Goal: Task Accomplishment & Management: Manage account settings

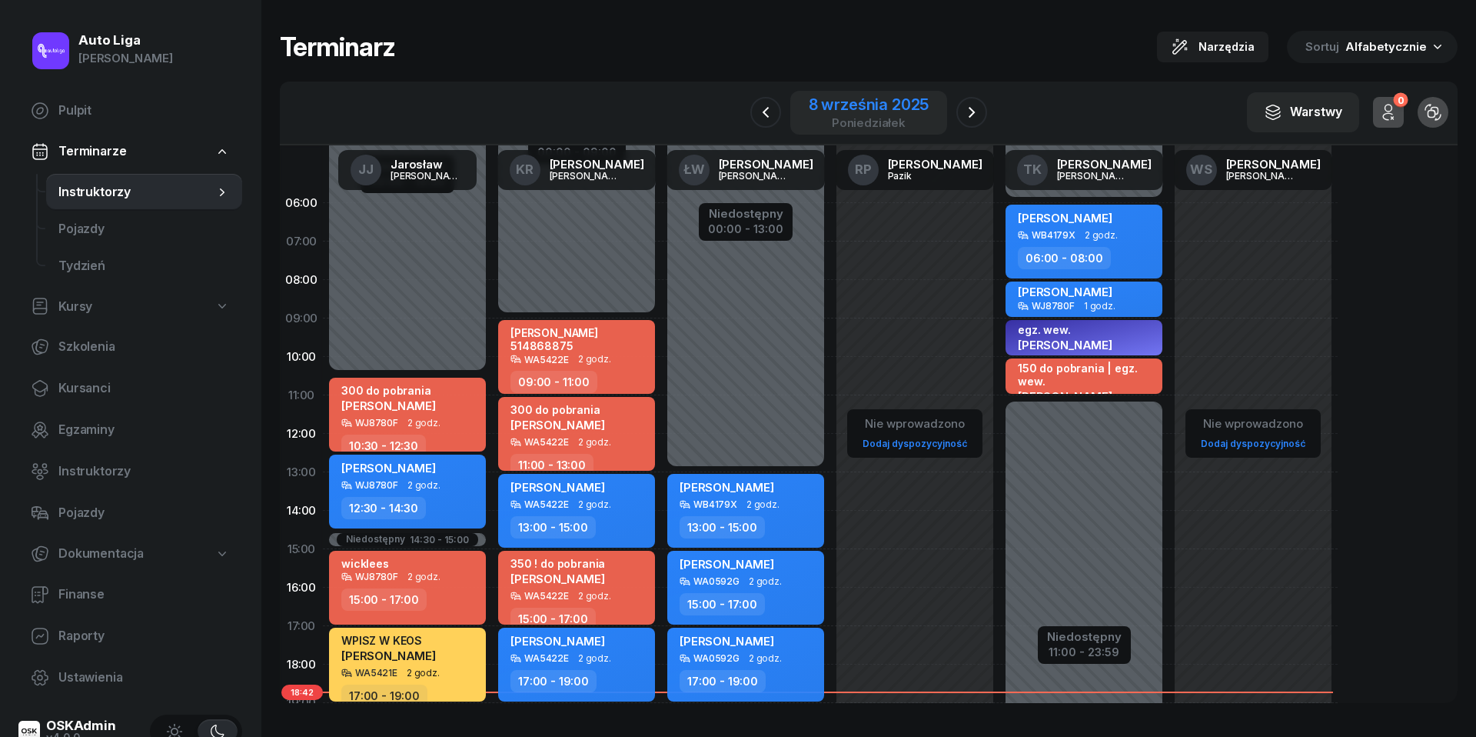
click at [887, 117] on div "poniedziałek" at bounding box center [869, 123] width 121 height 12
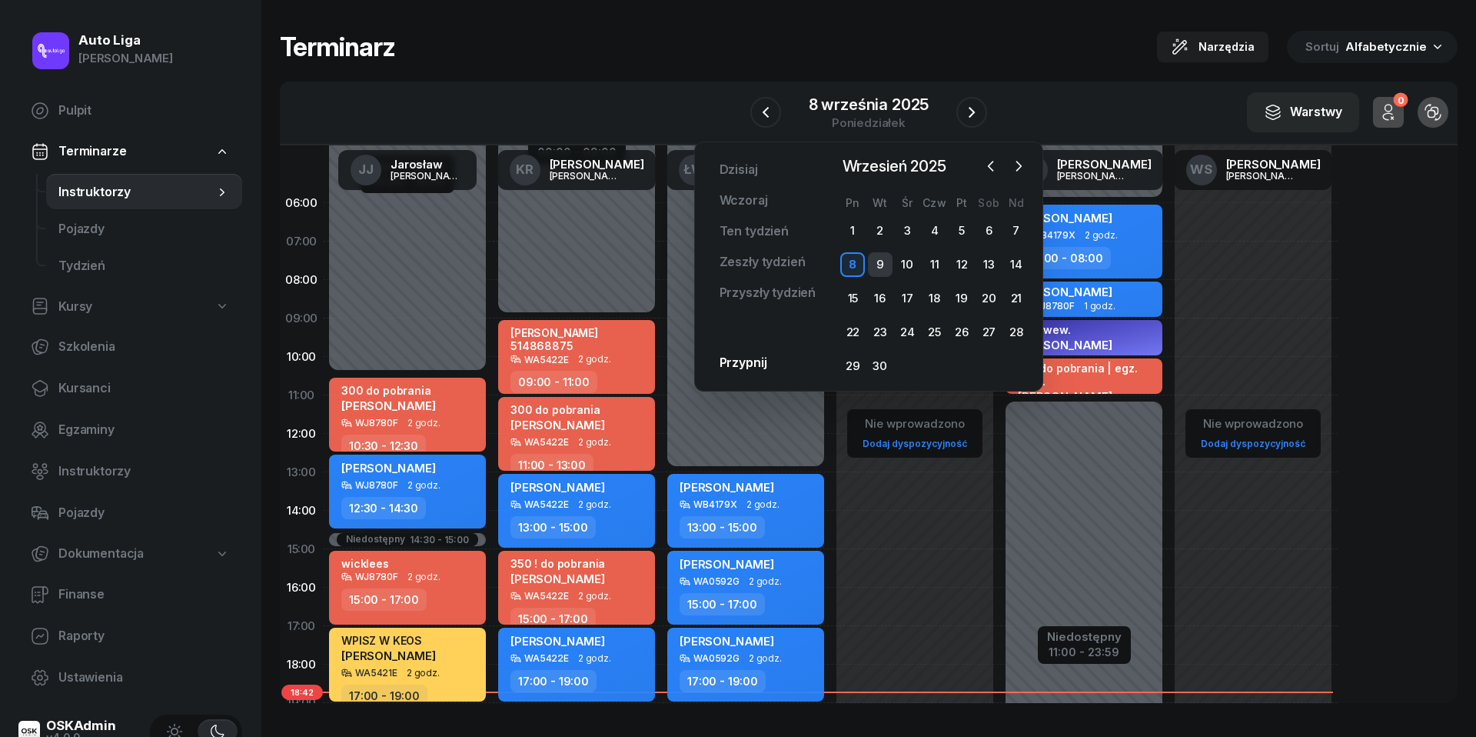
click at [880, 261] on div "9" at bounding box center [880, 264] width 25 height 25
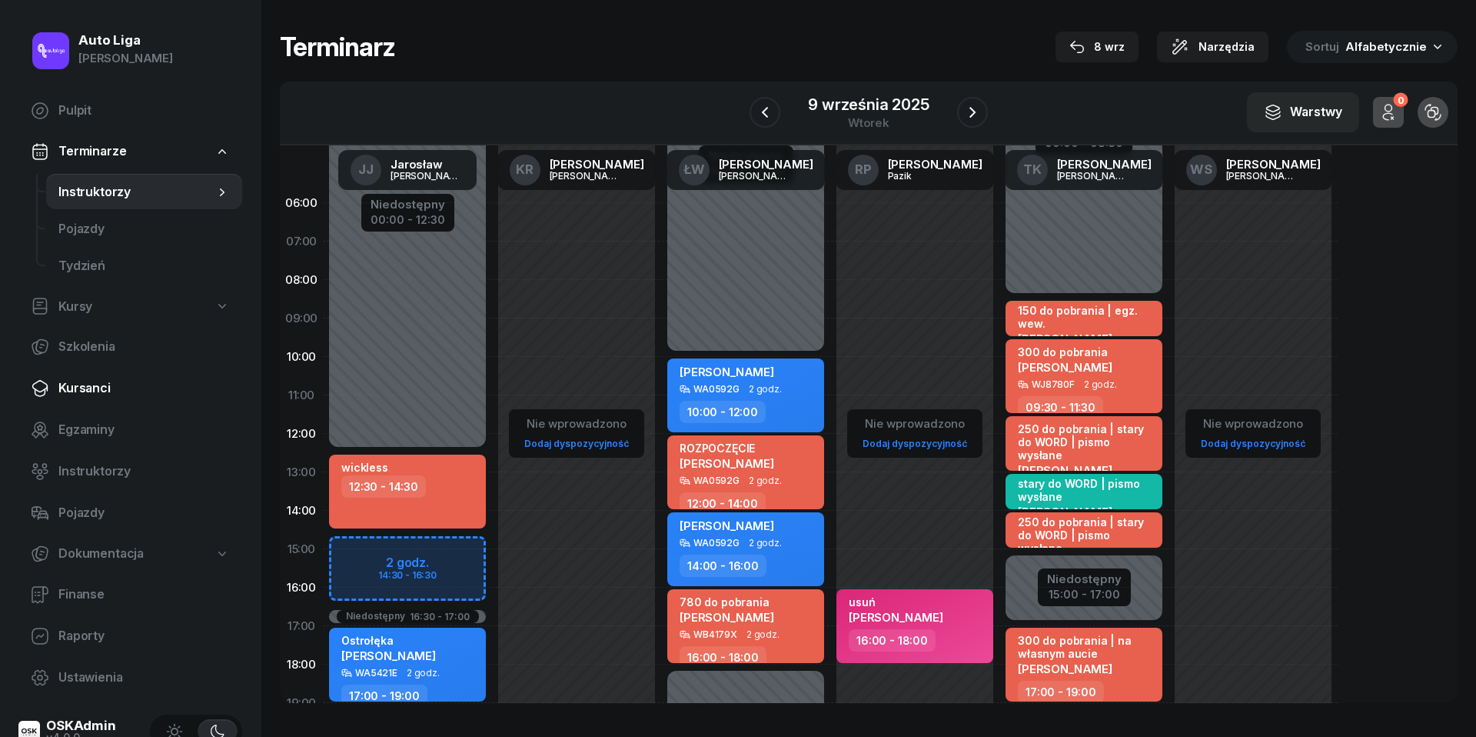
click at [84, 391] on span "Kursanci" at bounding box center [143, 388] width 171 height 20
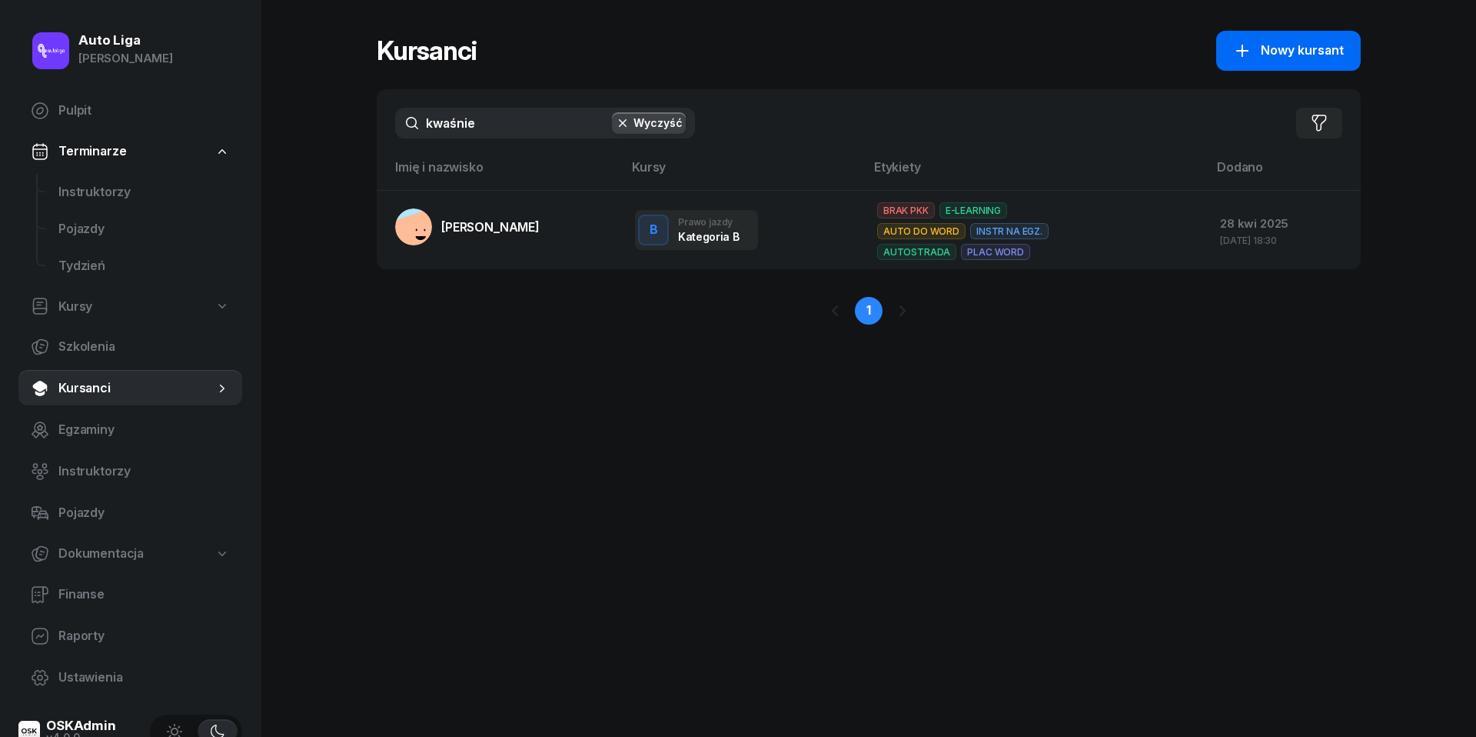
click at [1299, 54] on span "Nowy kursant" at bounding box center [1302, 51] width 83 height 20
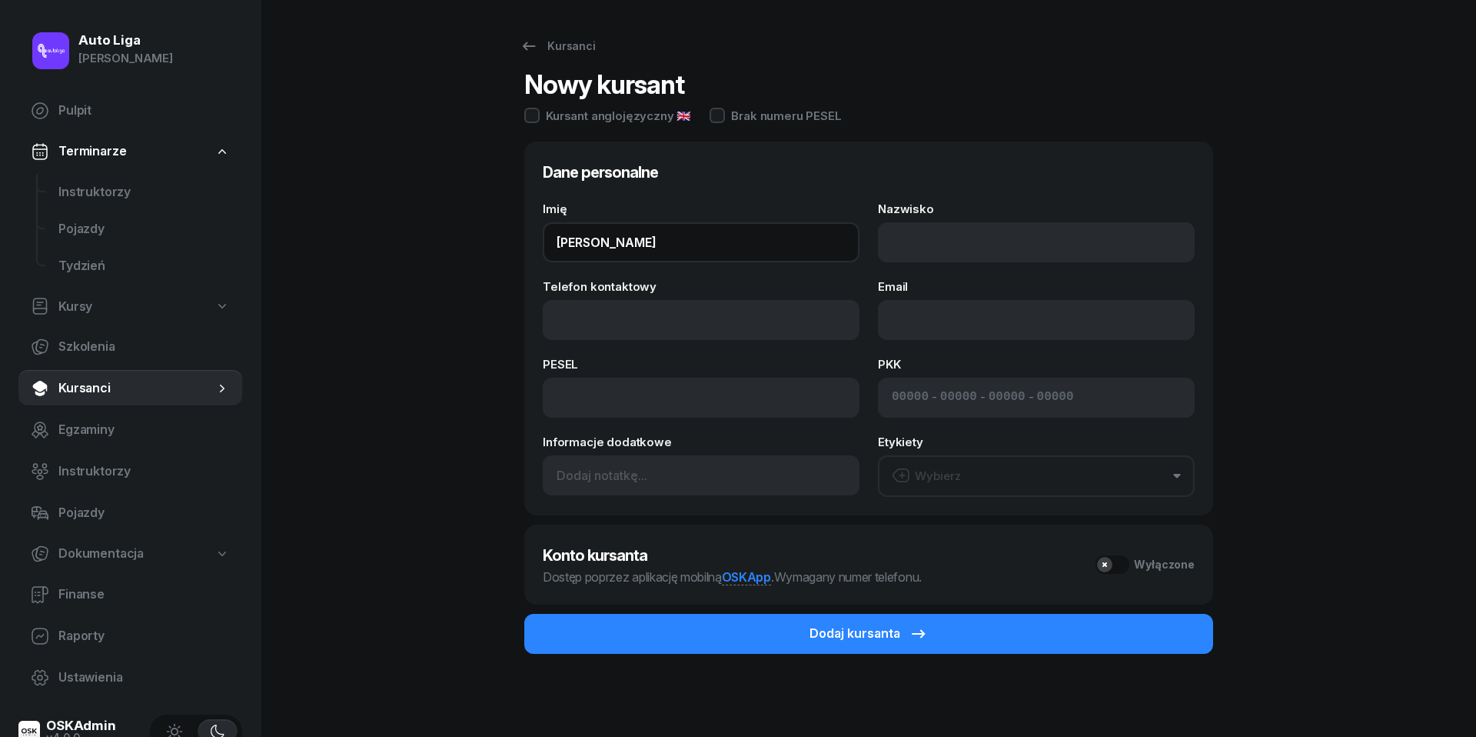
type input "Maciej"
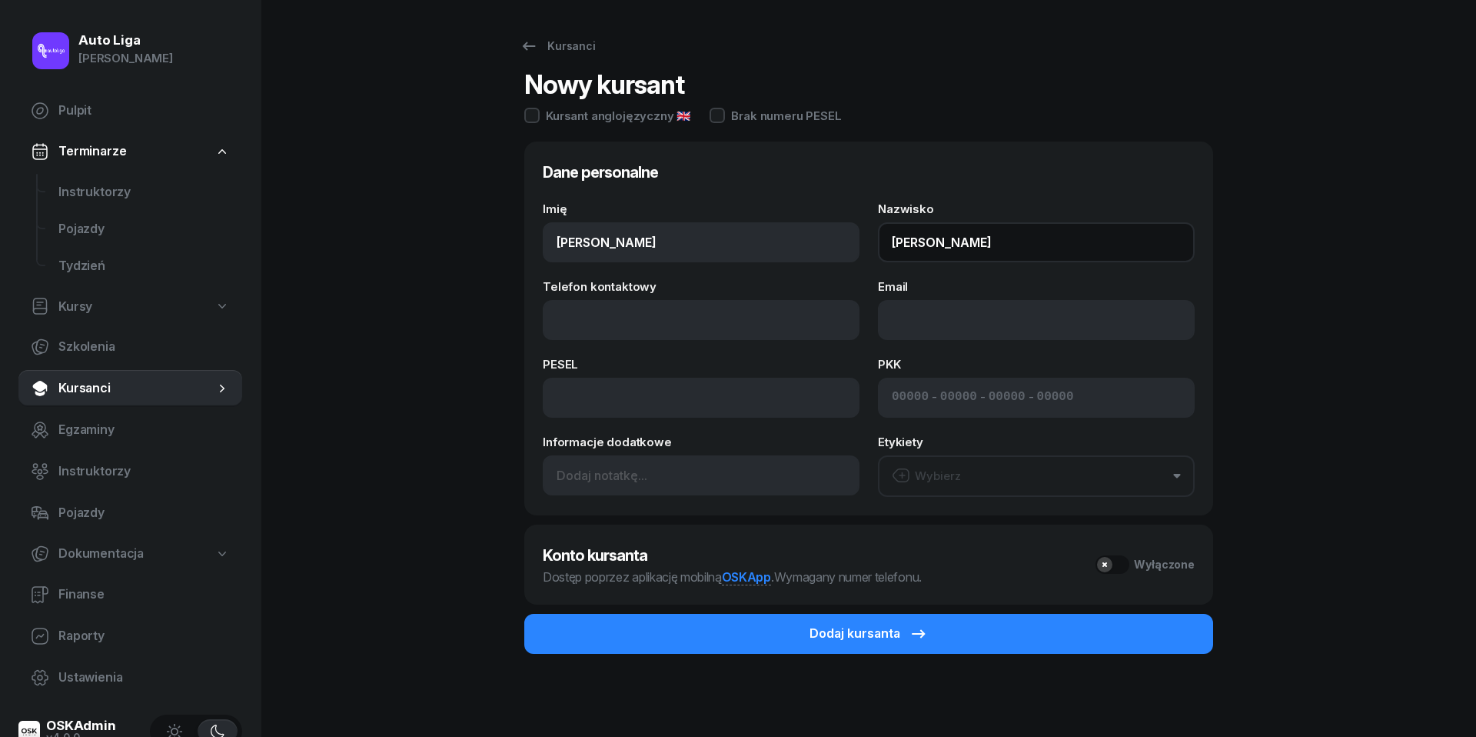
type input "Semeniuk"
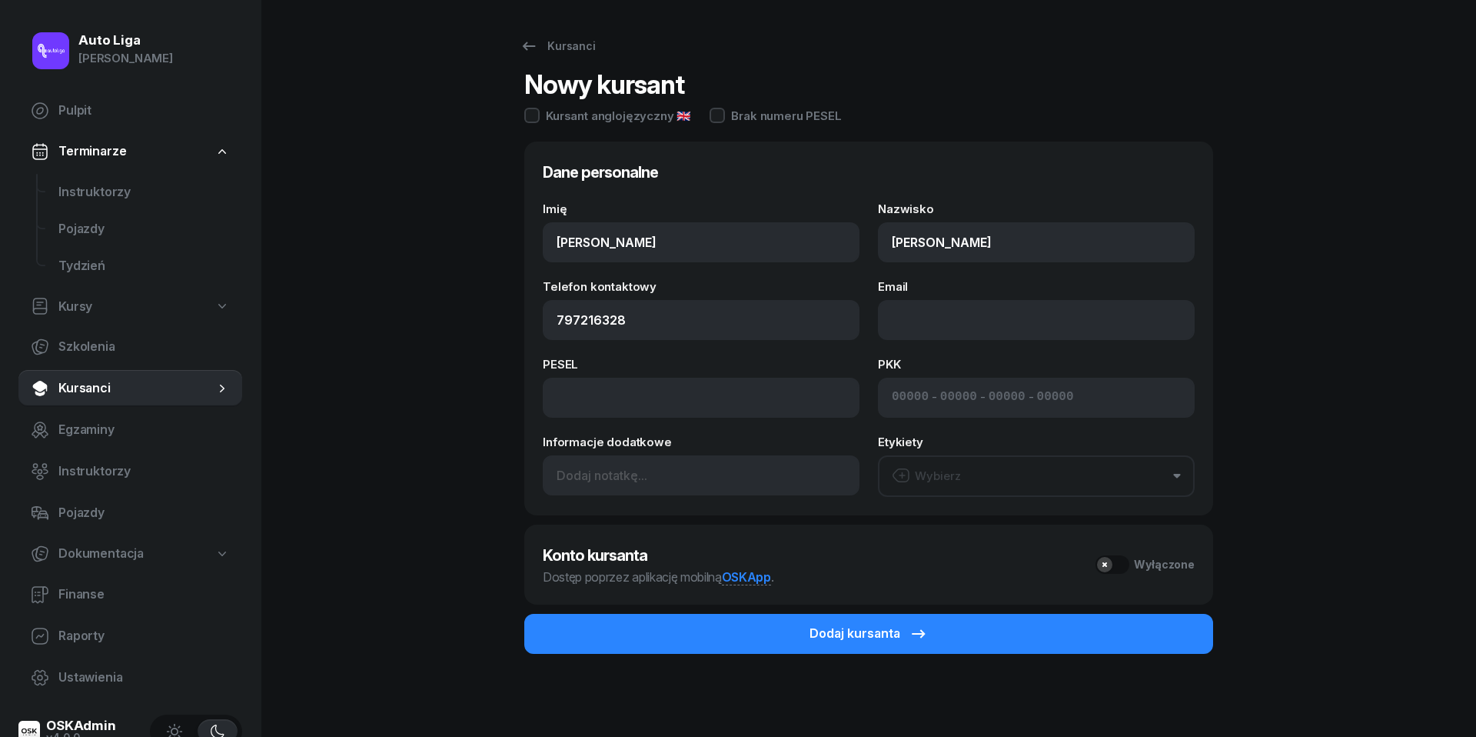
type input "797 216 328"
click at [976, 474] on button "Wybierz" at bounding box center [1036, 476] width 317 height 42
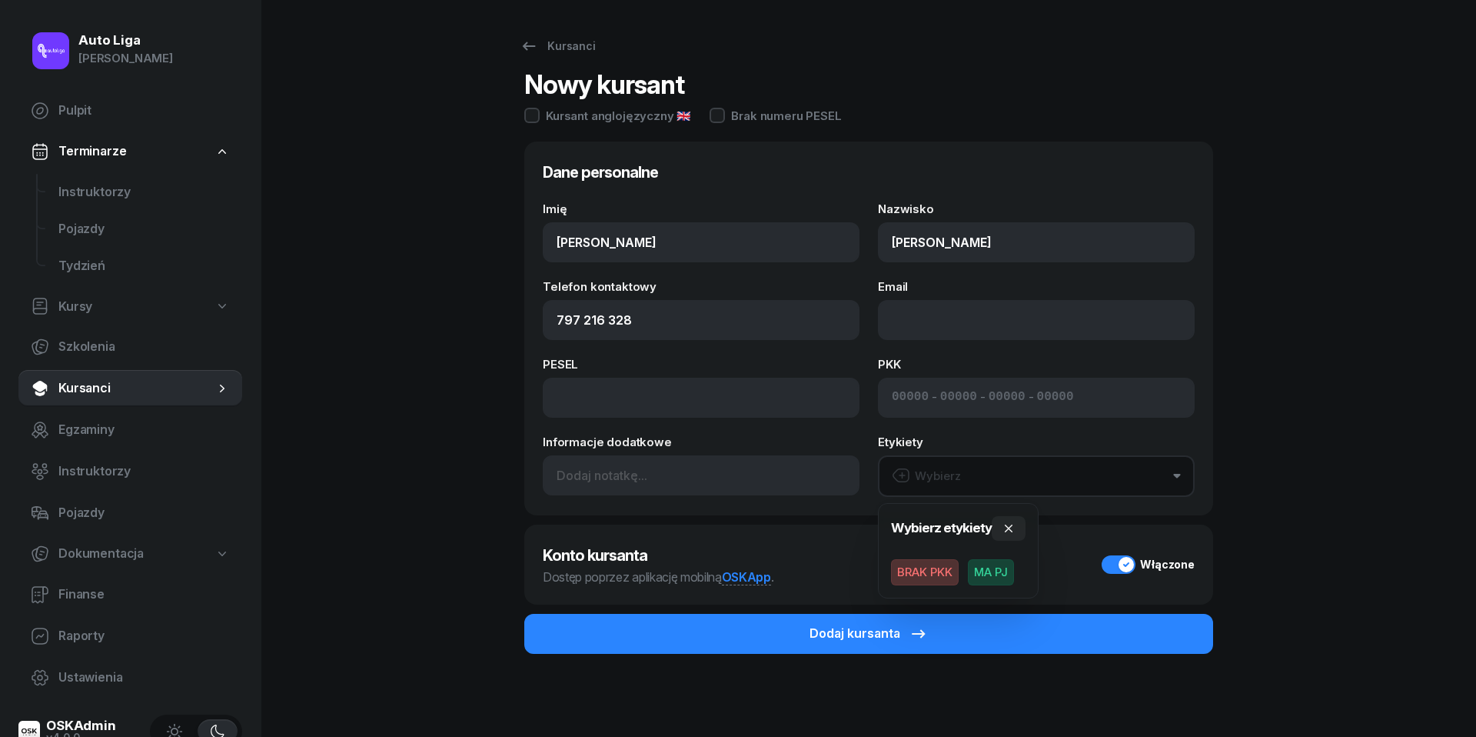
click at [1000, 582] on span "MA PJ" at bounding box center [991, 572] width 46 height 26
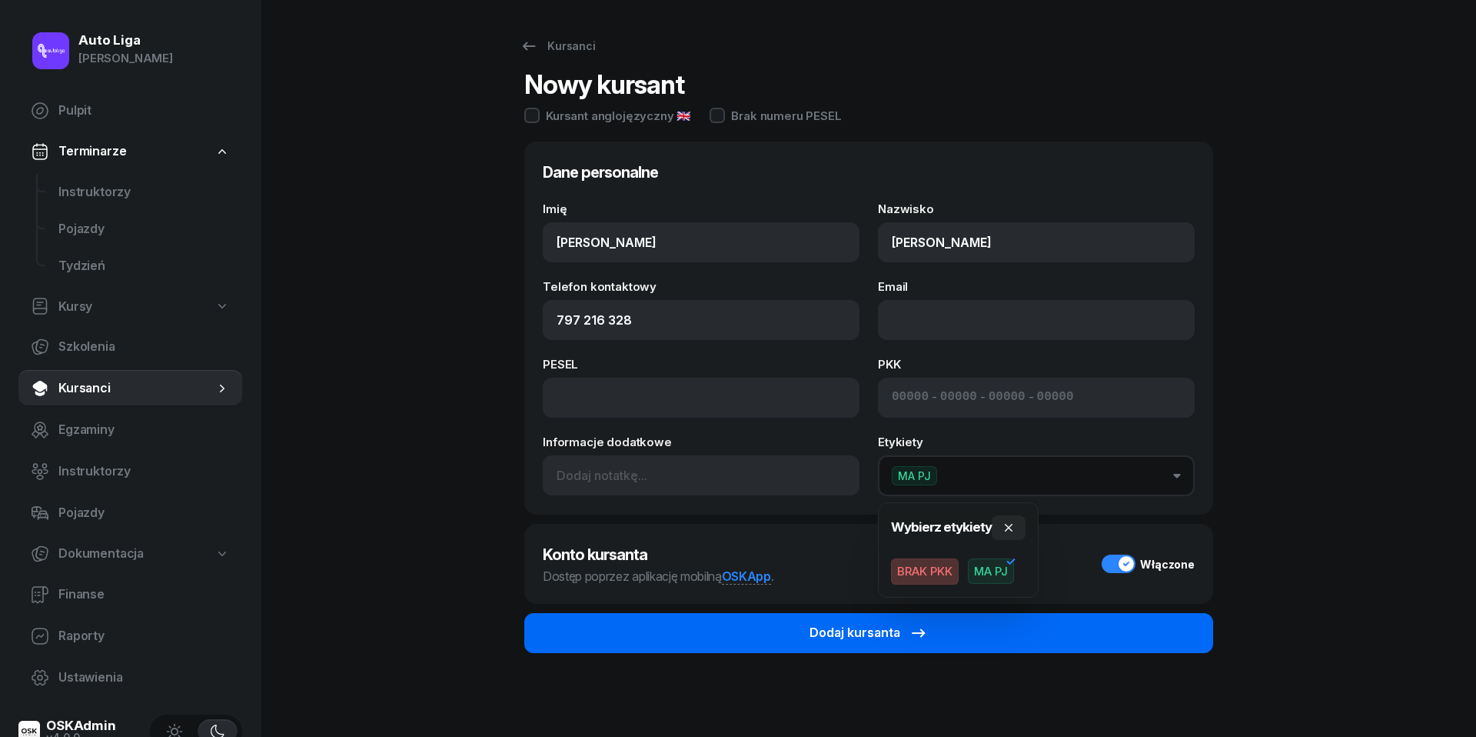
click at [976, 637] on button "Dodaj kursanta" at bounding box center [868, 633] width 689 height 40
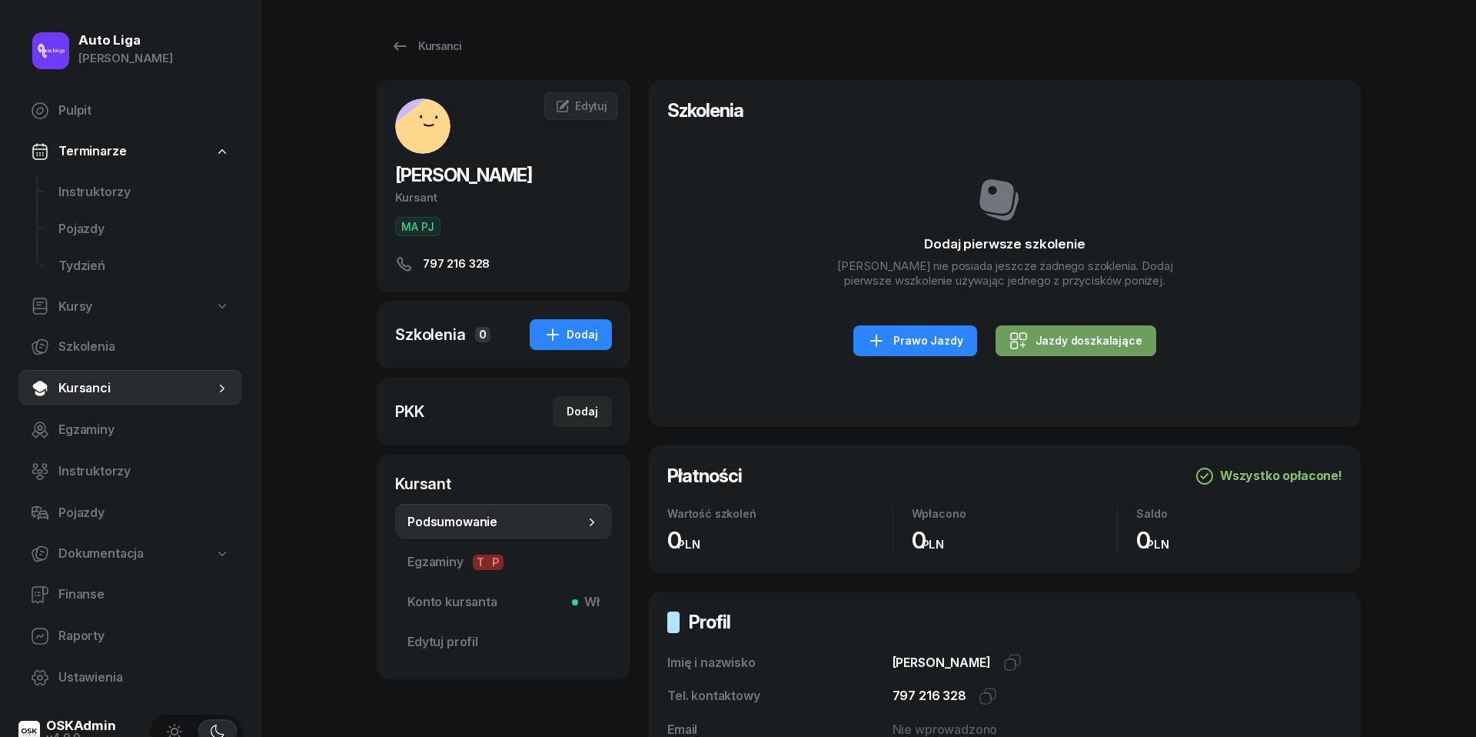
click at [1061, 342] on div "Jazdy doszkalające" at bounding box center [1076, 340] width 133 height 18
select select "B"
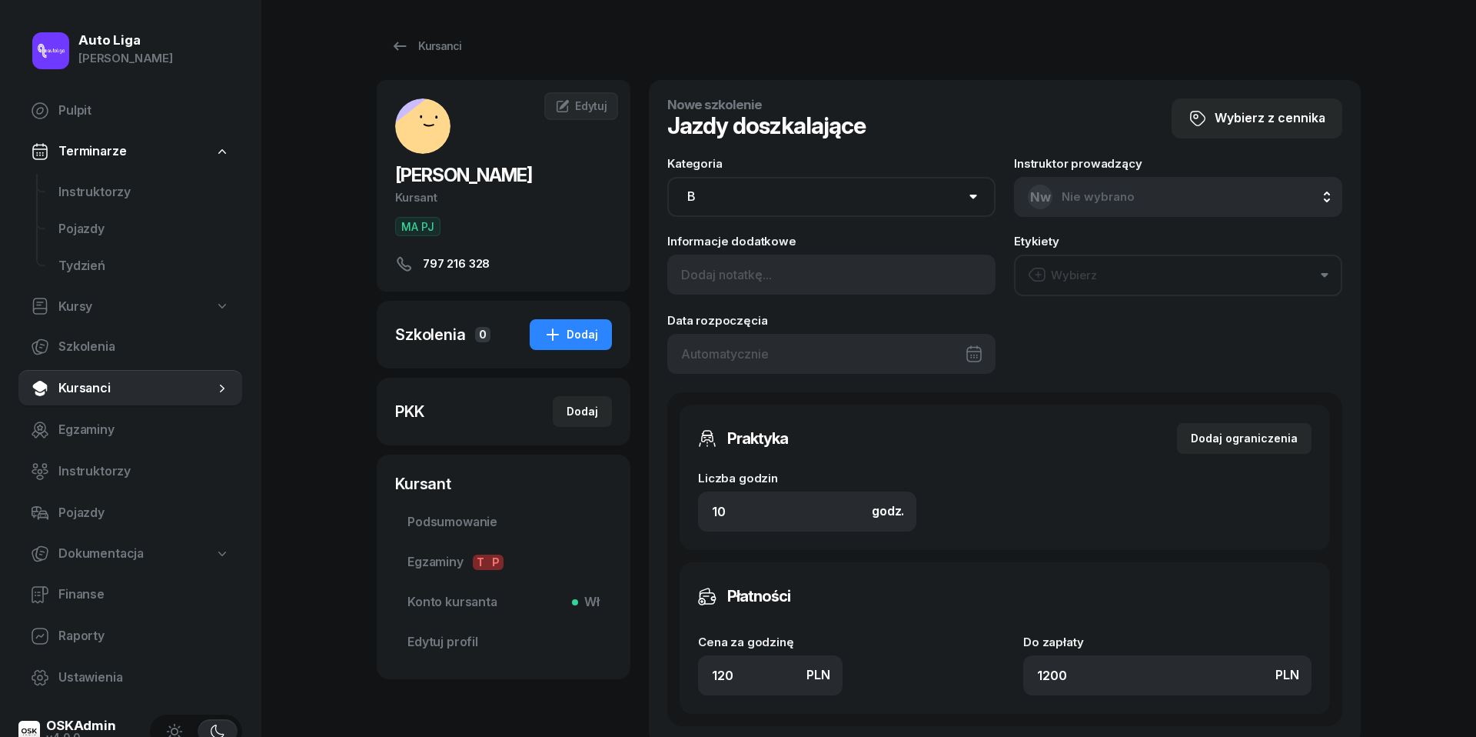
click at [810, 344] on div at bounding box center [831, 354] width 328 height 40
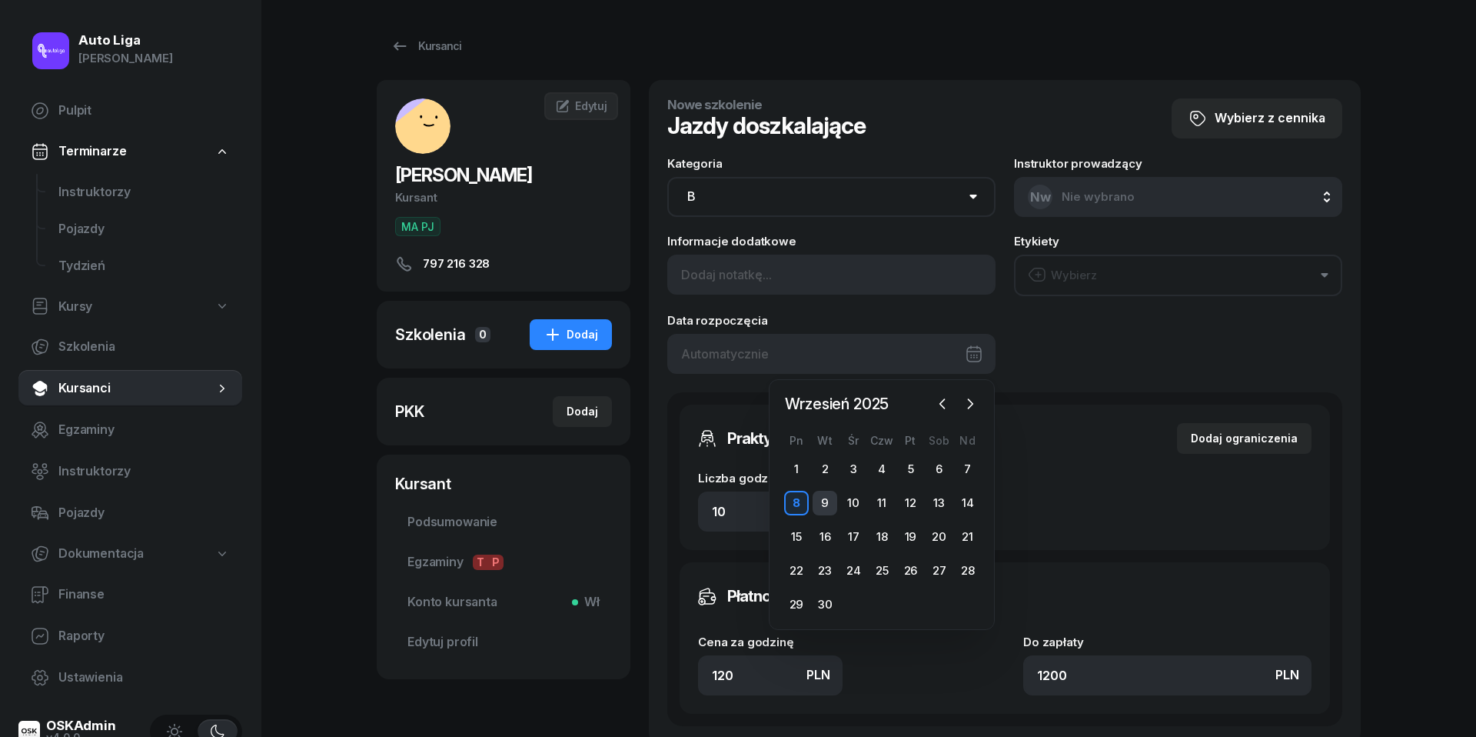
click at [822, 499] on div "9" at bounding box center [825, 503] width 25 height 25
type input "09/09/2025"
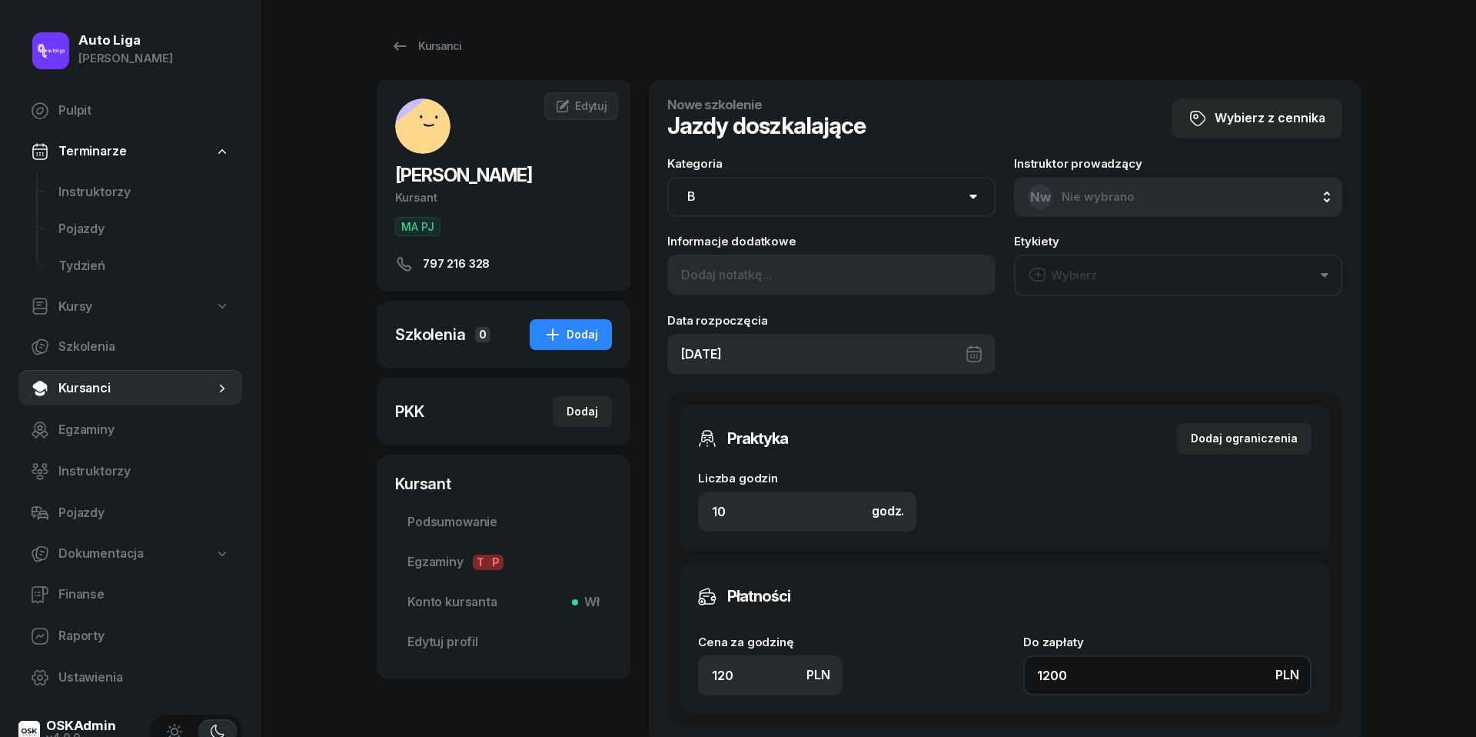
click at [1104, 662] on input "1200" at bounding box center [1167, 675] width 288 height 40
type input "0.10"
type input "1"
type input "1.40"
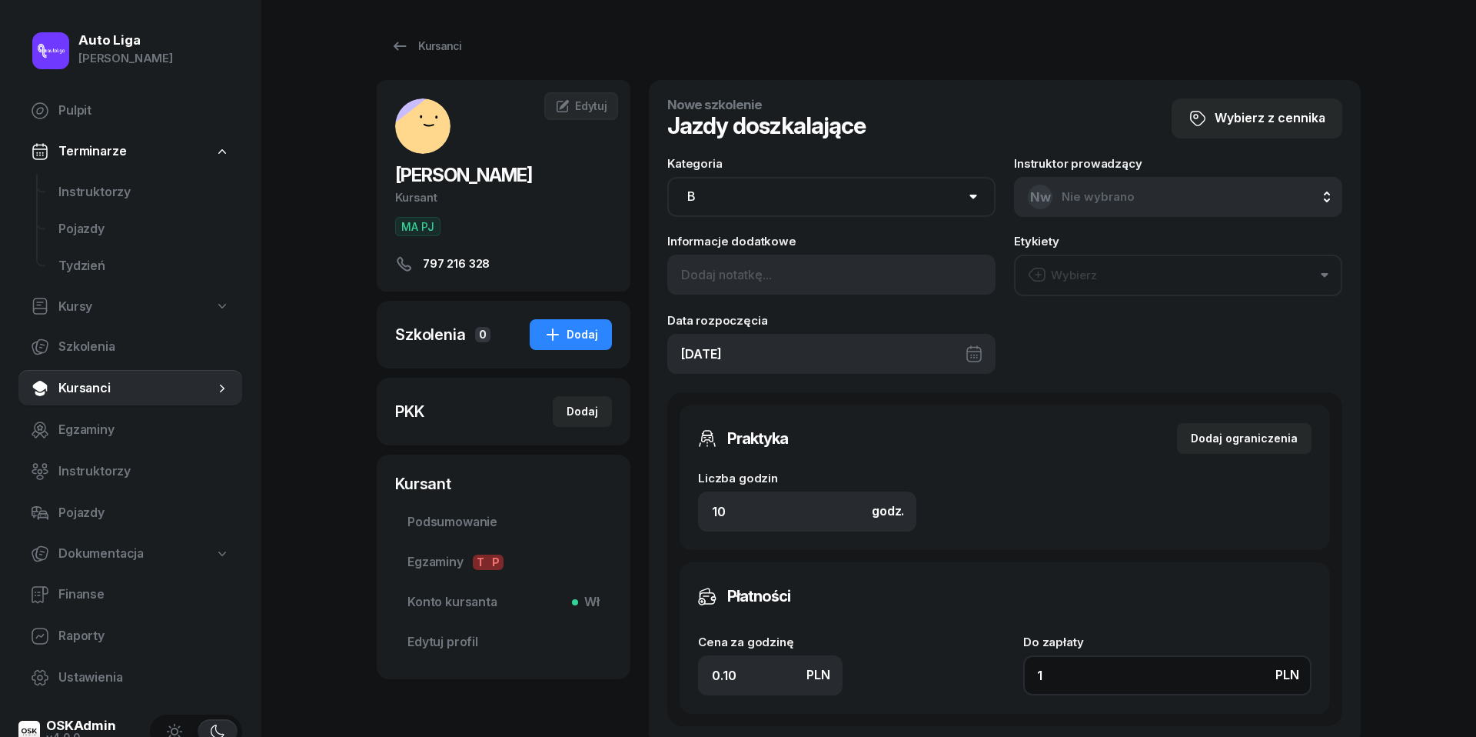
type input "14"
type input "140"
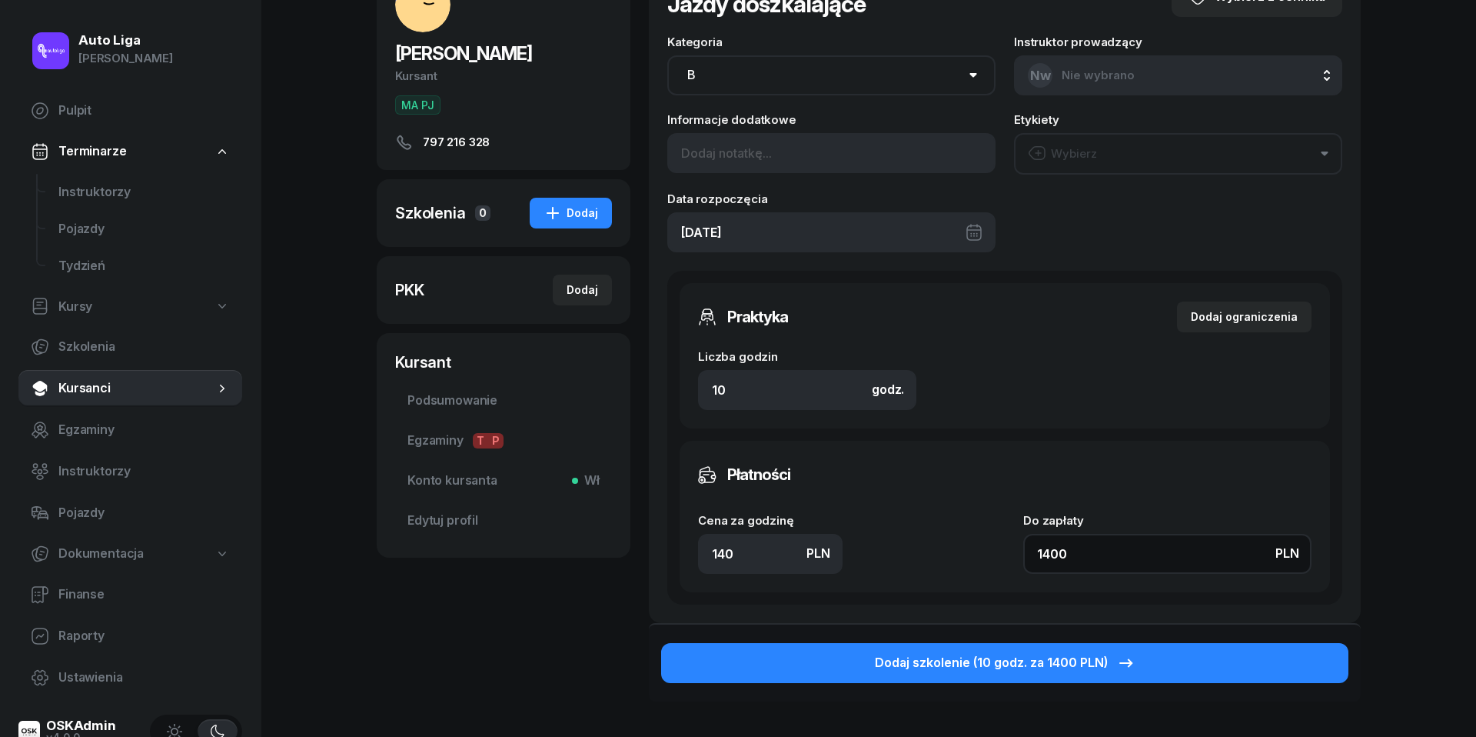
scroll to position [167, 0]
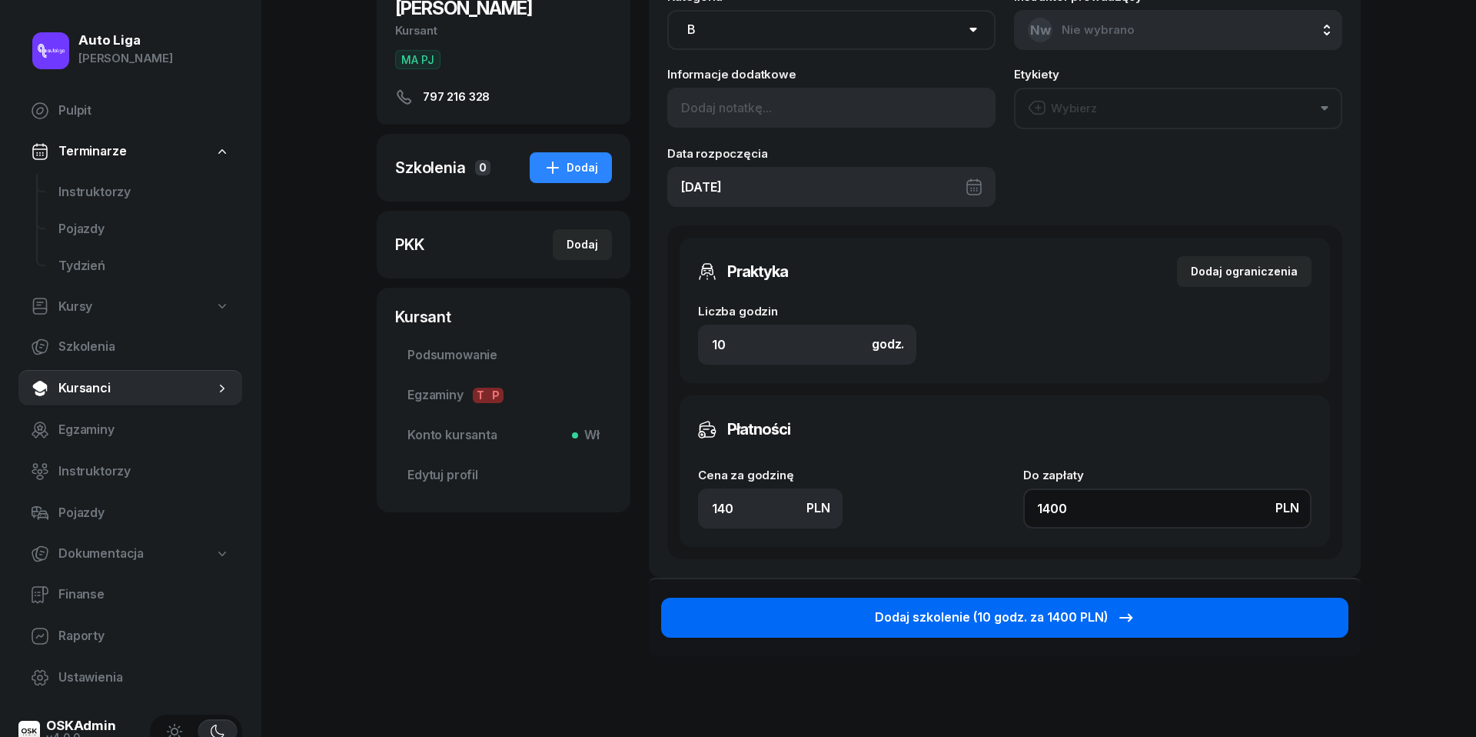
type input "1400"
click at [994, 614] on div "Dodaj szkolenie (10 godz. za 1400 PLN)" at bounding box center [1005, 617] width 261 height 20
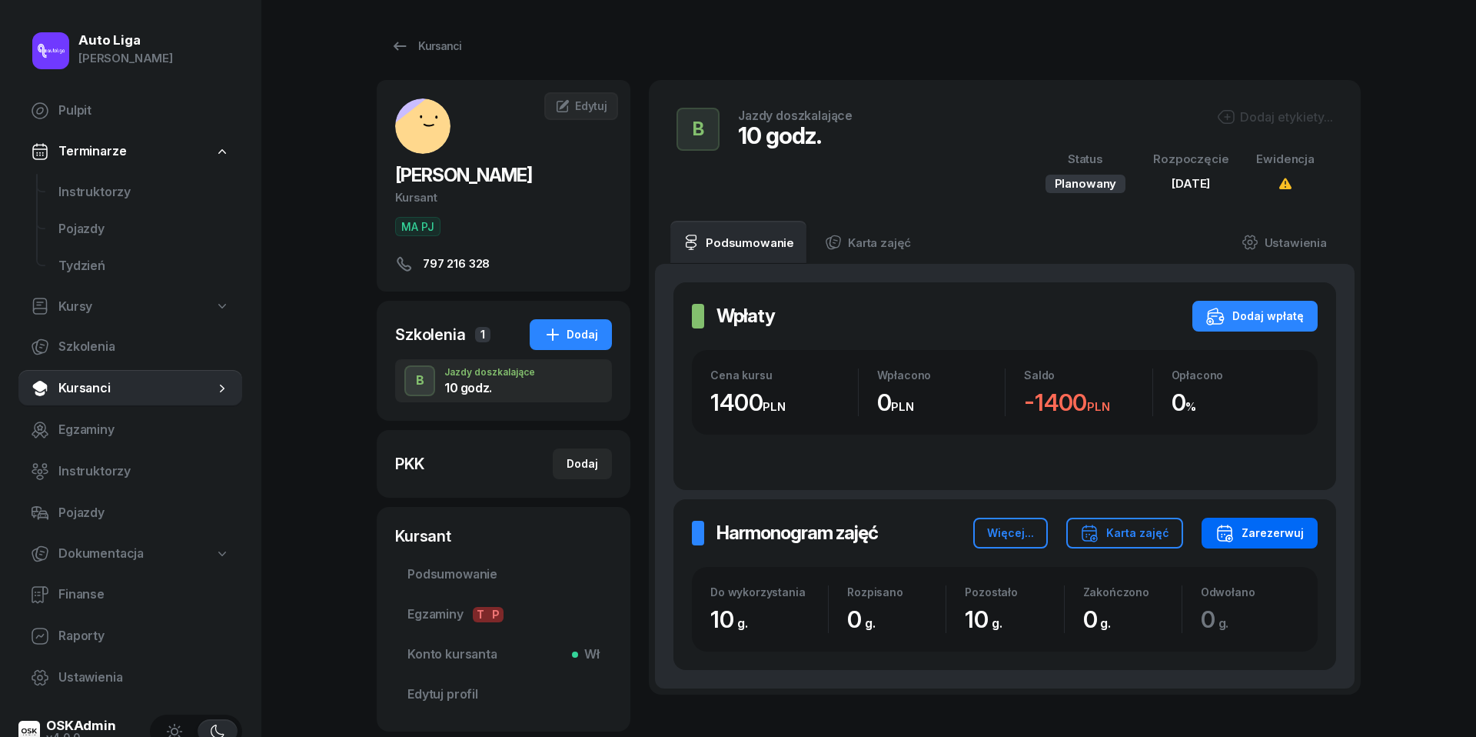
click at [1261, 539] on div "Zarezerwuj" at bounding box center [1260, 533] width 88 height 18
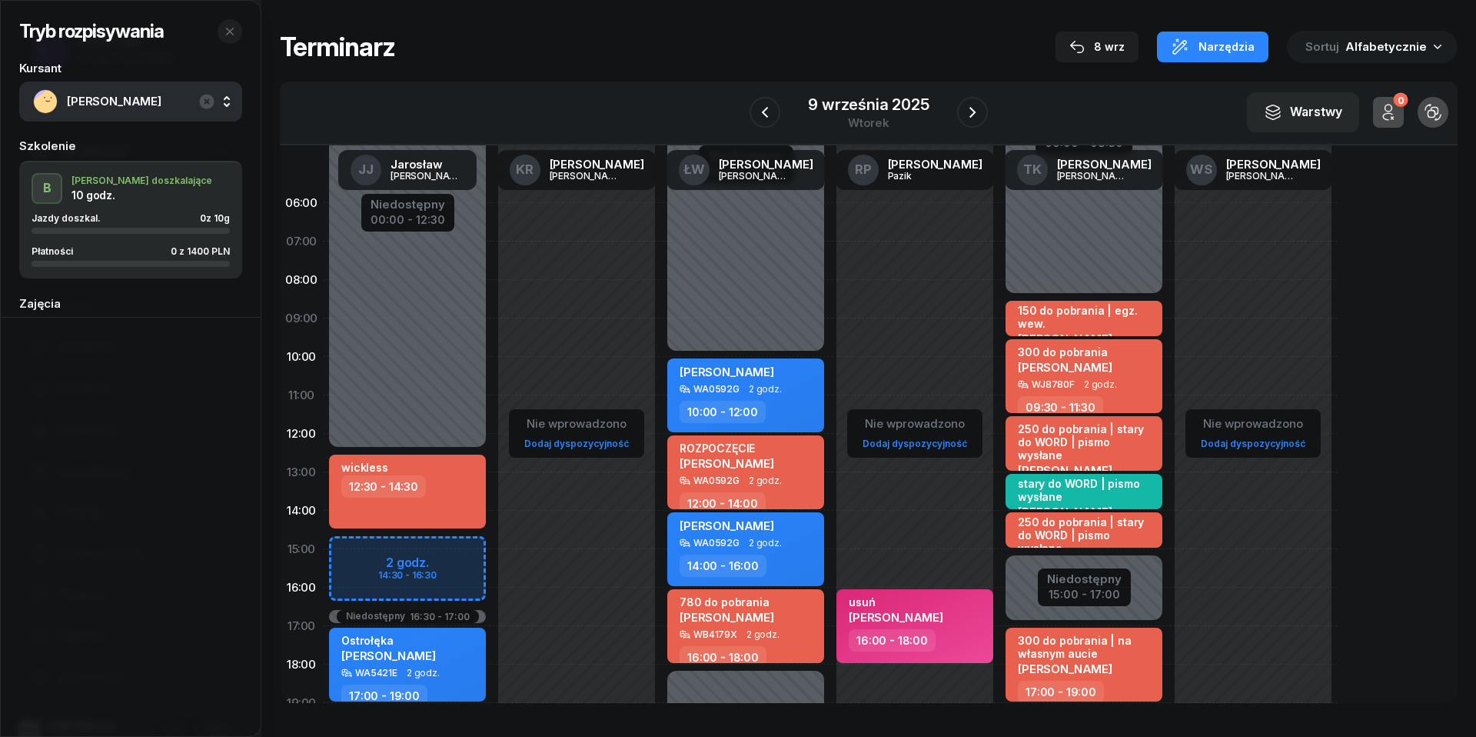
click at [348, 547] on div "Niedostępny 00:00 - 12:30 Niedostępny 21:00 - 23:59 Niedostępny 16:30 - 17:00 2…" at bounding box center [407, 549] width 169 height 730
select select "14"
select select "30"
select select "16"
select select "30"
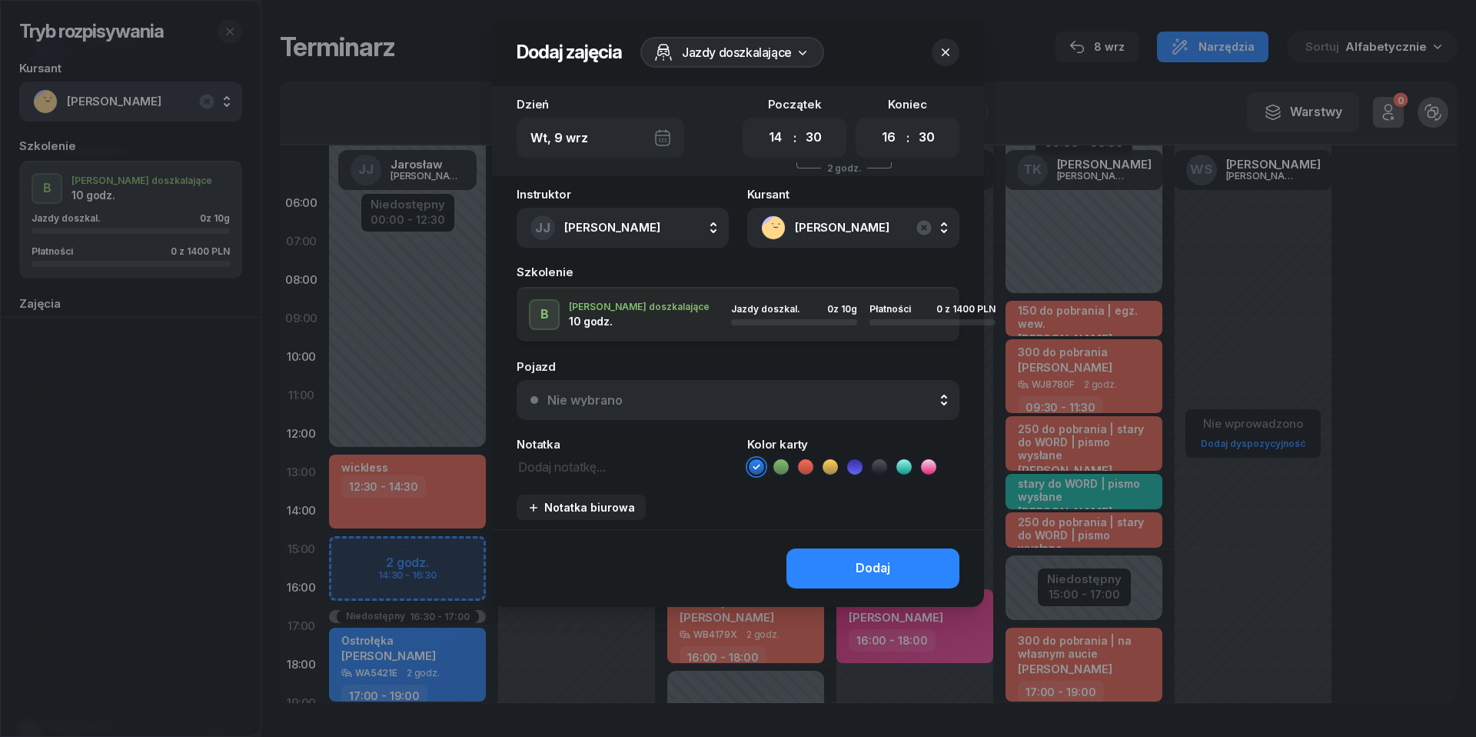
click at [585, 468] on textarea at bounding box center [623, 465] width 212 height 19
type textarea "1400 do pobrania"
click at [798, 467] on icon at bounding box center [805, 466] width 15 height 15
click at [815, 398] on div "Nie wybrano" at bounding box center [746, 400] width 398 height 12
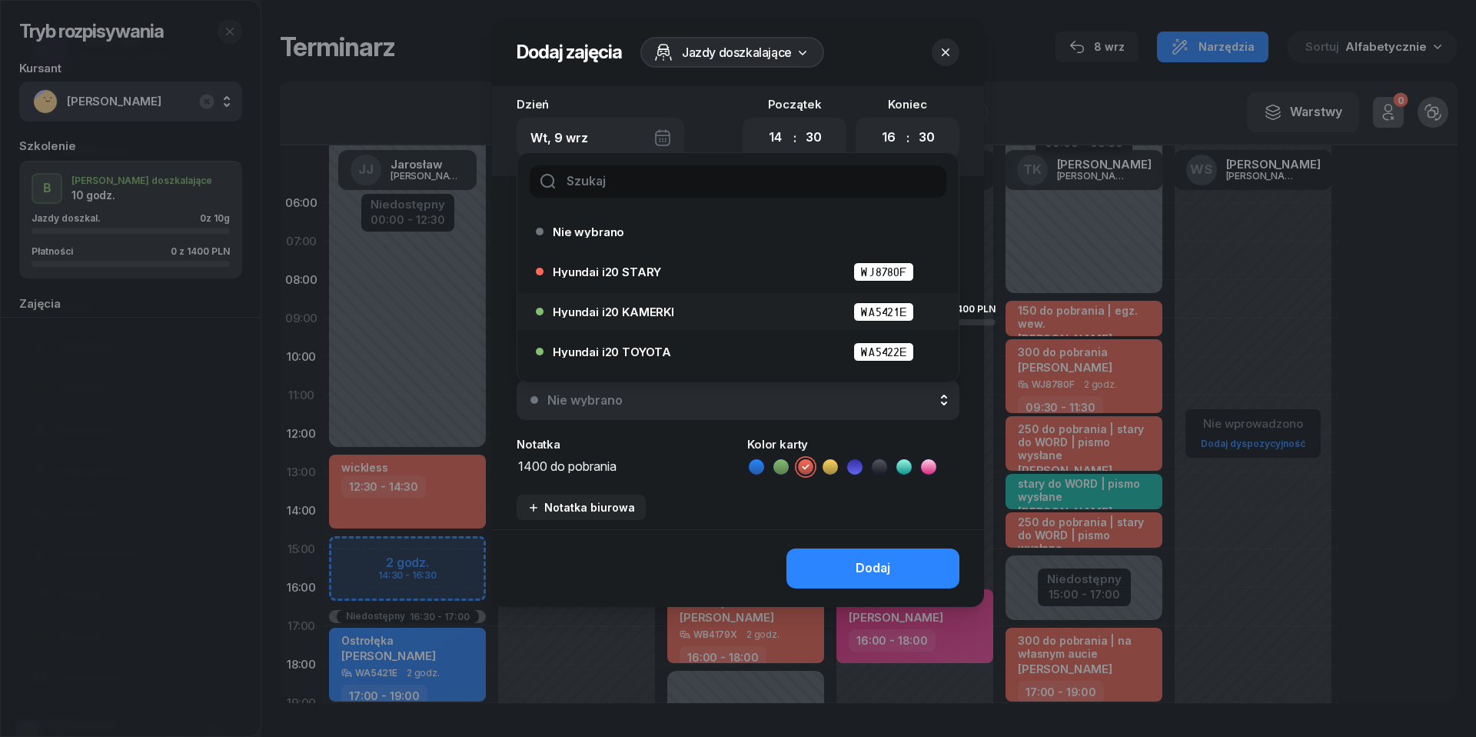
click at [734, 306] on div "Hyundai i20 KAMERKI WA5421E" at bounding box center [742, 311] width 378 height 19
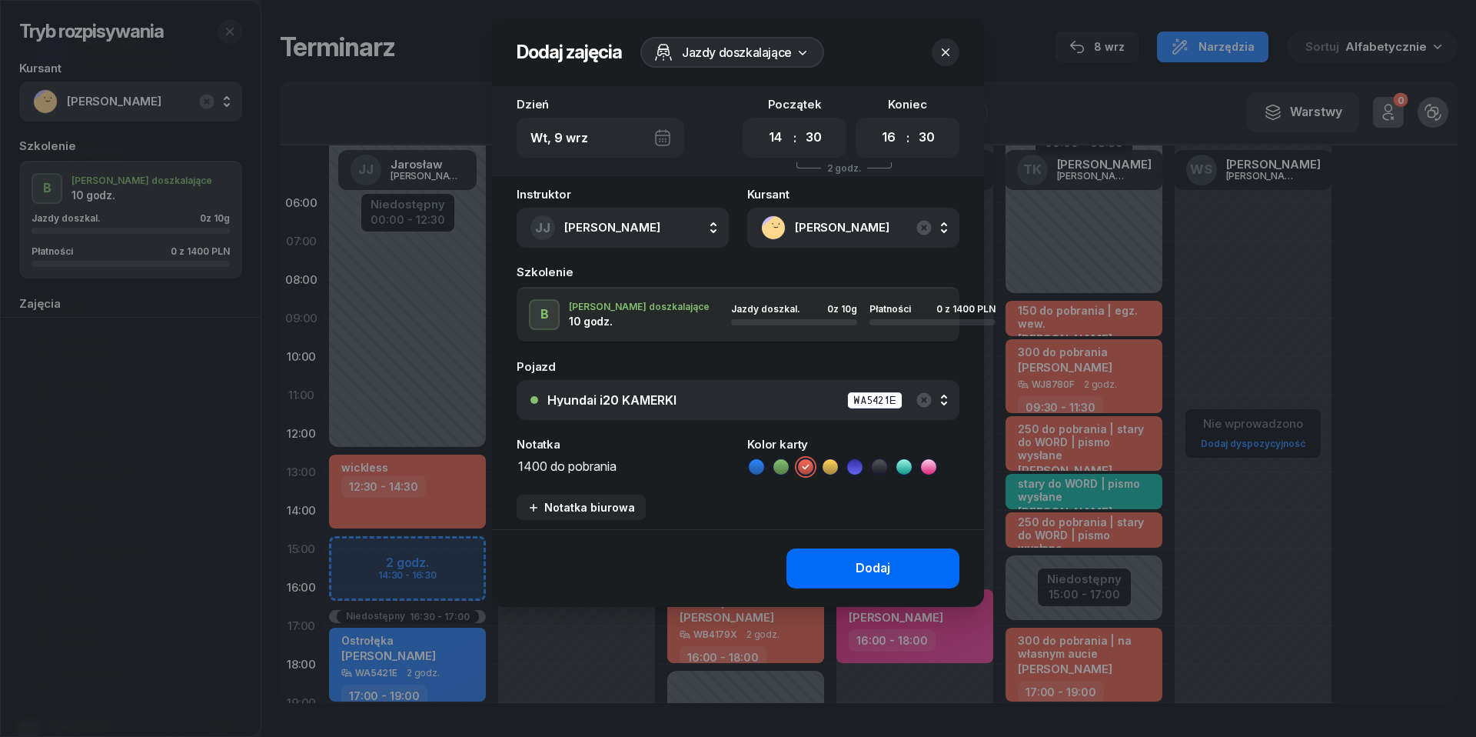
click at [863, 580] on button "Dodaj" at bounding box center [873, 568] width 173 height 40
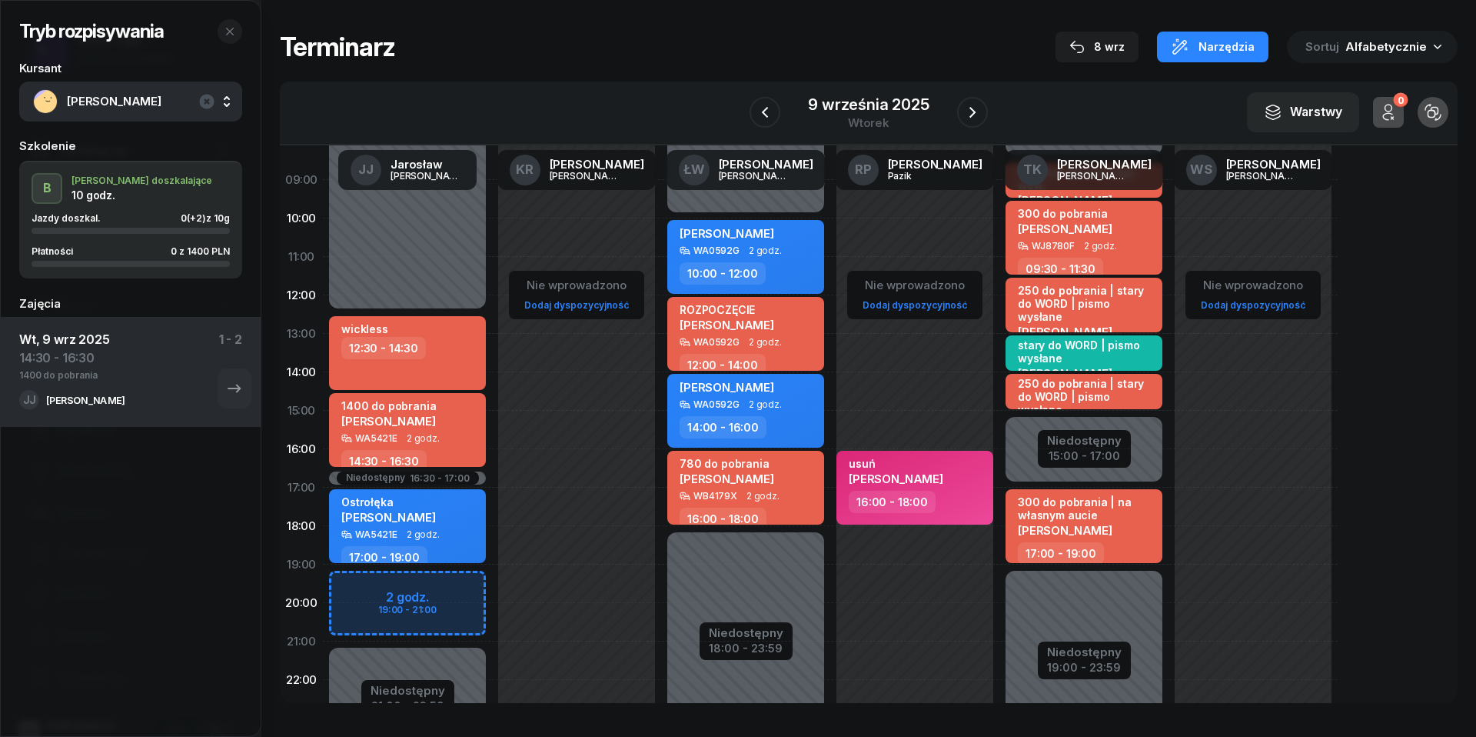
scroll to position [160, 0]
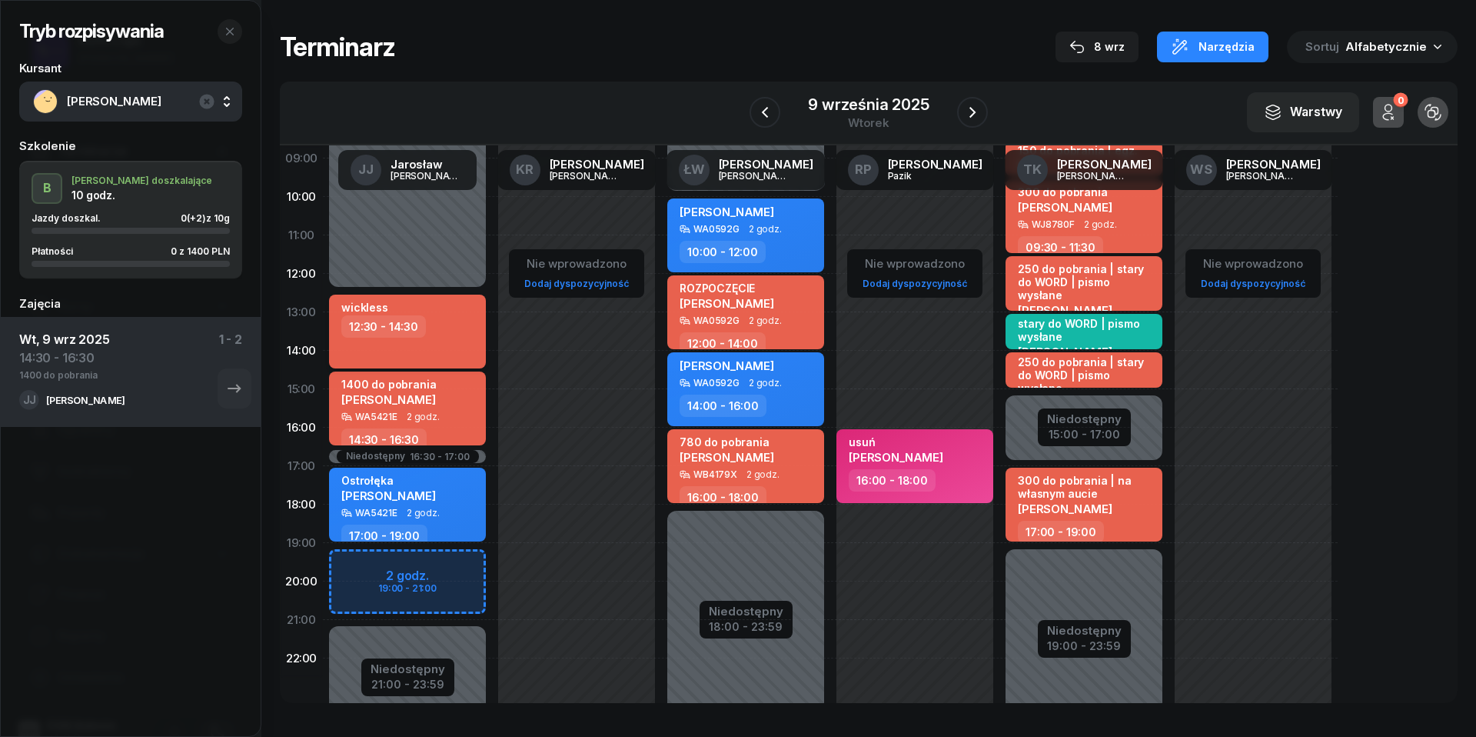
click at [466, 339] on div "wickless 12:30 - 14:30" at bounding box center [407, 331] width 157 height 74
select select "12"
select select "30"
select select "14"
select select "30"
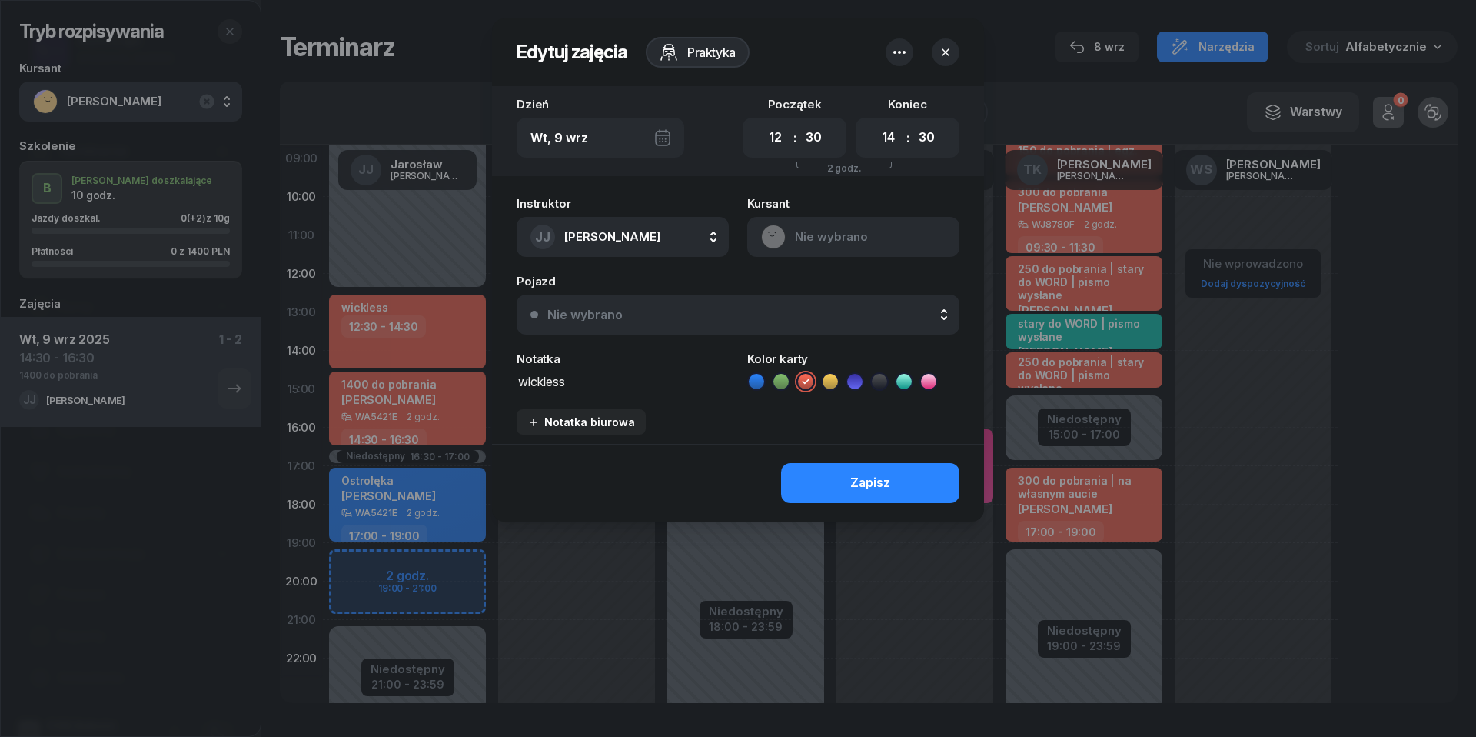
click at [720, 324] on button "Nie wybrano" at bounding box center [738, 314] width 443 height 40
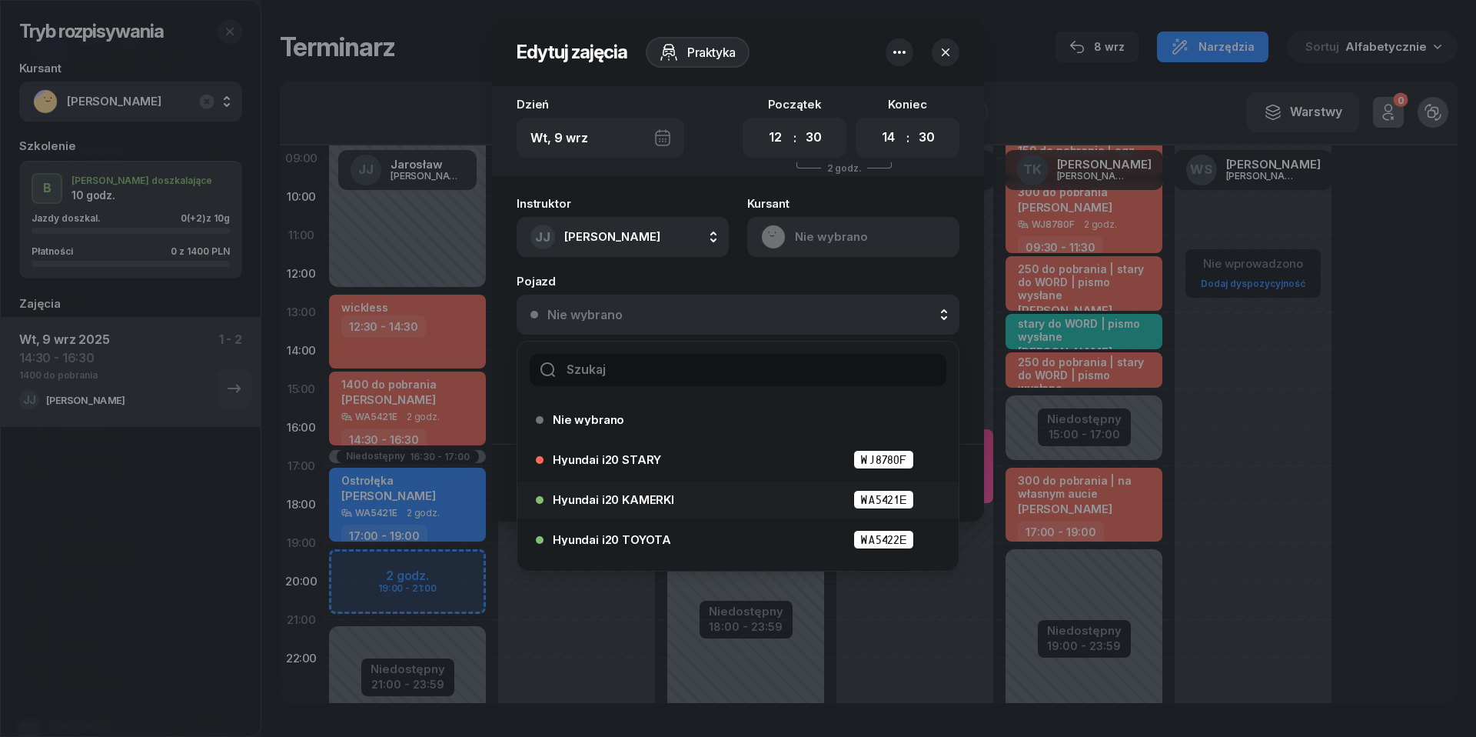
click at [732, 494] on div "Hyundai i20 KAMERKI WA5421E" at bounding box center [742, 499] width 378 height 19
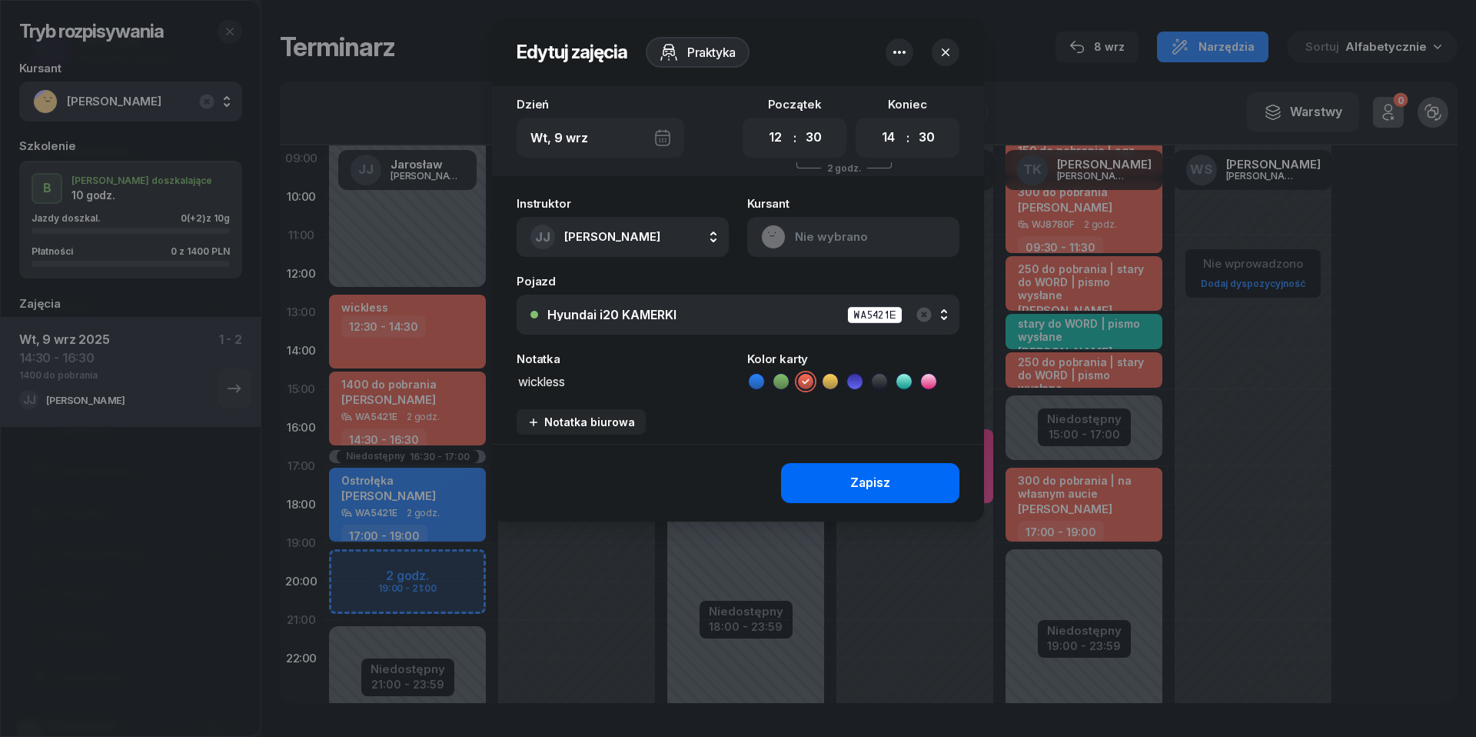
click at [846, 467] on button "Zapisz" at bounding box center [870, 483] width 178 height 40
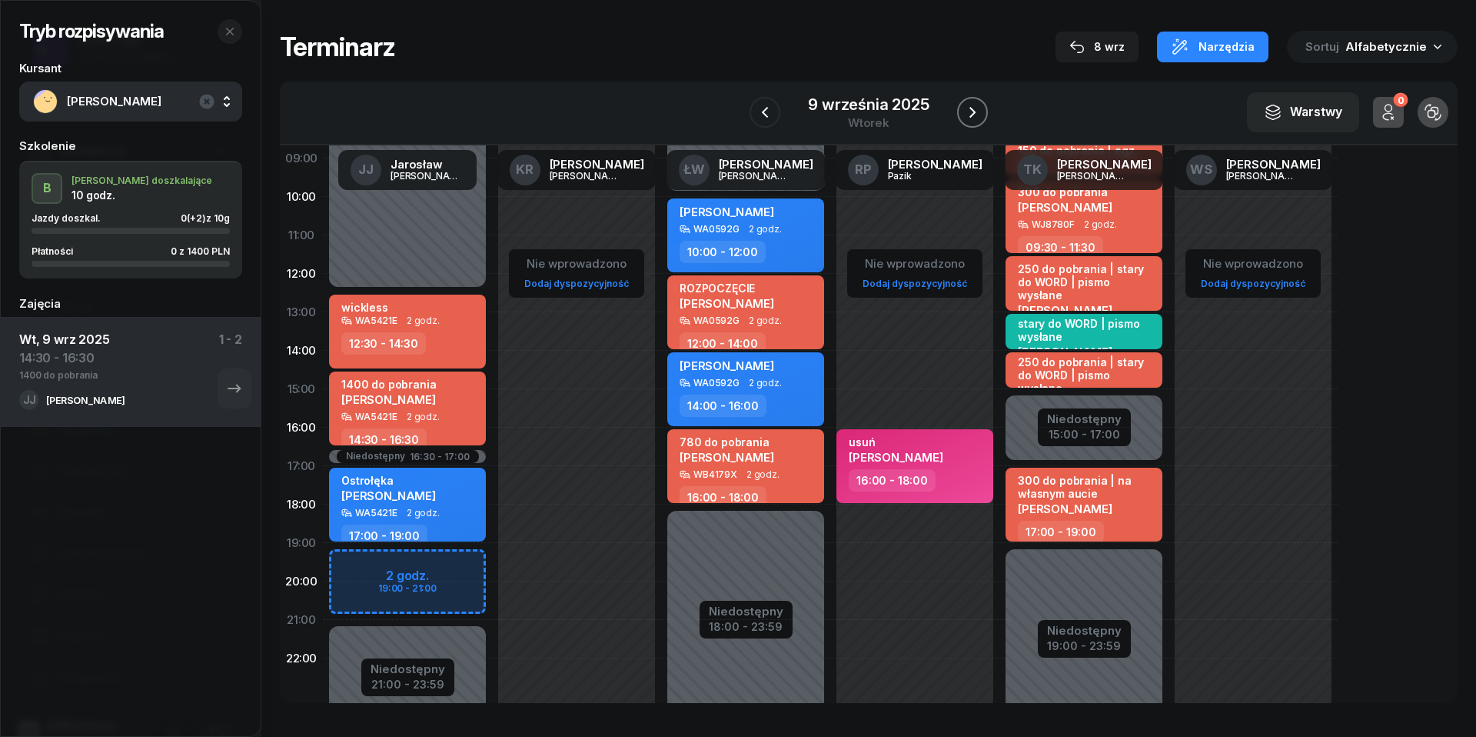
click at [976, 108] on icon "button" at bounding box center [972, 112] width 18 height 18
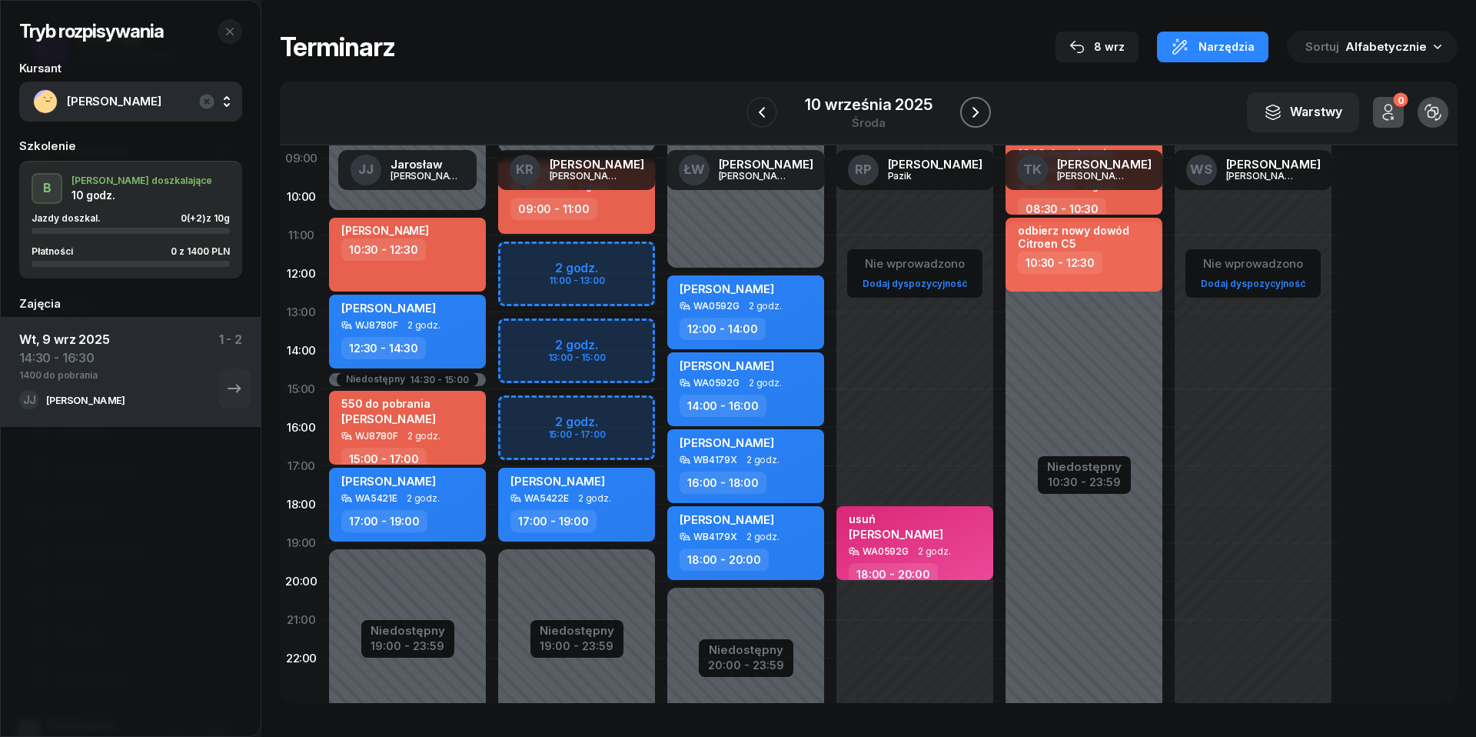
click at [976, 108] on icon "button" at bounding box center [975, 112] width 18 height 18
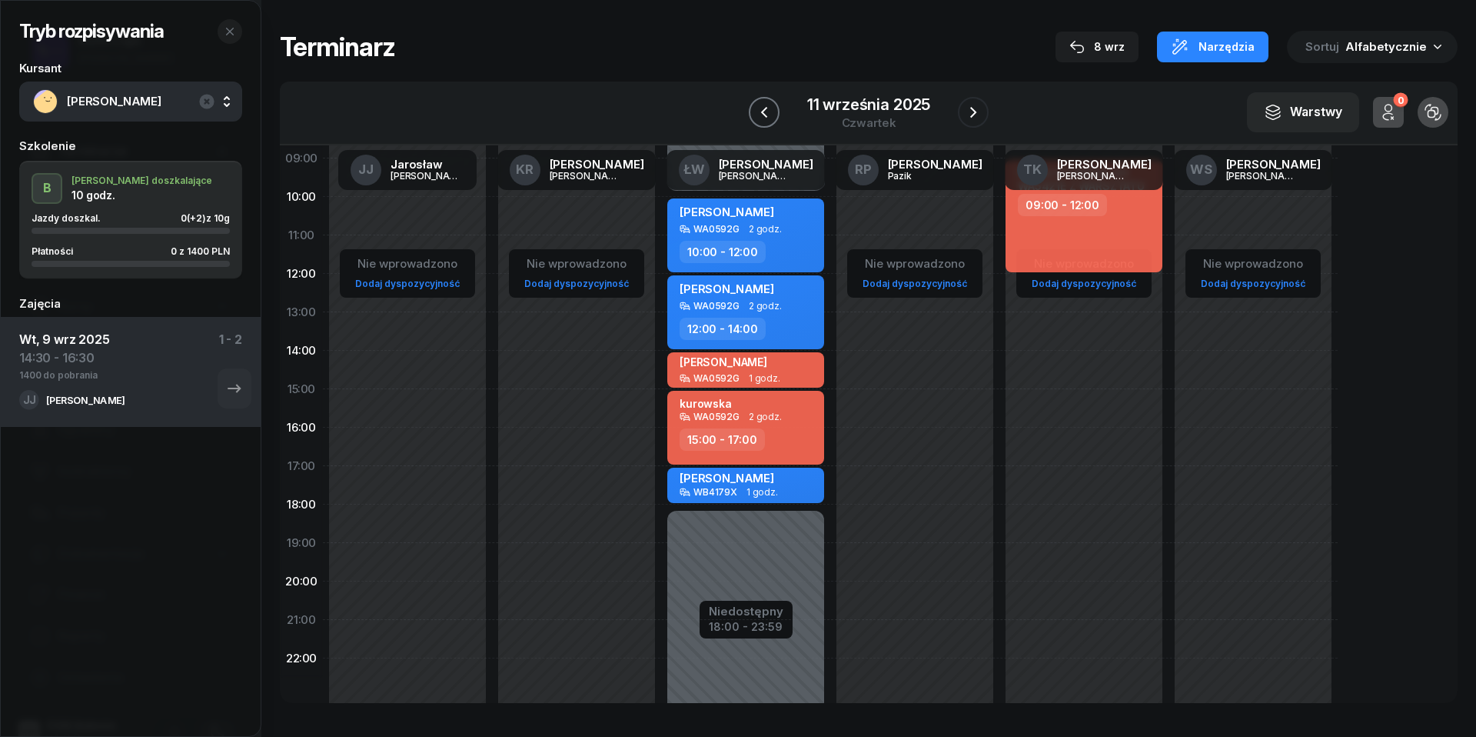
click at [766, 107] on icon "button" at bounding box center [764, 112] width 6 height 11
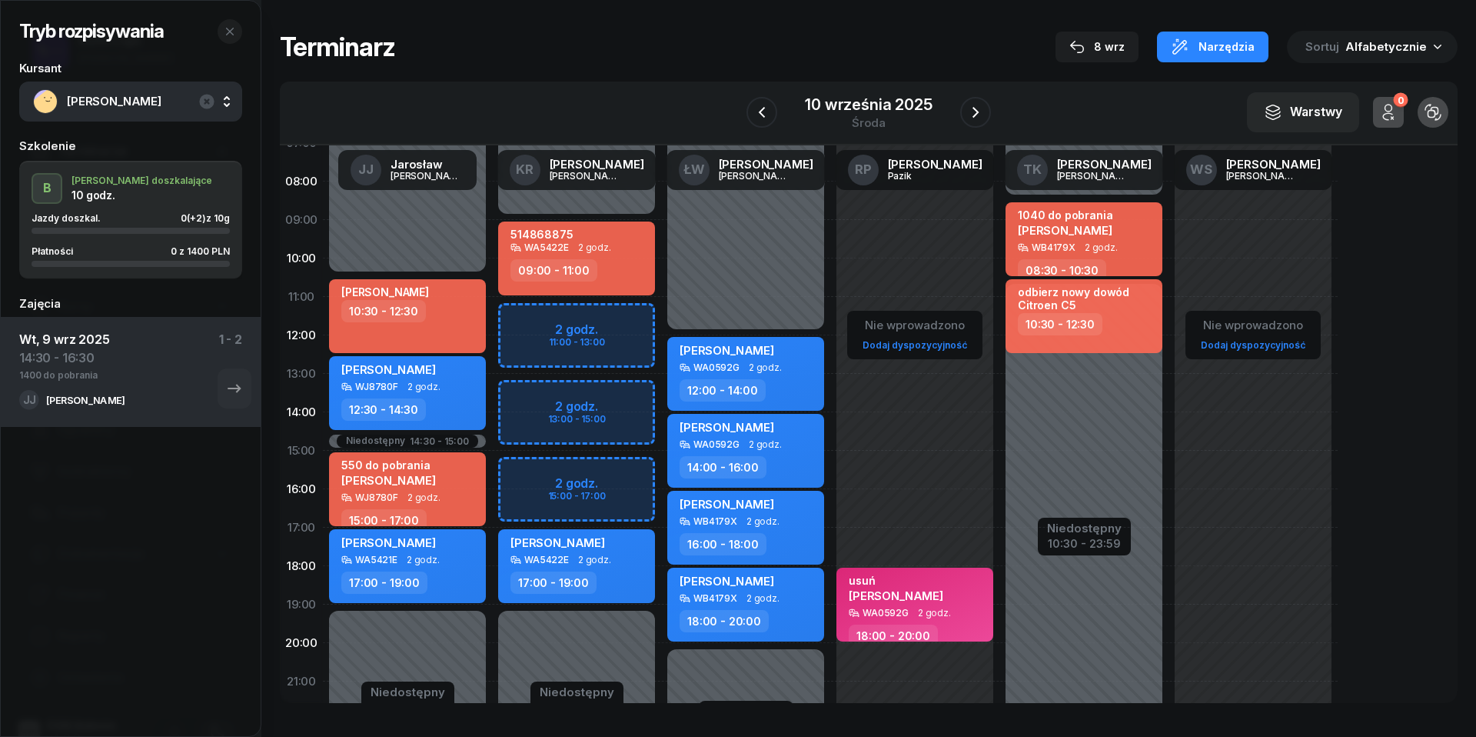
scroll to position [95, 0]
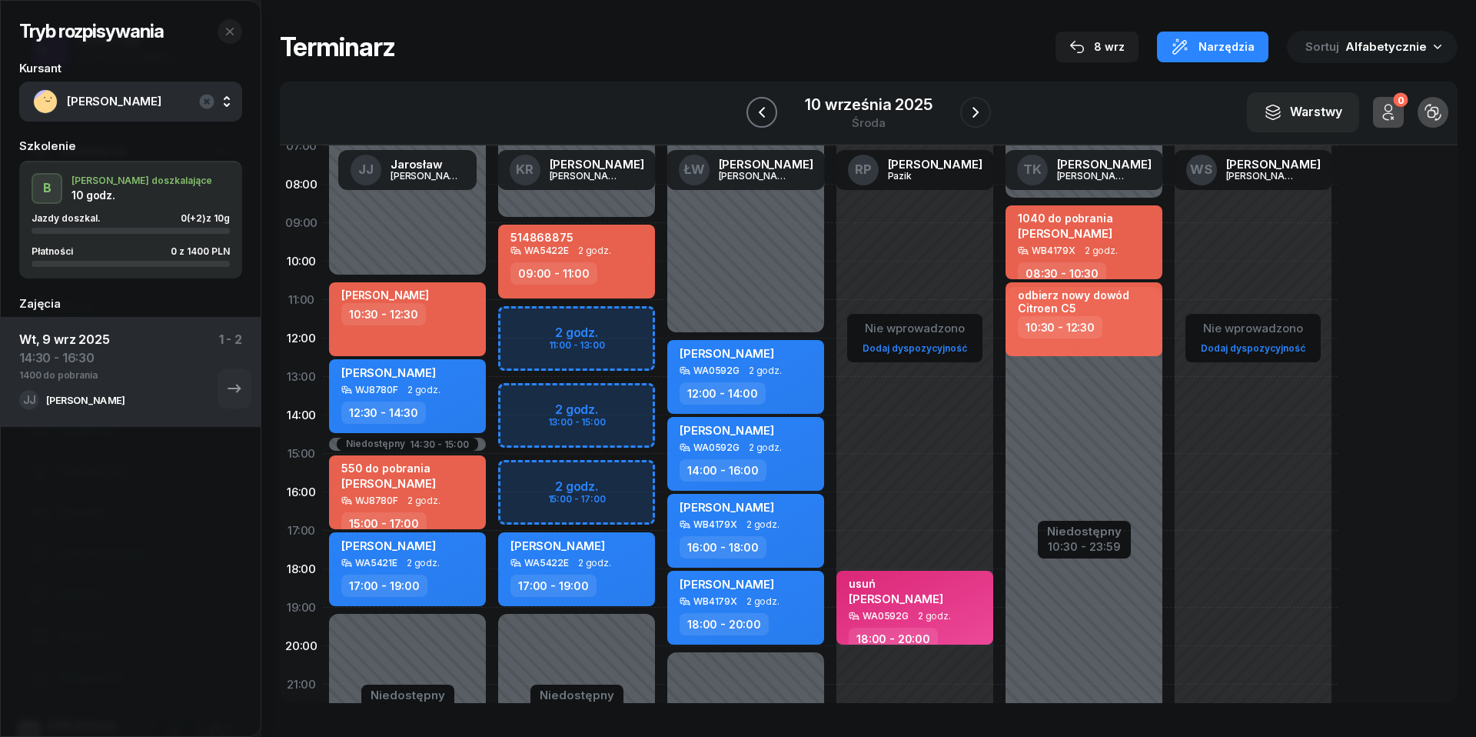
click at [755, 101] on button "button" at bounding box center [762, 112] width 31 height 31
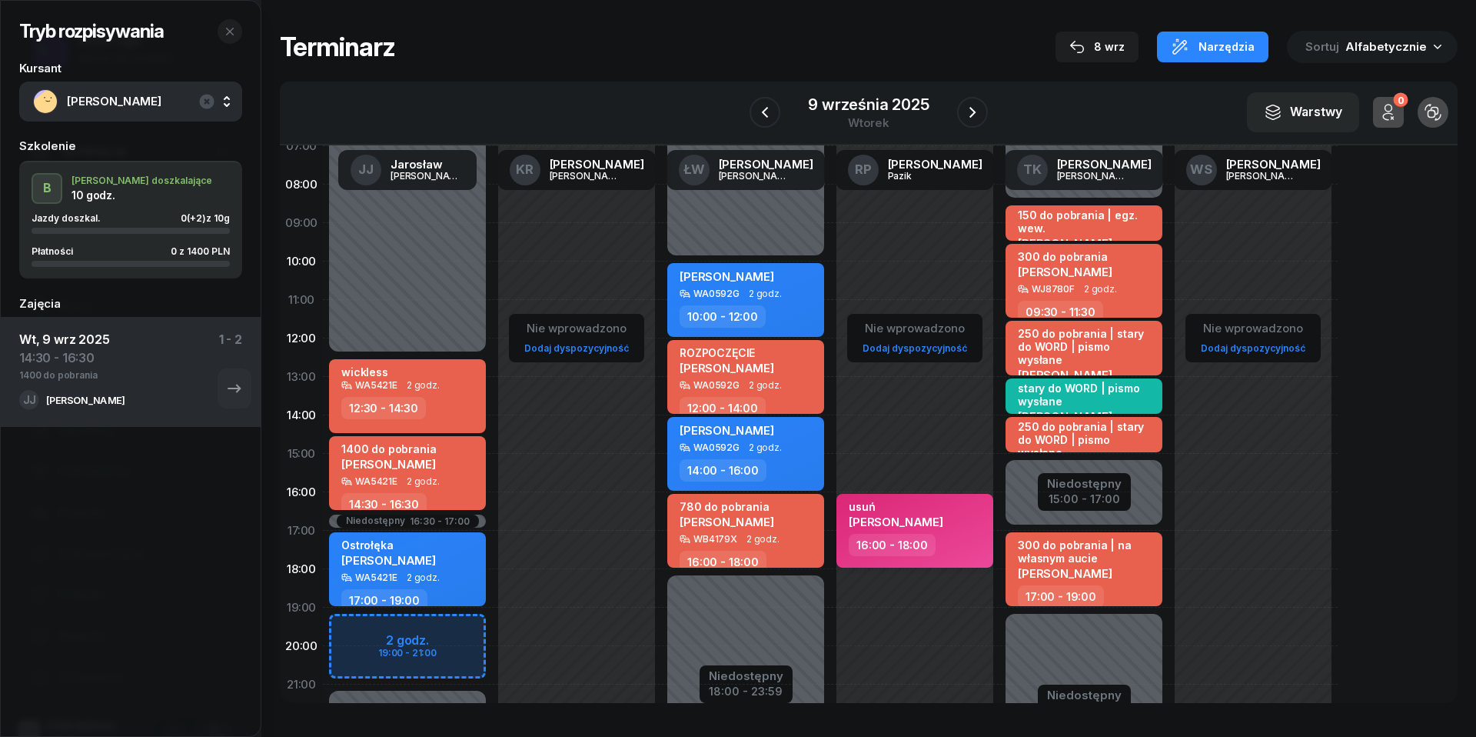
click at [892, 534] on div "16:00 - 18:00" at bounding box center [892, 545] width 87 height 22
select select "16"
select select "18"
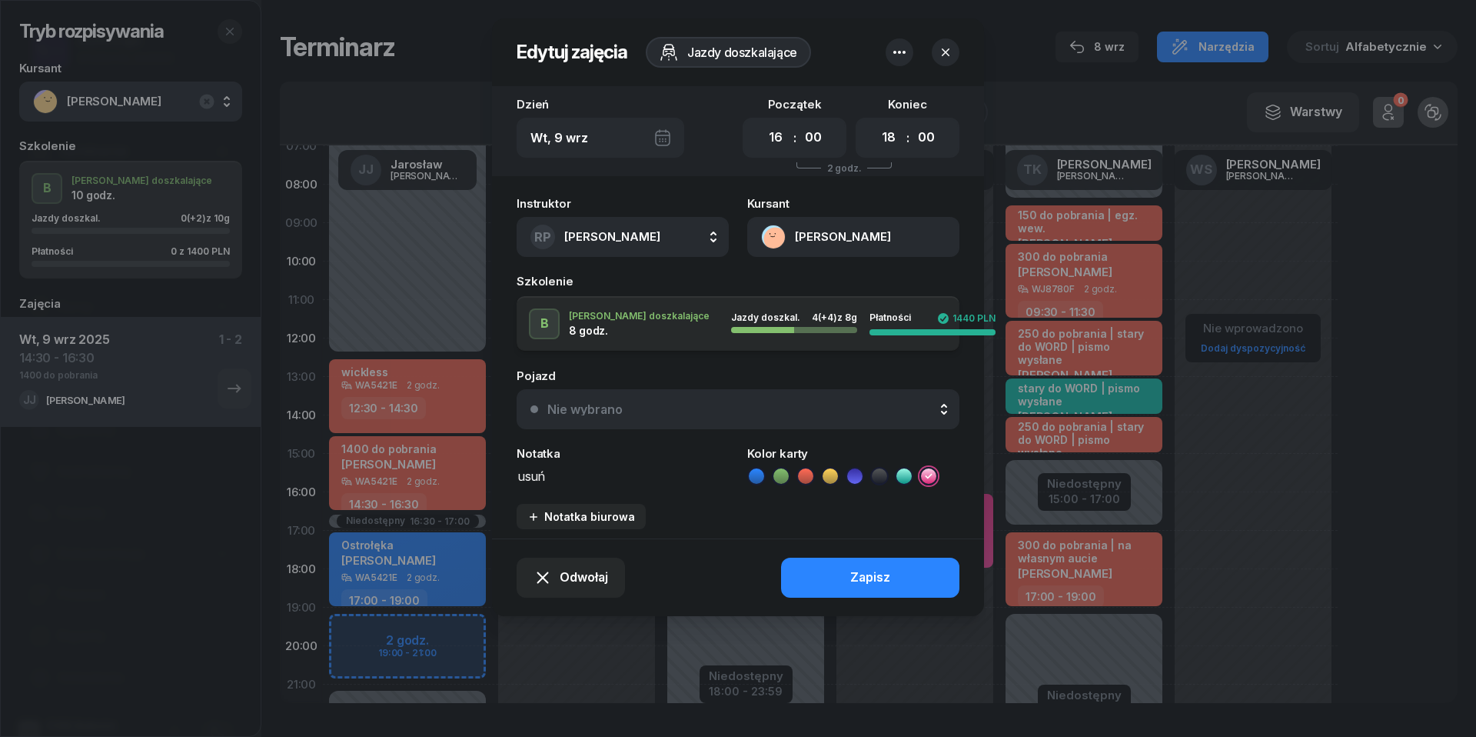
click at [900, 43] on icon "button" at bounding box center [899, 52] width 18 height 18
click at [898, 92] on link "Usuń" at bounding box center [891, 100] width 201 height 38
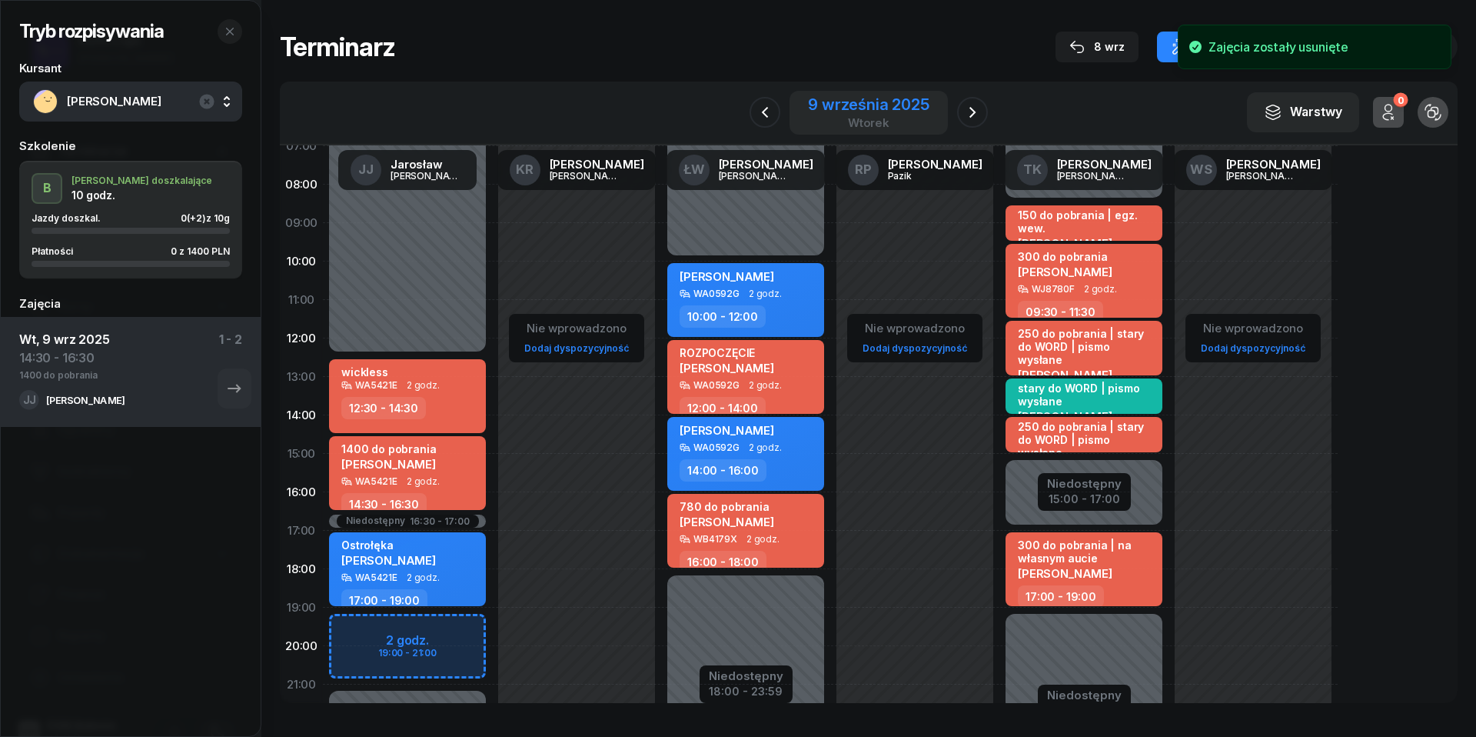
click at [896, 108] on div "9 września 2025" at bounding box center [868, 104] width 121 height 15
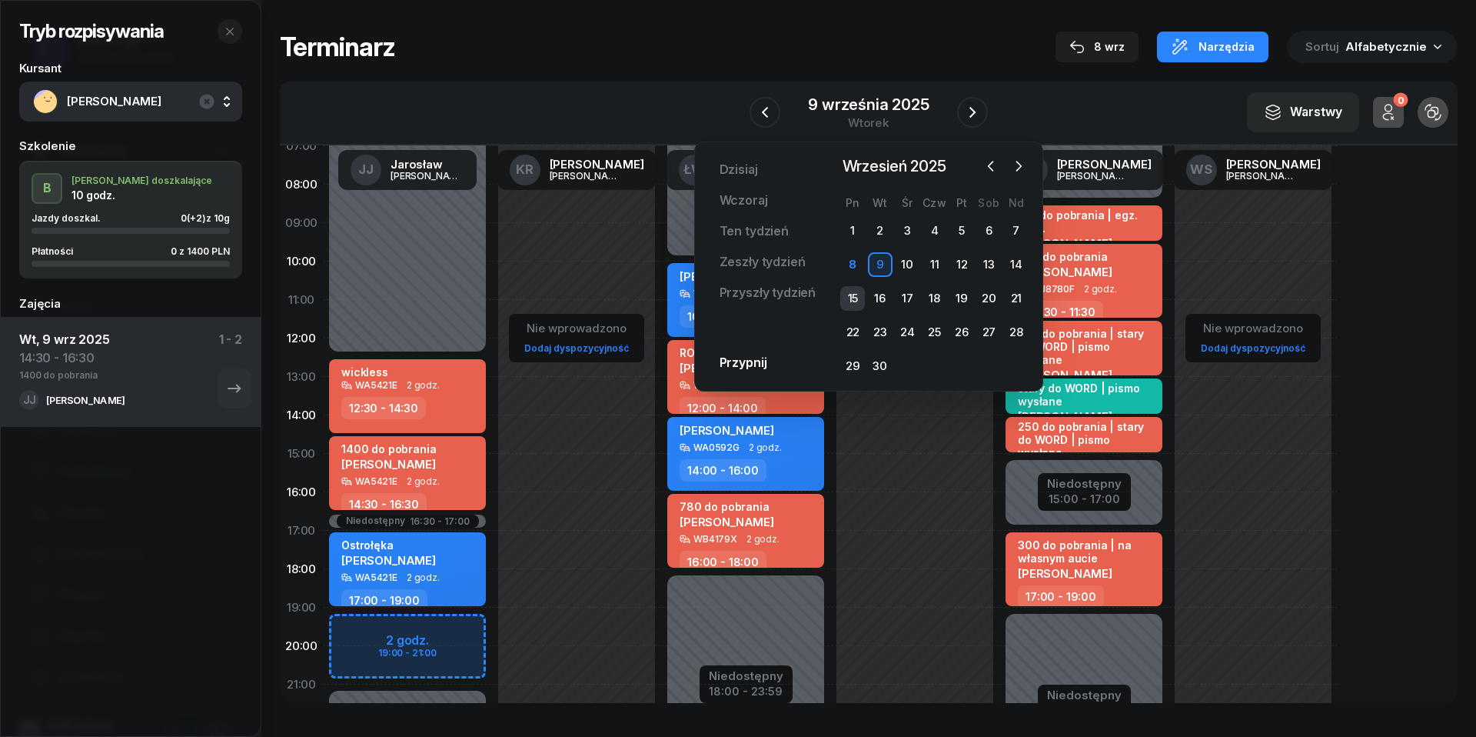
click at [865, 290] on div "15" at bounding box center [852, 298] width 25 height 25
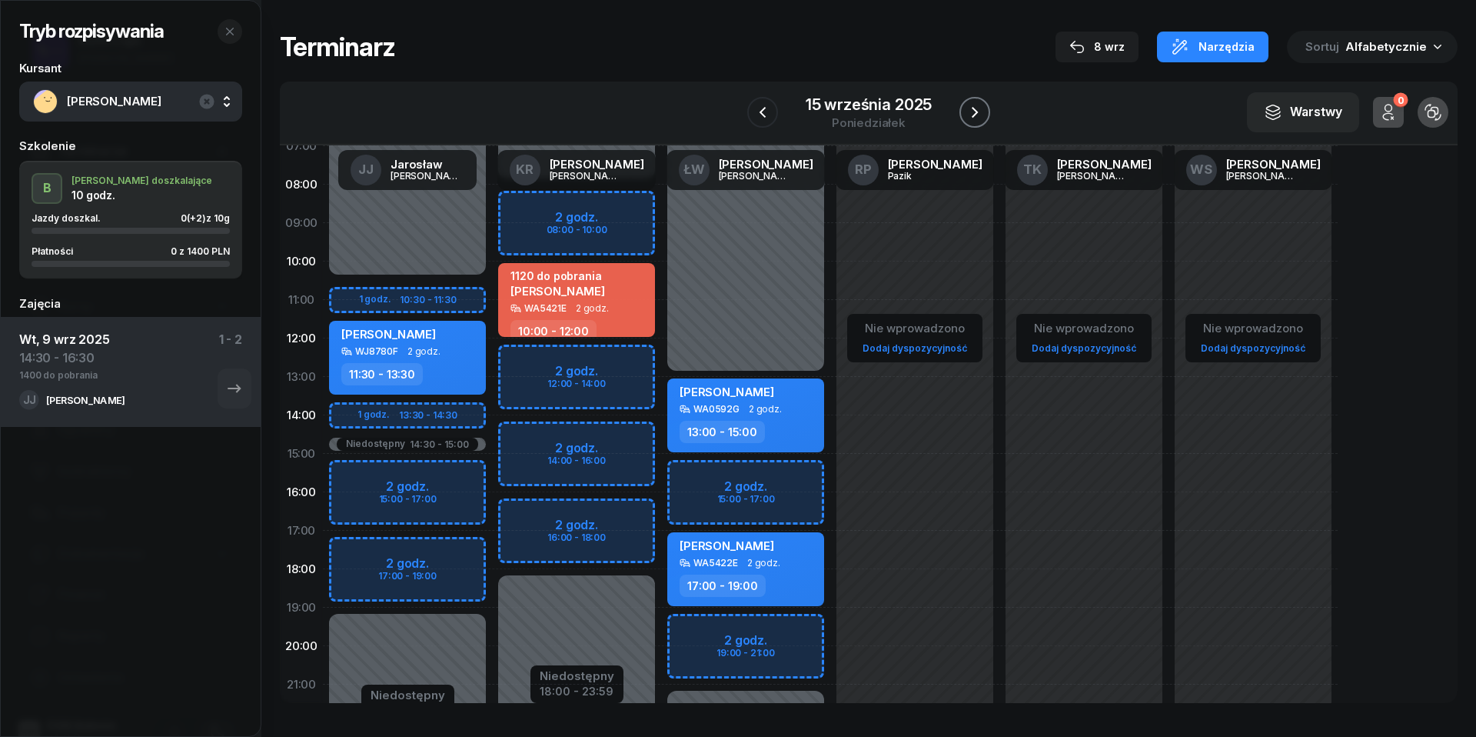
click at [972, 108] on icon "button" at bounding box center [975, 112] width 18 height 18
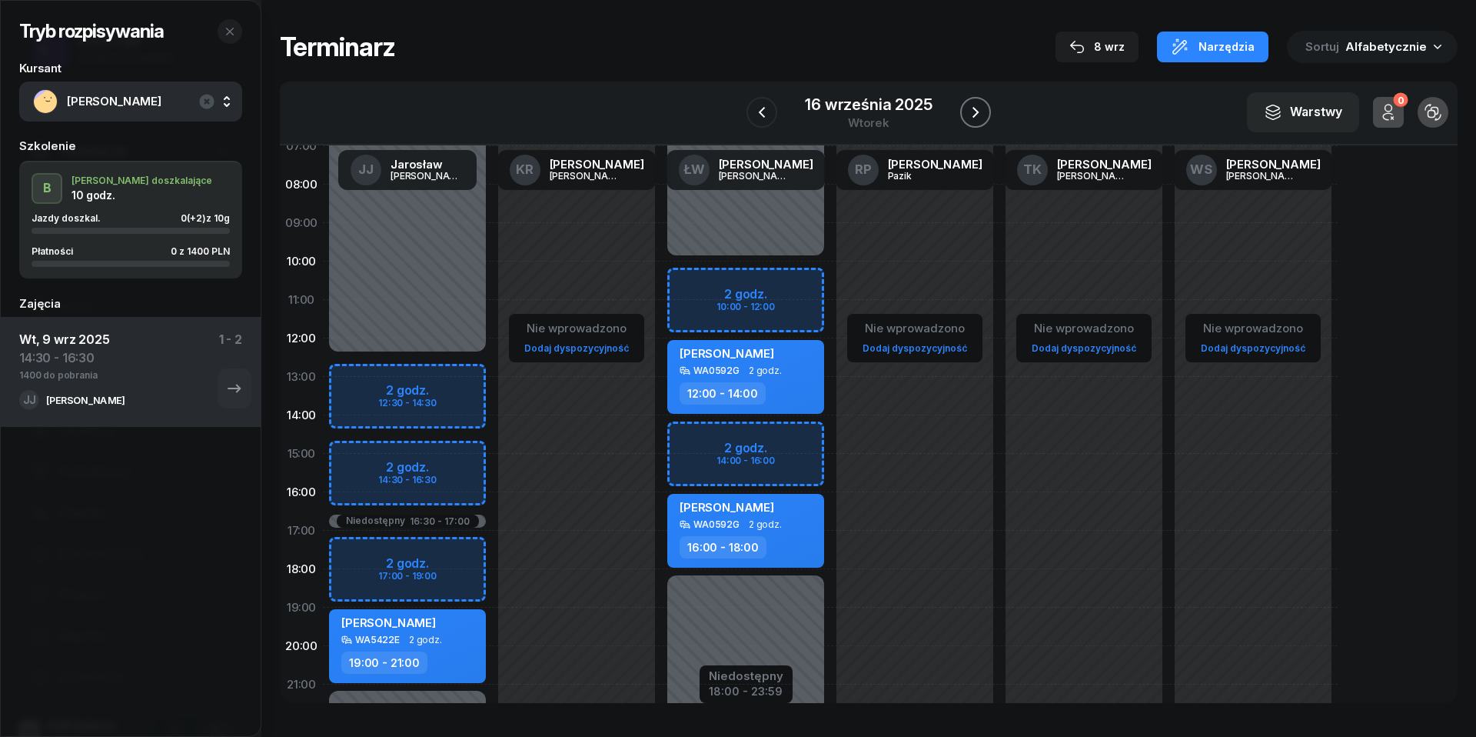
click at [982, 114] on icon "button" at bounding box center [975, 112] width 18 height 18
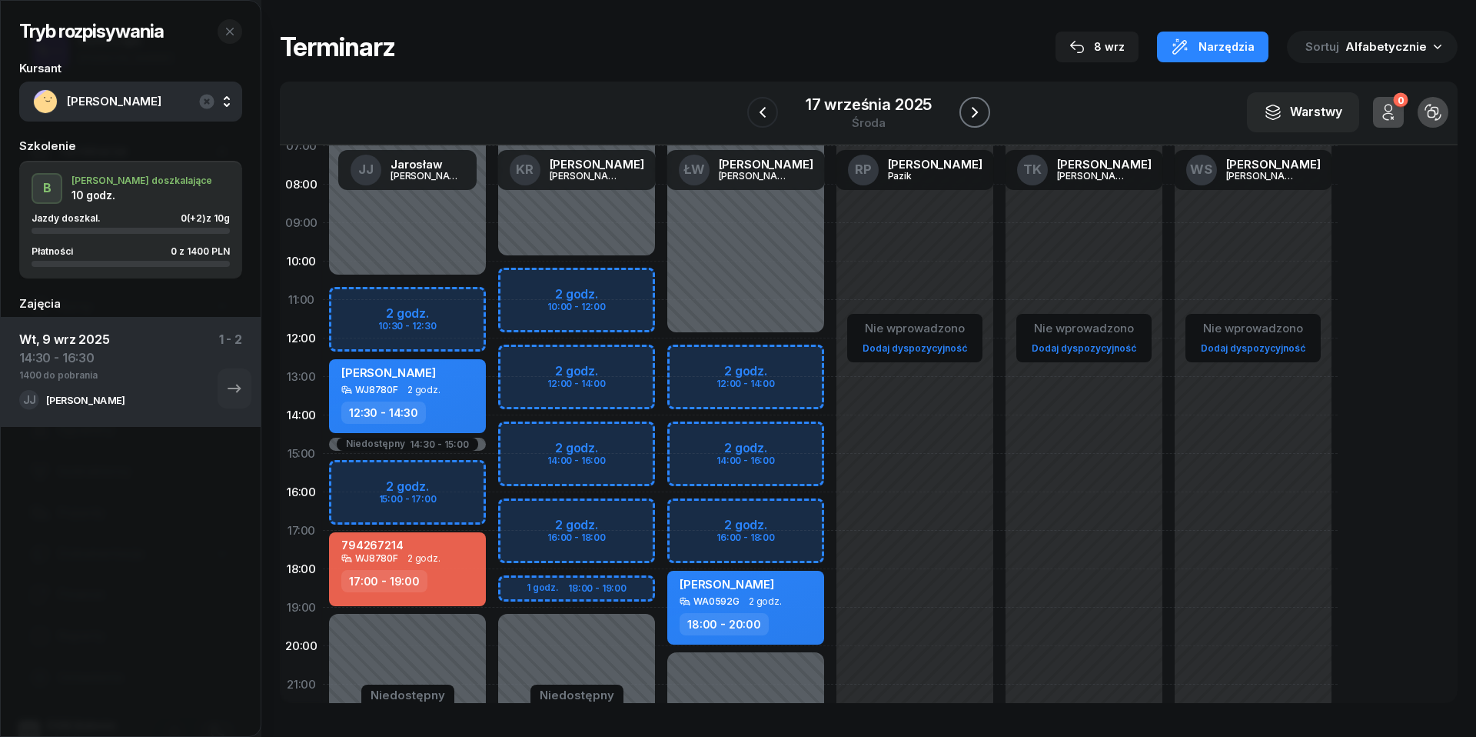
click at [980, 114] on icon "button" at bounding box center [975, 112] width 18 height 18
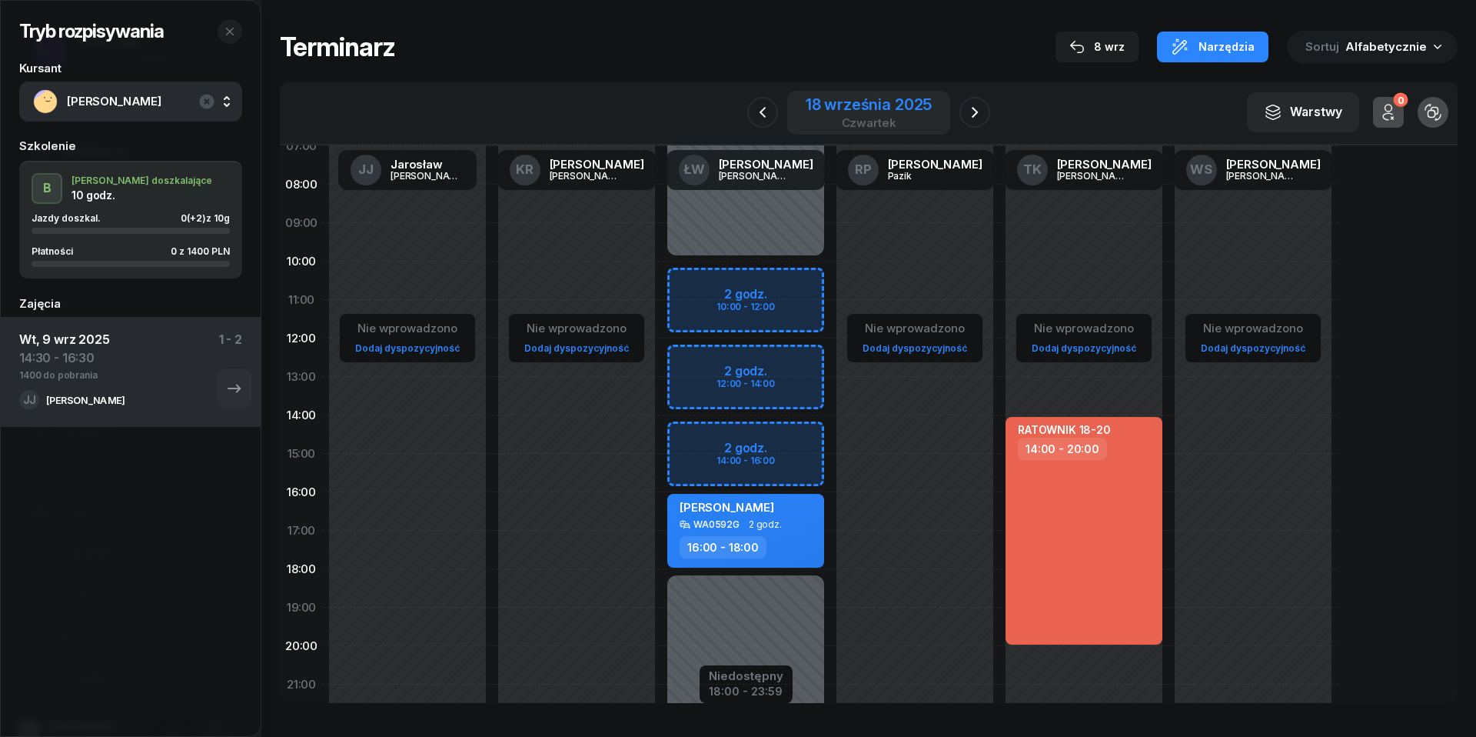
click at [866, 121] on div "czwartek" at bounding box center [869, 123] width 126 height 12
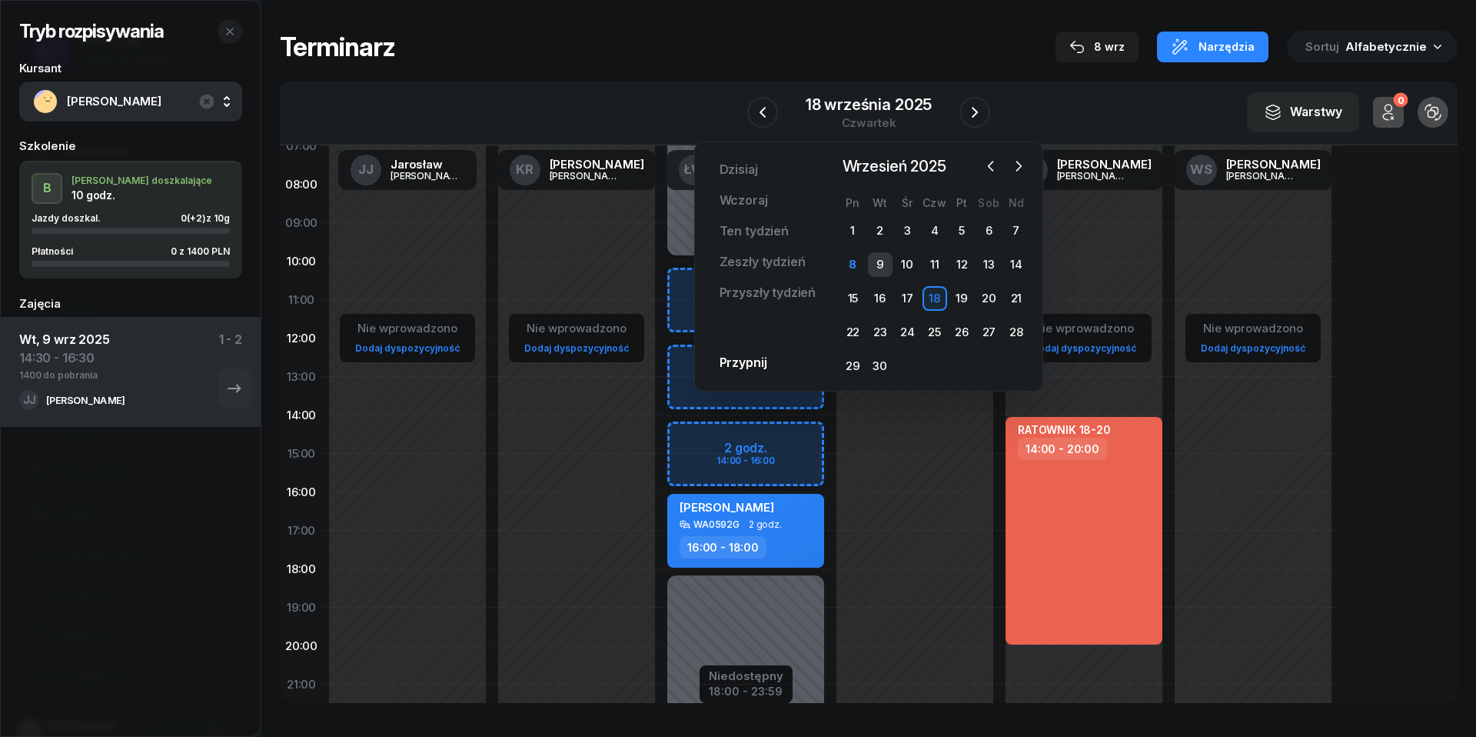
click at [874, 256] on div "9" at bounding box center [880, 264] width 25 height 25
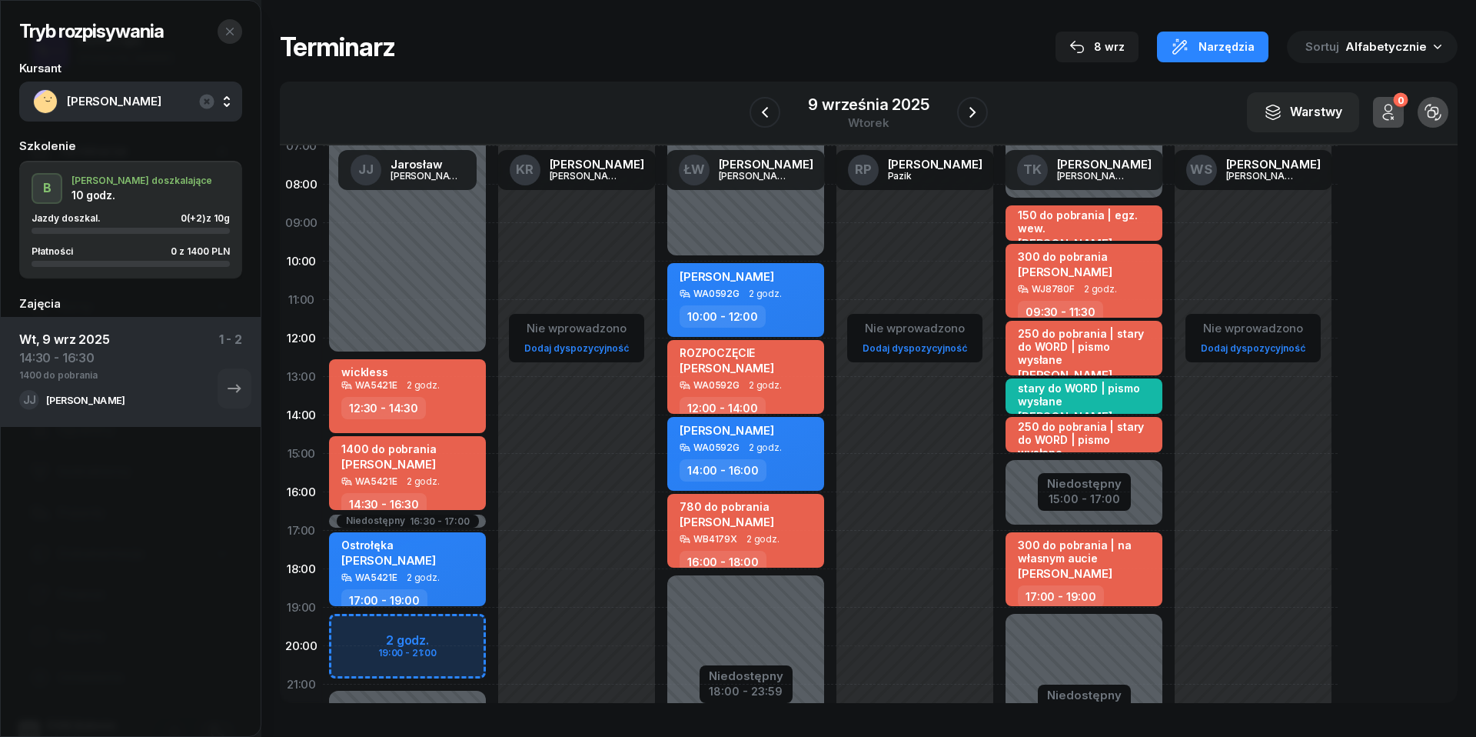
click at [231, 29] on icon "button" at bounding box center [230, 32] width 8 height 8
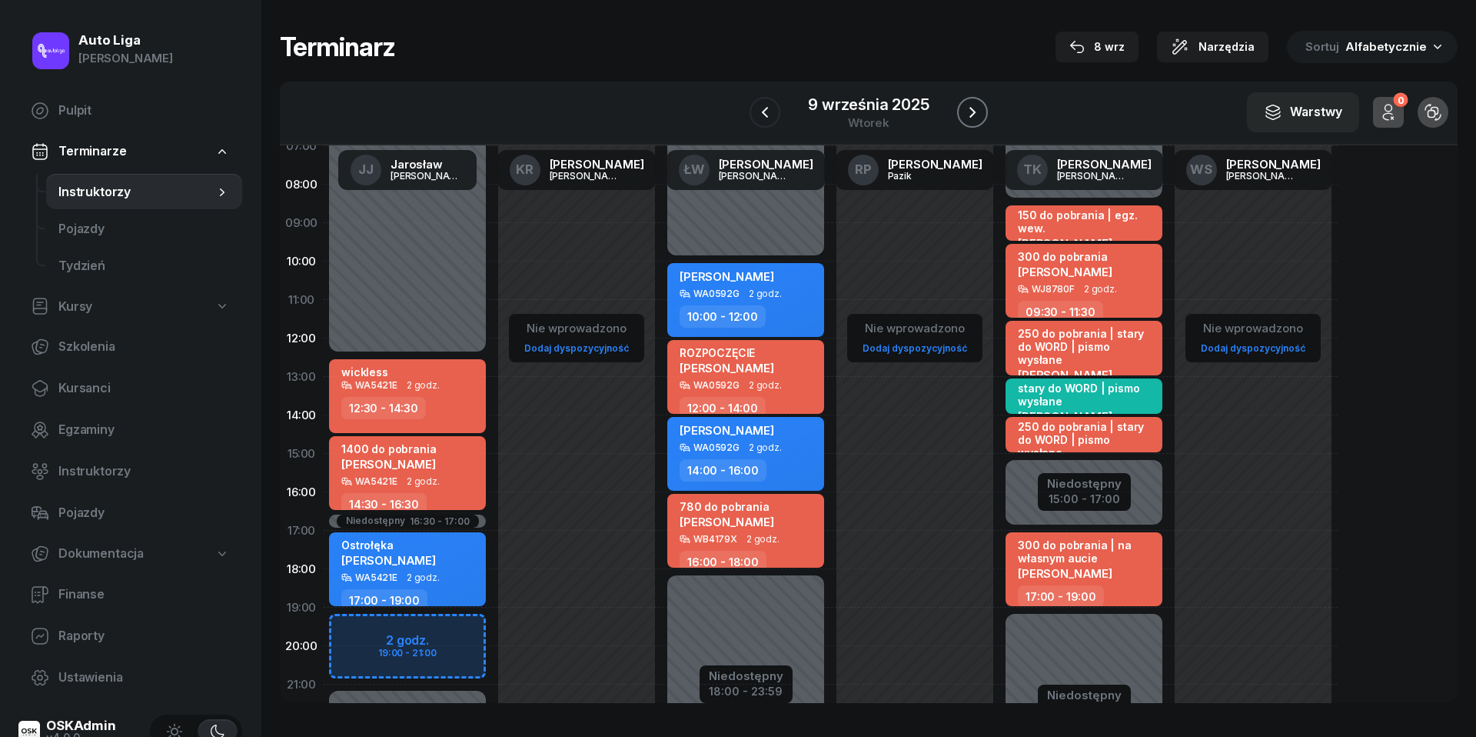
click at [979, 108] on icon "button" at bounding box center [972, 112] width 18 height 18
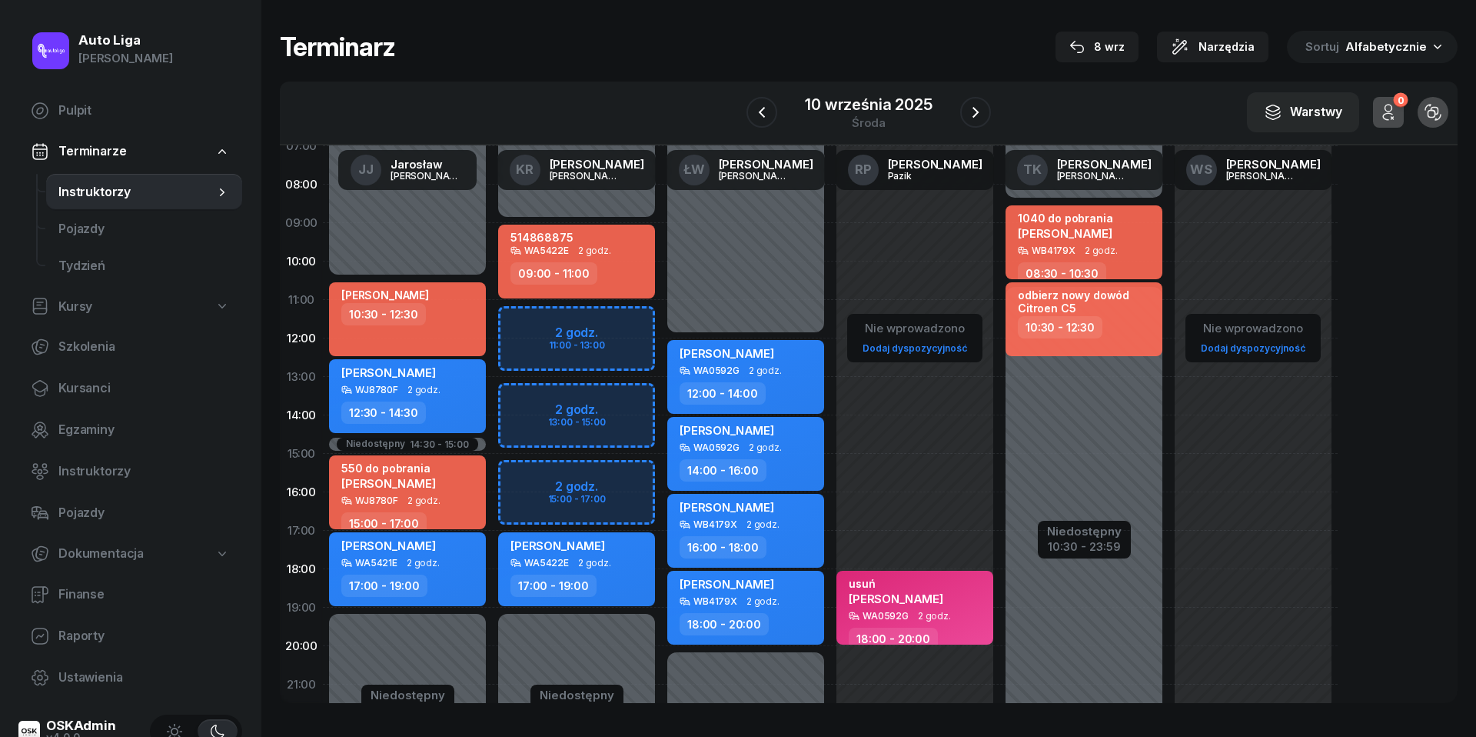
click at [521, 318] on div "Niedostępny 00:00 - 09:00 Niedostępny 19:00 - 23:59 2 godz. 11:00 - 13:00 2 god…" at bounding box center [576, 453] width 169 height 730
select select "11"
select select "13"
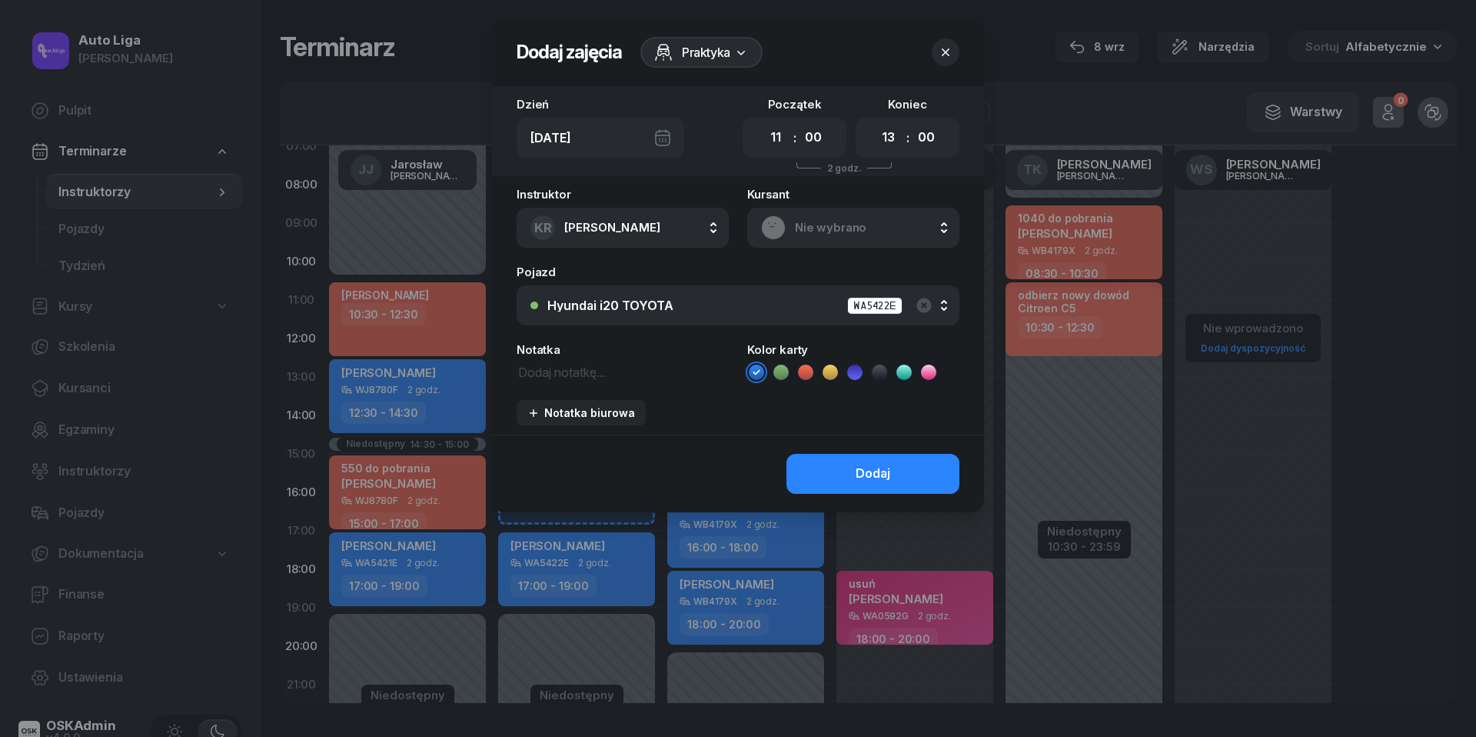
click at [840, 220] on span "Nie wybrano" at bounding box center [870, 228] width 151 height 20
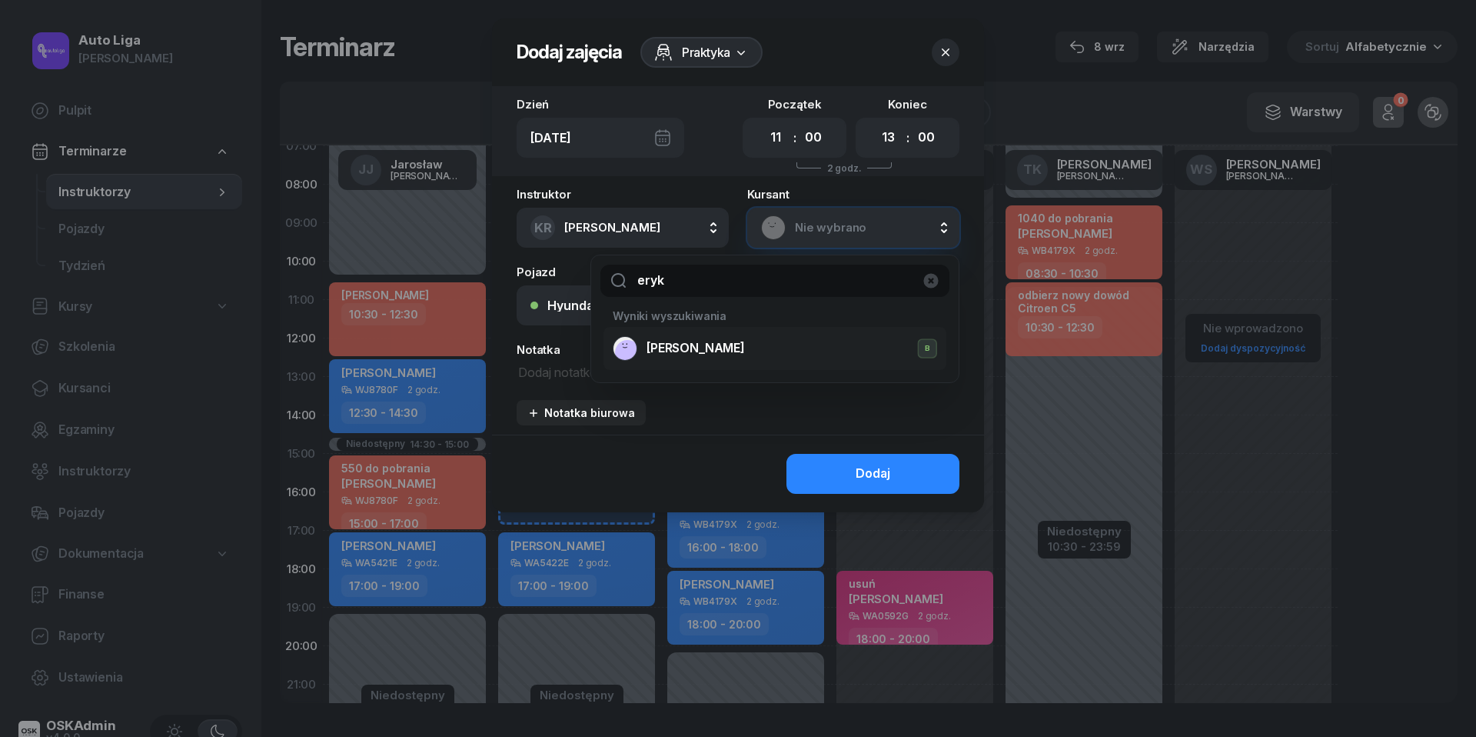
type input "eryk"
click at [703, 354] on span "Eryk Pawlikowski" at bounding box center [696, 348] width 98 height 20
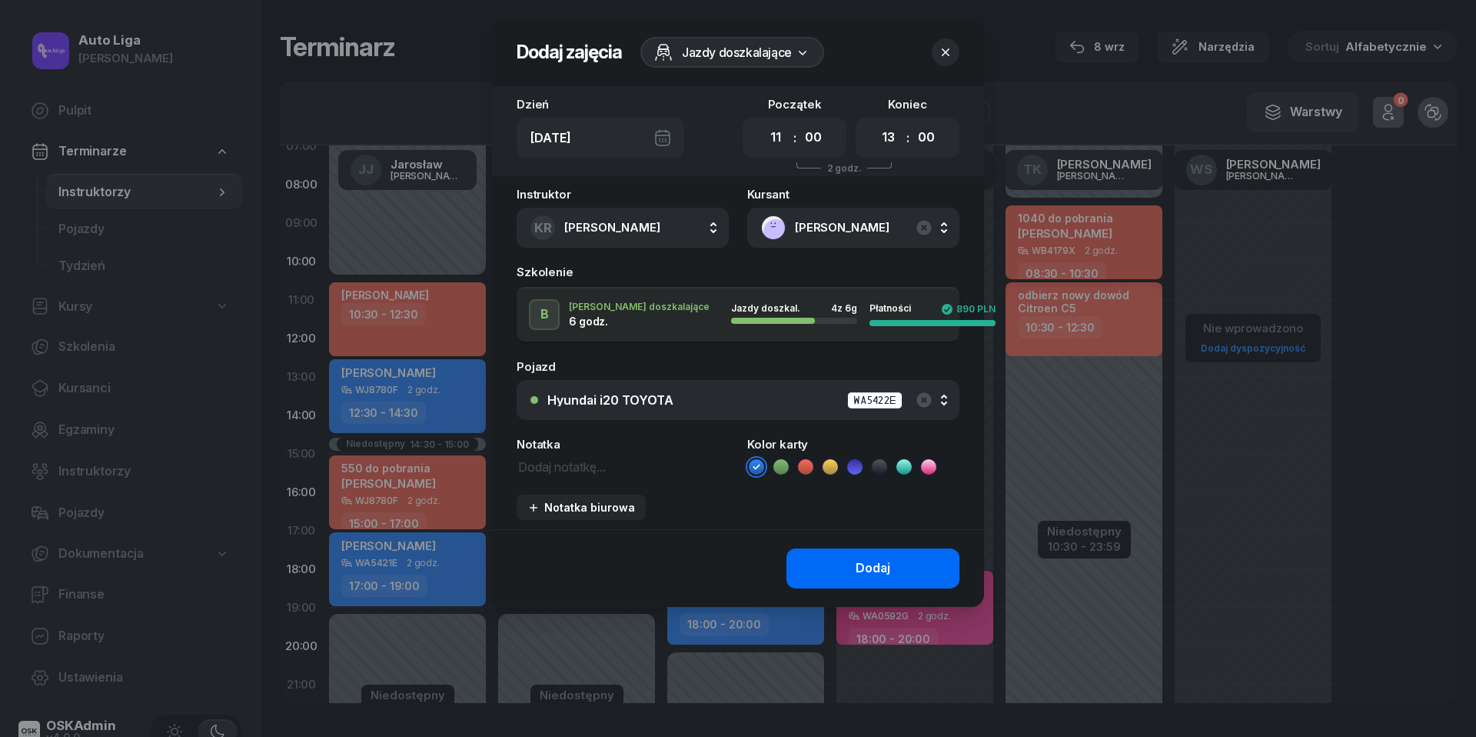
click at [837, 566] on button "Dodaj" at bounding box center [873, 568] width 173 height 40
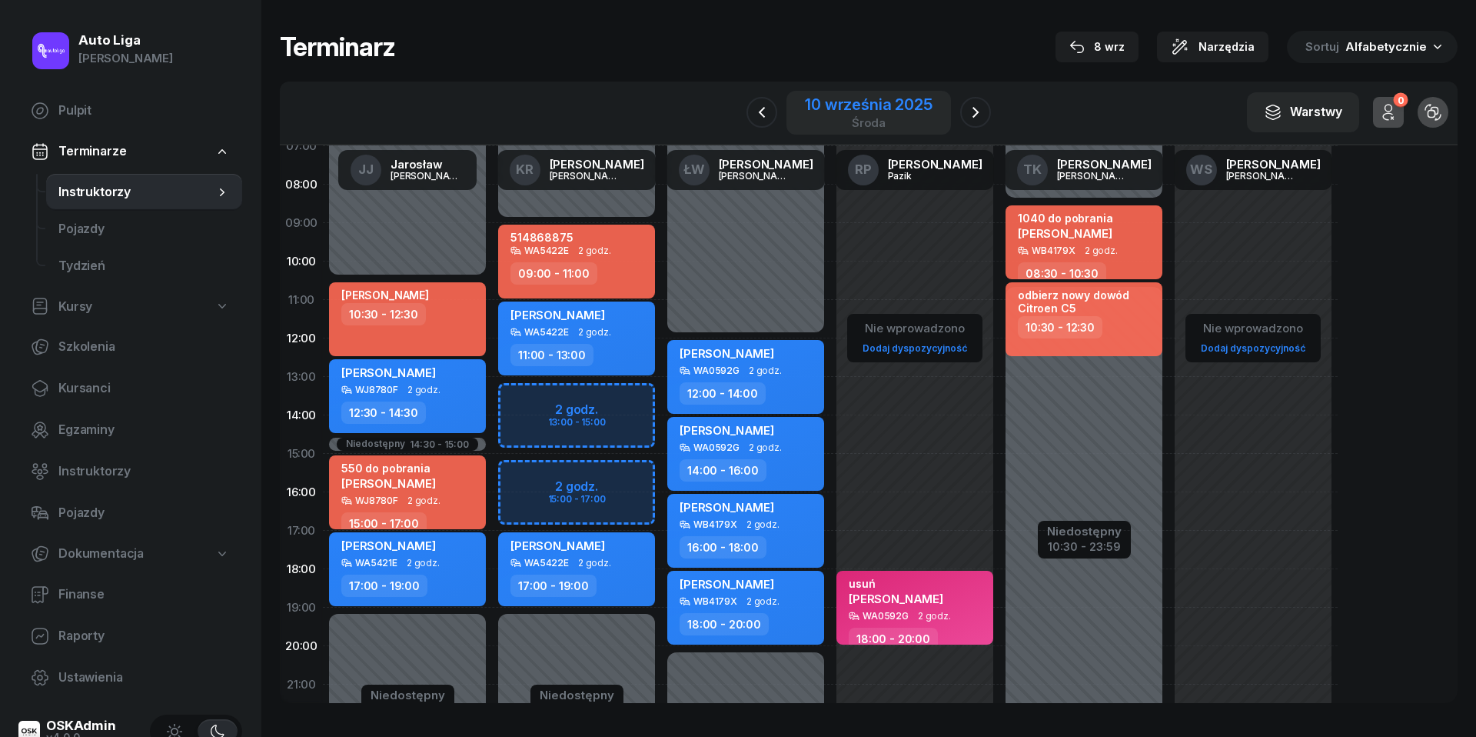
click at [853, 97] on div "10 września 2025" at bounding box center [868, 104] width 127 height 15
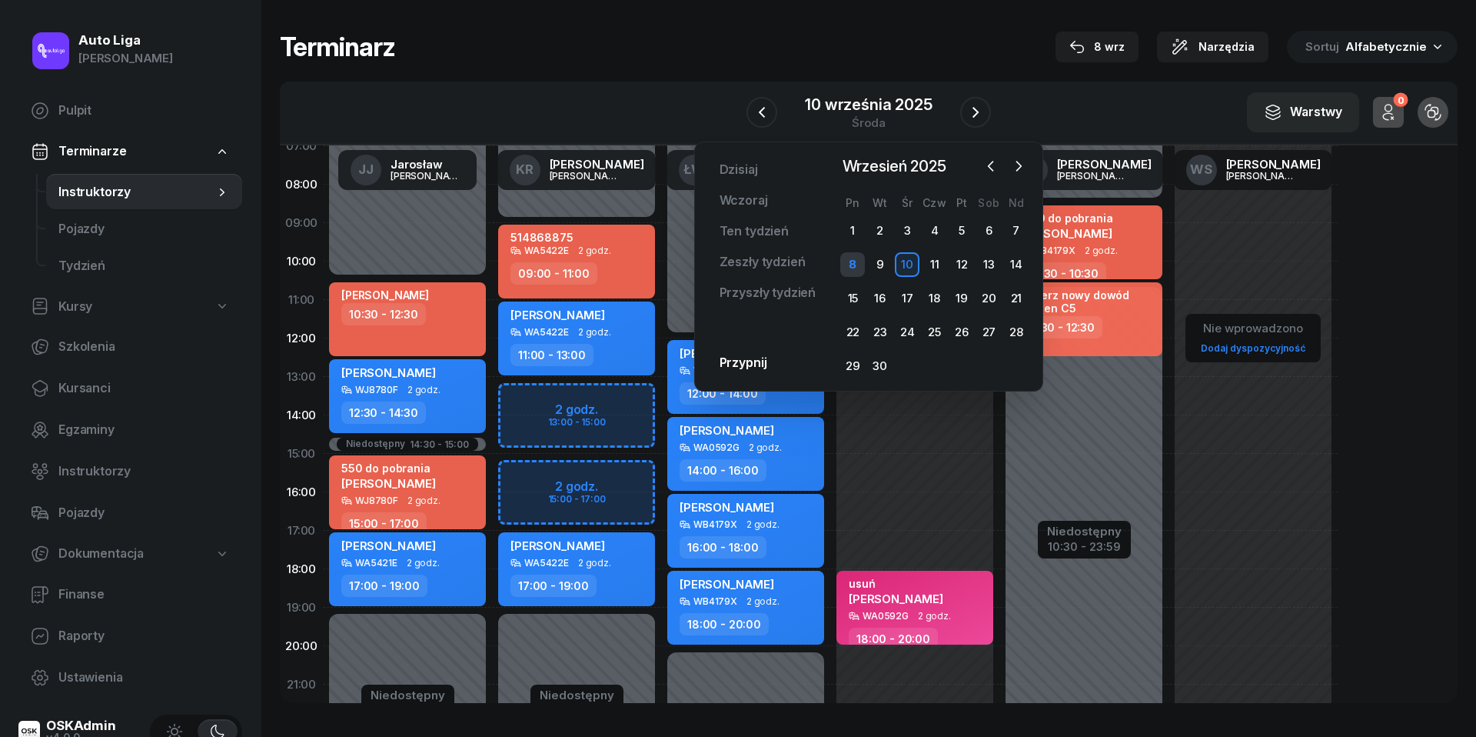
click at [850, 253] on div "8" at bounding box center [852, 264] width 25 height 25
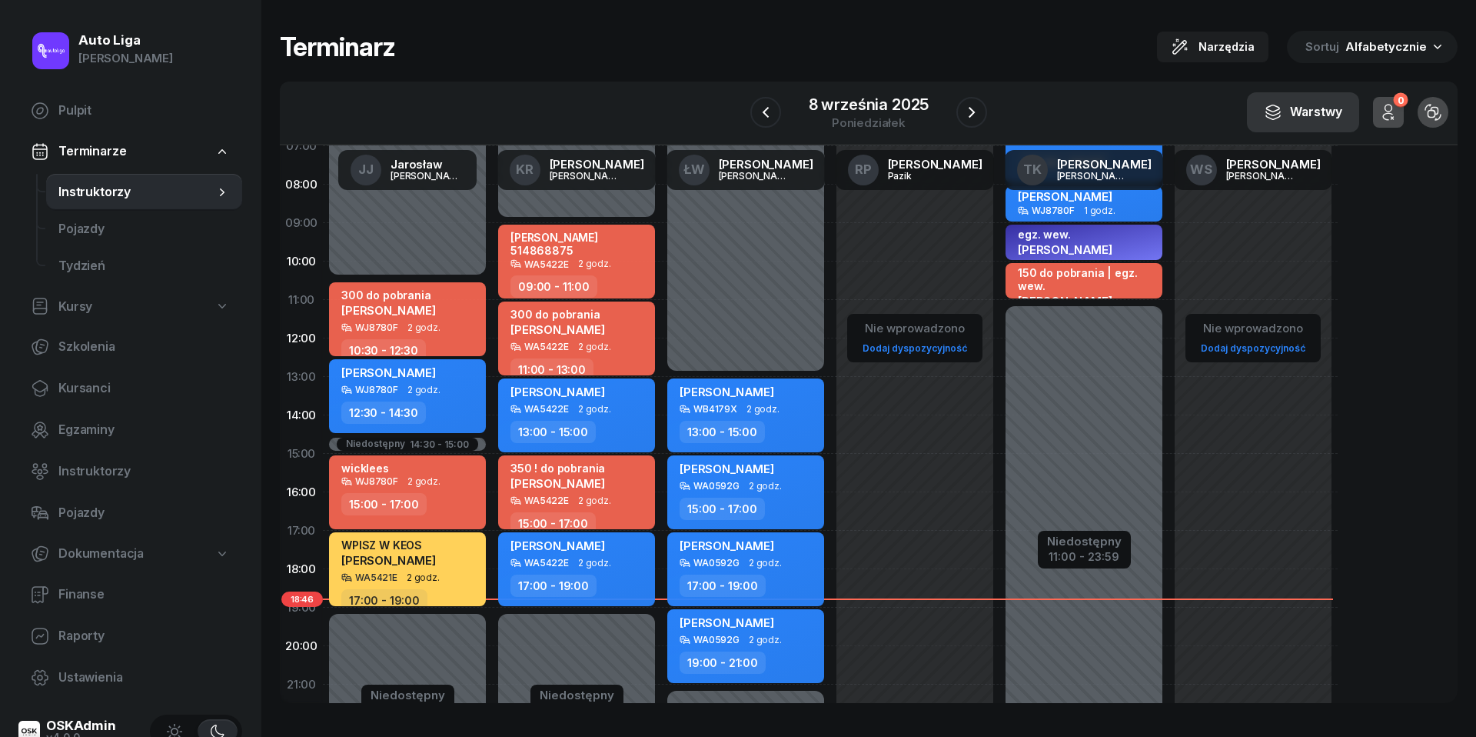
click at [1310, 109] on div "Warstwy" at bounding box center [1303, 112] width 78 height 20
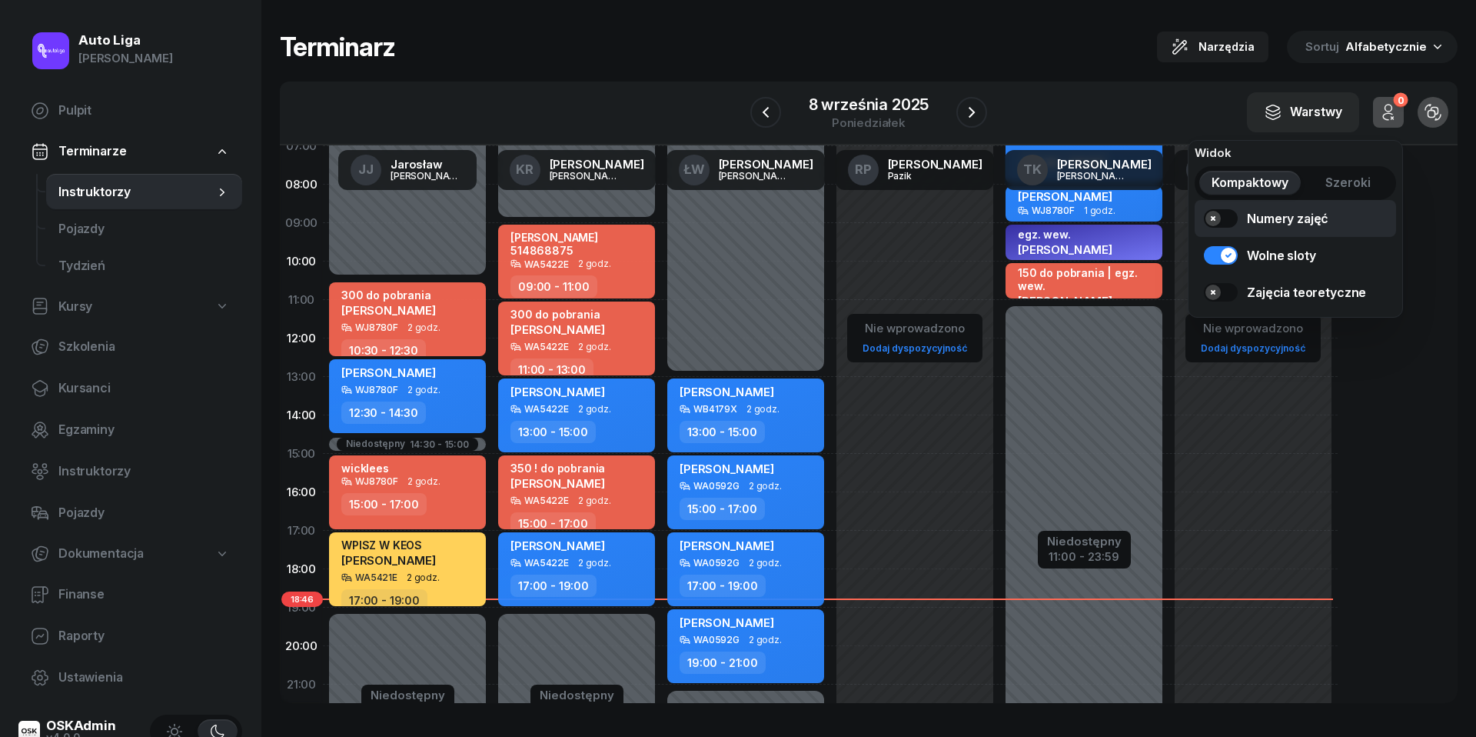
click at [1219, 220] on link "Numery zajęć" at bounding box center [1295, 218] width 201 height 37
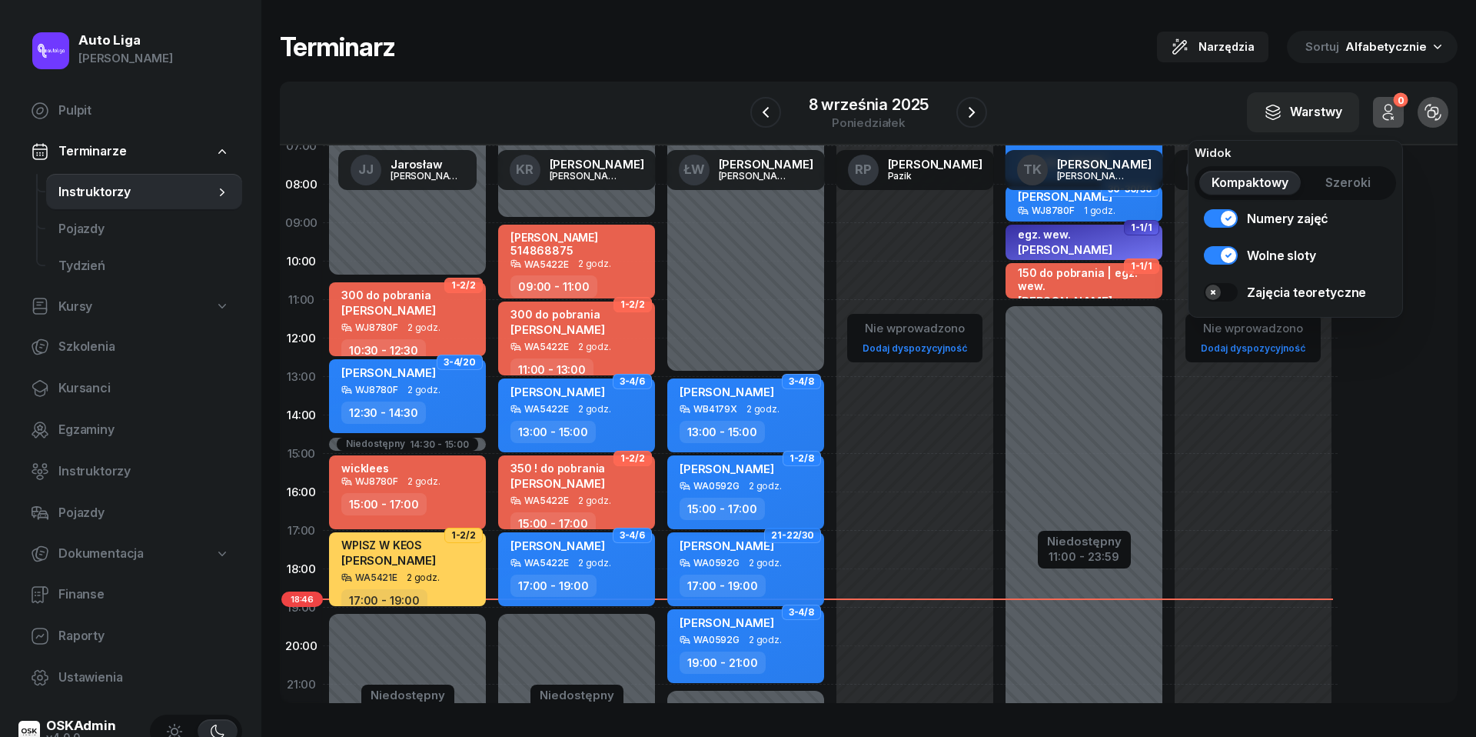
click at [766, 499] on div "15:00 - 17:00" at bounding box center [747, 508] width 135 height 22
select select "15"
select select "17"
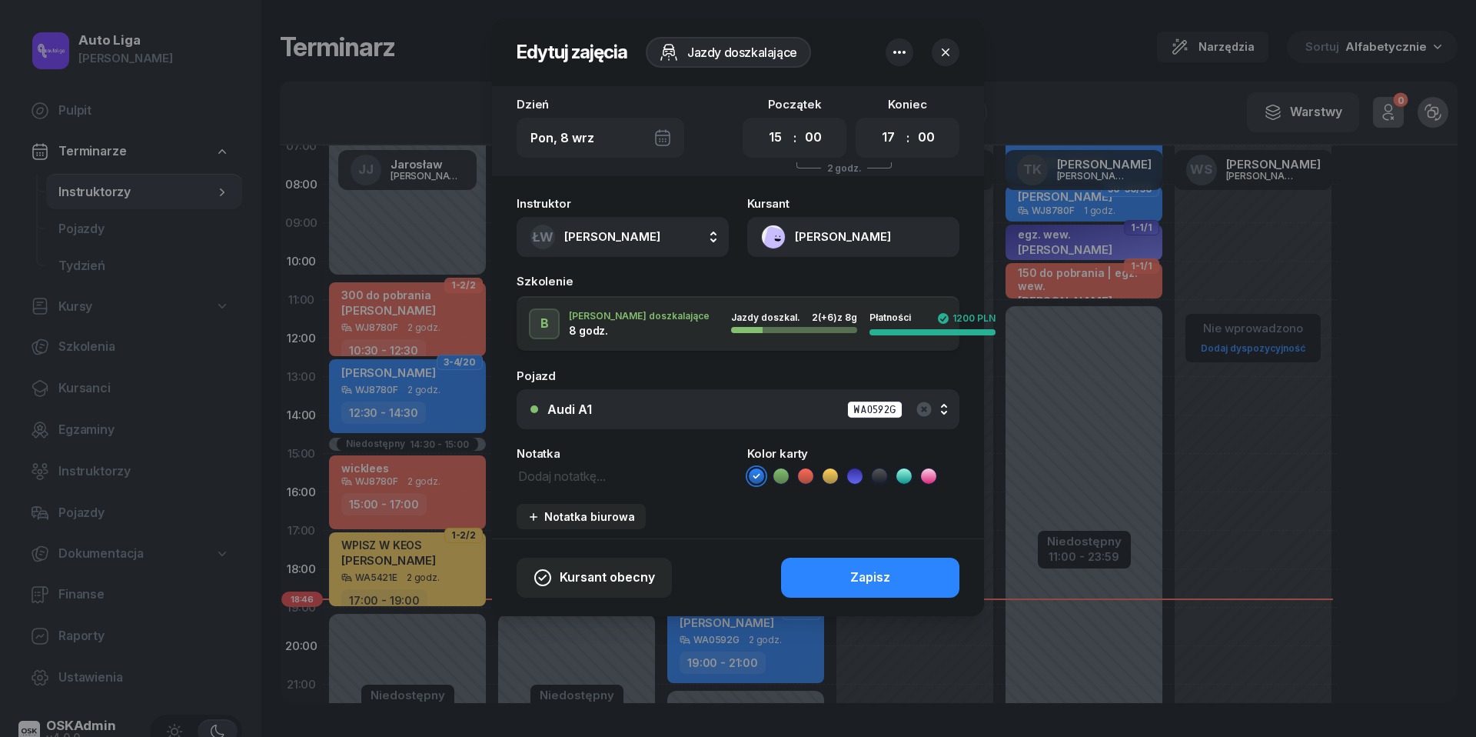
click at [948, 51] on icon "button" at bounding box center [945, 52] width 15 height 15
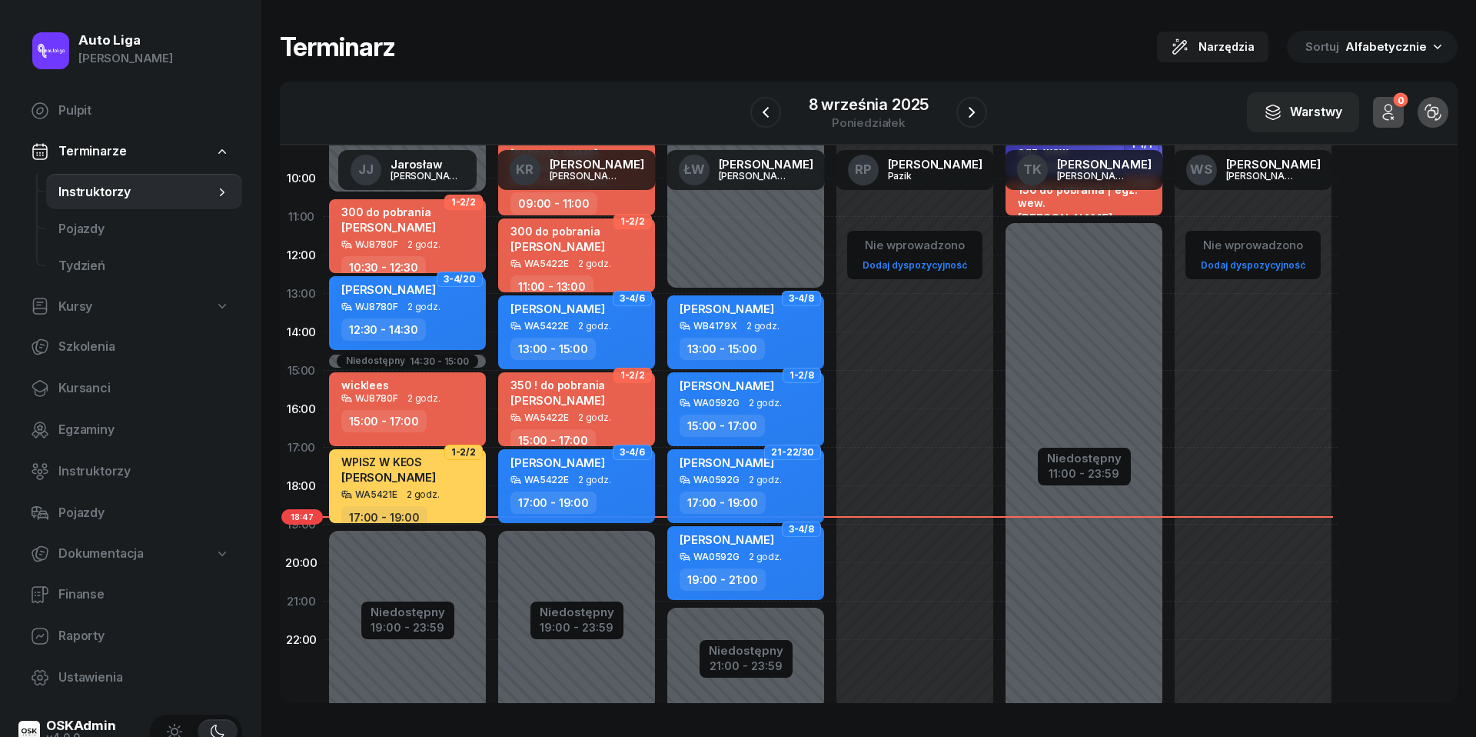
scroll to position [194, 0]
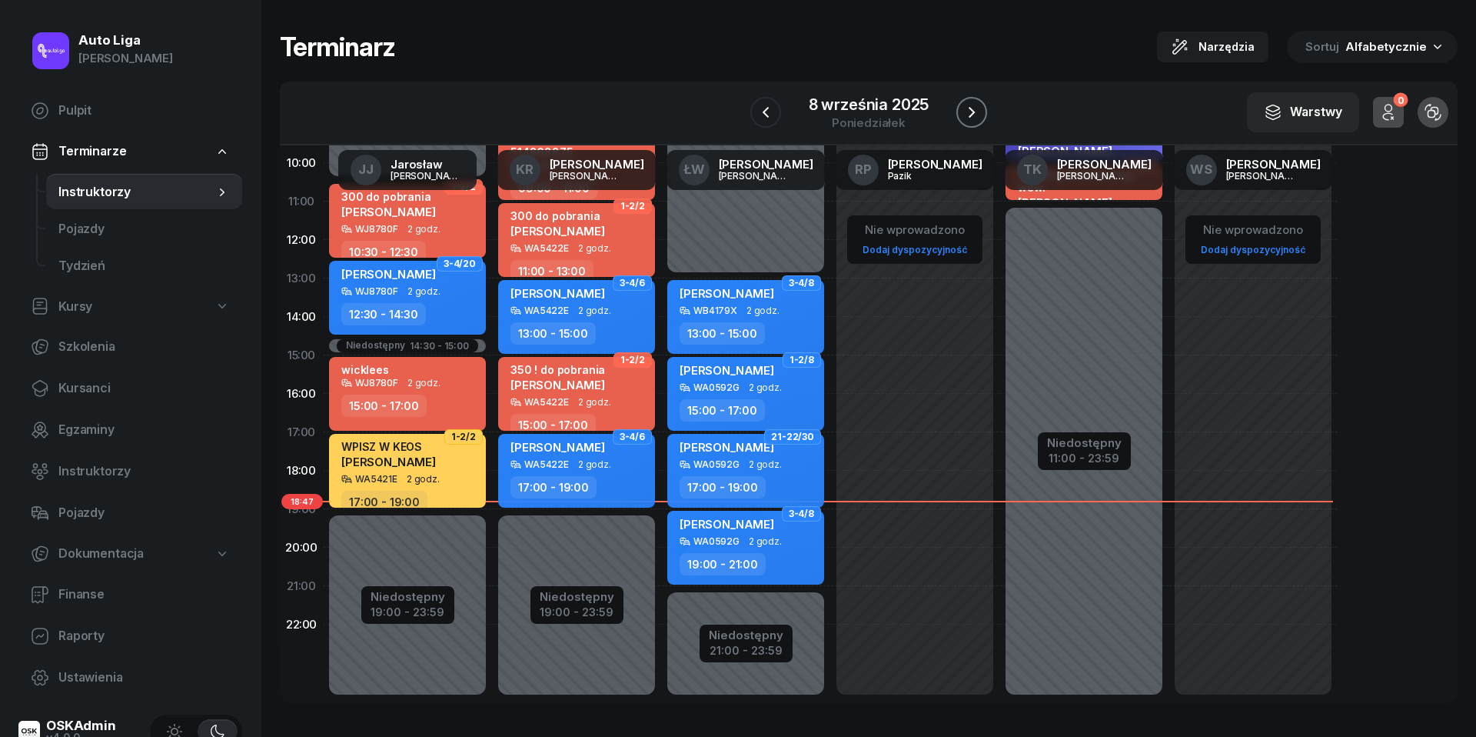
click at [972, 105] on icon "button" at bounding box center [972, 112] width 18 height 18
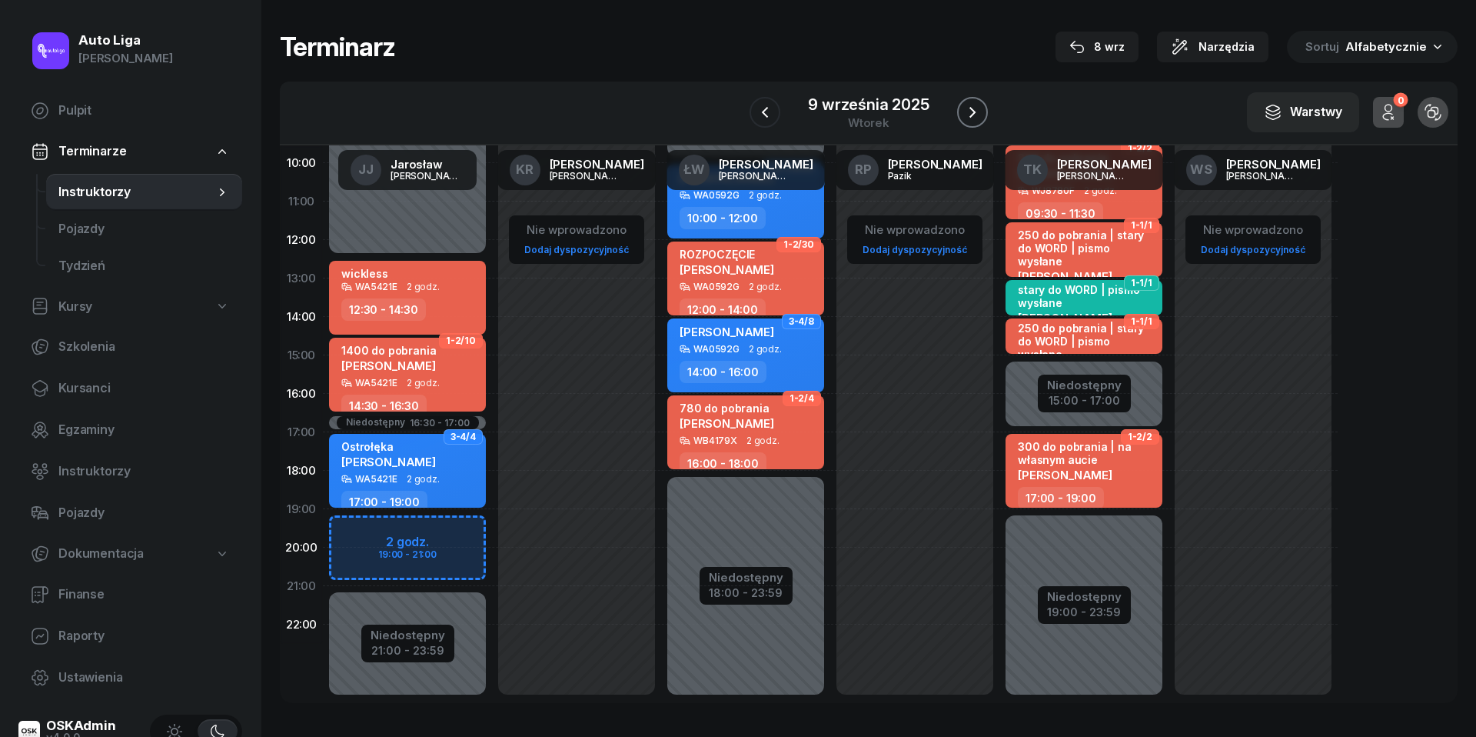
click at [972, 105] on icon "button" at bounding box center [972, 112] width 18 height 18
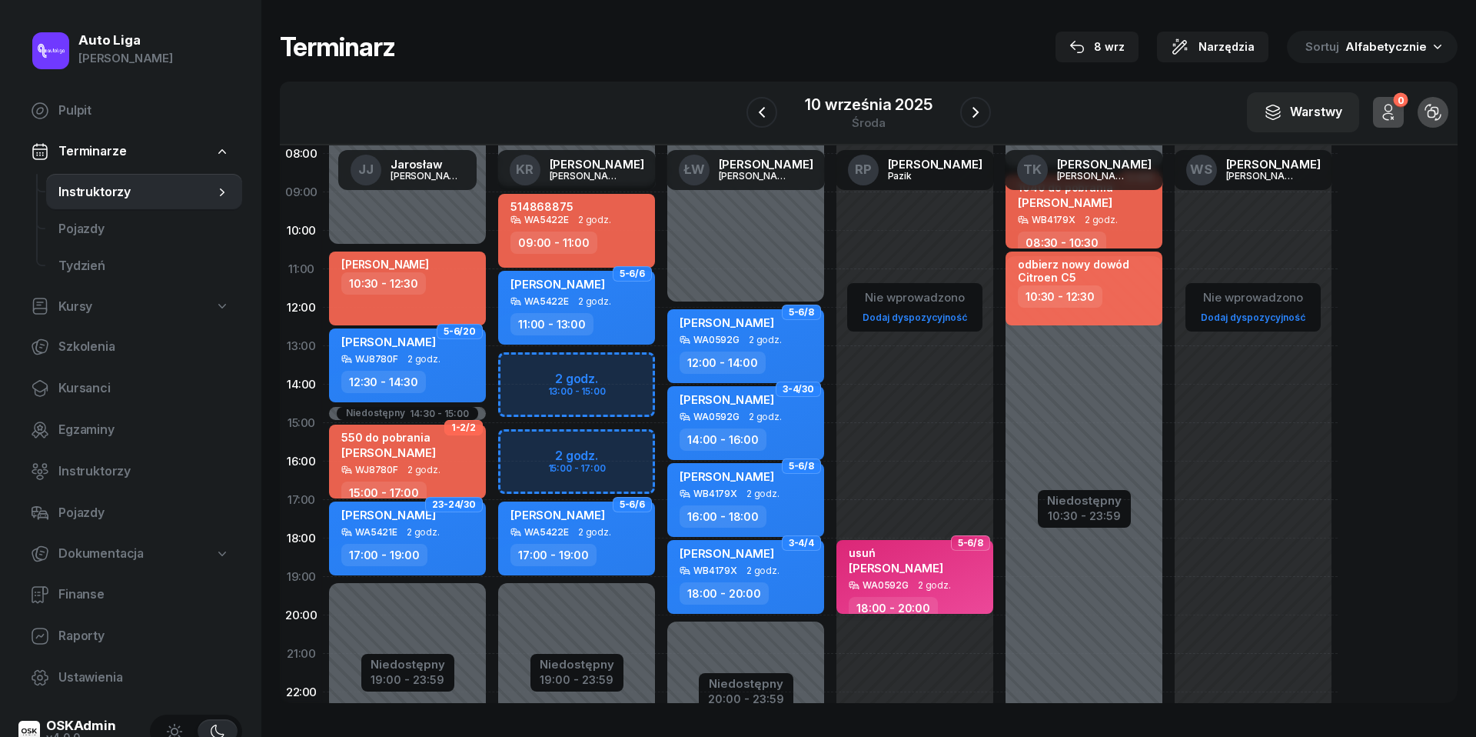
scroll to position [120, 0]
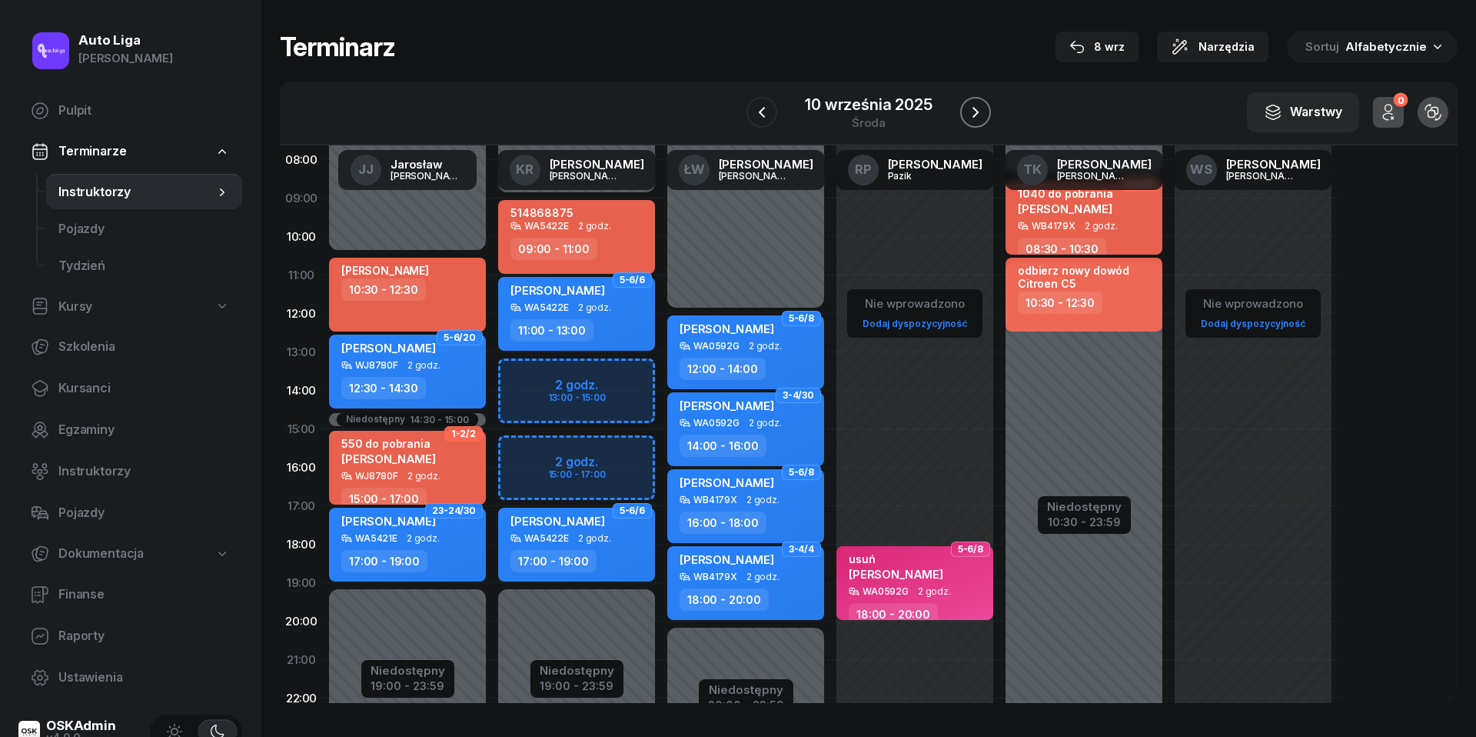
click at [970, 114] on icon "button" at bounding box center [975, 112] width 18 height 18
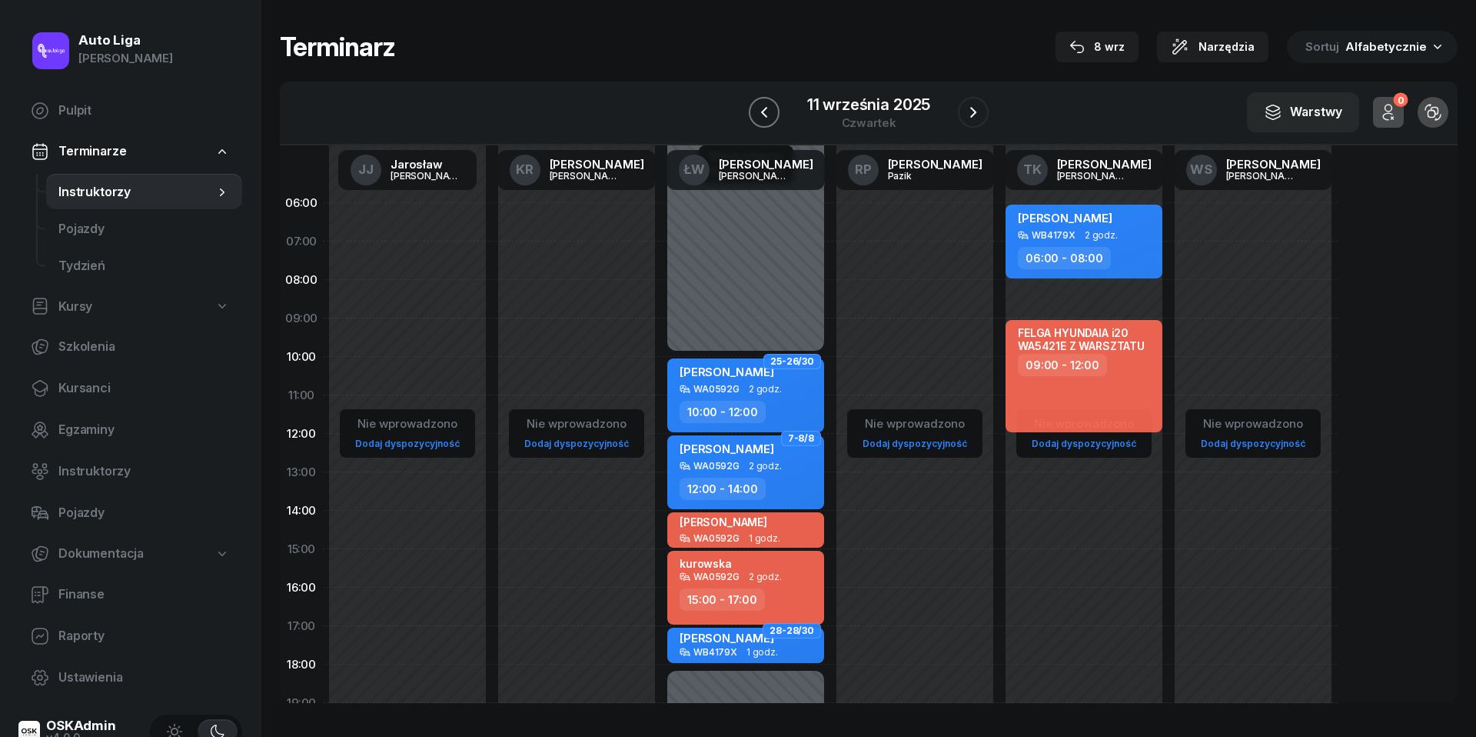
click at [755, 121] on button "button" at bounding box center [764, 112] width 31 height 31
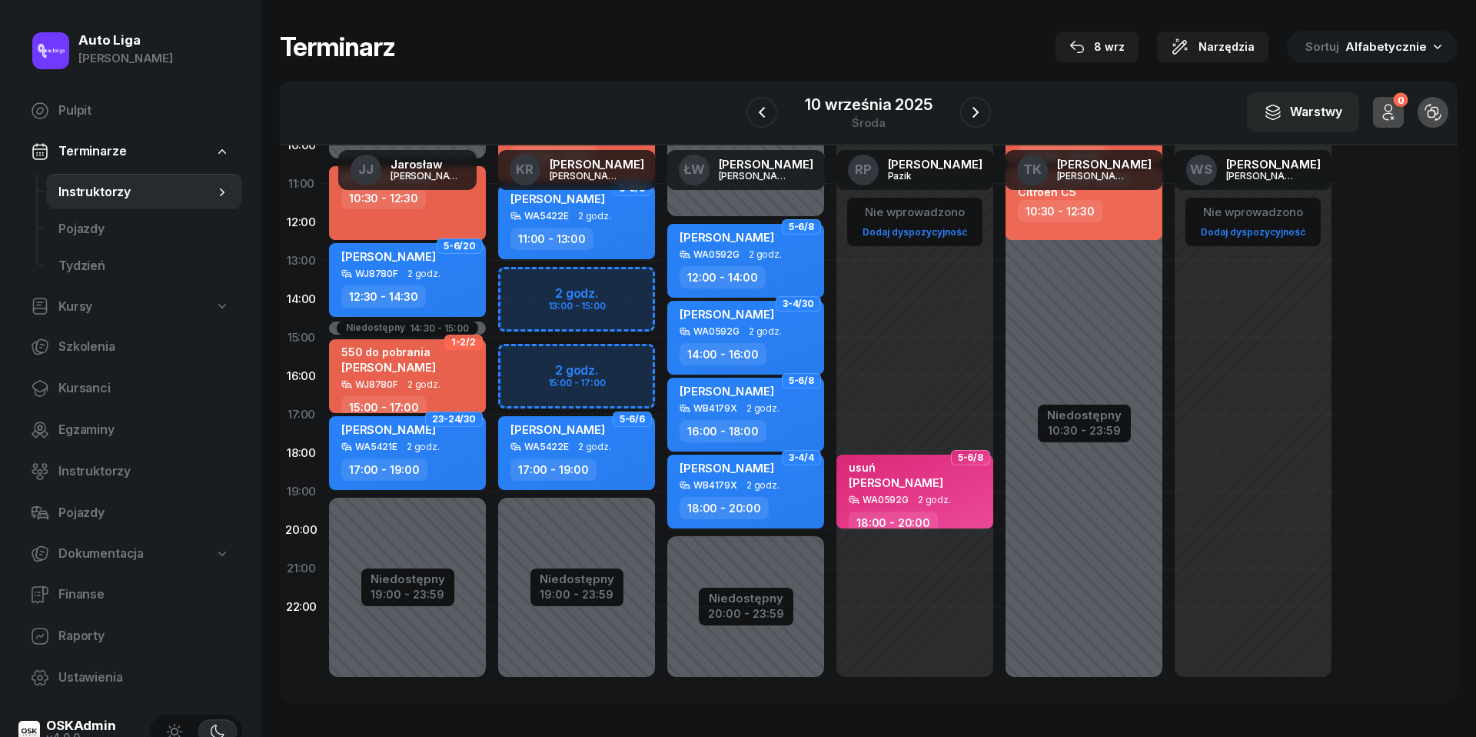
scroll to position [211, 0]
click at [763, 111] on icon "button" at bounding box center [762, 112] width 18 height 18
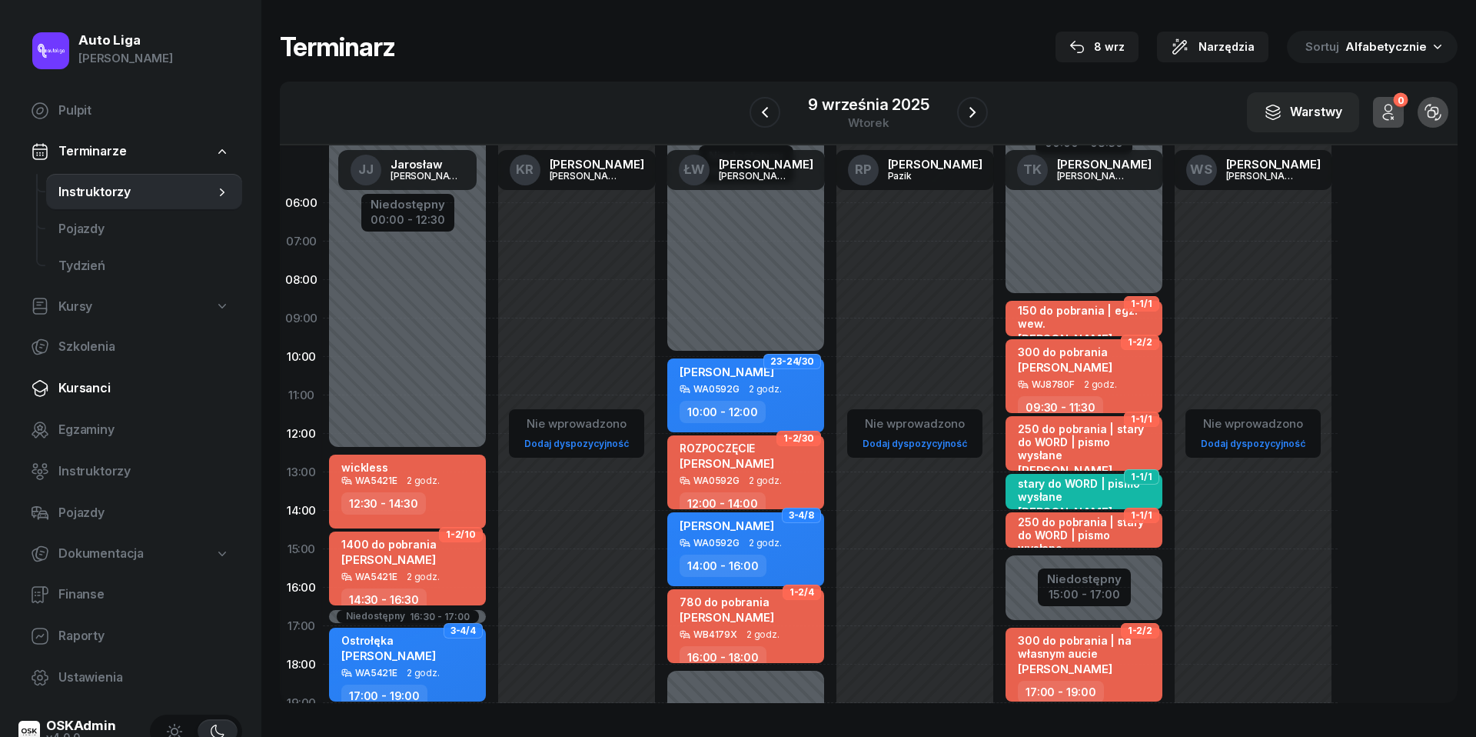
click at [93, 391] on span "Kursanci" at bounding box center [143, 388] width 171 height 20
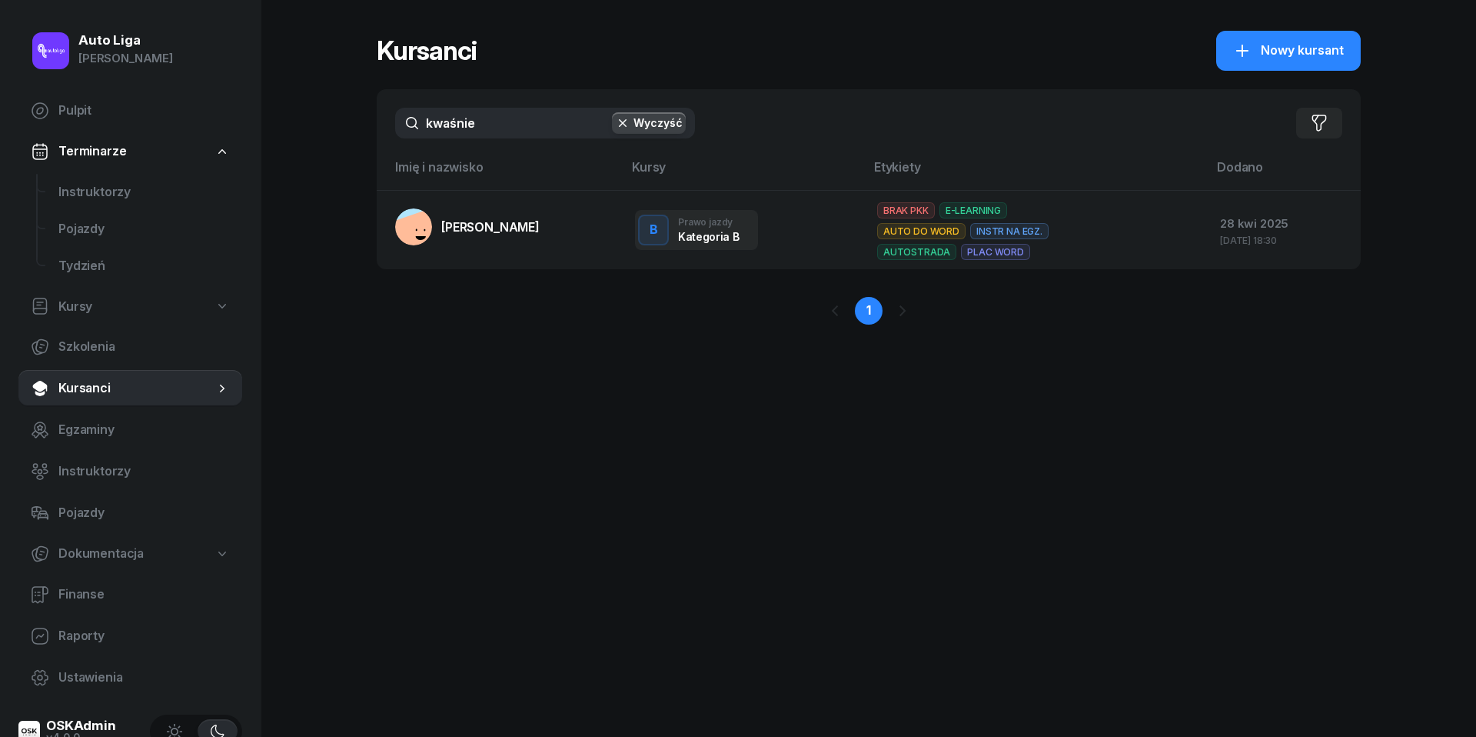
click at [489, 135] on input "kwaśnie" at bounding box center [545, 123] width 300 height 31
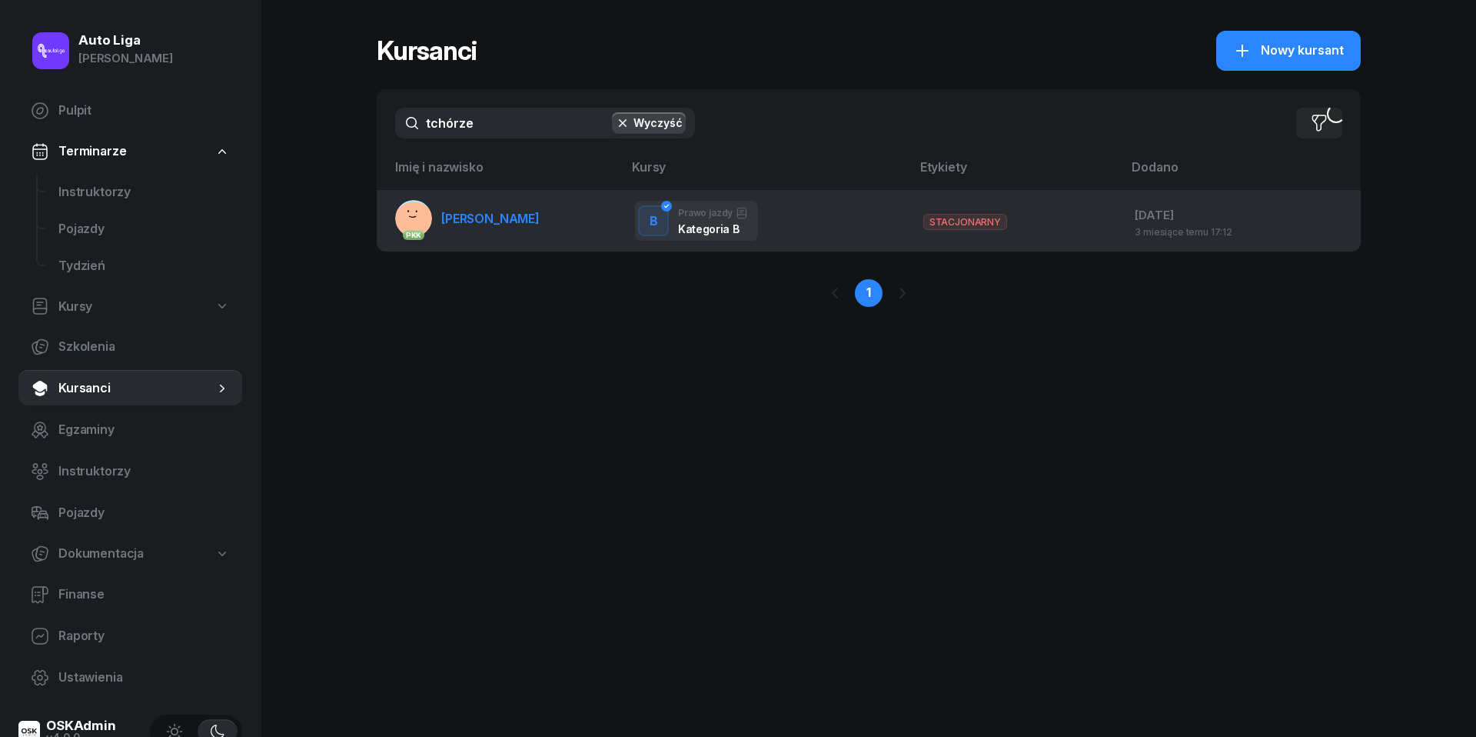
type input "tchórze"
click at [502, 204] on link "PKK Magdalena Tchórzewska" at bounding box center [467, 218] width 145 height 37
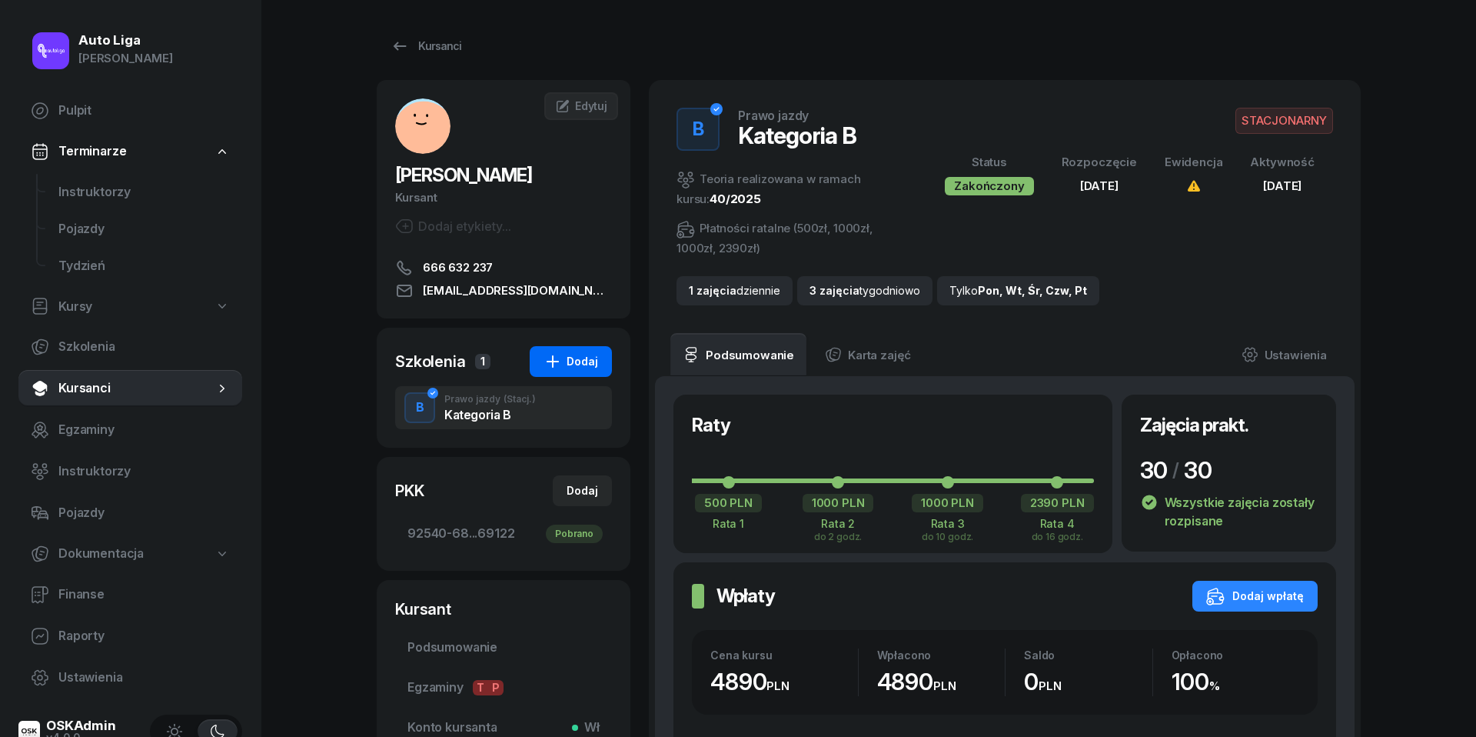
click at [578, 357] on div "Dodaj" at bounding box center [571, 361] width 55 height 18
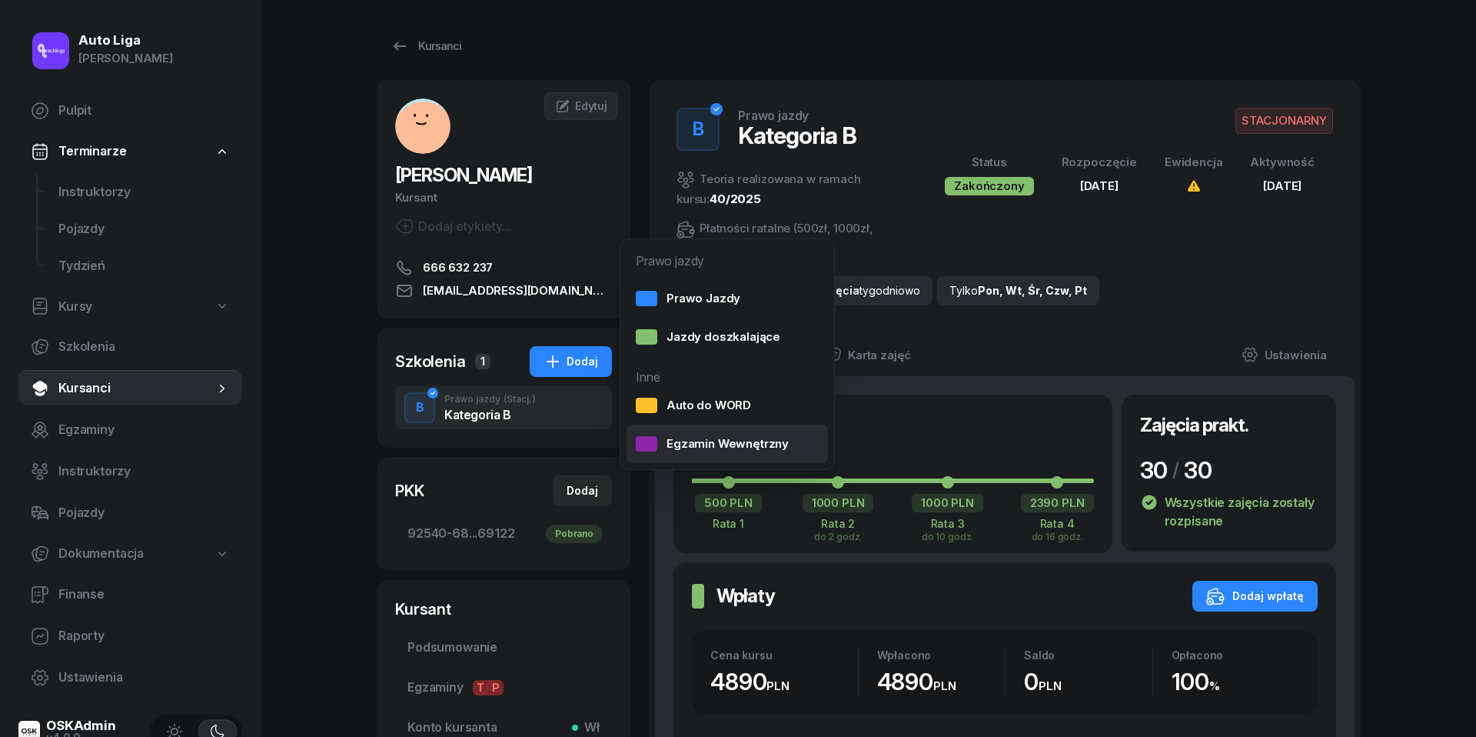
click at [663, 437] on div "Egzamin Wewnętrzny" at bounding box center [712, 444] width 153 height 20
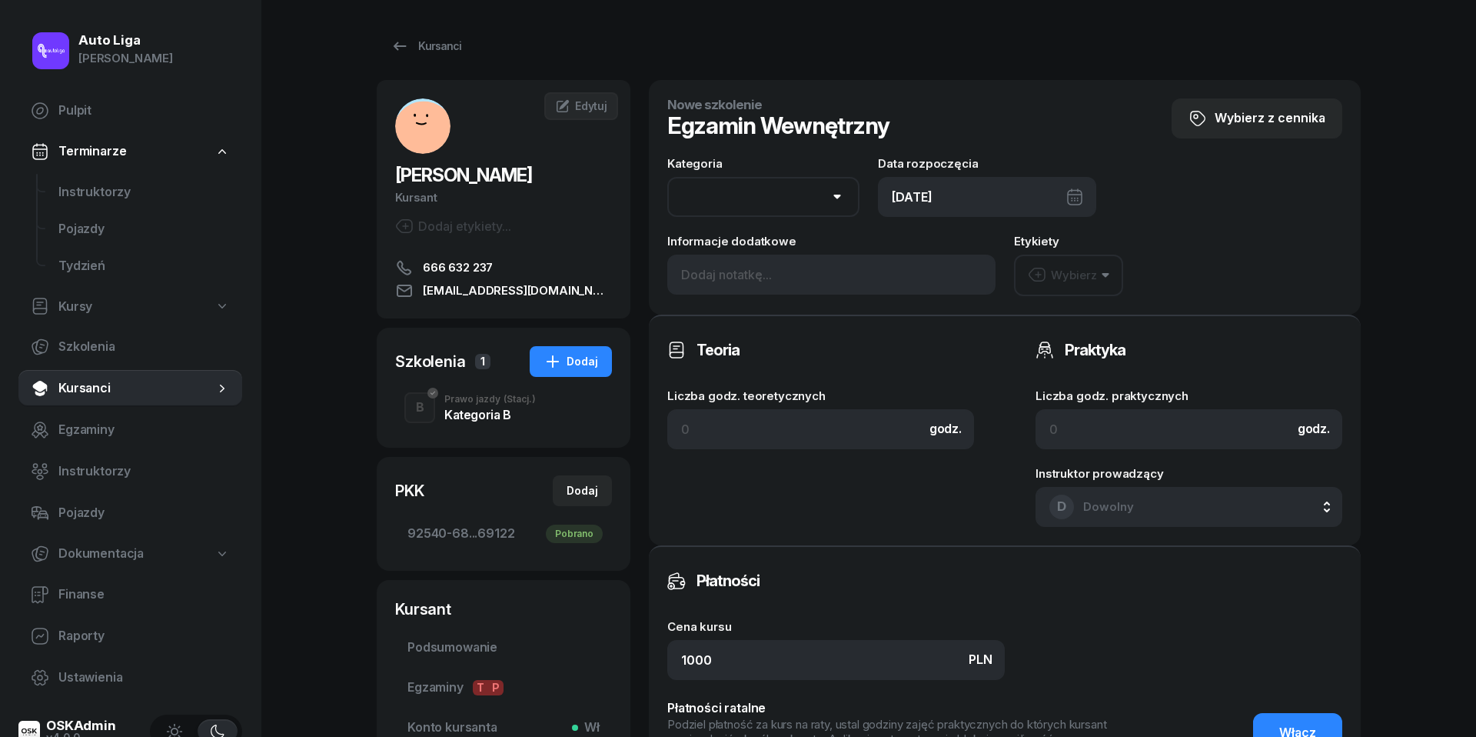
select select "B"
click at [990, 195] on div "08/09/2025" at bounding box center [987, 197] width 218 height 40
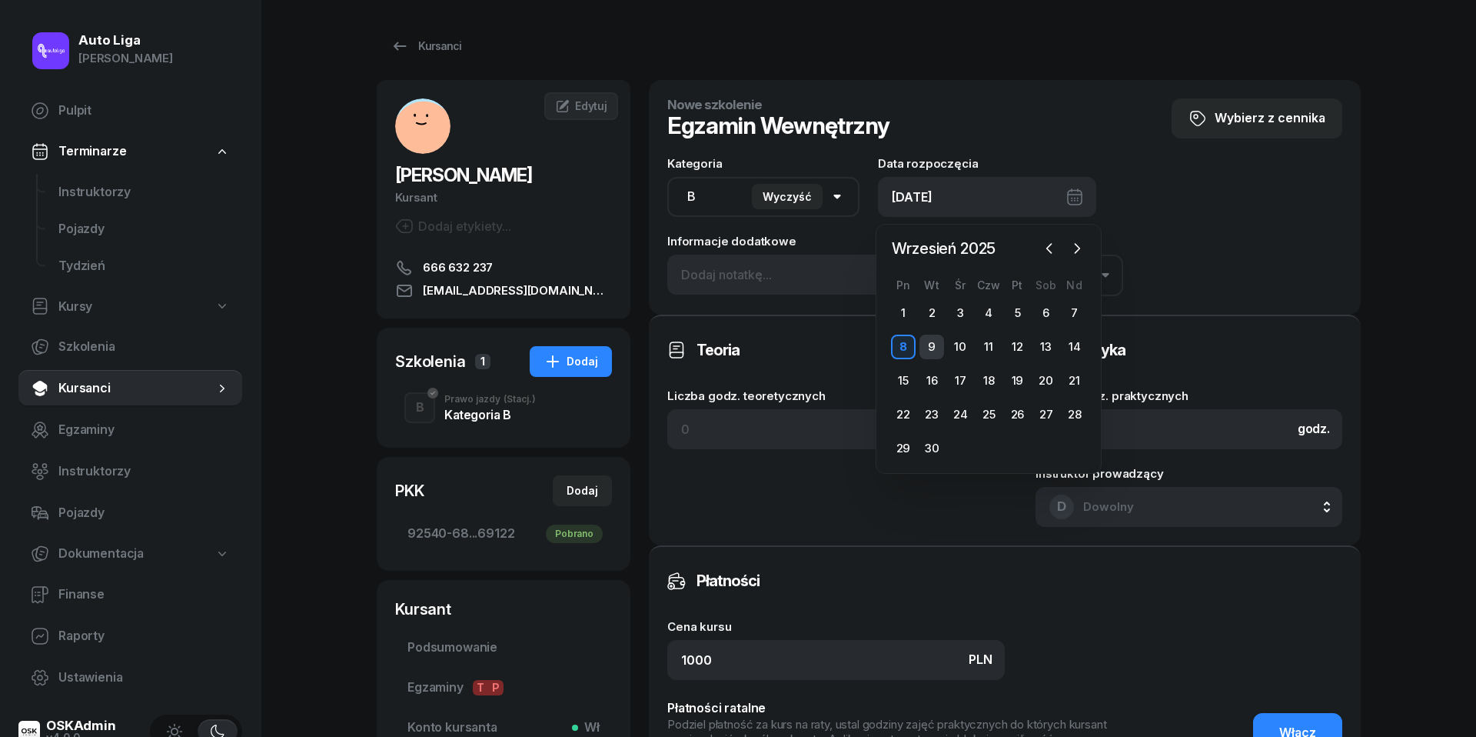
click at [930, 341] on div "9" at bounding box center [932, 346] width 25 height 25
type input "09/09/2025"
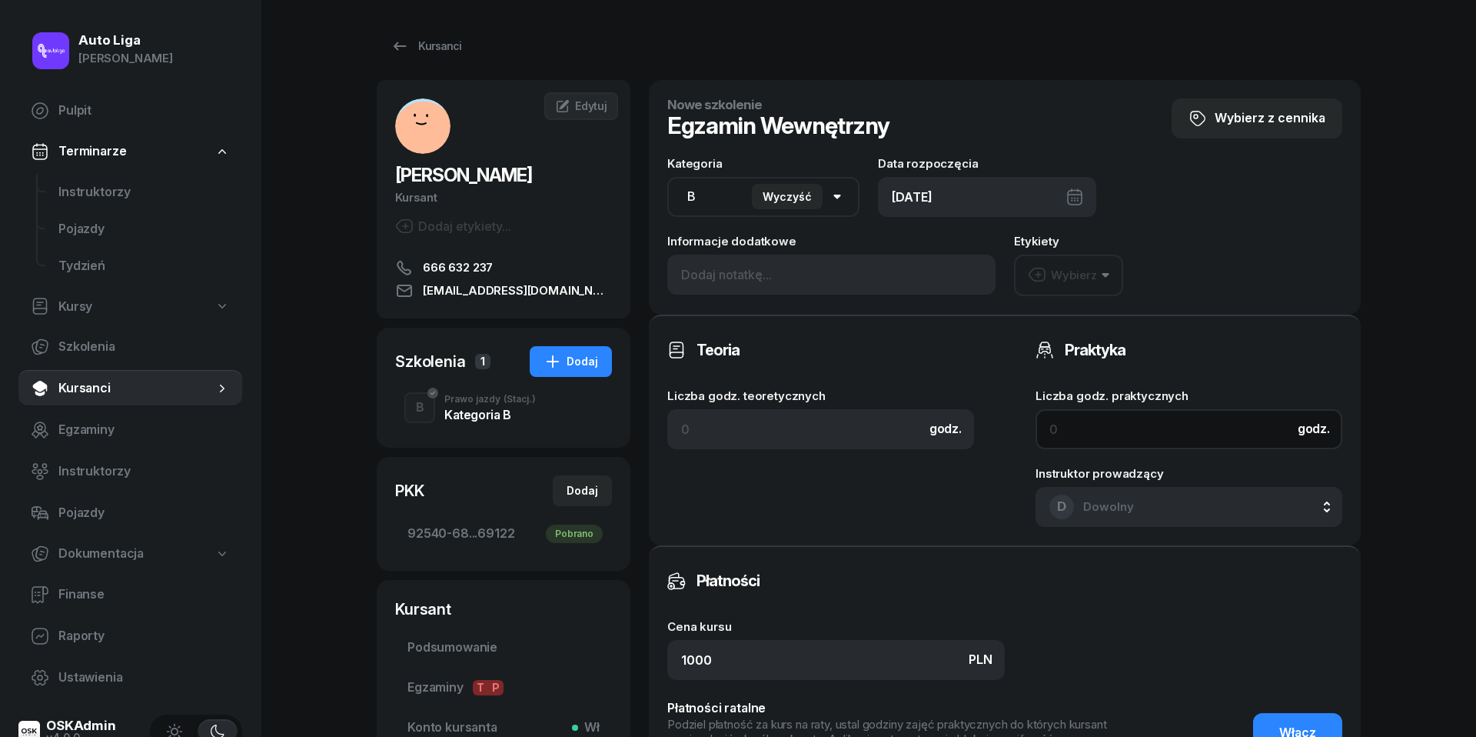
click at [1089, 434] on input at bounding box center [1189, 429] width 307 height 40
type input "1"
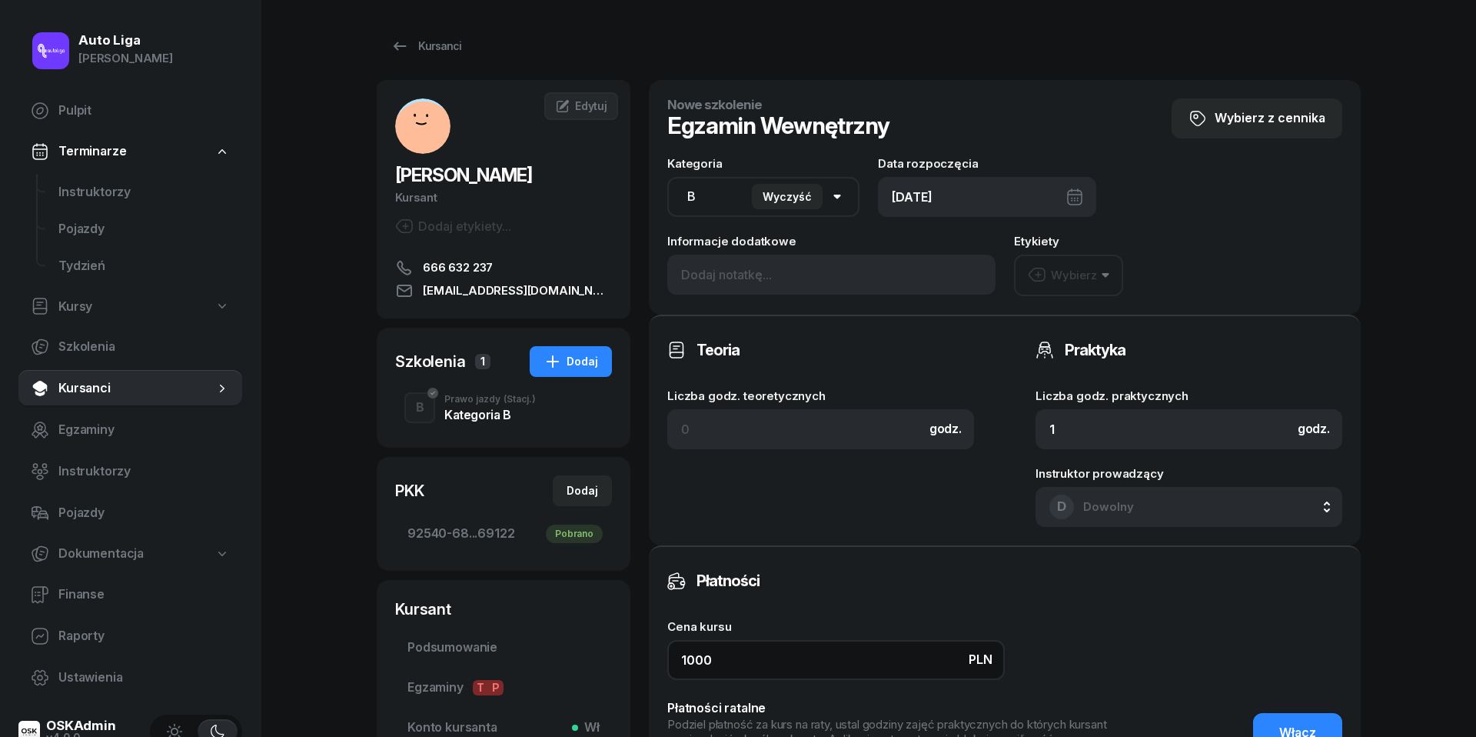
click at [730, 655] on input "1000" at bounding box center [836, 660] width 338 height 40
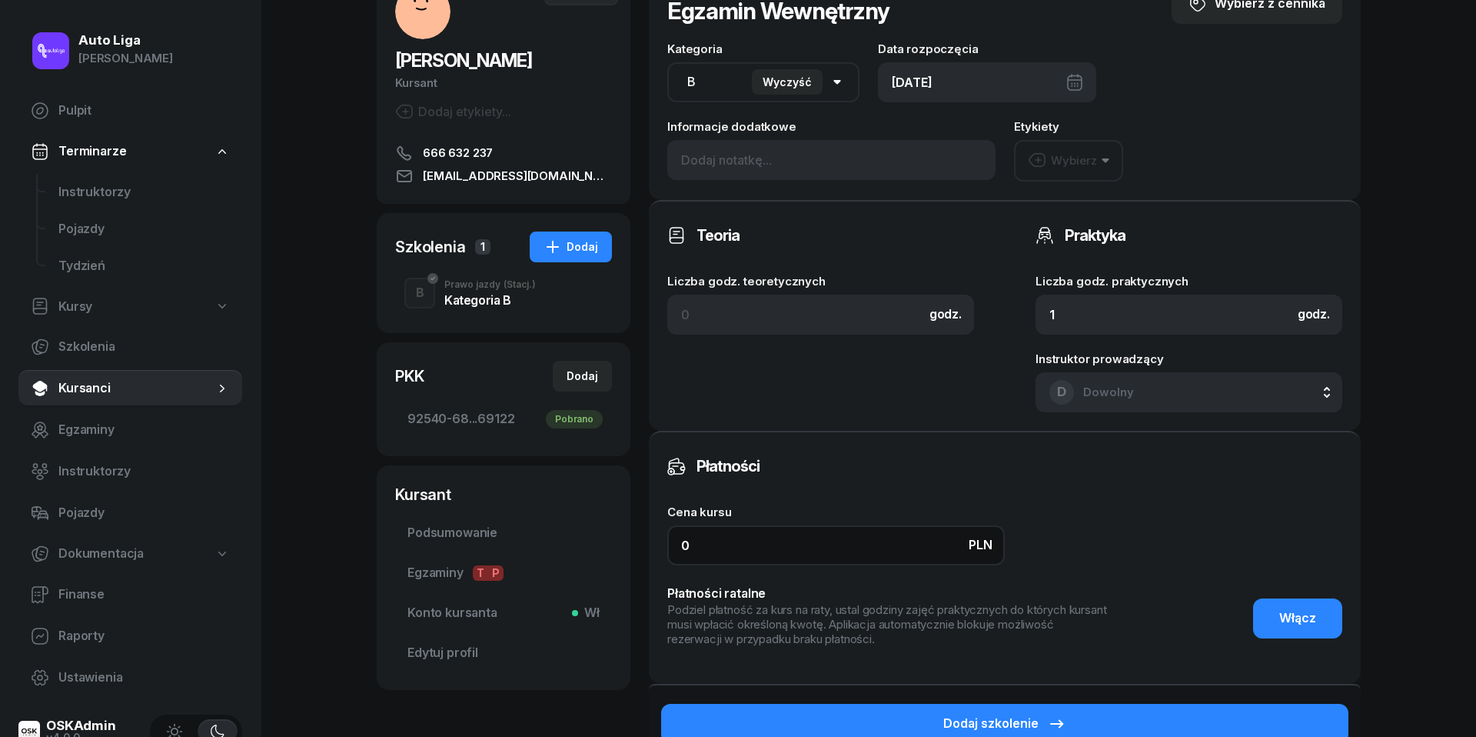
scroll to position [135, 0]
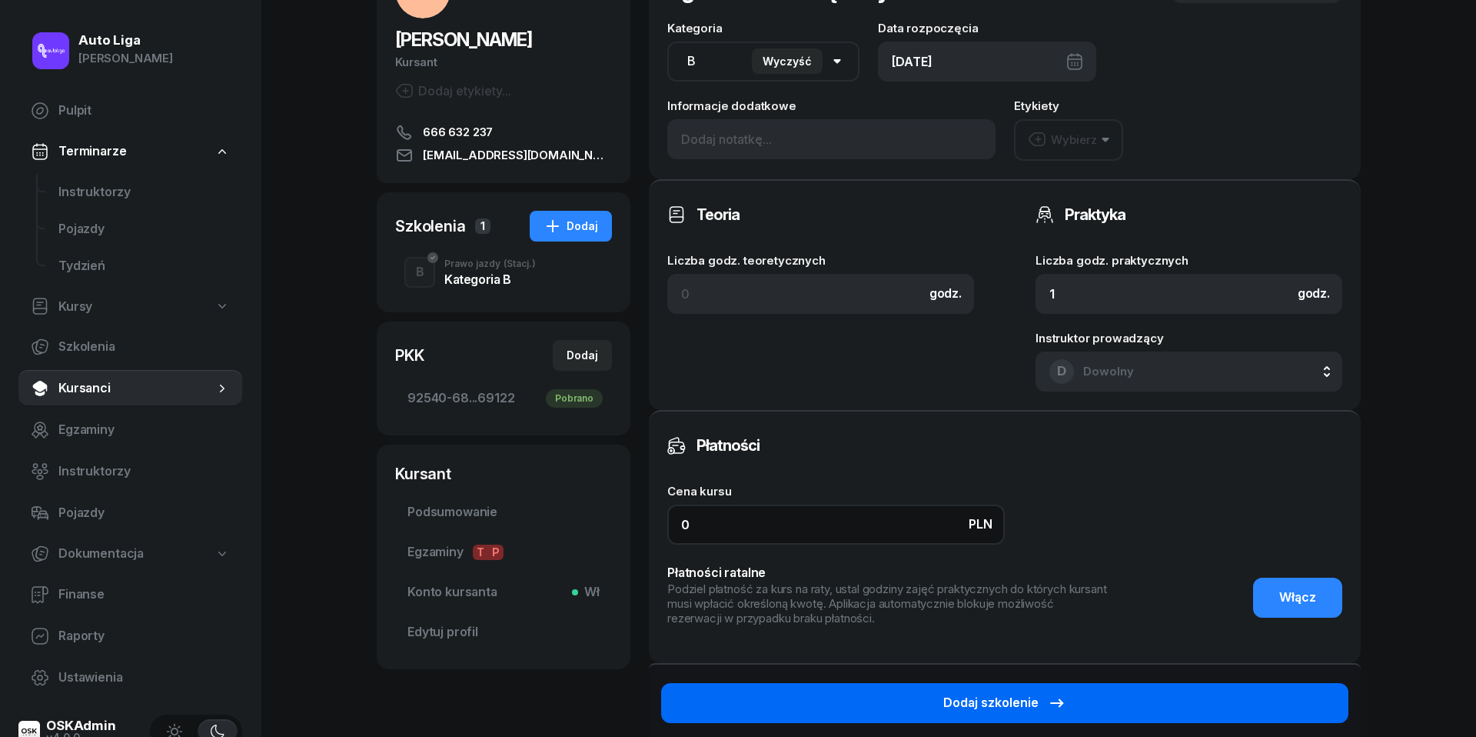
type input "0"
click at [930, 700] on button "Dodaj szkolenie" at bounding box center [1004, 703] width 687 height 40
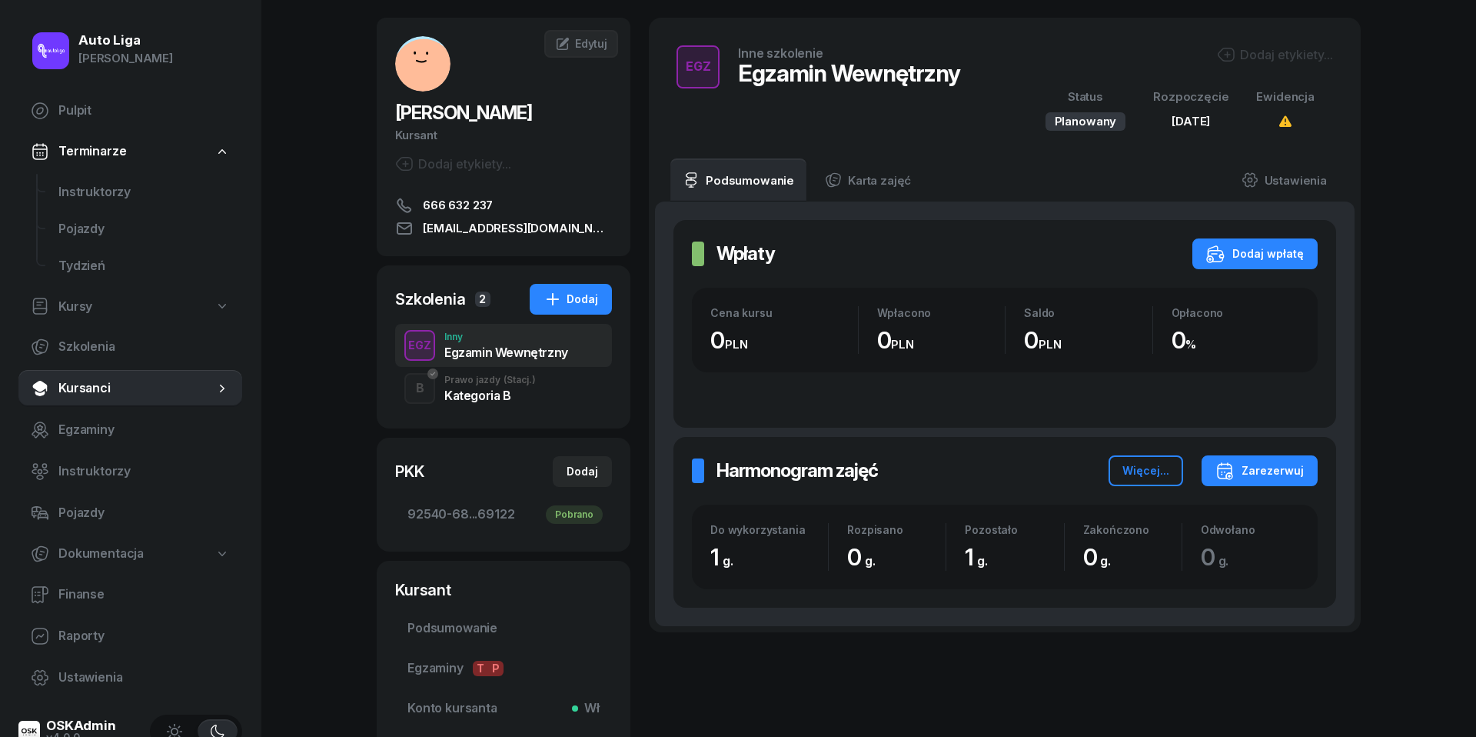
scroll to position [49, 0]
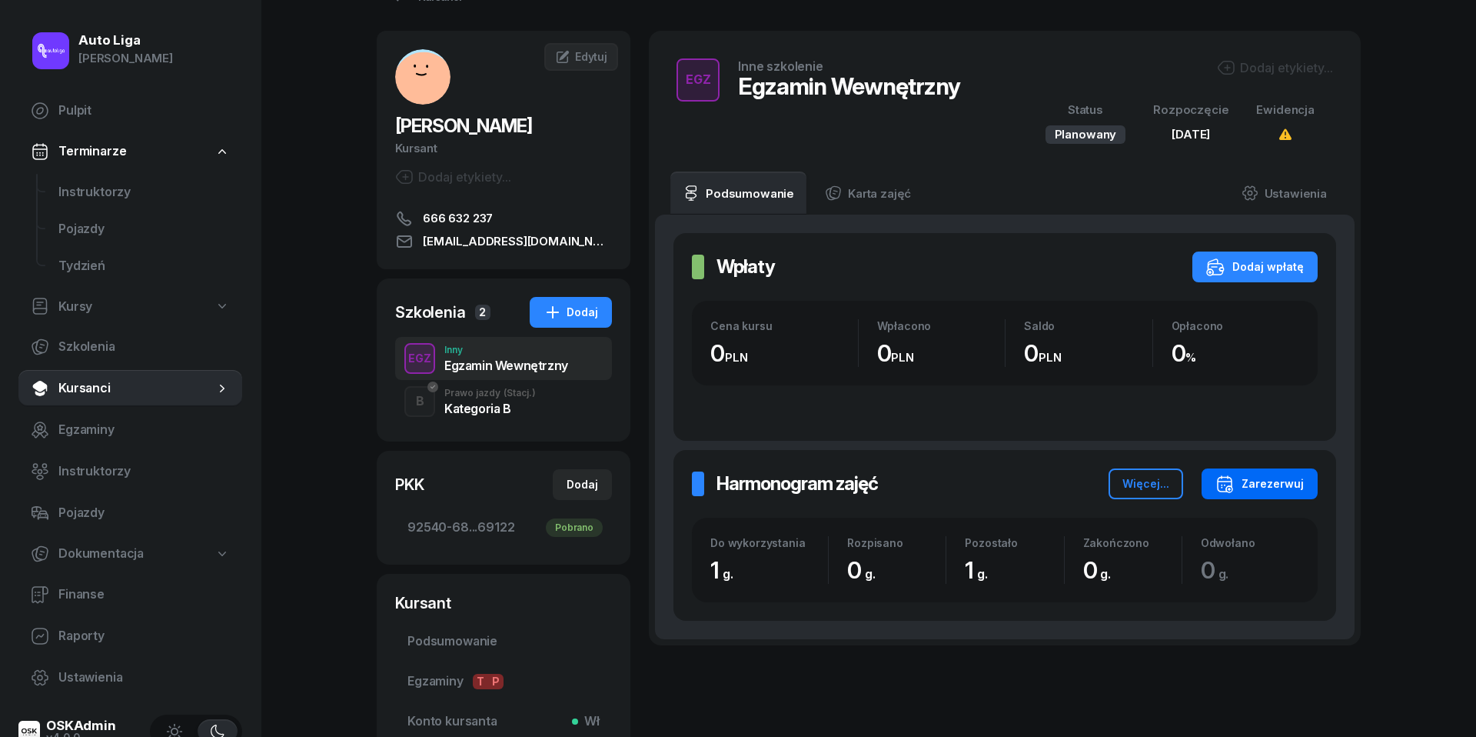
click at [1286, 483] on div "Zarezerwuj" at bounding box center [1260, 483] width 88 height 18
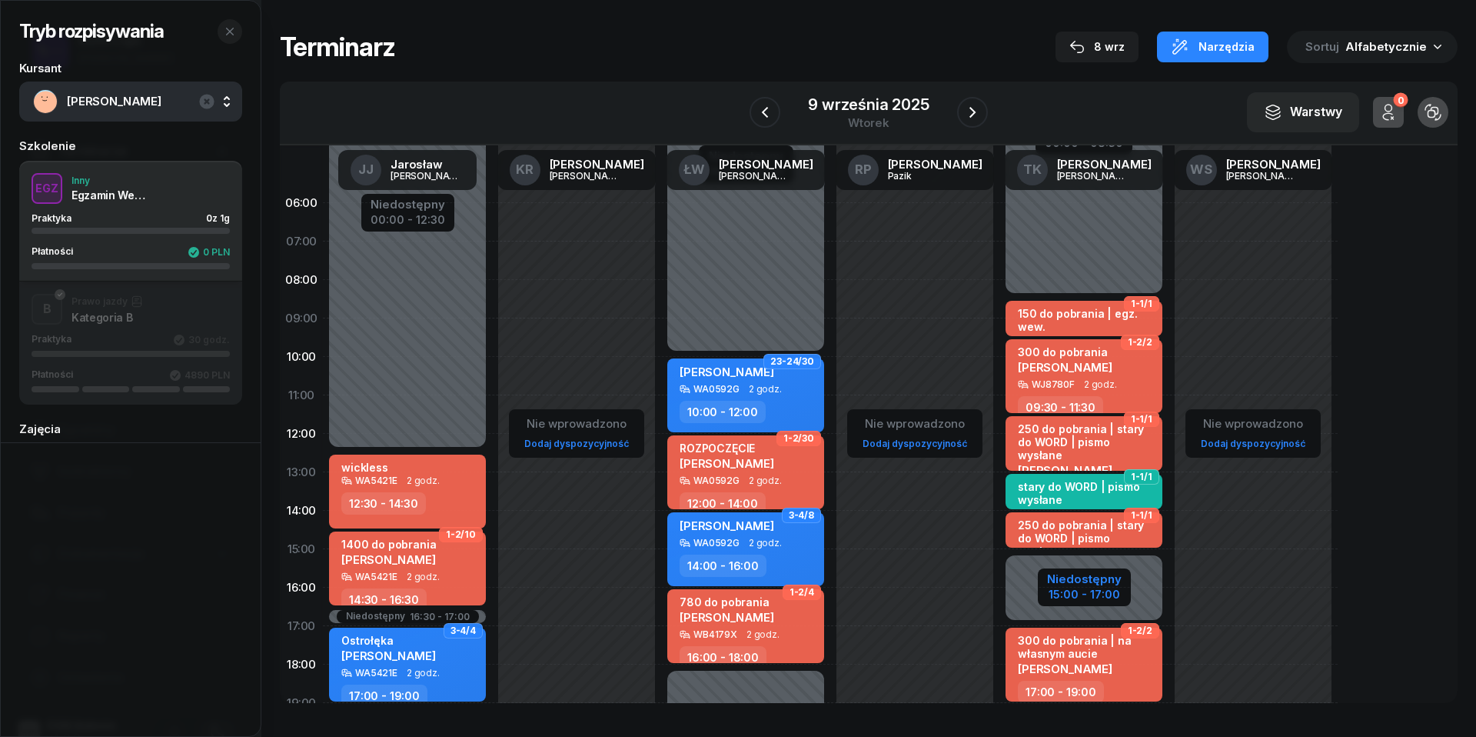
click at [1078, 595] on div "15:00 - 17:00" at bounding box center [1084, 592] width 75 height 16
select select "08"
select select "30"
select select "15"
select select "17"
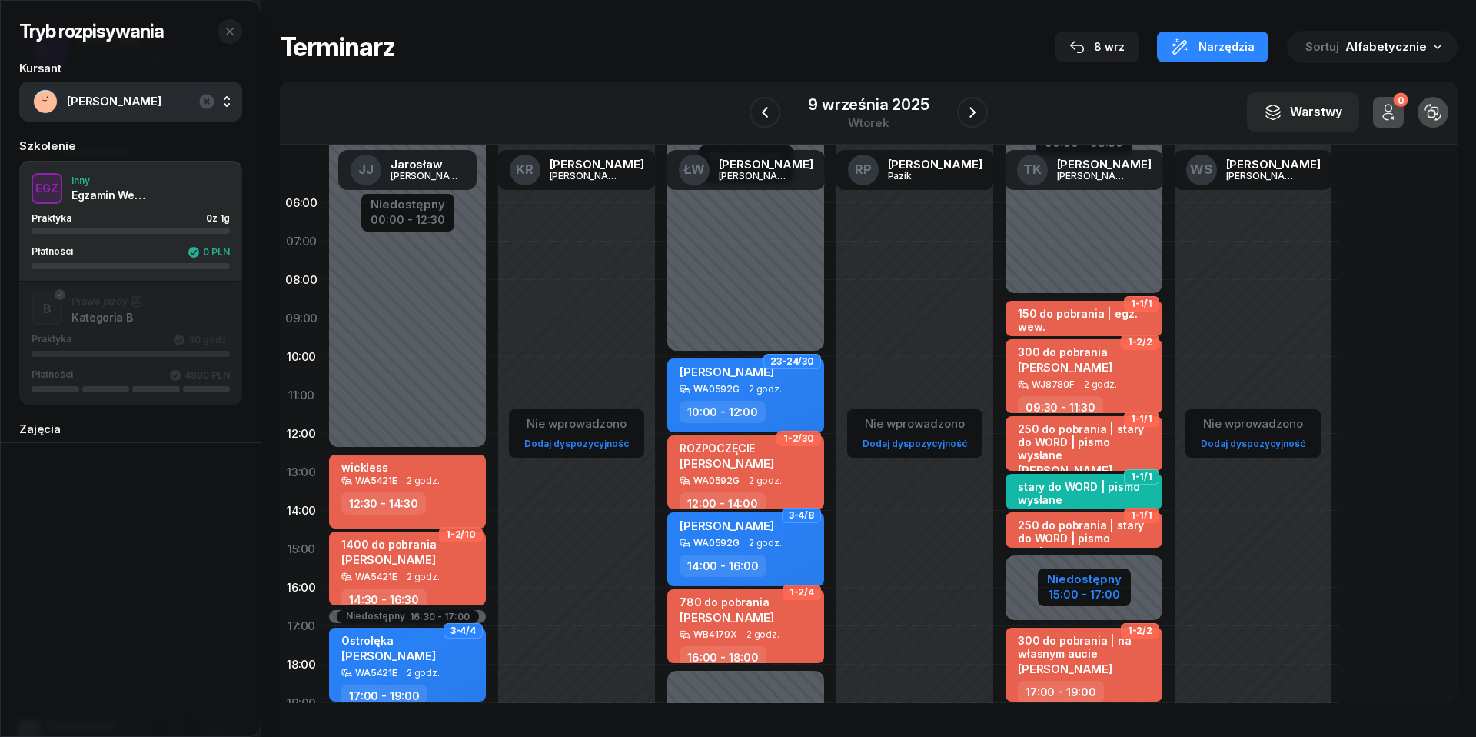
select select "19"
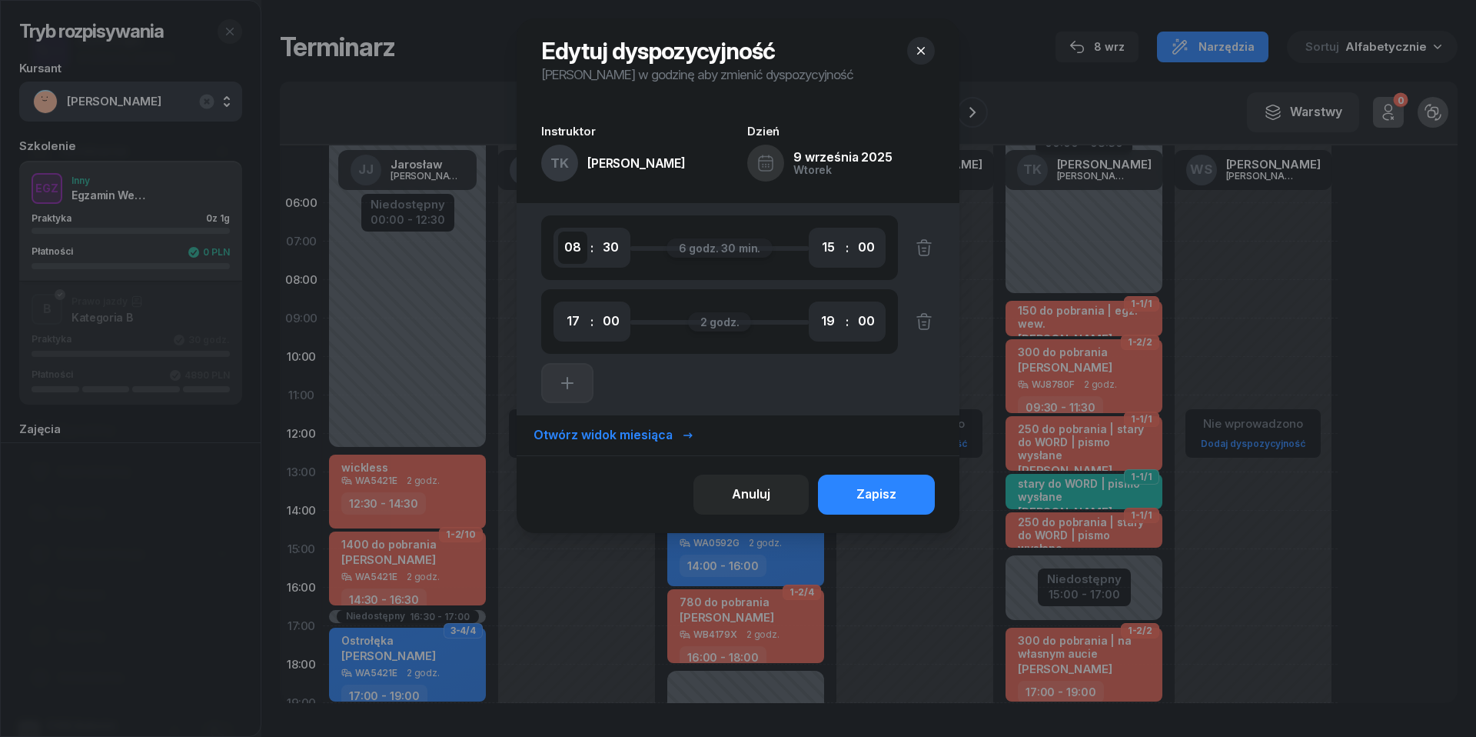
select select "07"
click at [901, 487] on button "Zapisz" at bounding box center [876, 494] width 117 height 40
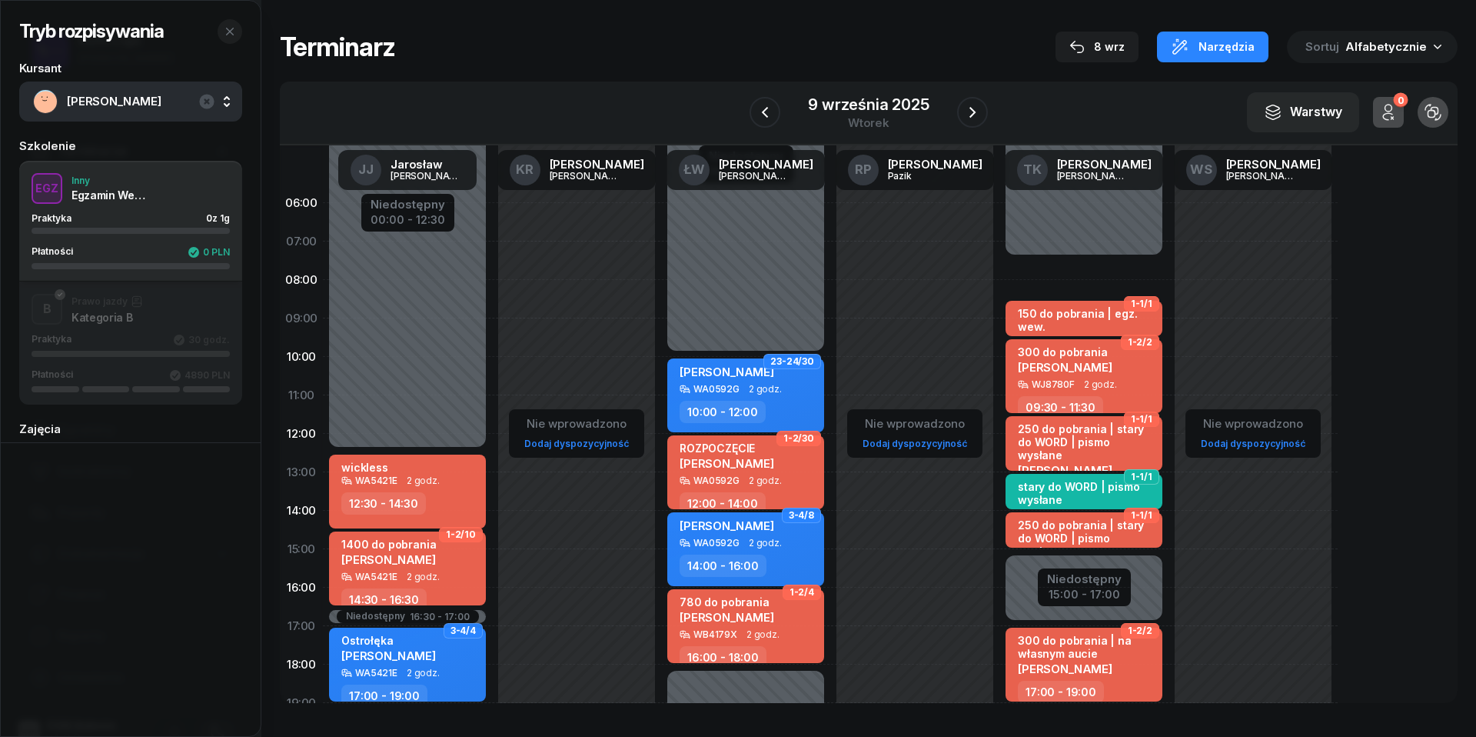
click at [1035, 268] on div "1-1/1 150 do pobrania | egz. wew. Laura Kurpińska-Straub WA5422E 1 godz. 08:30 …" at bounding box center [1084, 549] width 169 height 730
select select "07"
select select "08"
select select "30"
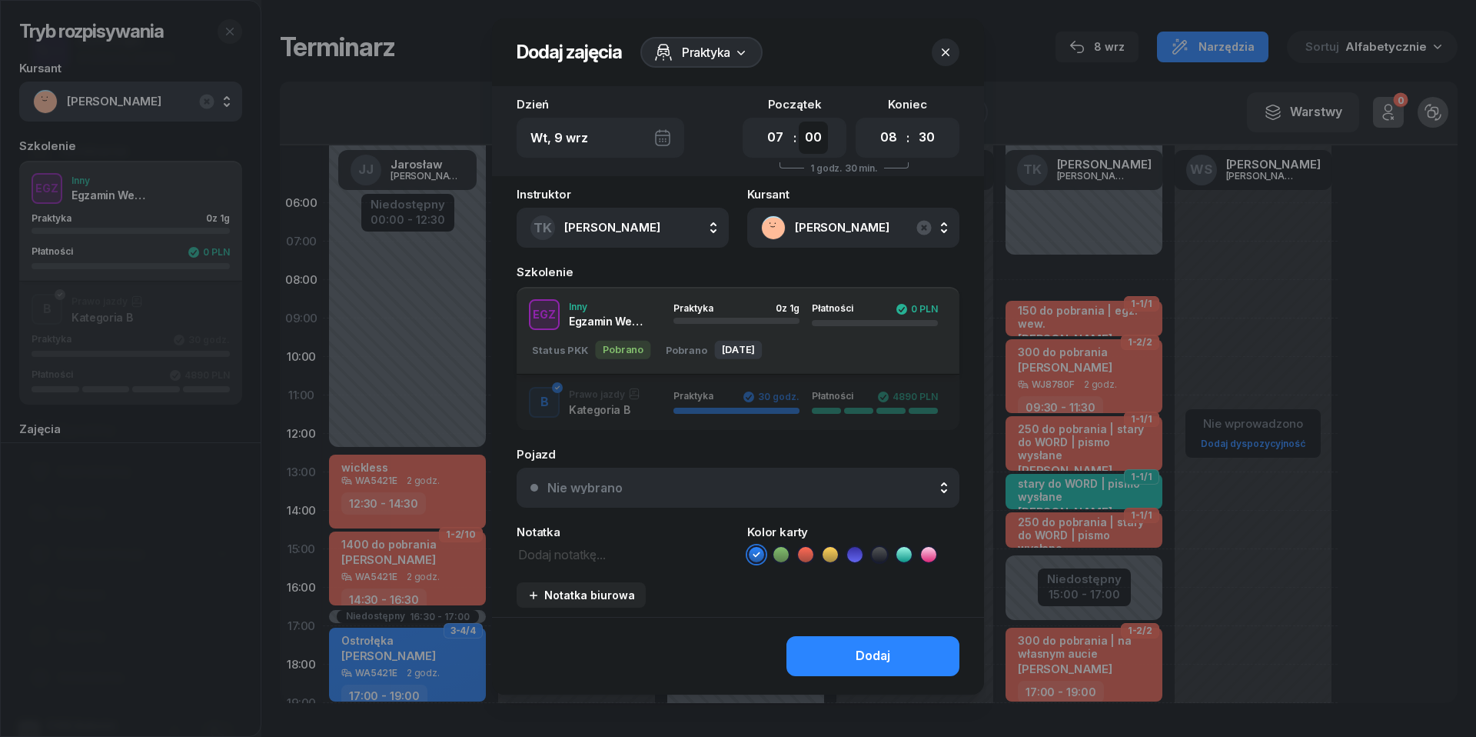
select select "30"
click at [824, 487] on div "Nie wybrano" at bounding box center [746, 487] width 398 height 12
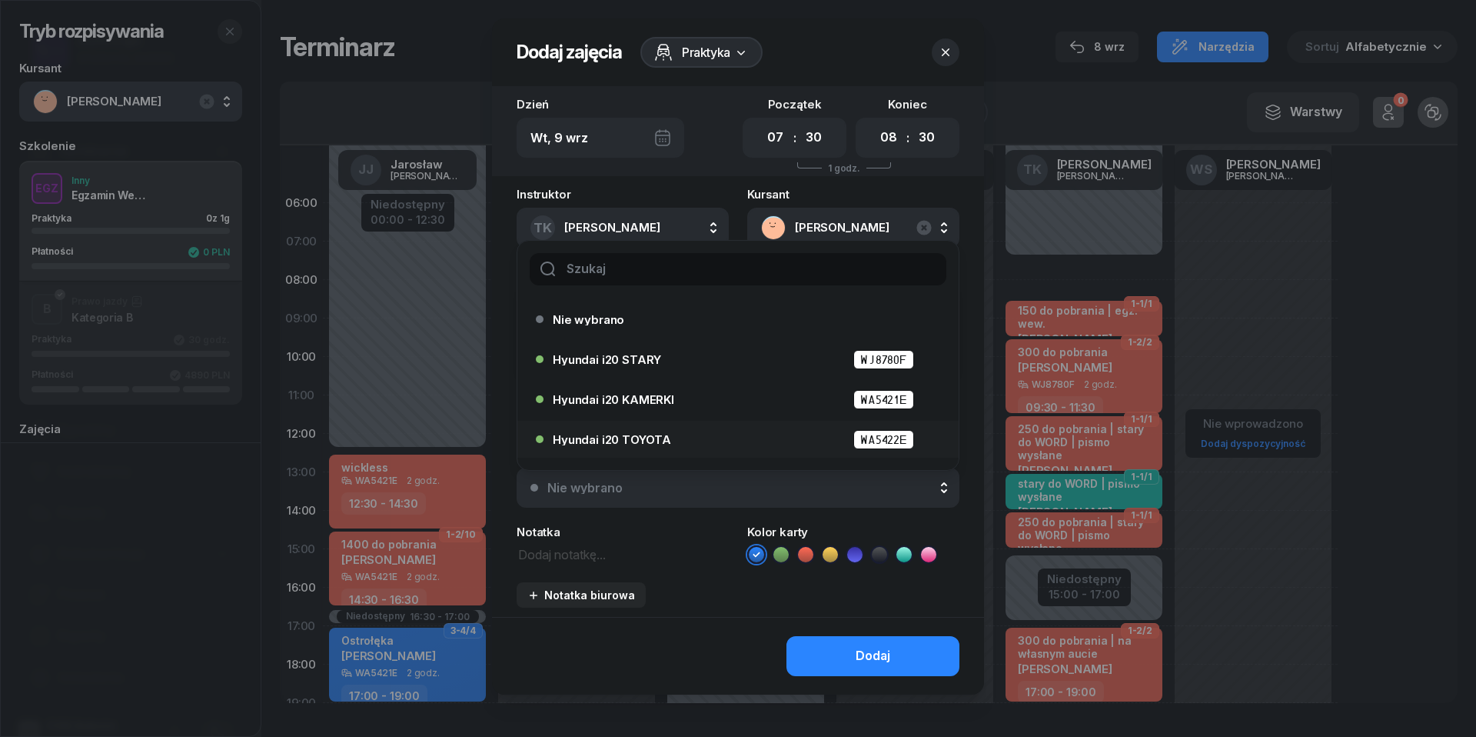
click at [730, 434] on div "Hyundai i20 TOYOTA WA5422E" at bounding box center [742, 439] width 378 height 19
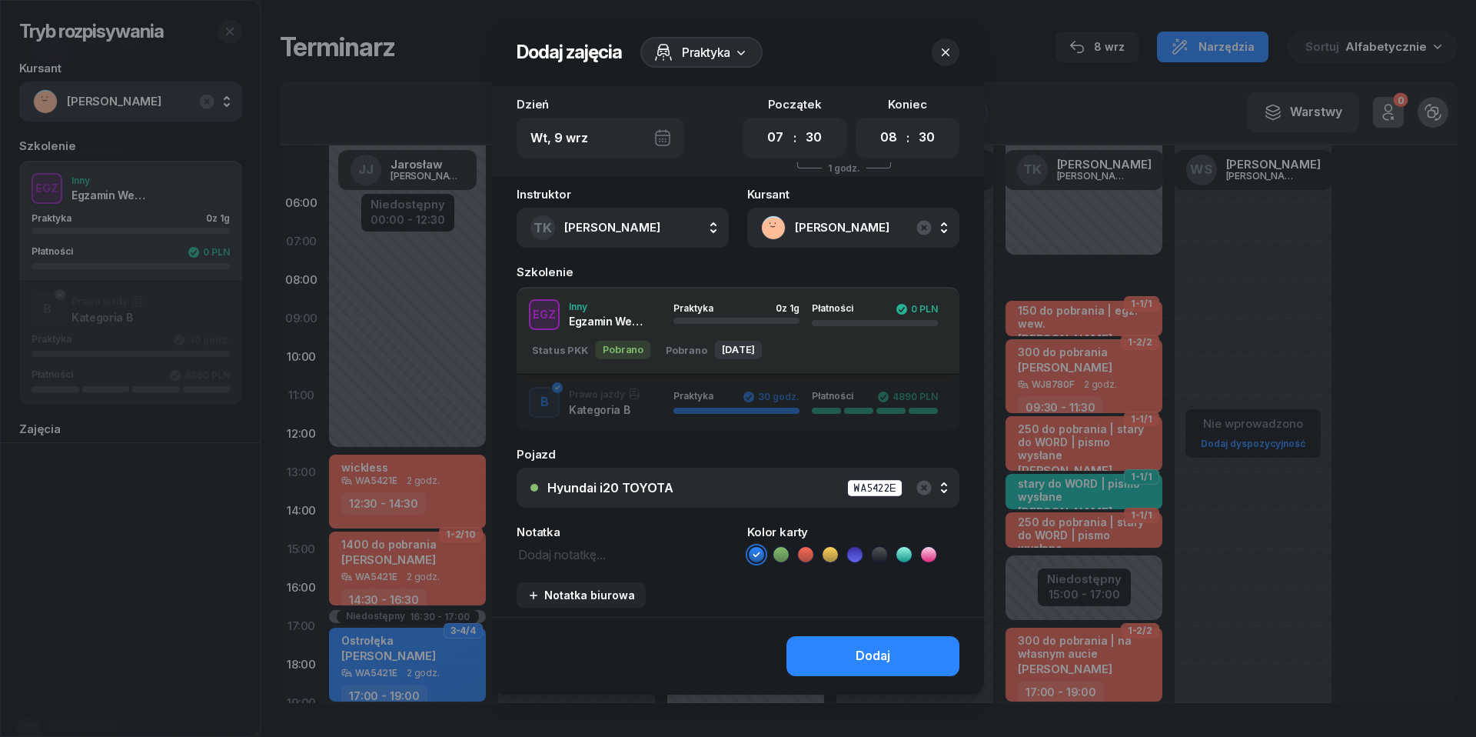
click at [859, 551] on icon at bounding box center [854, 554] width 15 height 15
click at [564, 548] on textarea at bounding box center [623, 553] width 212 height 19
type textarea "egz. wew."
click at [873, 630] on div "Dodaj" at bounding box center [738, 656] width 492 height 78
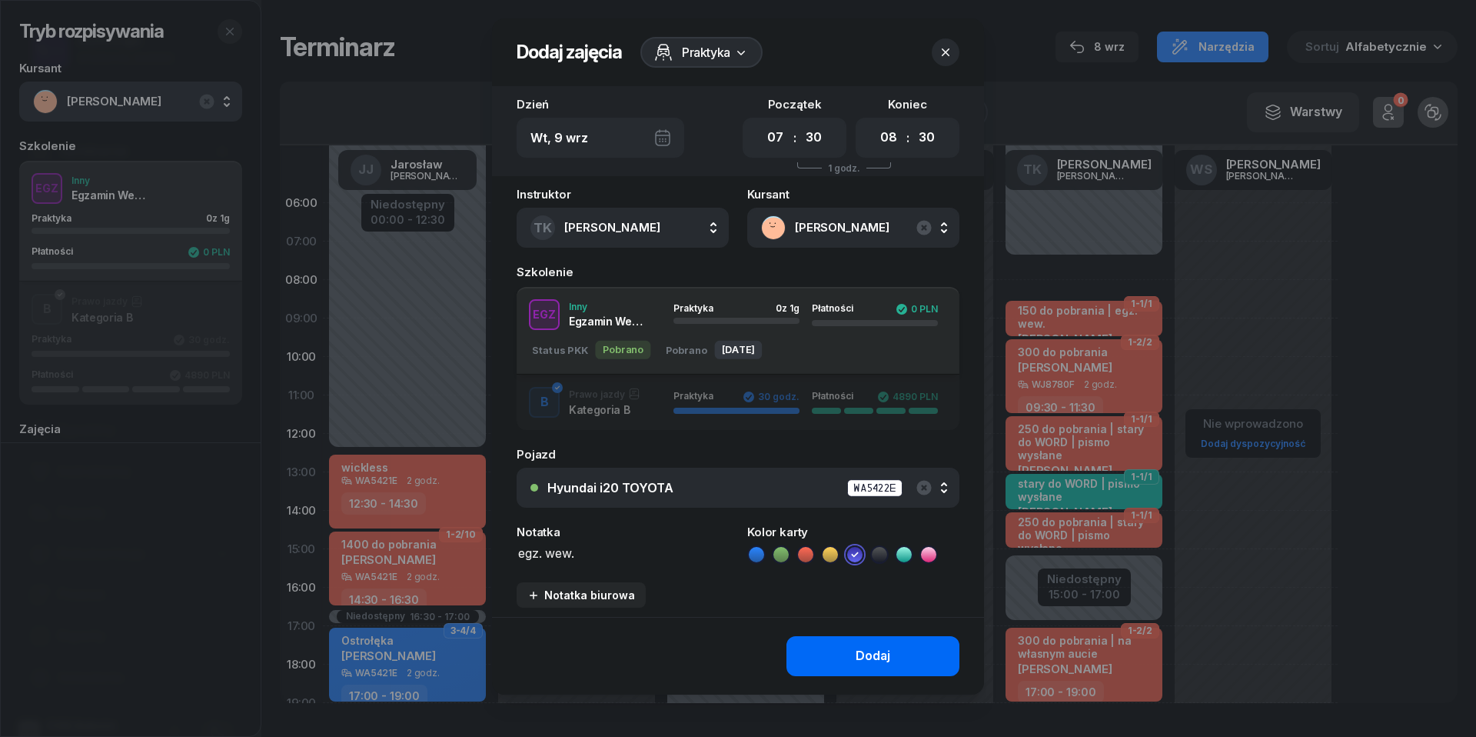
click at [873, 646] on div "Dodaj" at bounding box center [873, 656] width 35 height 20
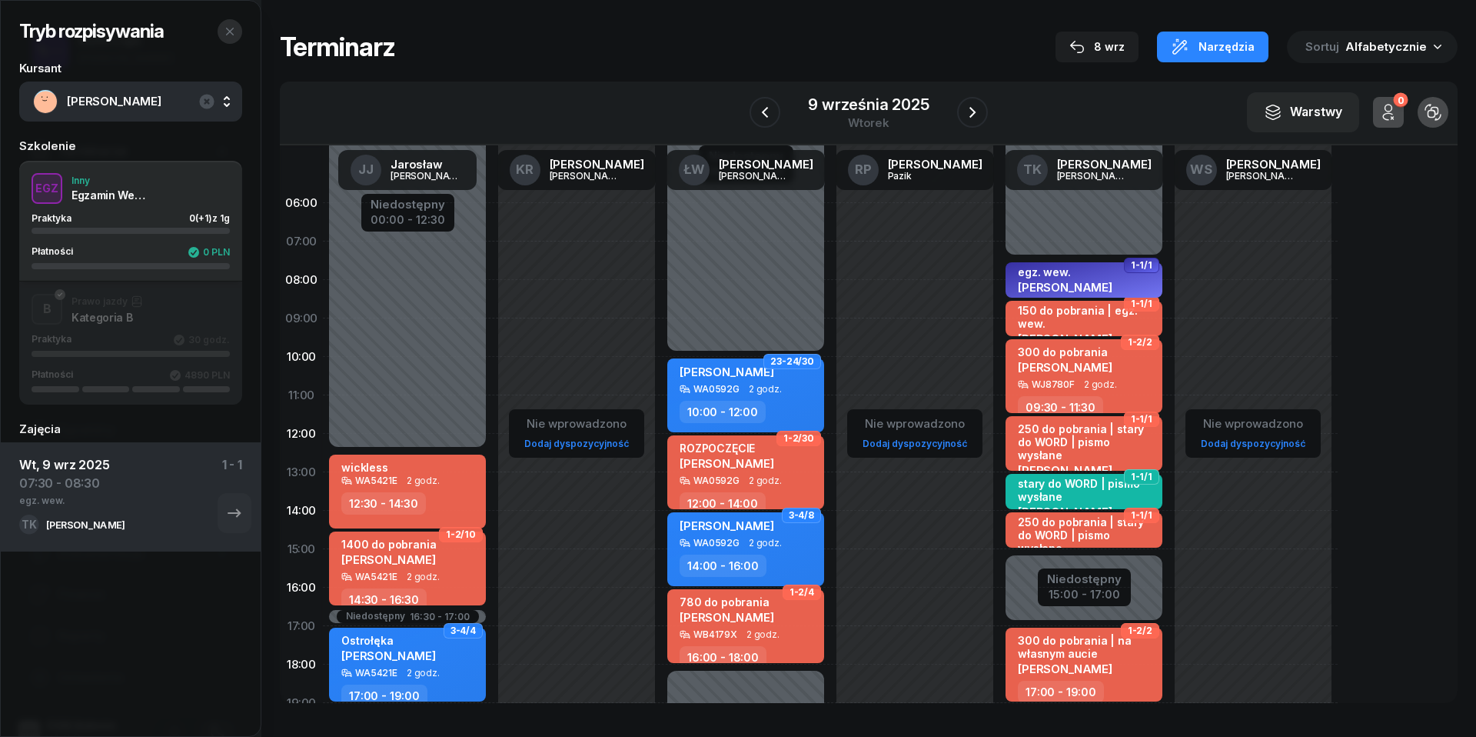
click at [231, 26] on icon "button" at bounding box center [230, 31] width 12 height 12
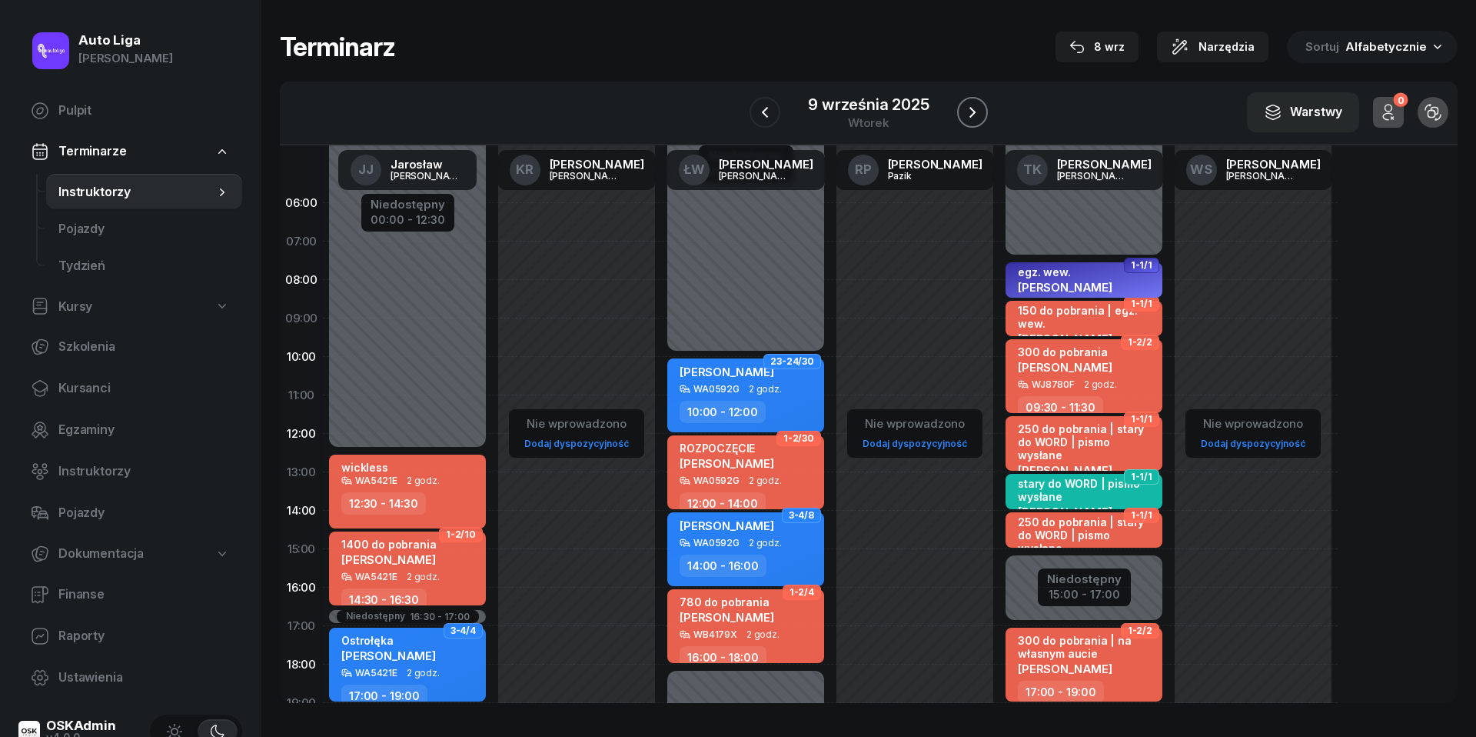
click at [975, 111] on icon "button" at bounding box center [973, 112] width 6 height 11
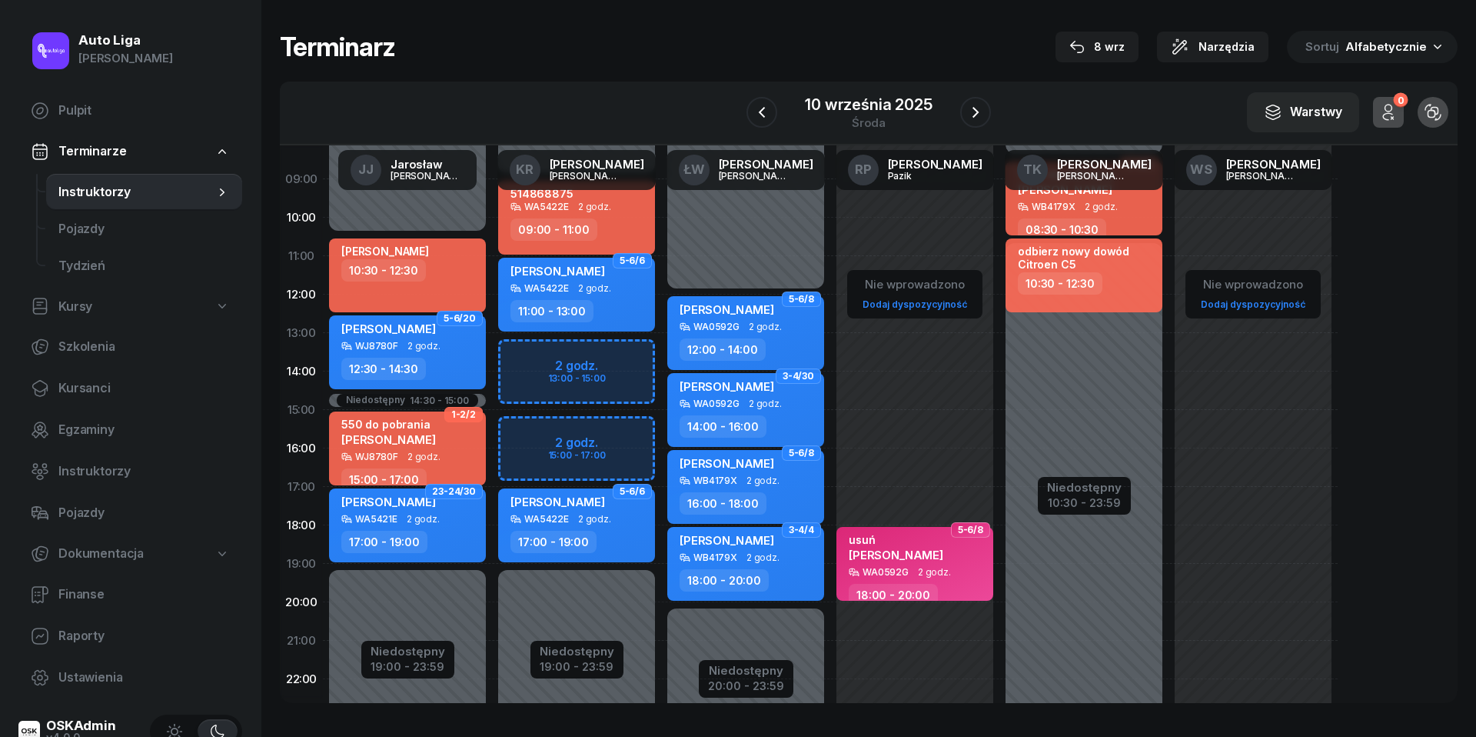
scroll to position [141, 0]
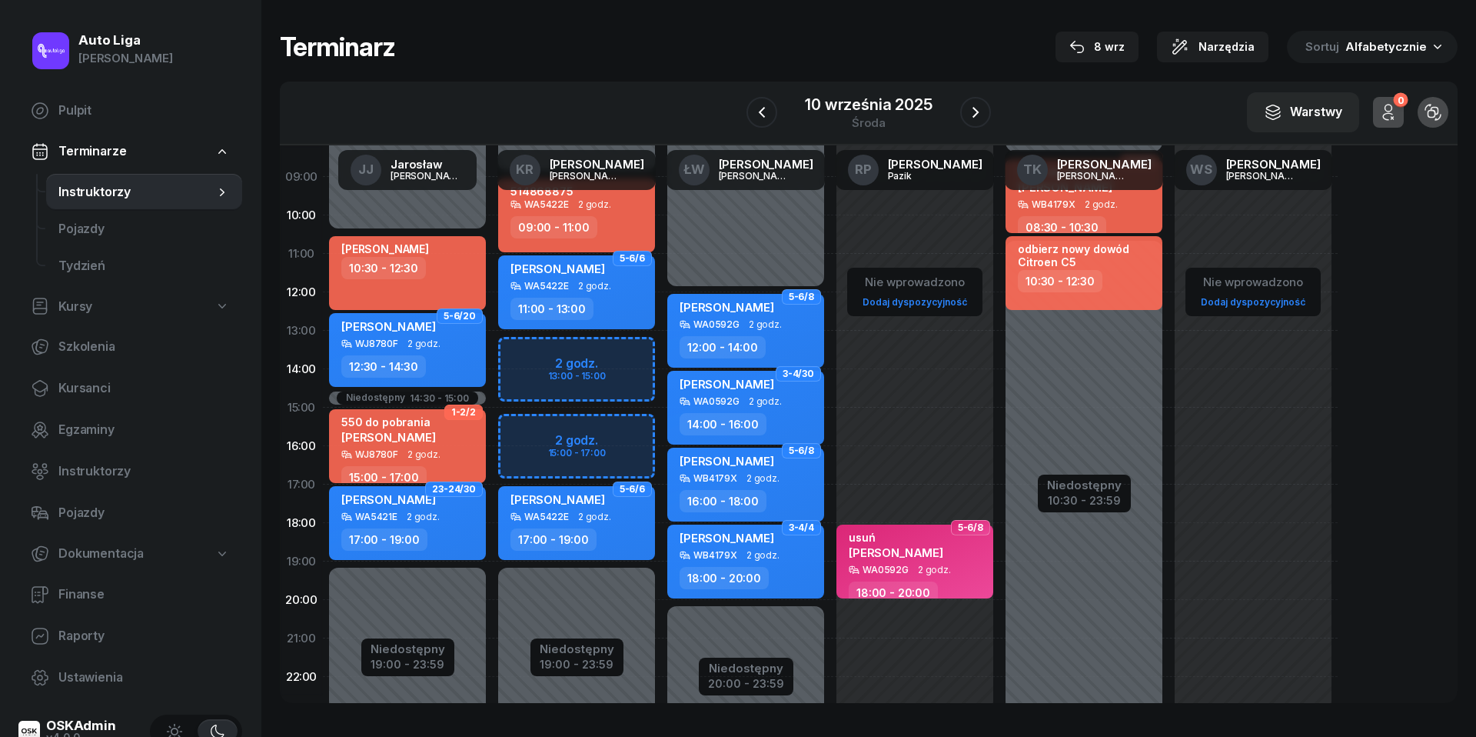
click at [1026, 472] on div "Niedostępny 00:00 - 08:30 Niedostępny 10:30 - 23:59 3-4/8 1040 do pobrania Edyt…" at bounding box center [1084, 407] width 169 height 730
select select "16"
select select "18"
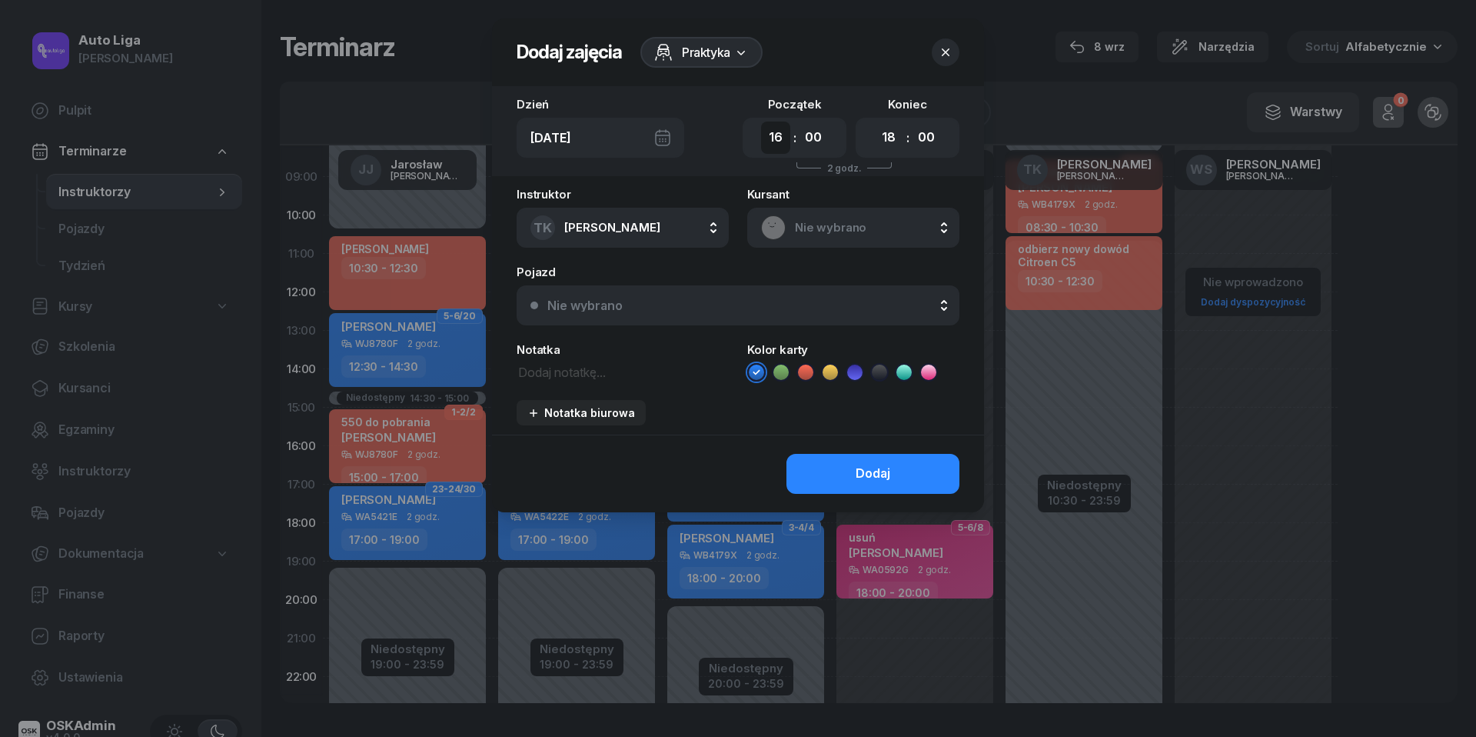
select select "17"
select select "19"
click at [552, 372] on textarea at bounding box center [623, 370] width 212 height 19
type textarea "694570700"
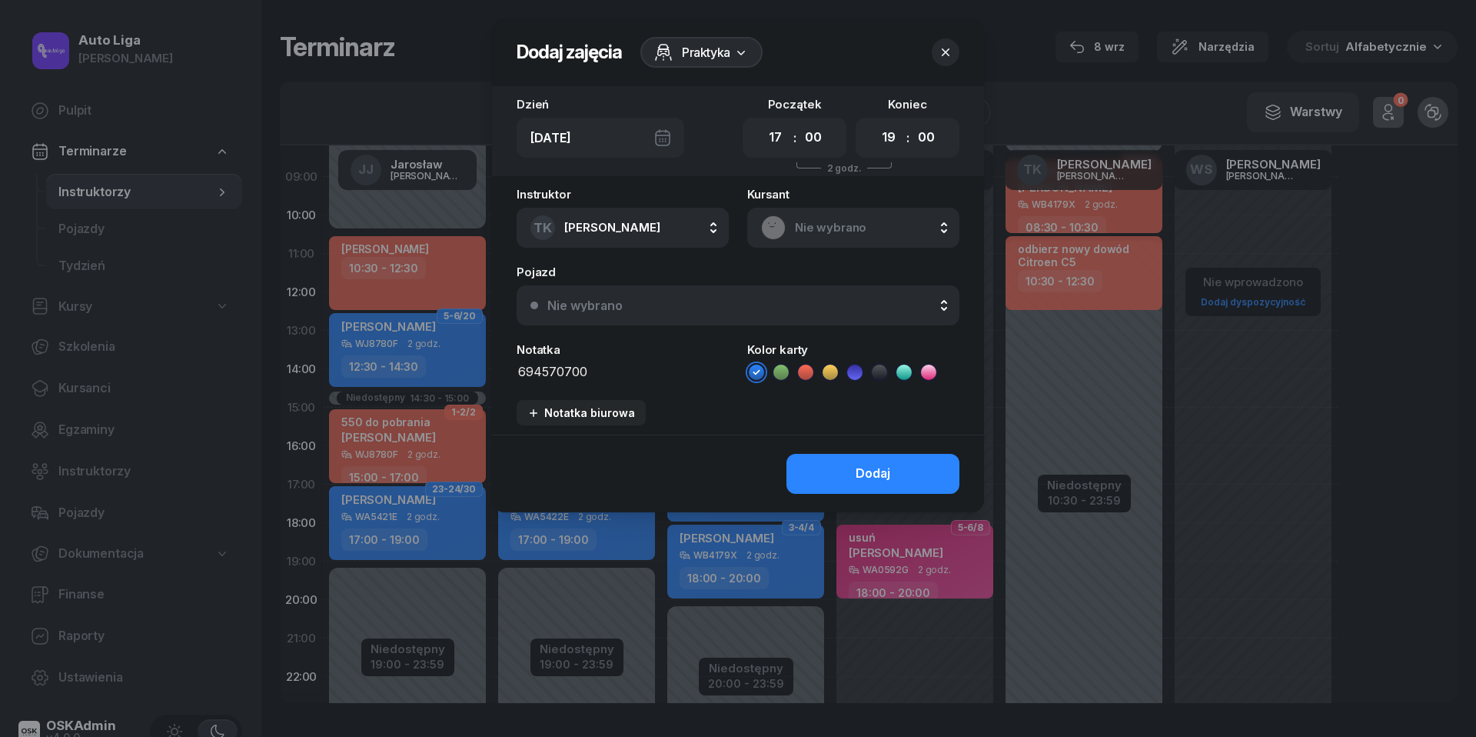
click at [806, 375] on icon at bounding box center [805, 371] width 15 height 15
click at [803, 306] on div "Nie wybrano" at bounding box center [746, 305] width 398 height 12
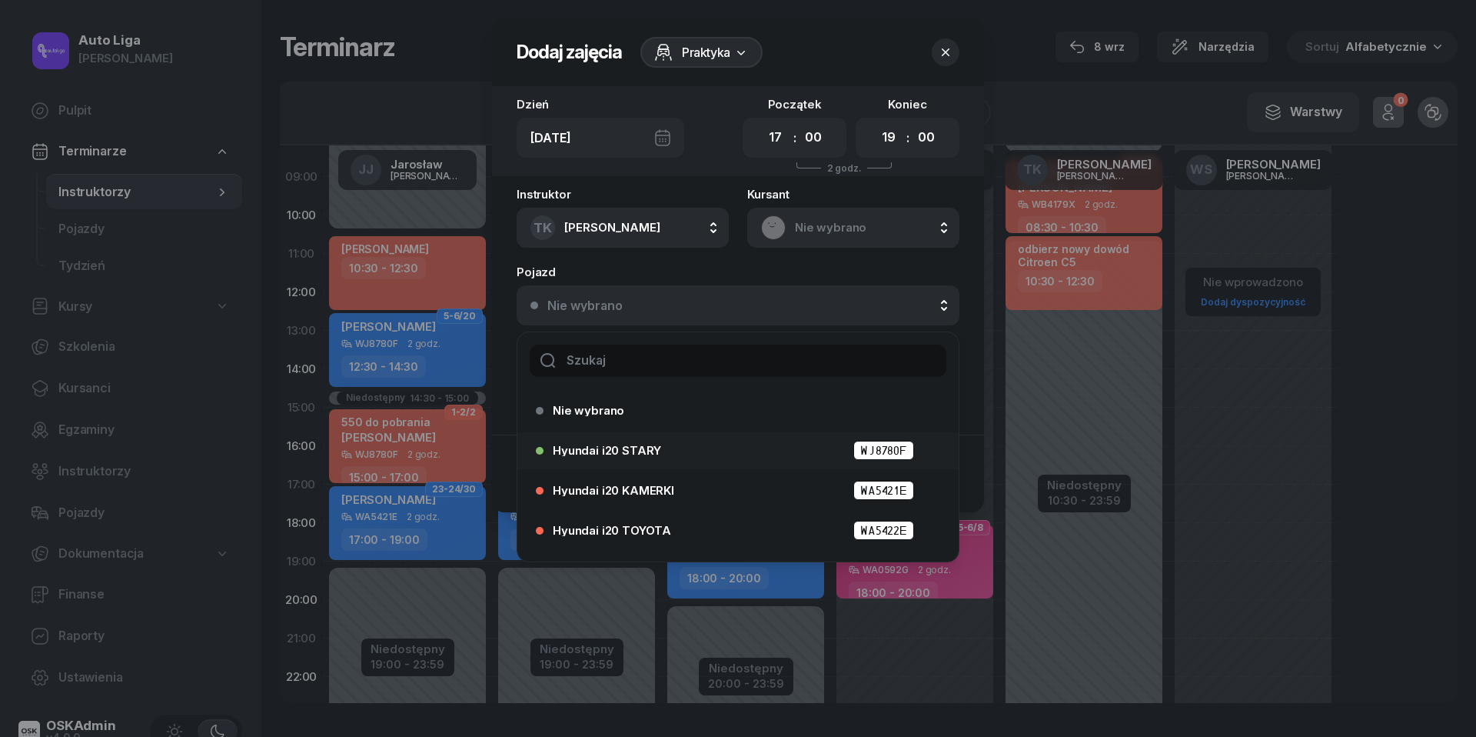
click at [640, 454] on span "Hyundai i20 STARY" at bounding box center [607, 450] width 108 height 12
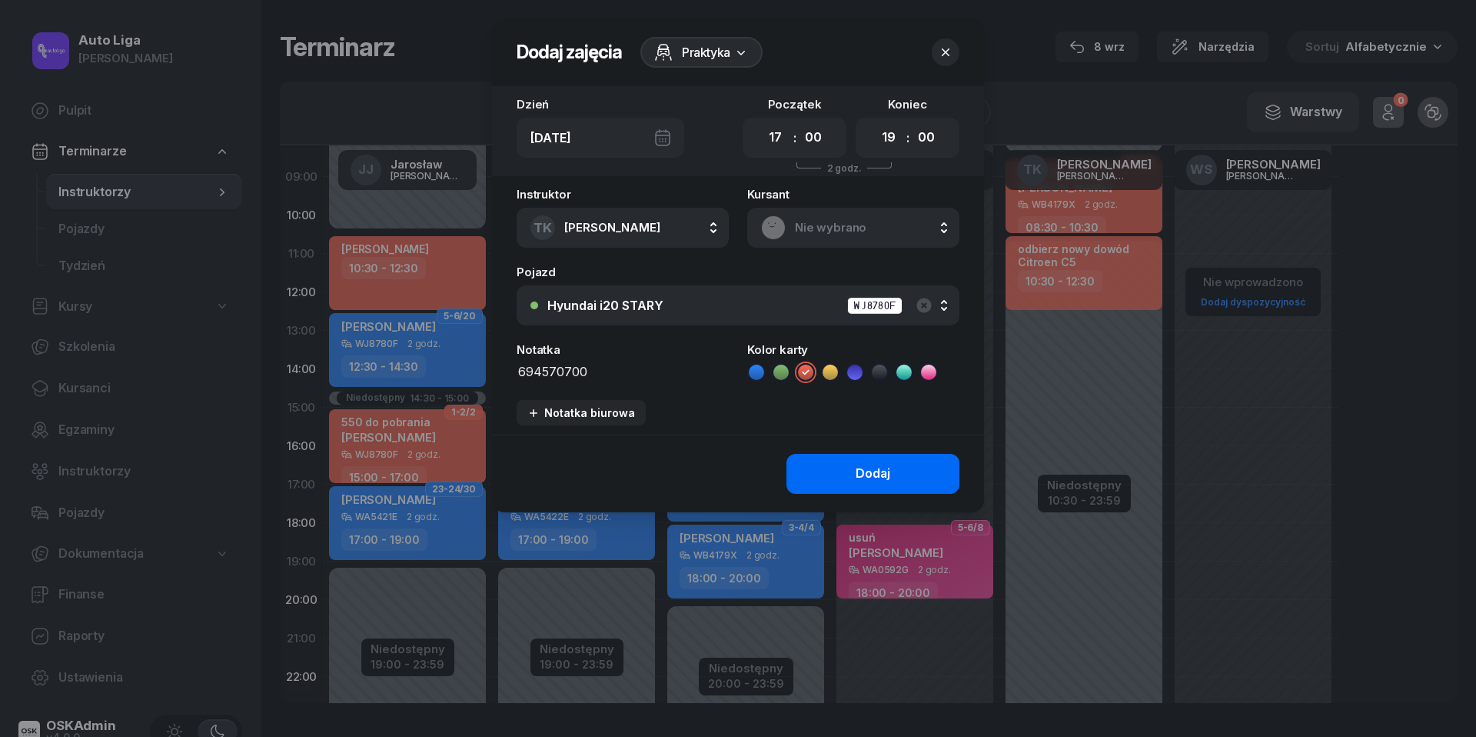
click at [867, 469] on div "Dodaj" at bounding box center [873, 474] width 35 height 20
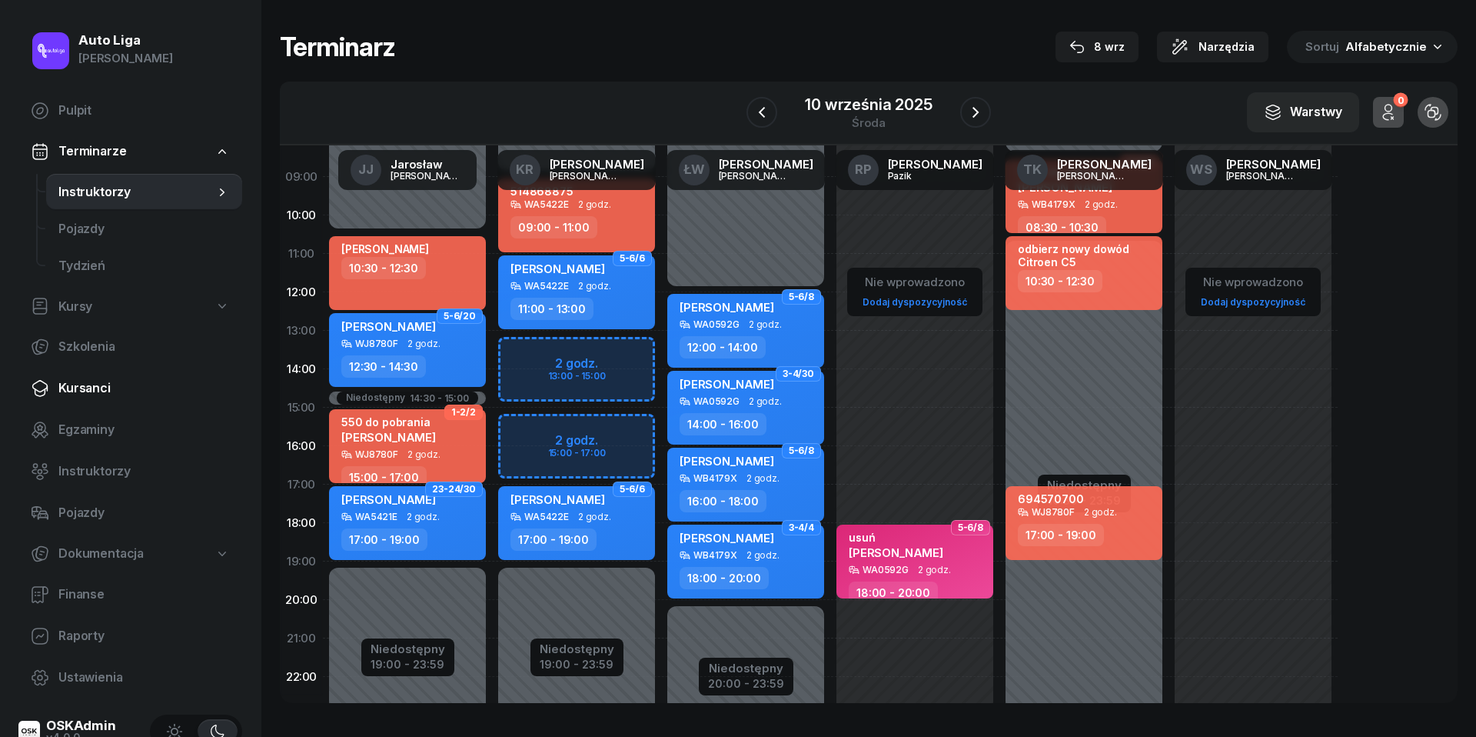
click at [95, 398] on link "Kursanci" at bounding box center [130, 388] width 224 height 37
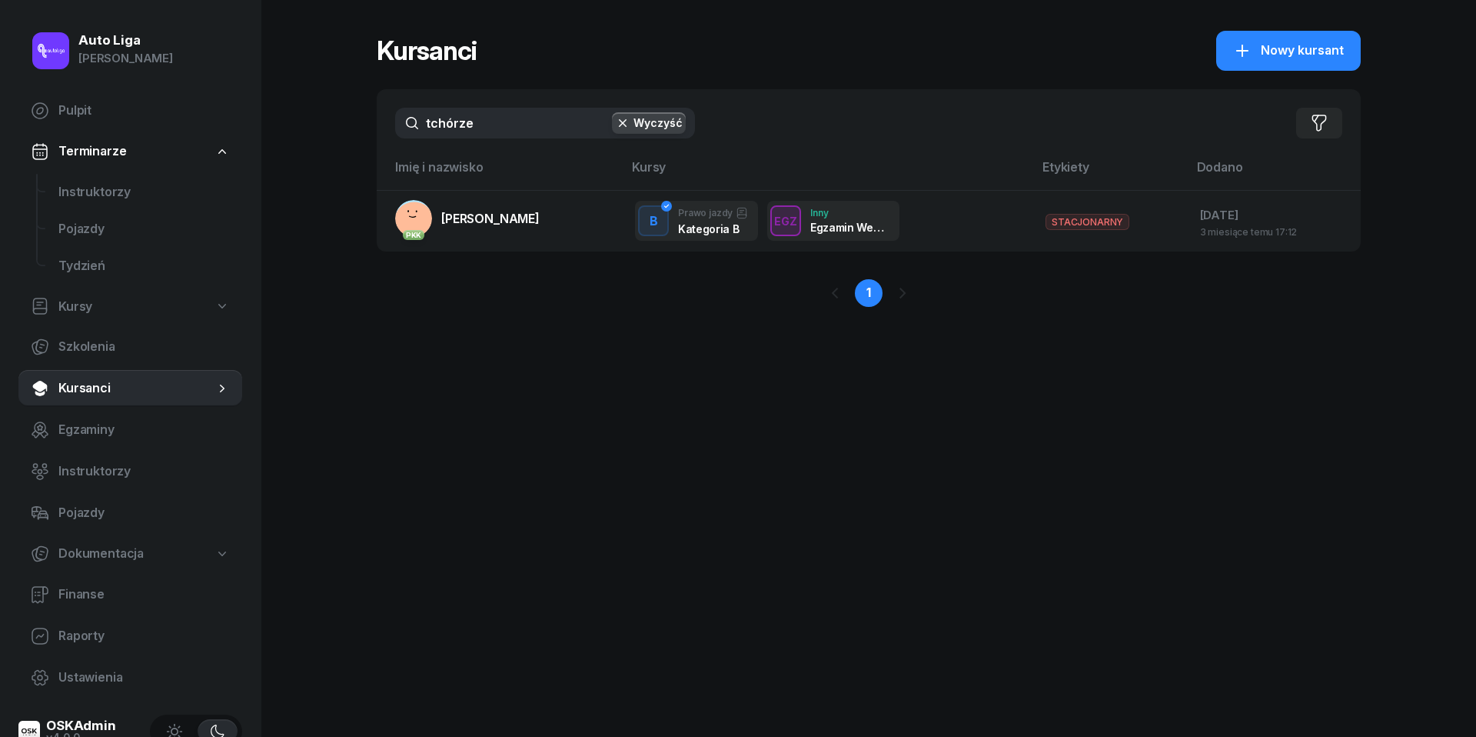
click at [539, 105] on div "tchórze Wyczyść Filtruj" at bounding box center [869, 123] width 984 height 68
click at [539, 131] on input "tchórze" at bounding box center [545, 123] width 300 height 31
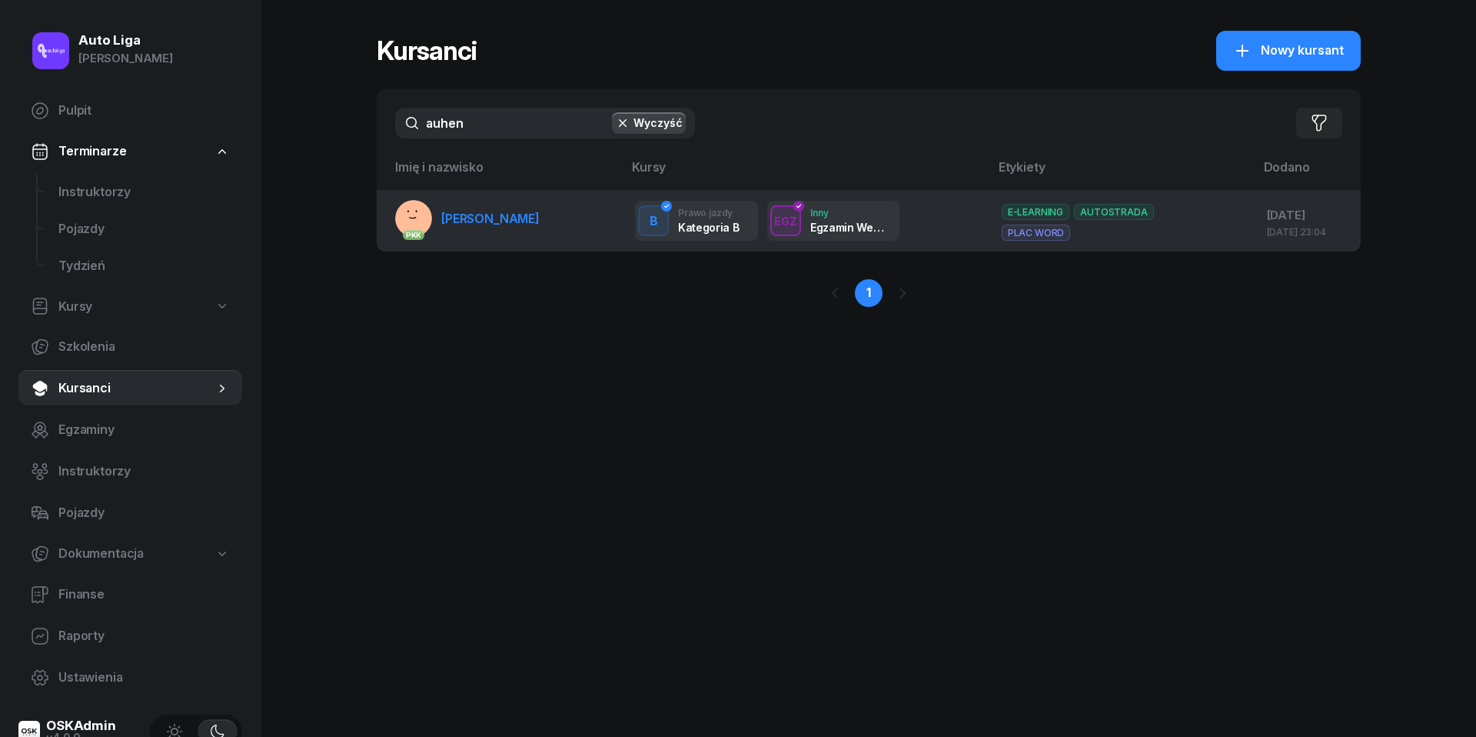
type input "auhen"
click at [506, 228] on link "PKK Auhen Shauchuk" at bounding box center [467, 218] width 145 height 37
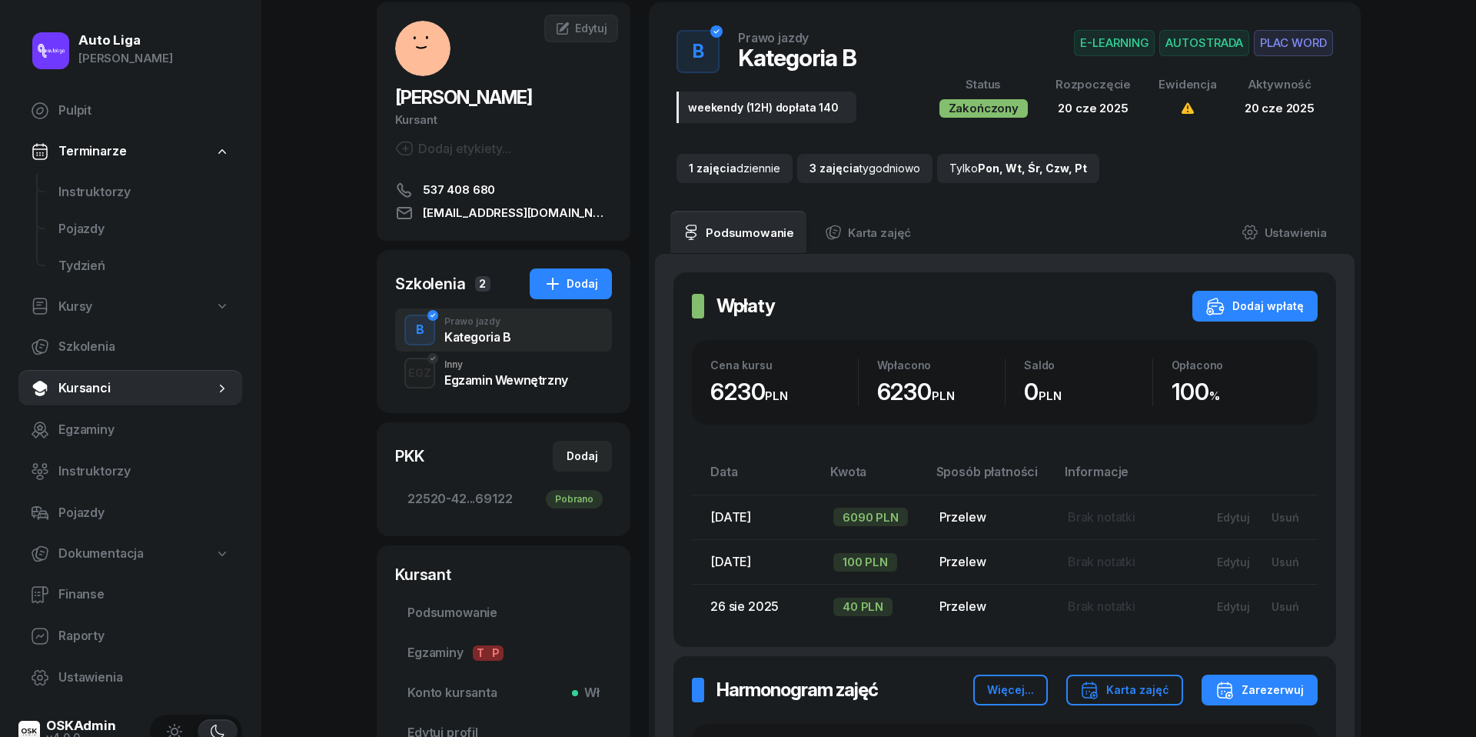
scroll to position [80, 0]
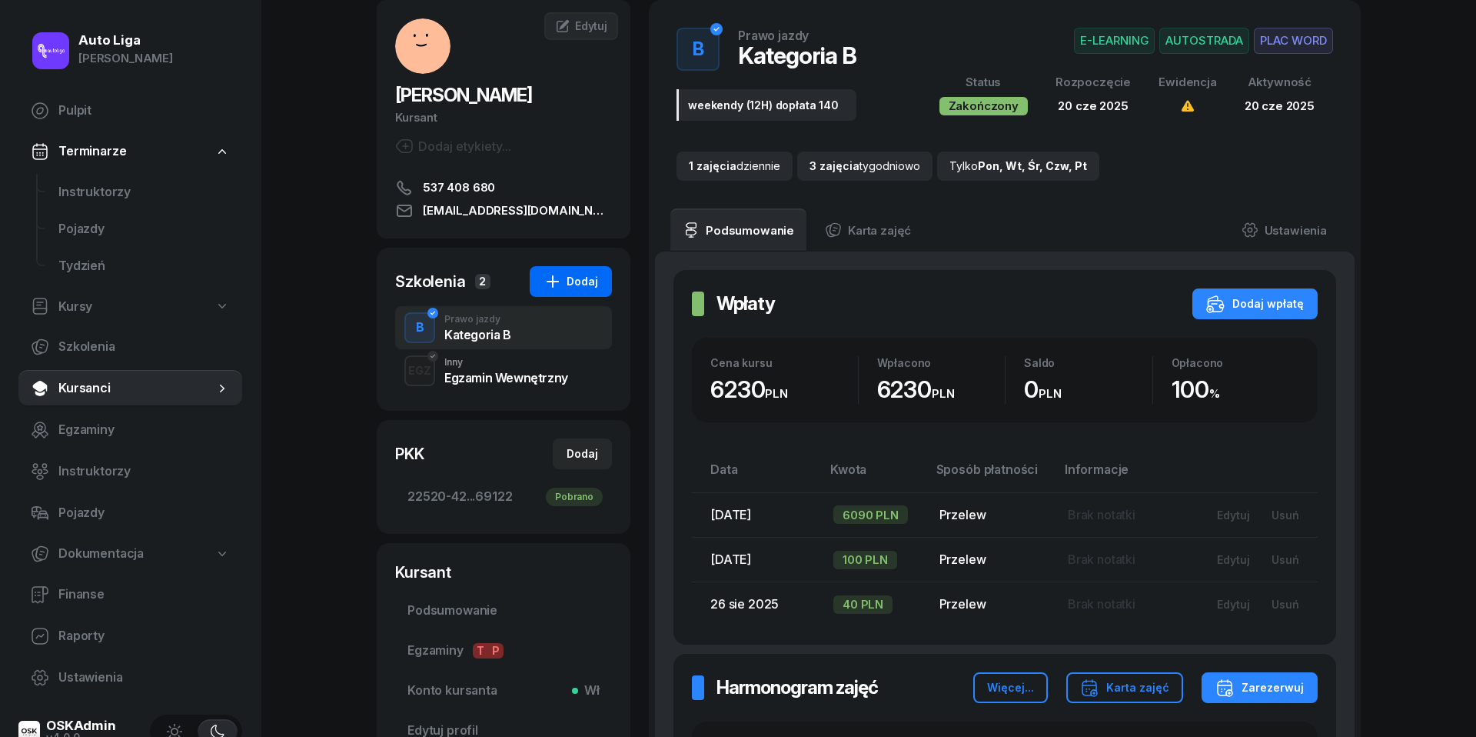
click at [557, 280] on icon "button" at bounding box center [553, 281] width 18 height 18
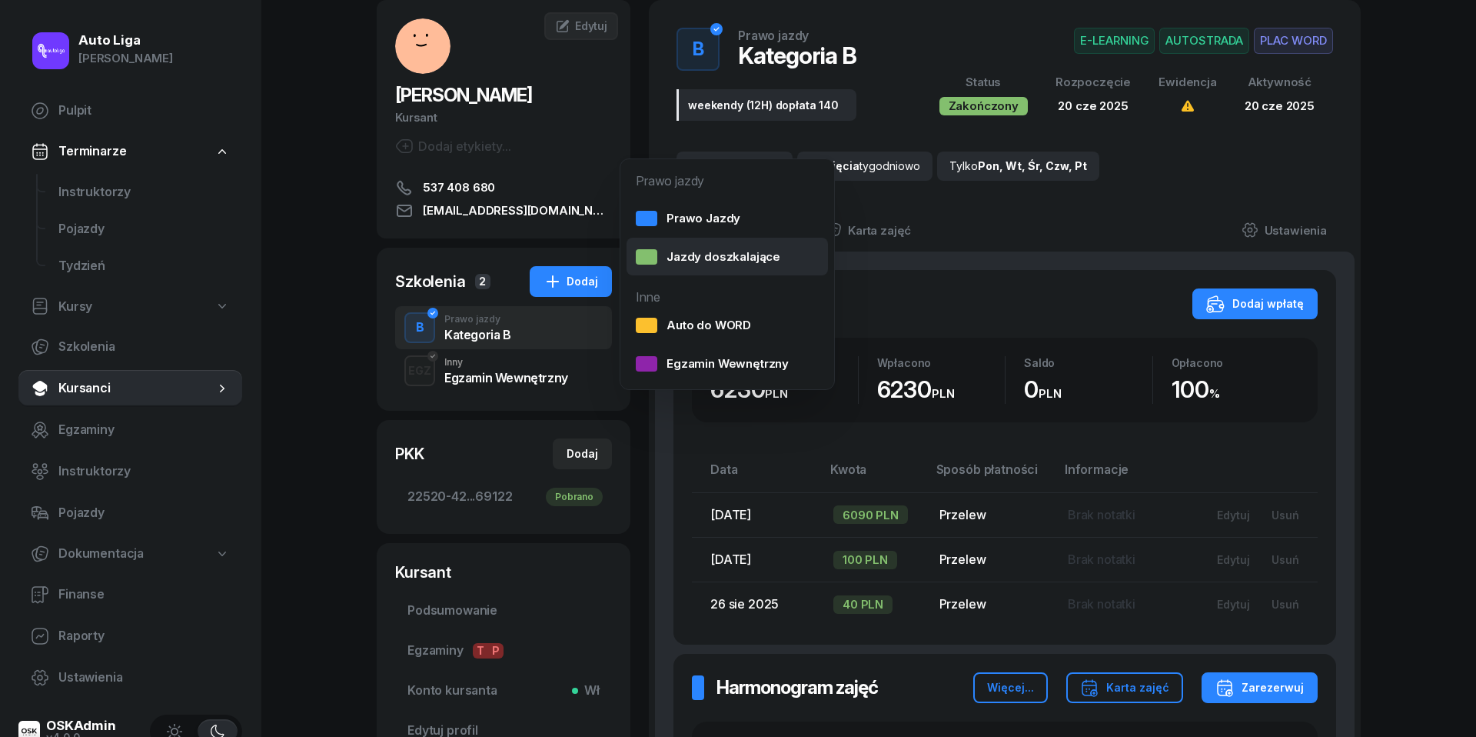
click at [745, 265] on div "Jazdy doszkalające" at bounding box center [708, 257] width 145 height 20
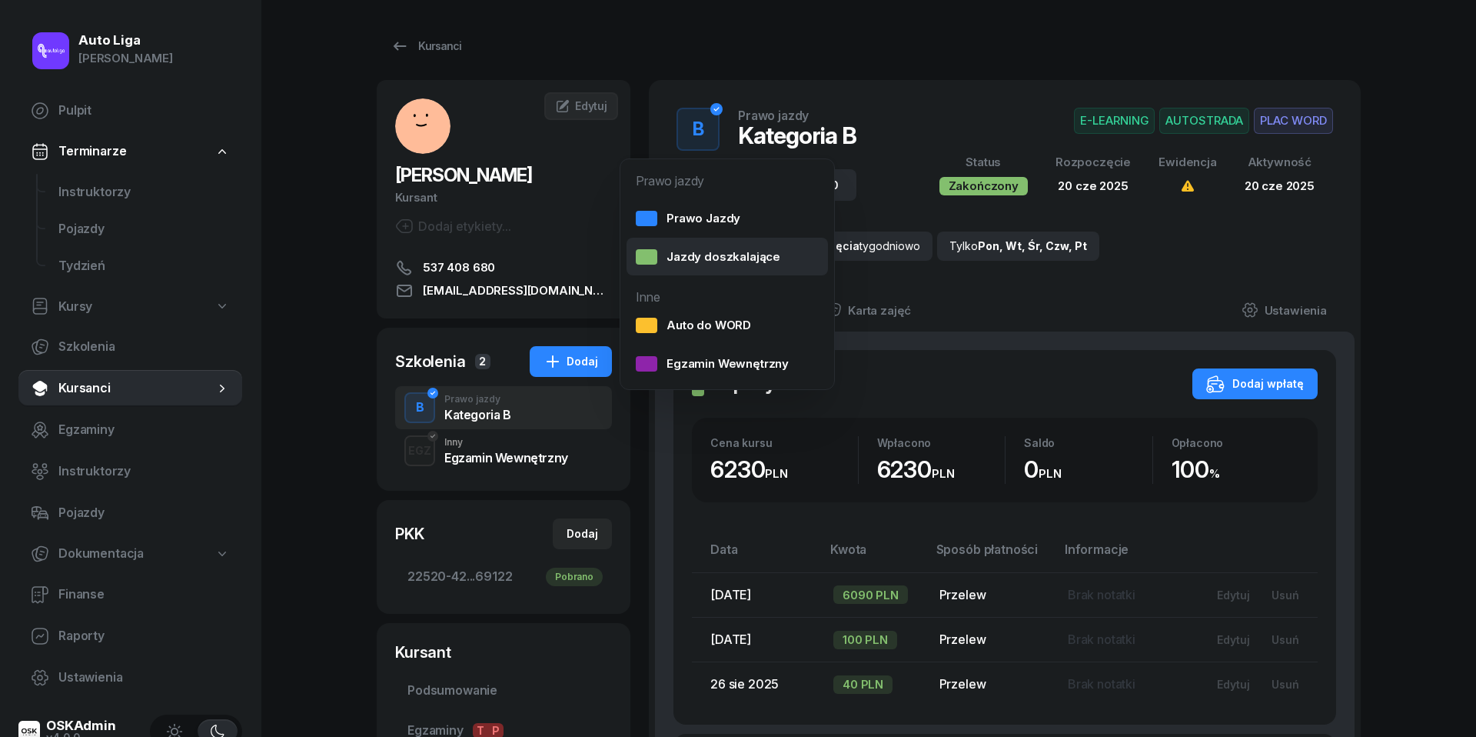
select select "B"
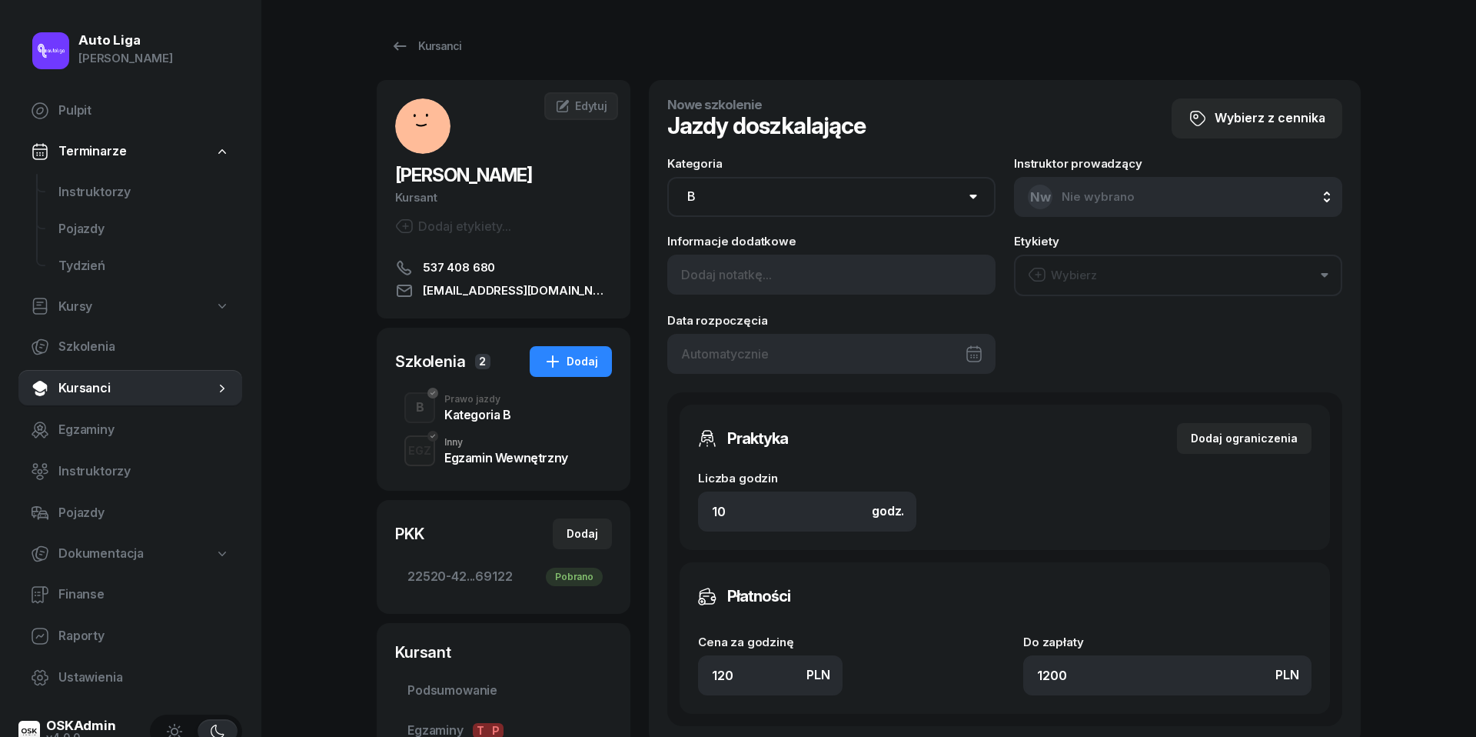
click at [785, 352] on div at bounding box center [831, 354] width 328 height 40
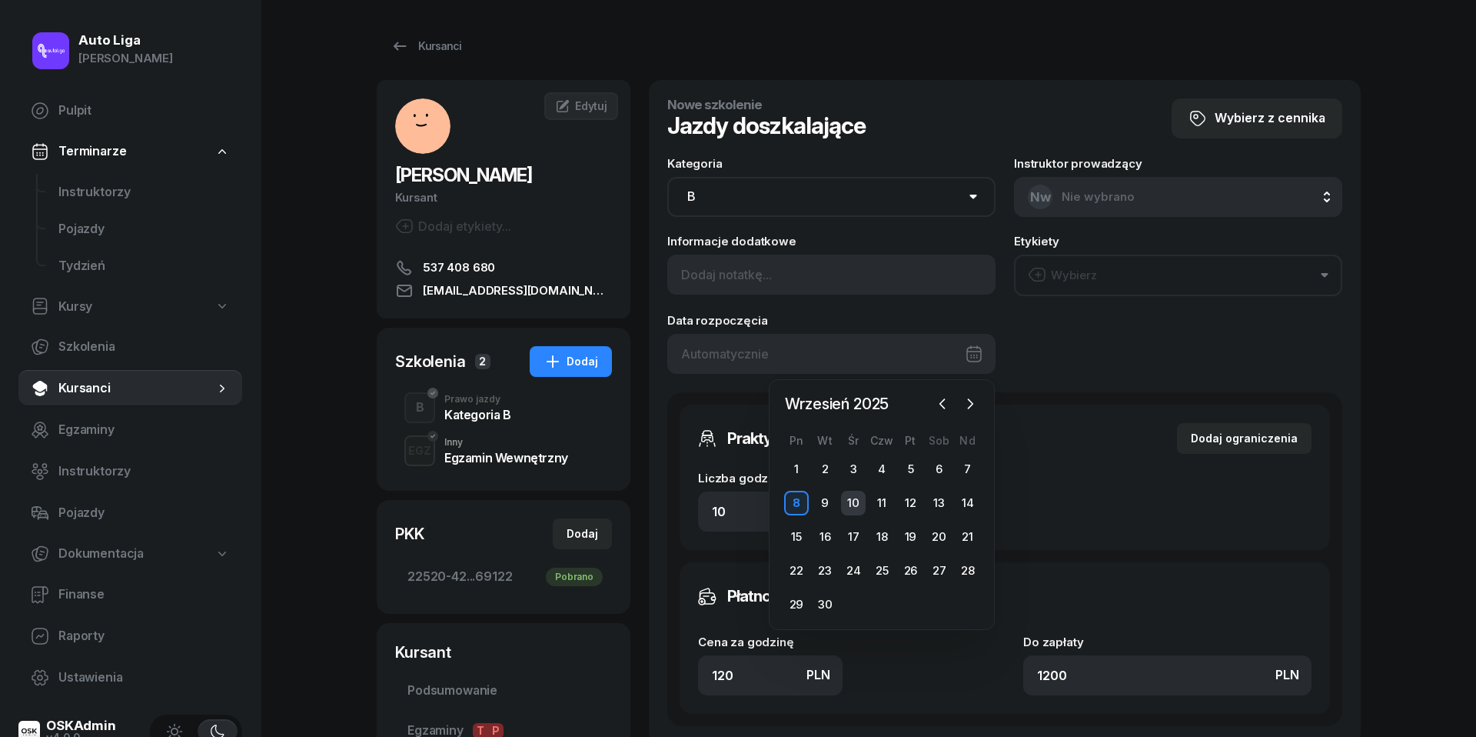
click at [857, 494] on div "10" at bounding box center [853, 503] width 25 height 25
type input "10/09/2025"
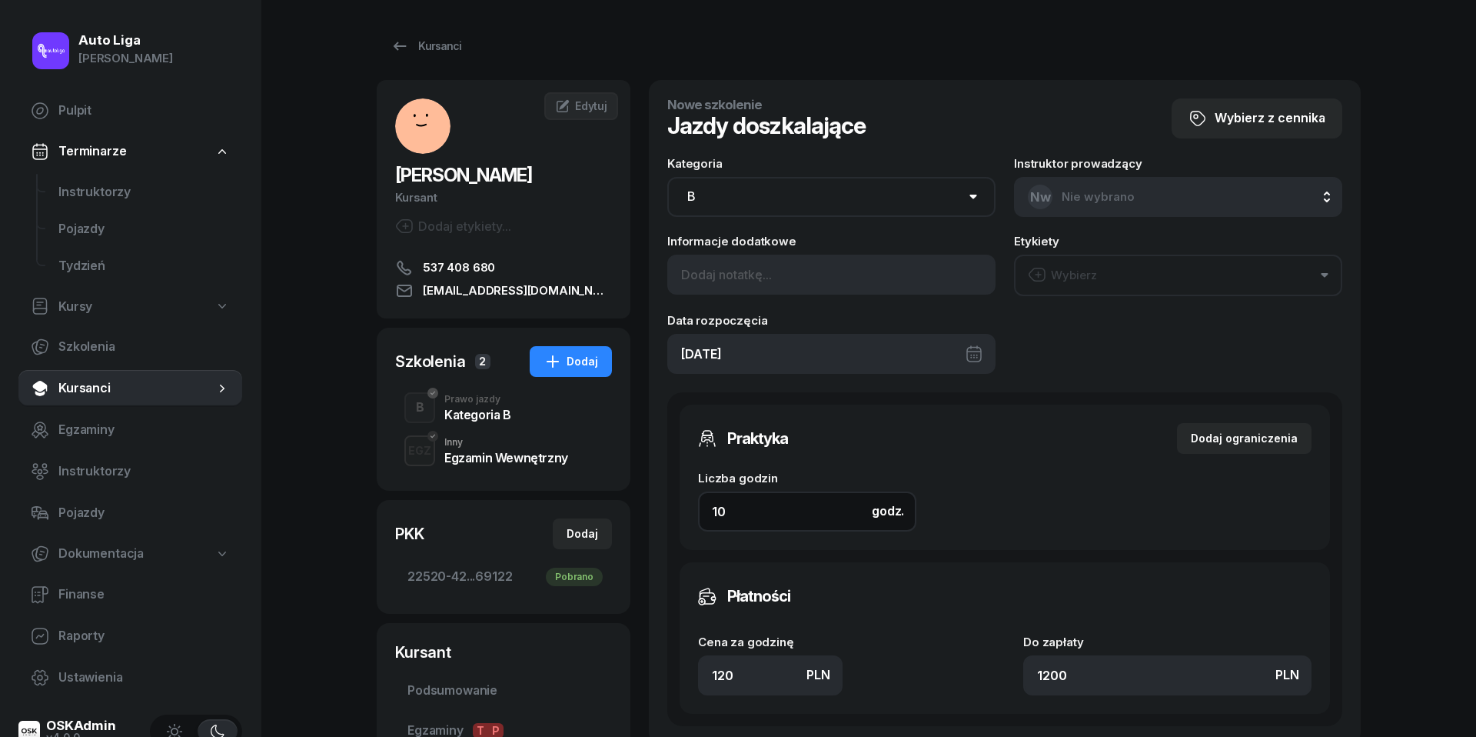
click at [800, 517] on input "10" at bounding box center [807, 511] width 218 height 40
type input "2"
type input "240"
type input "2"
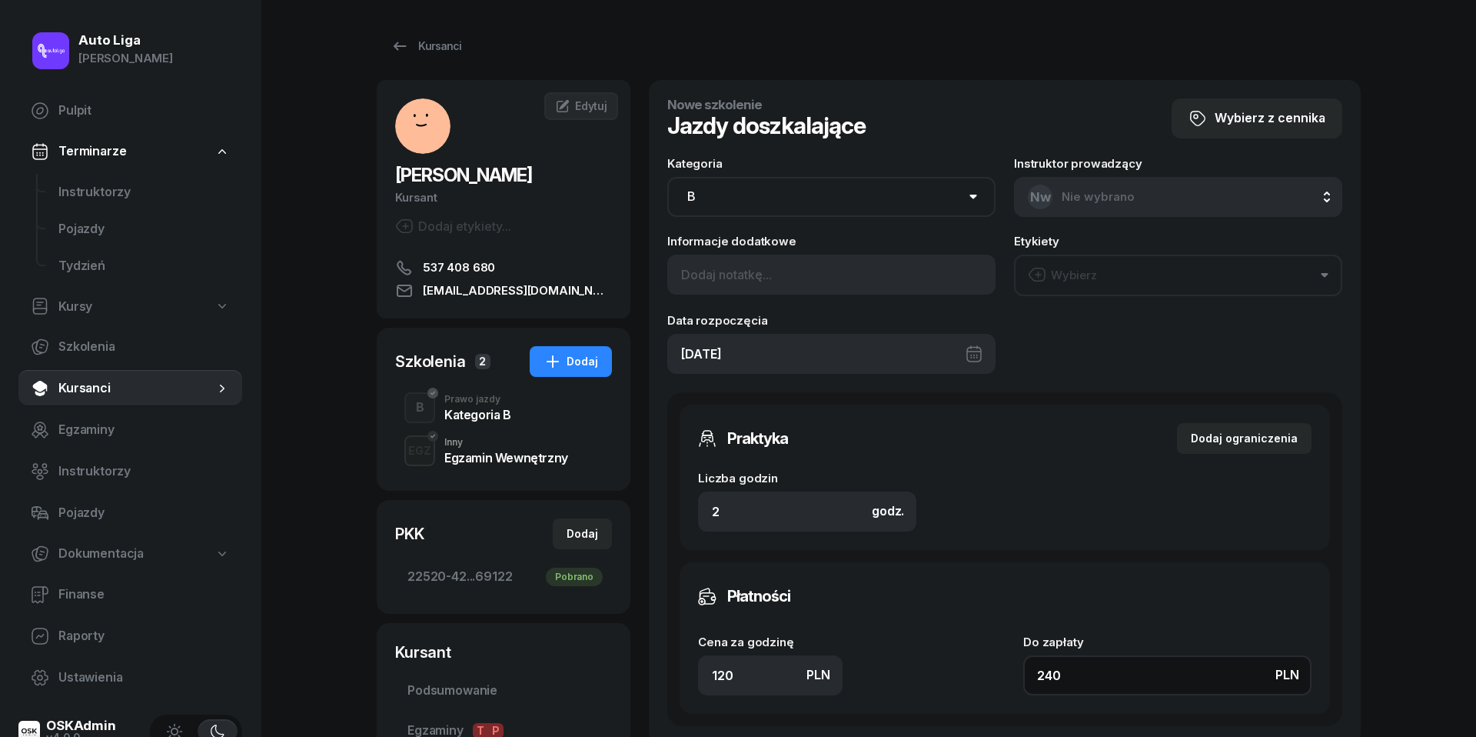
click at [1139, 678] on input "240" at bounding box center [1167, 675] width 288 height 40
type input "1.50"
type input "3"
type input "15"
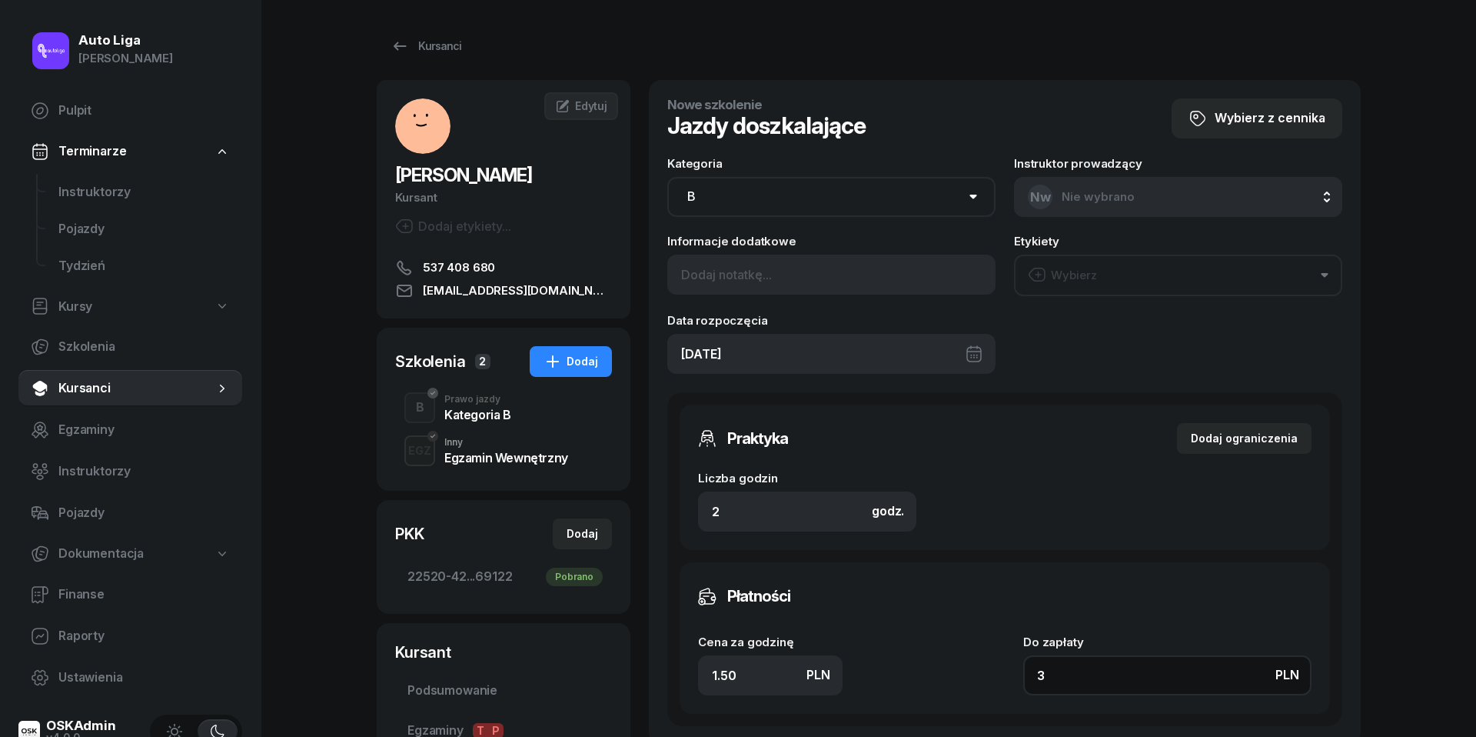
type input "30"
type input "150"
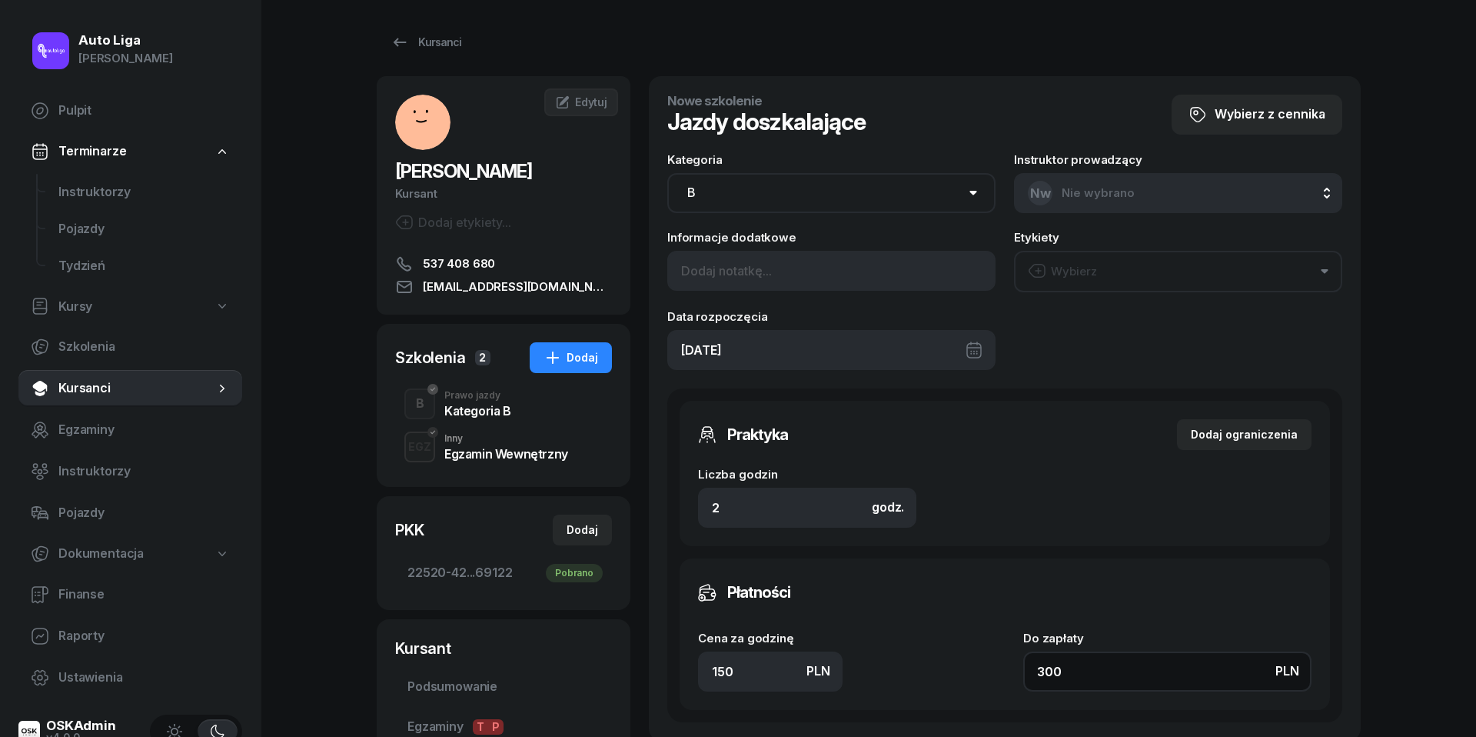
scroll to position [149, 0]
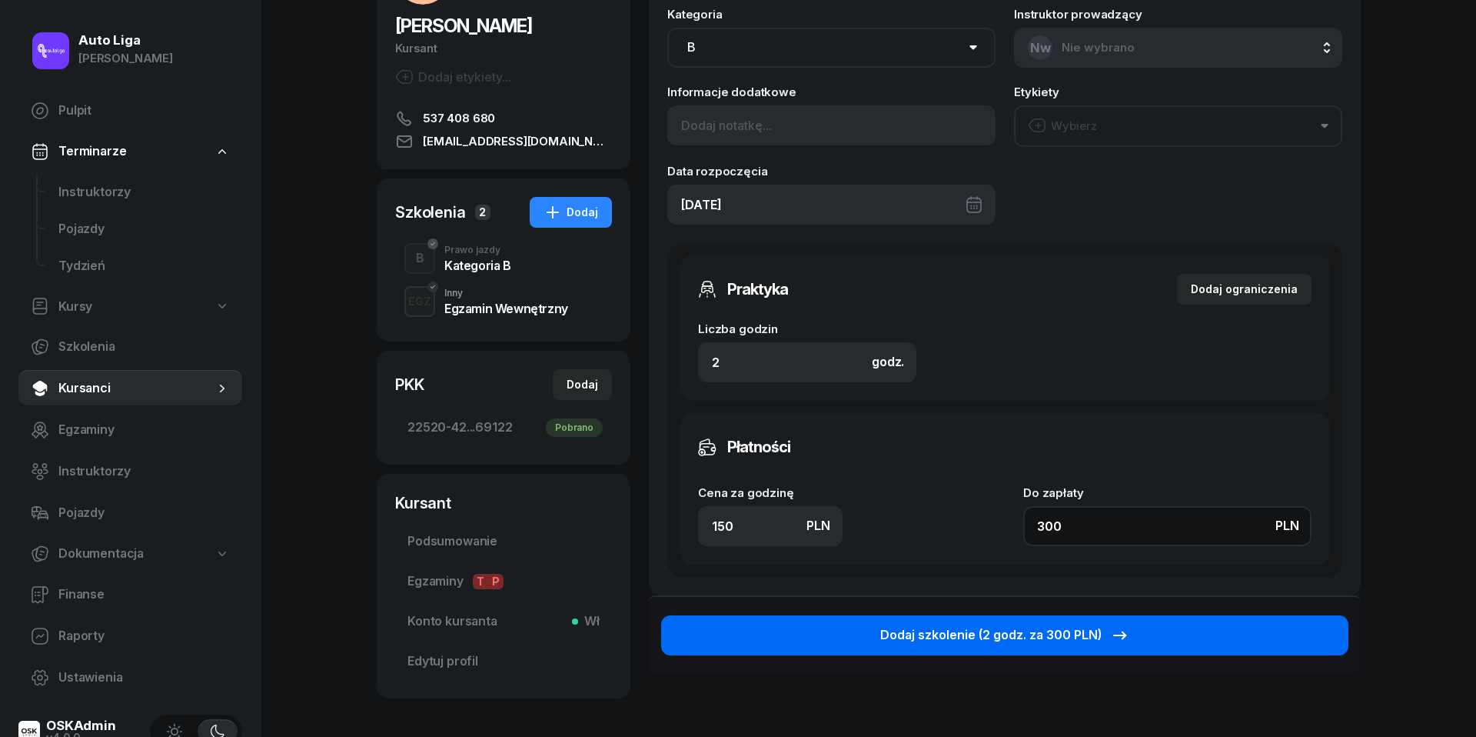
type input "300"
click at [1086, 627] on div "Dodaj szkolenie (2 godz. za 300 PLN)" at bounding box center [1004, 635] width 249 height 20
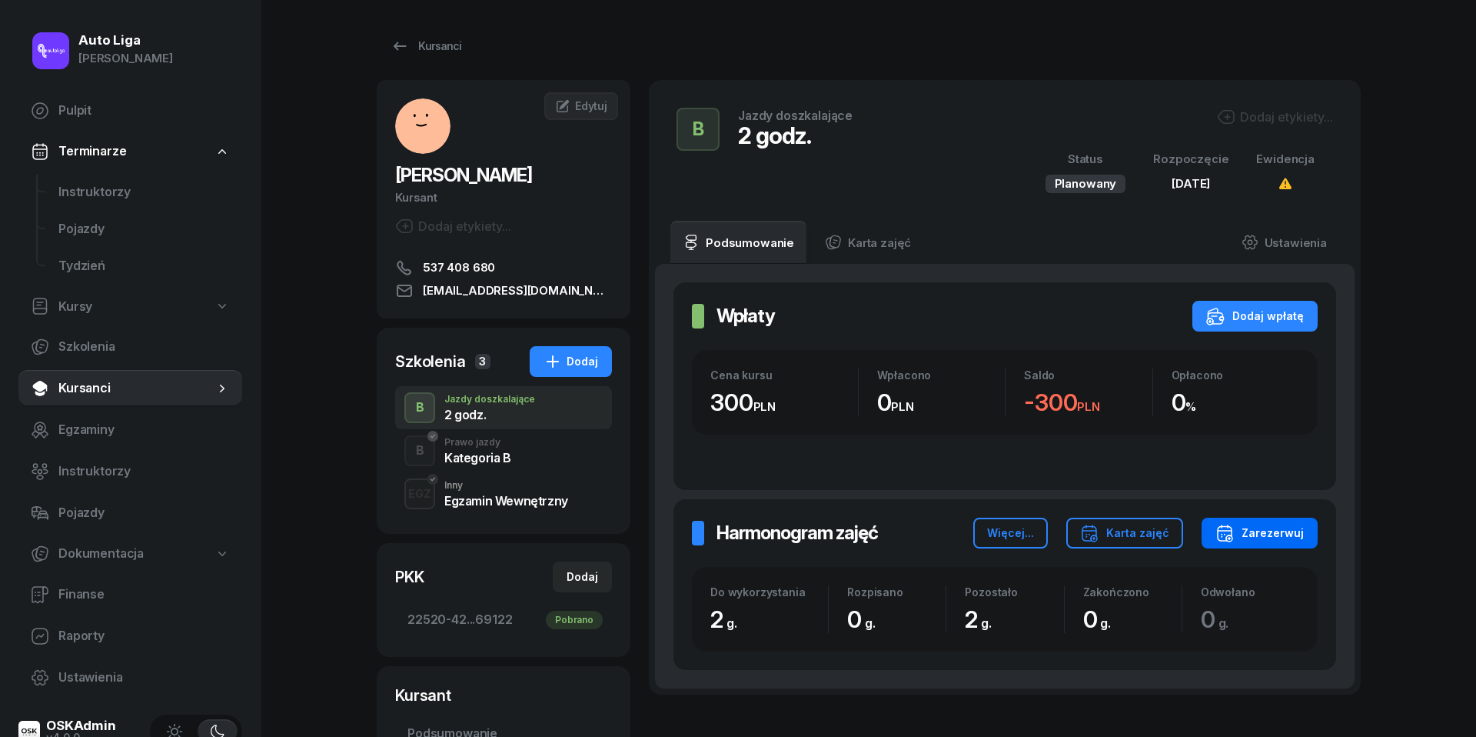
click at [1266, 541] on div "Zarezerwuj" at bounding box center [1260, 533] width 88 height 18
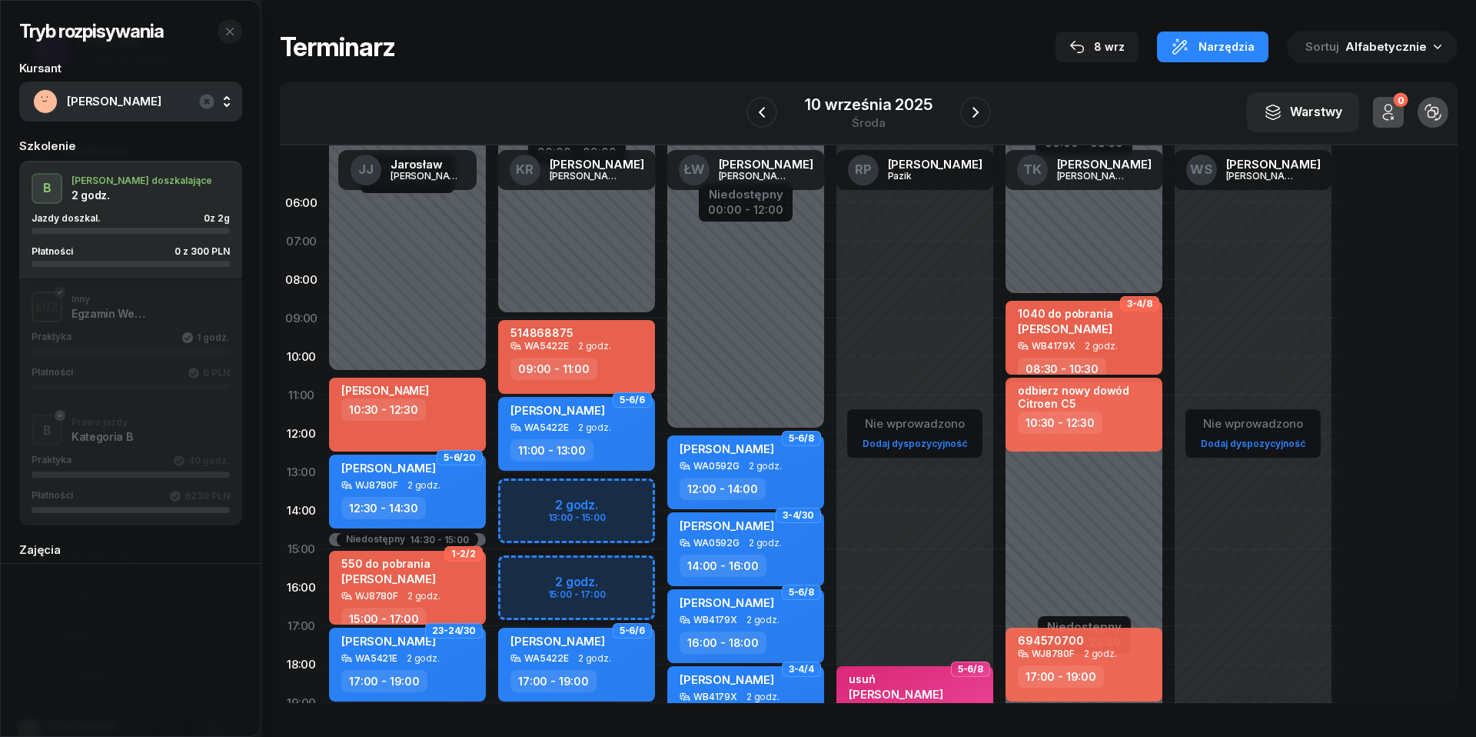
click at [530, 564] on div "Niedostępny 00:00 - 09:00 Niedostępny 19:00 - 23:59 2 godz. 13:00 - 15:00 2 god…" at bounding box center [576, 549] width 169 height 730
select select "15"
select select "17"
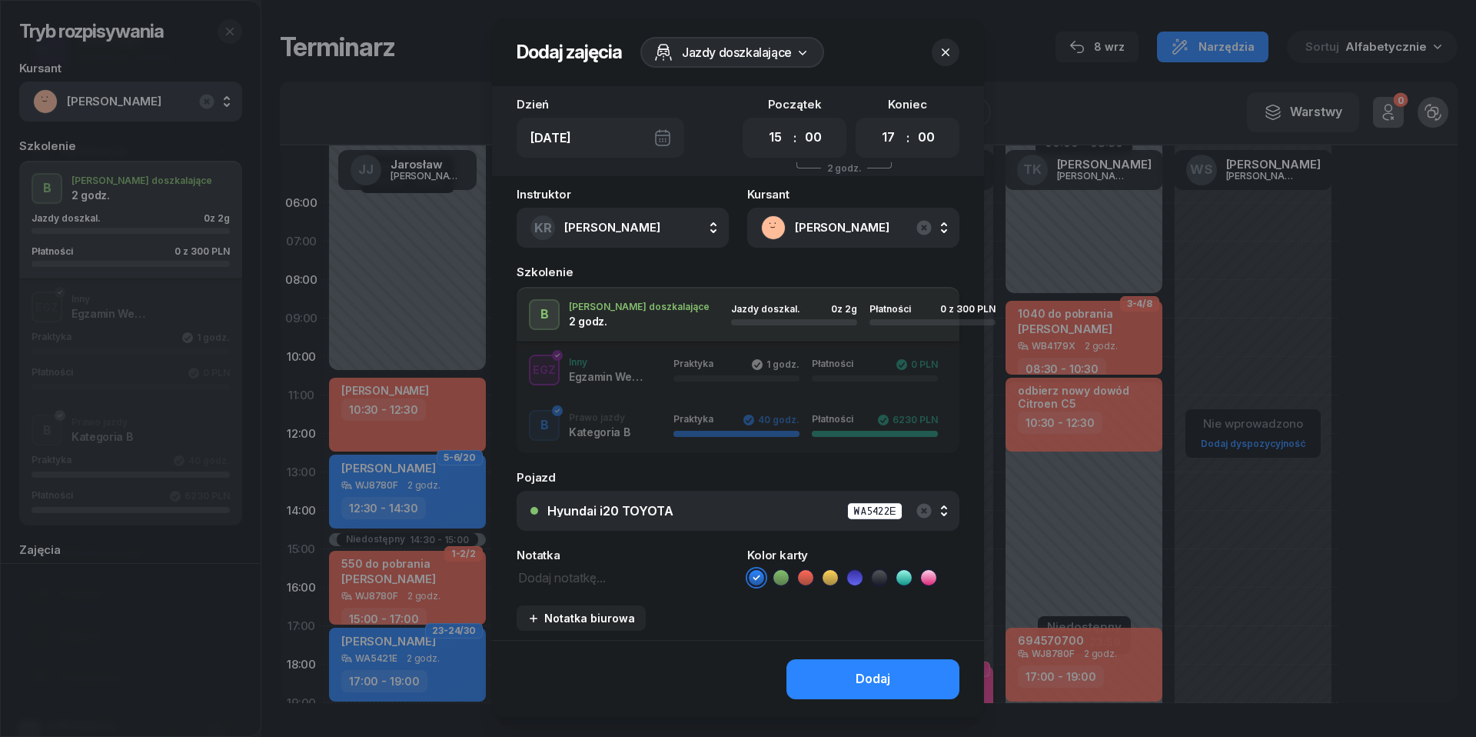
click at [591, 581] on textarea at bounding box center [623, 576] width 212 height 19
type textarea "300 do pobrania"
click at [810, 574] on icon at bounding box center [805, 577] width 15 height 15
click at [853, 671] on button "Dodaj" at bounding box center [873, 679] width 173 height 40
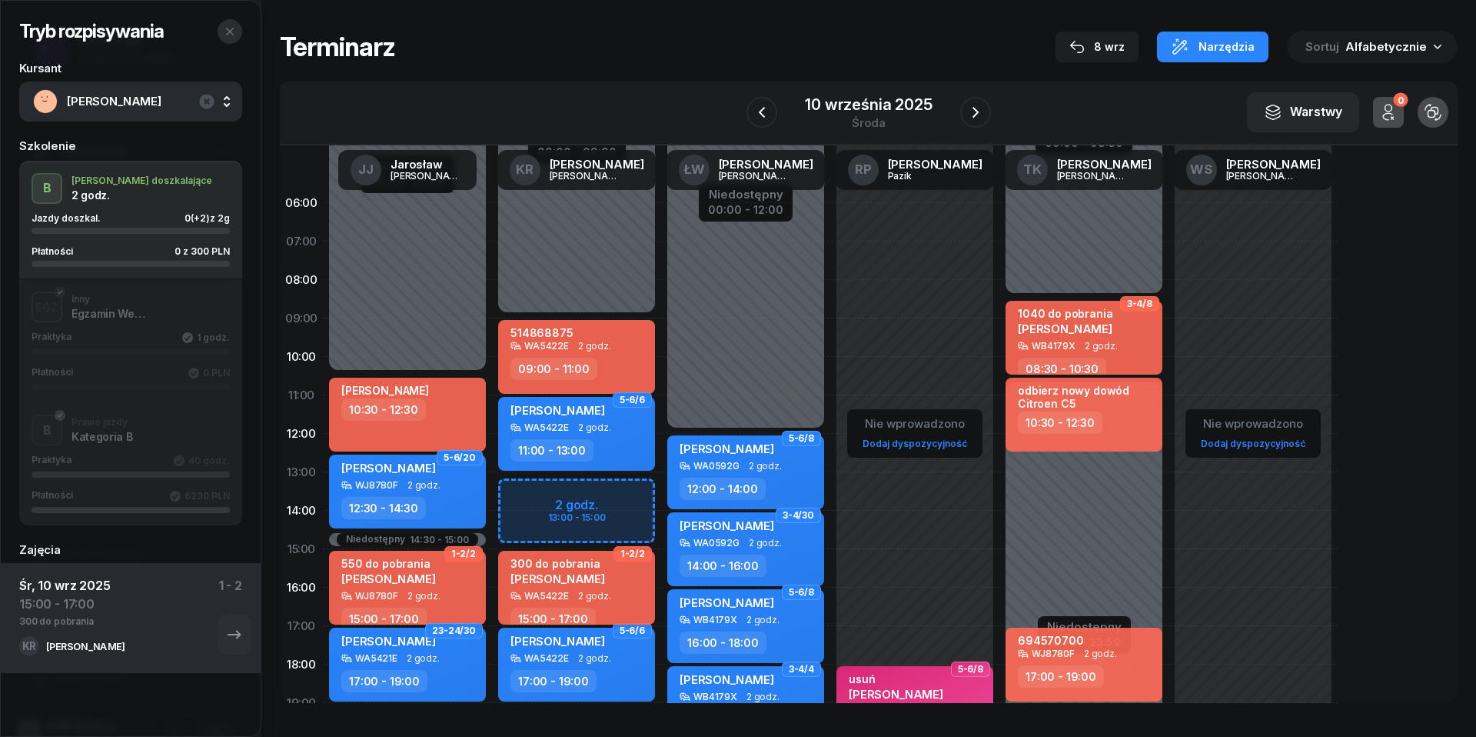
click at [229, 29] on icon "button" at bounding box center [230, 31] width 12 height 12
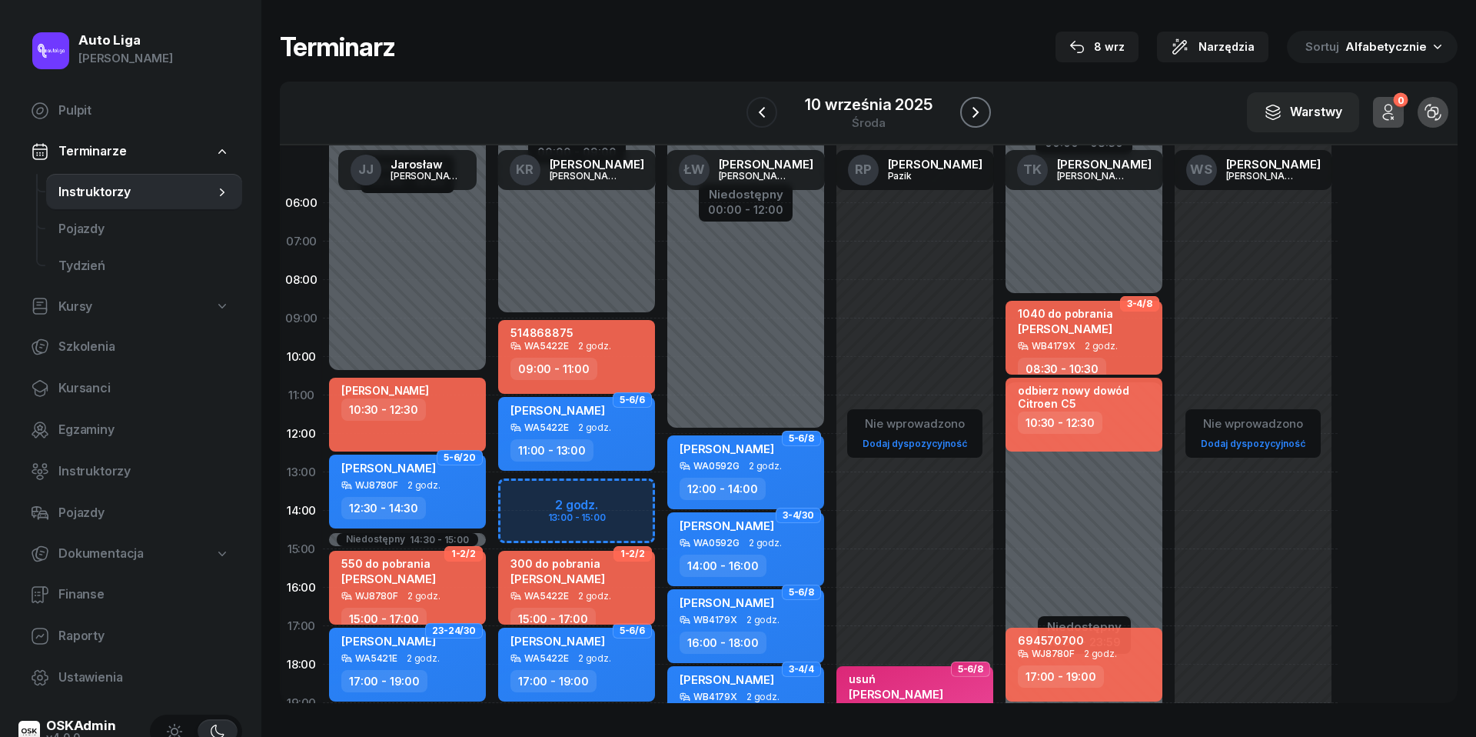
click at [976, 109] on icon "button" at bounding box center [975, 112] width 18 height 18
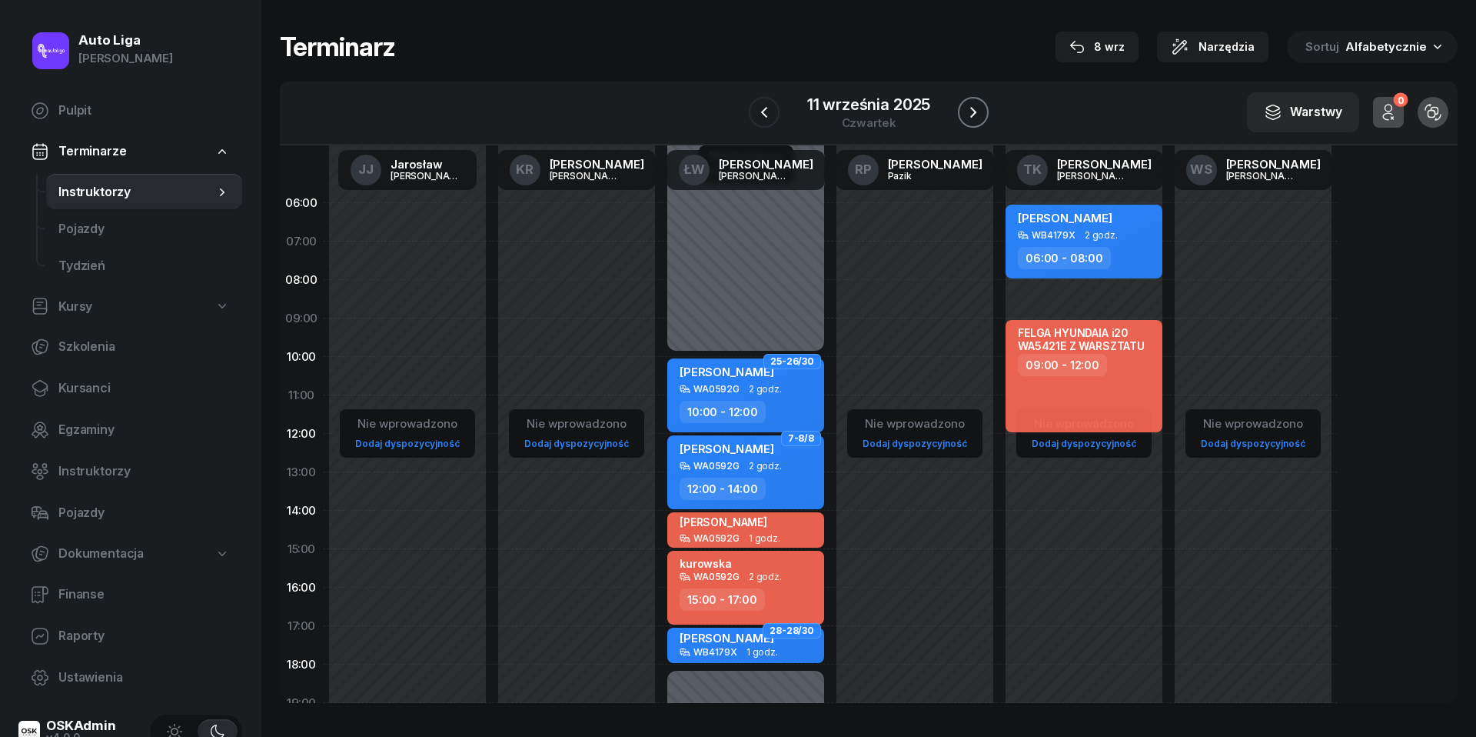
click at [976, 108] on icon "button" at bounding box center [973, 112] width 18 height 18
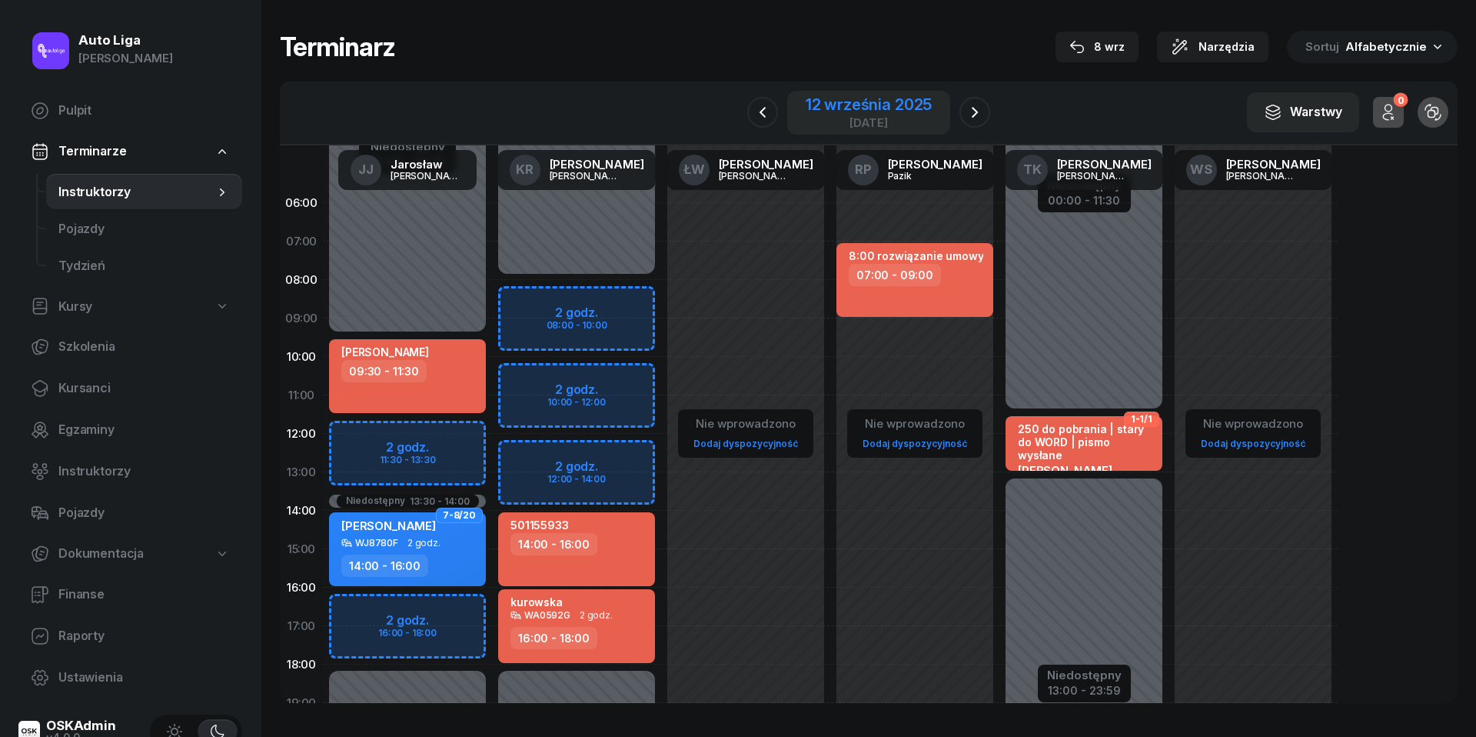
click at [872, 117] on div "piątek" at bounding box center [869, 123] width 126 height 12
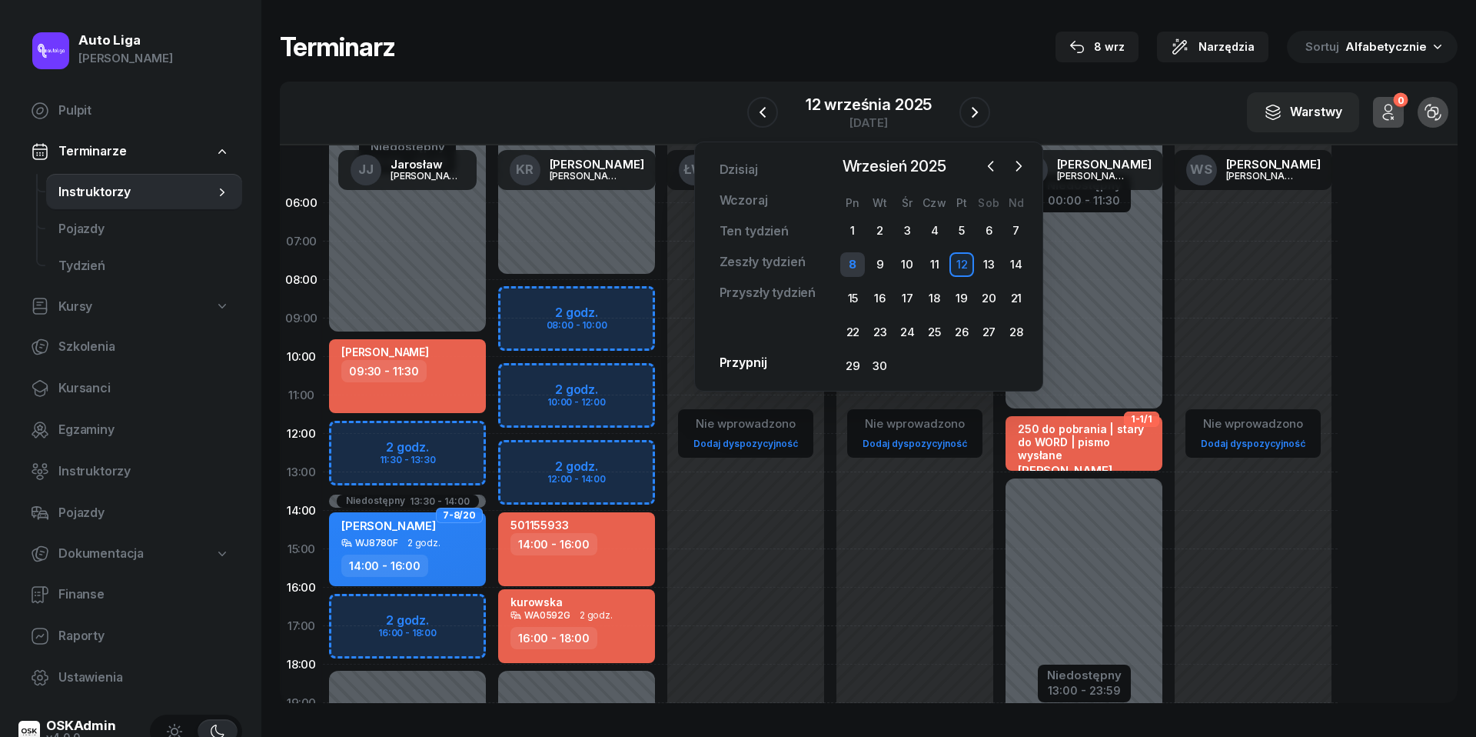
click at [850, 268] on div "8" at bounding box center [852, 264] width 25 height 25
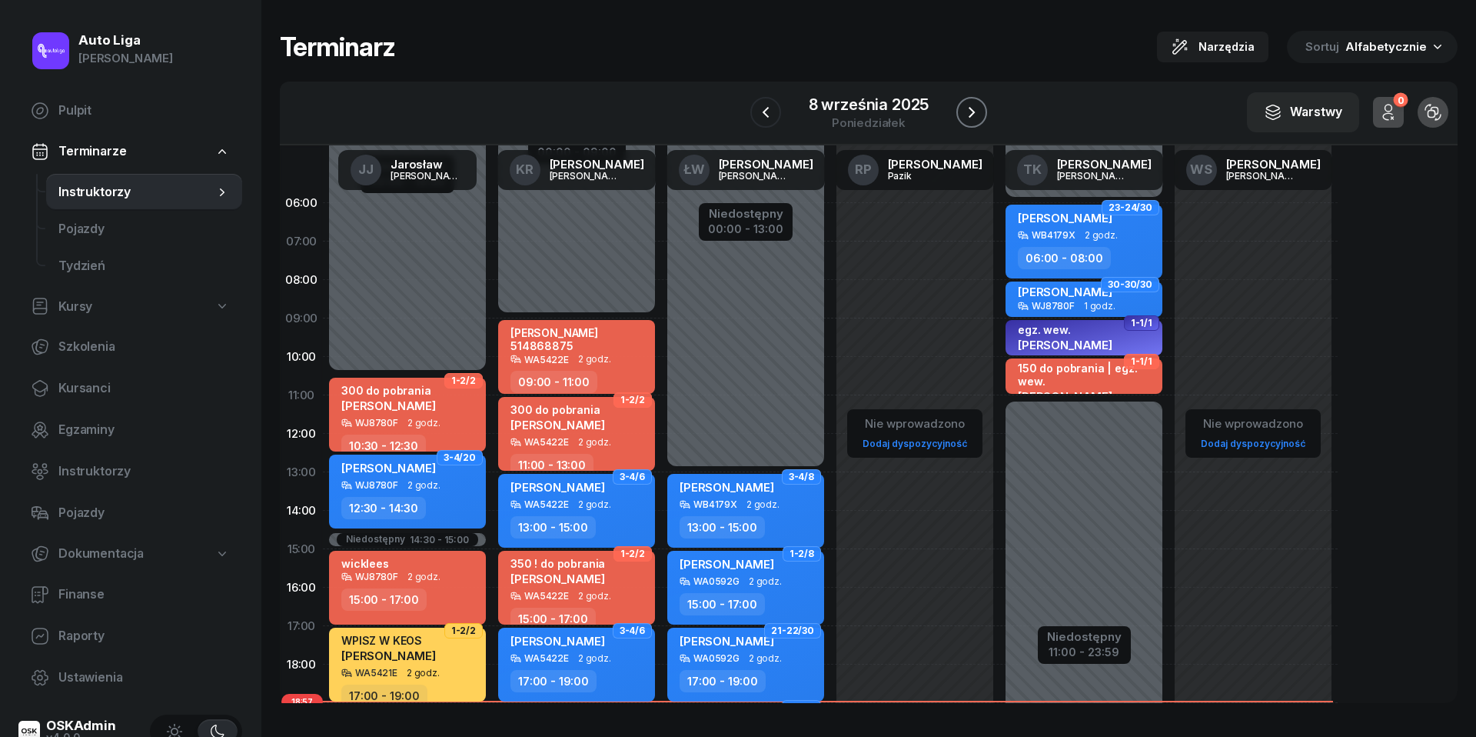
click at [975, 106] on icon "button" at bounding box center [972, 112] width 18 height 18
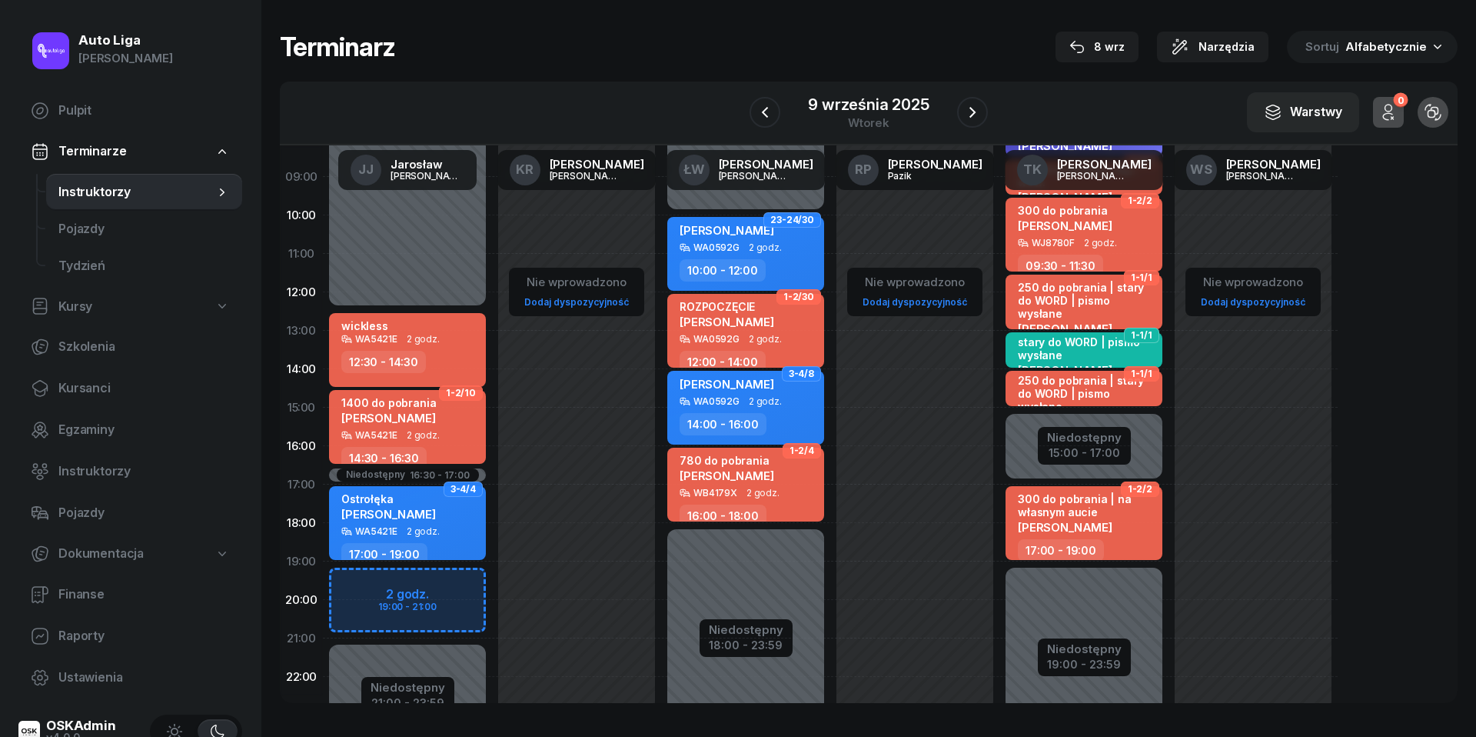
scroll to position [140, 0]
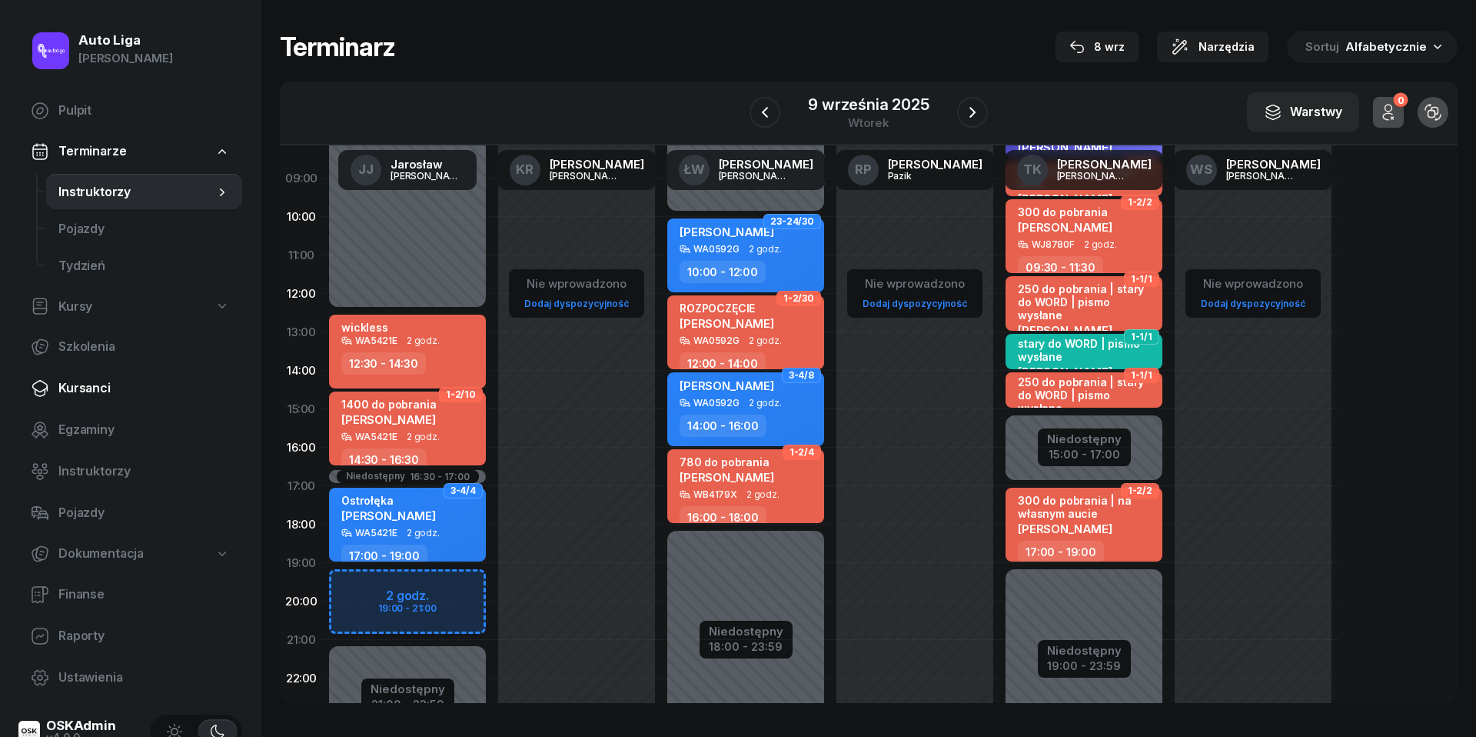
click at [109, 385] on span "Kursanci" at bounding box center [143, 388] width 171 height 20
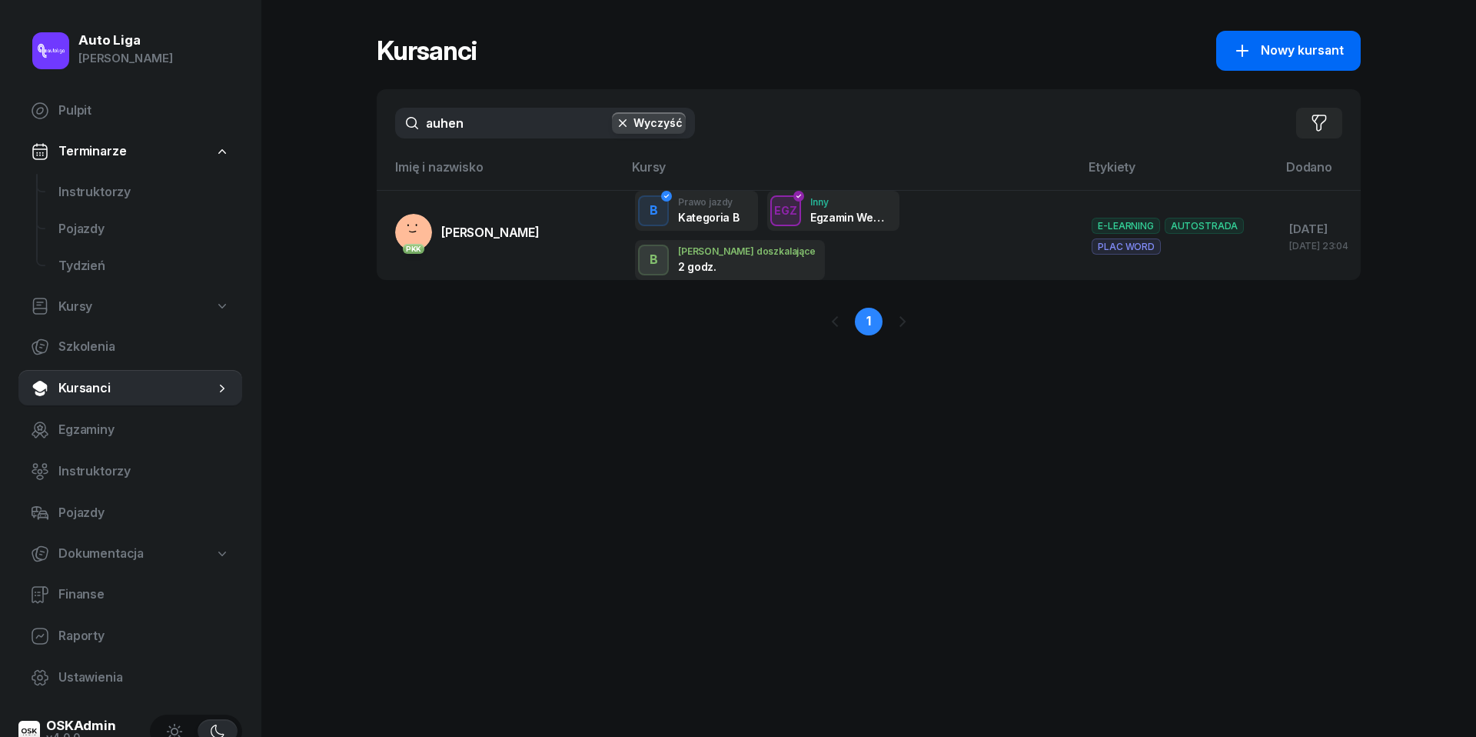
click at [1264, 63] on button "Nowy kursant" at bounding box center [1288, 51] width 145 height 40
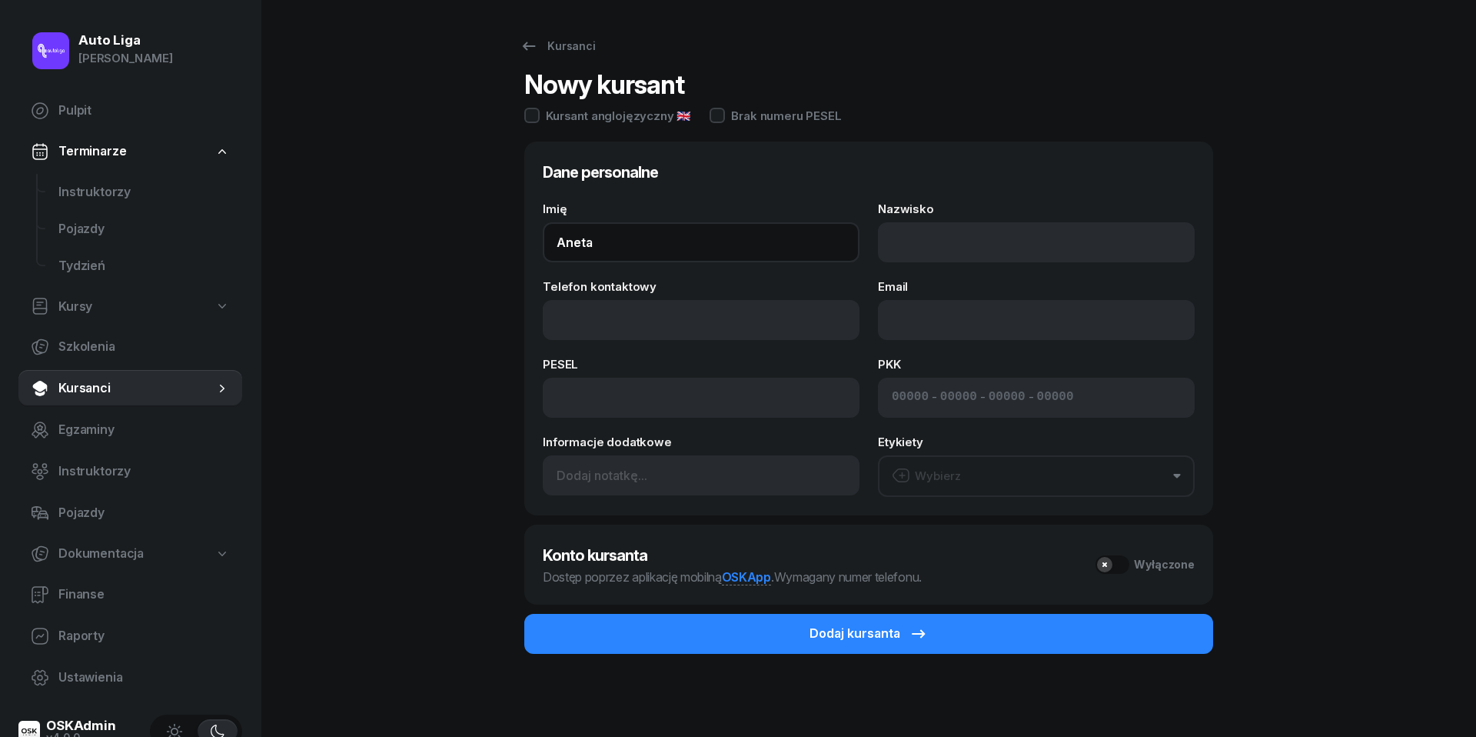
type input "Aneta"
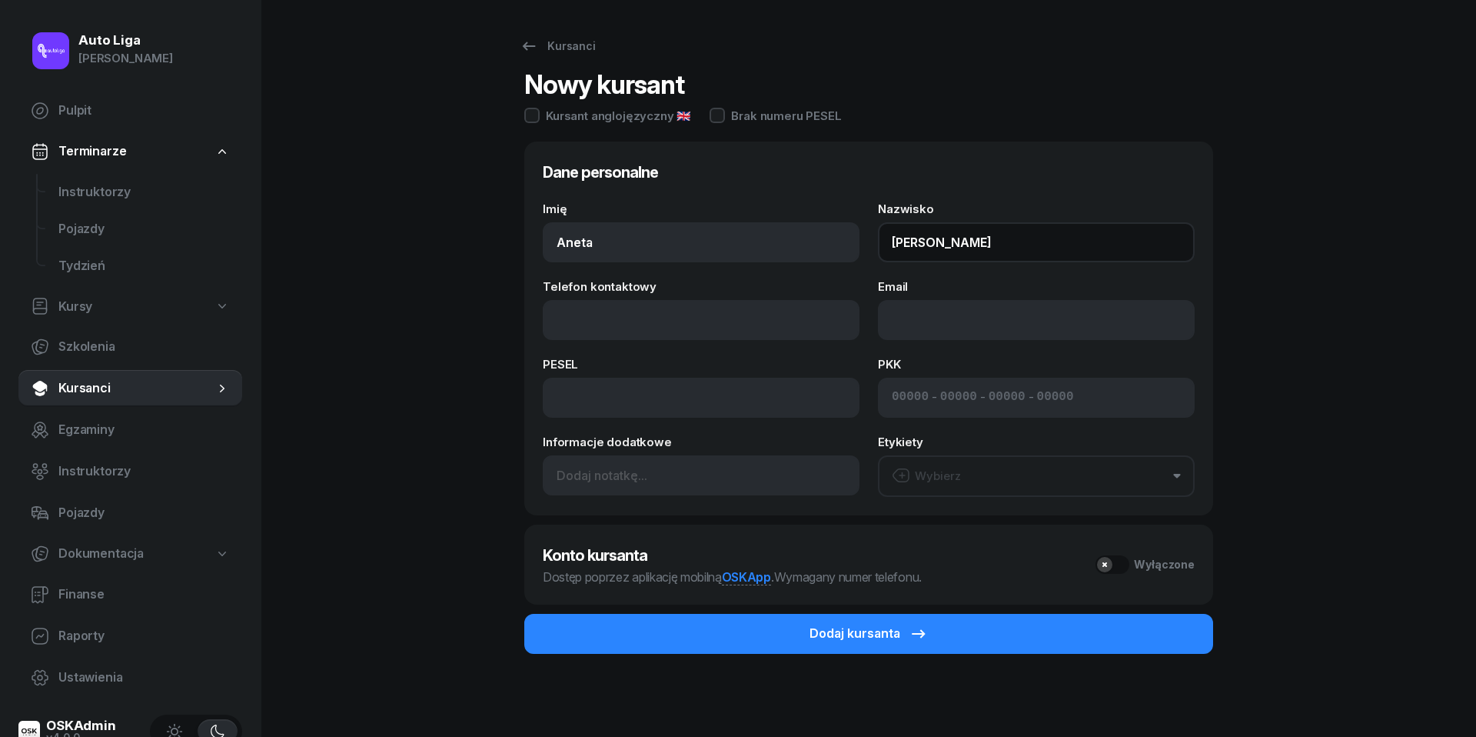
type input "Grenda"
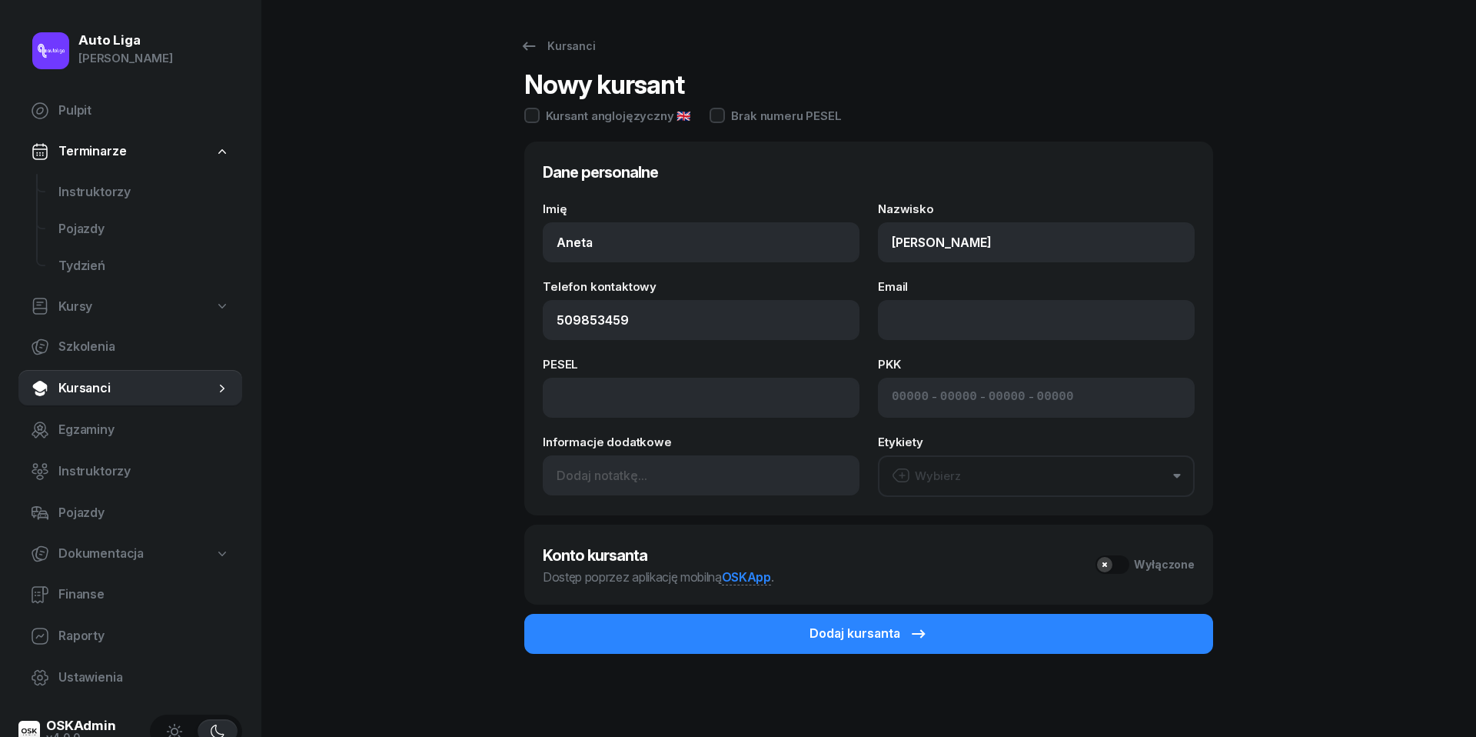
type input "509 853 459"
click at [1026, 468] on button "Wybierz" at bounding box center [1036, 476] width 317 height 42
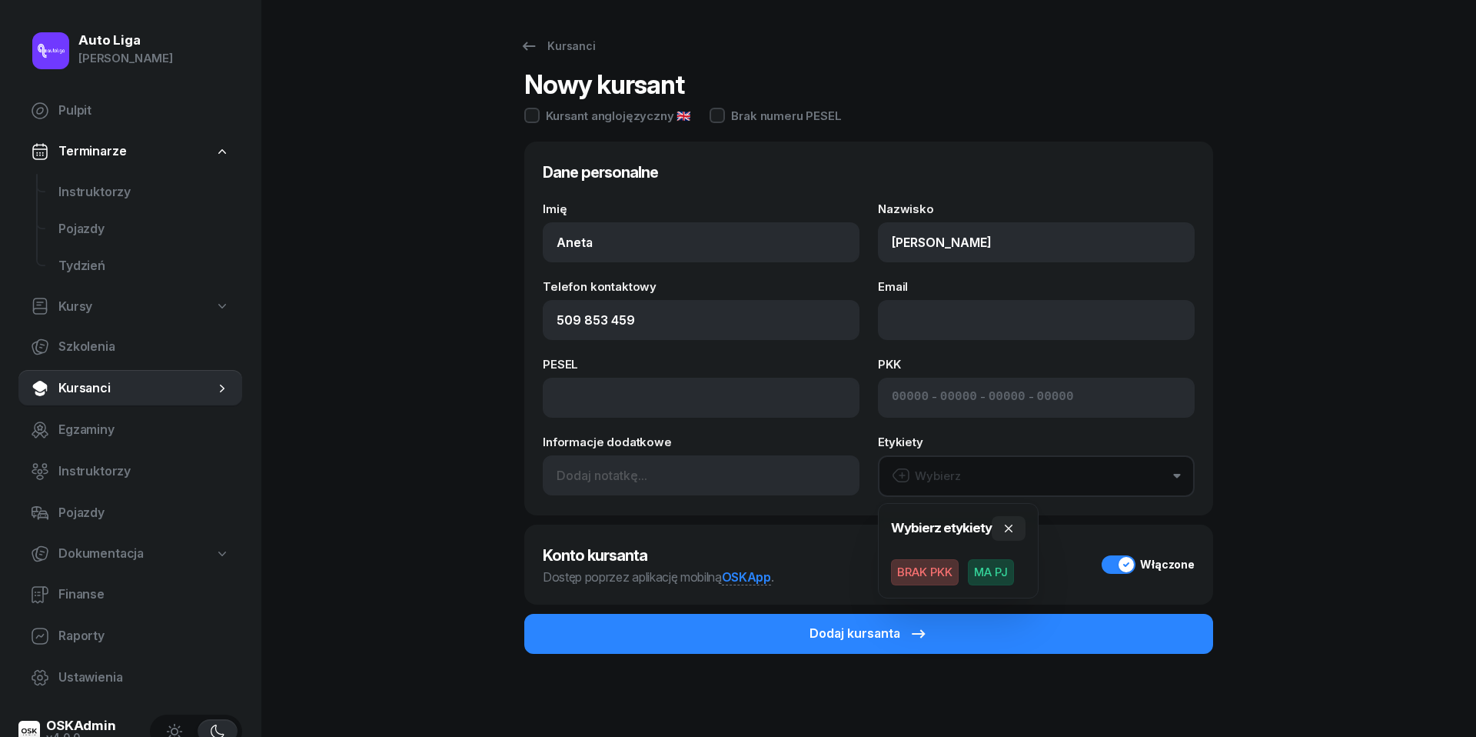
click at [994, 573] on span "MA PJ" at bounding box center [991, 572] width 46 height 26
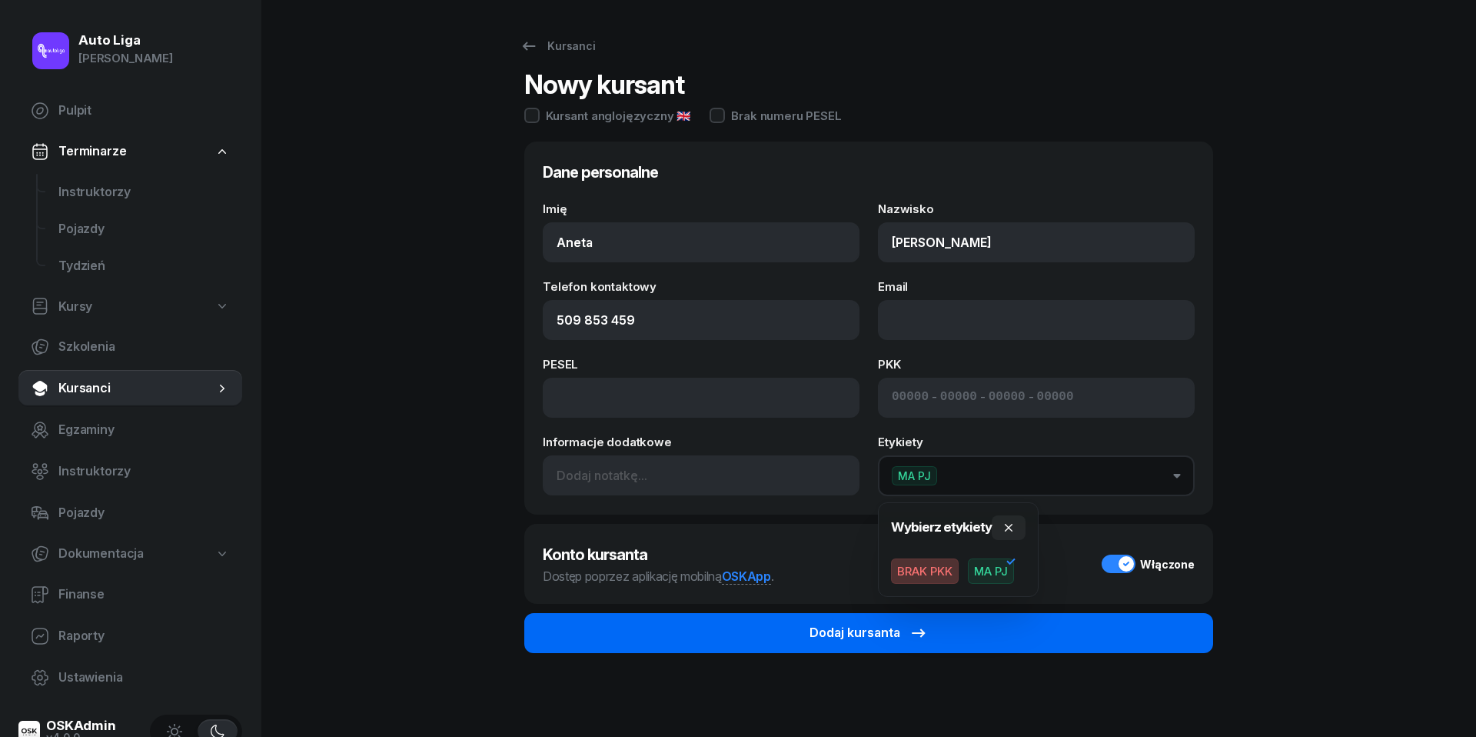
click at [810, 643] on button "Dodaj kursanta" at bounding box center [868, 633] width 689 height 40
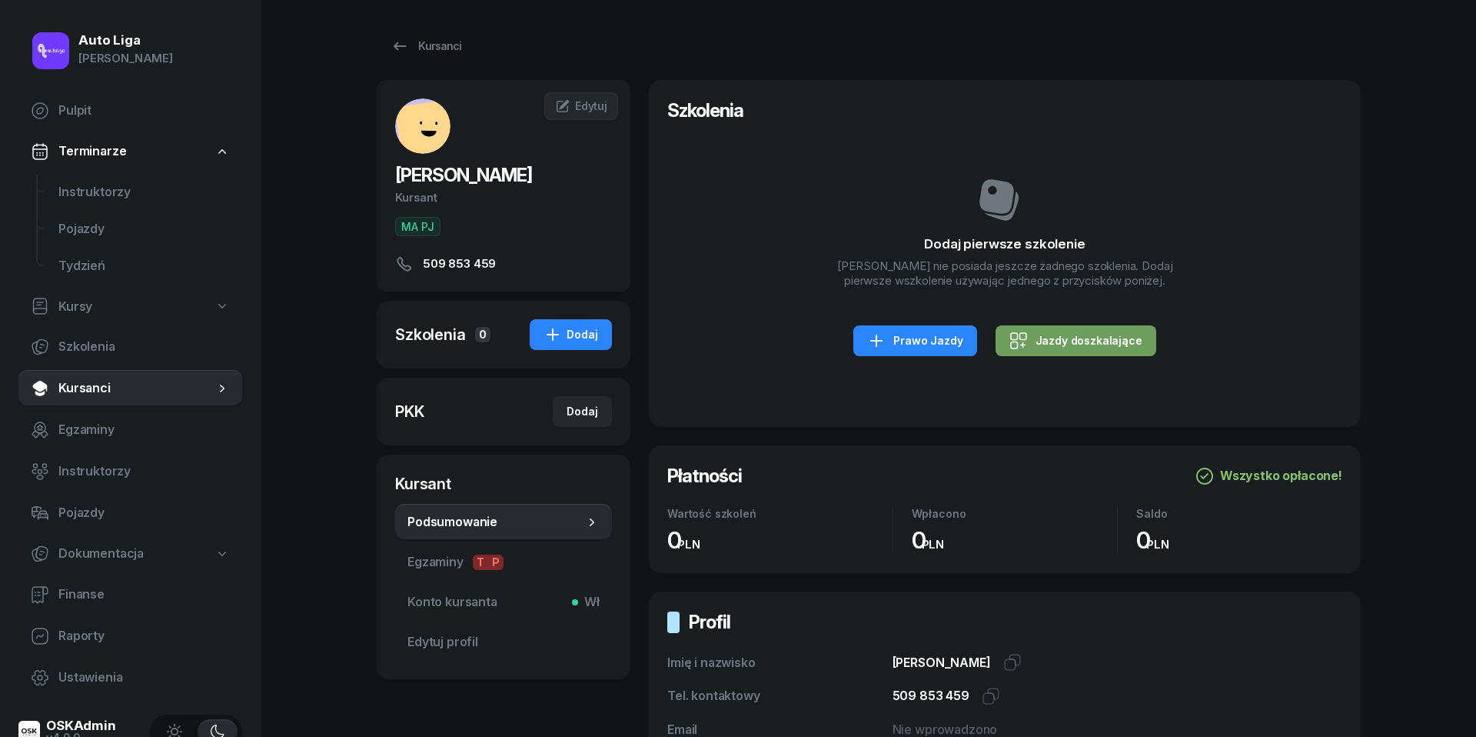
click at [1080, 346] on div "Jazdy doszkalające" at bounding box center [1076, 340] width 133 height 18
select select "B"
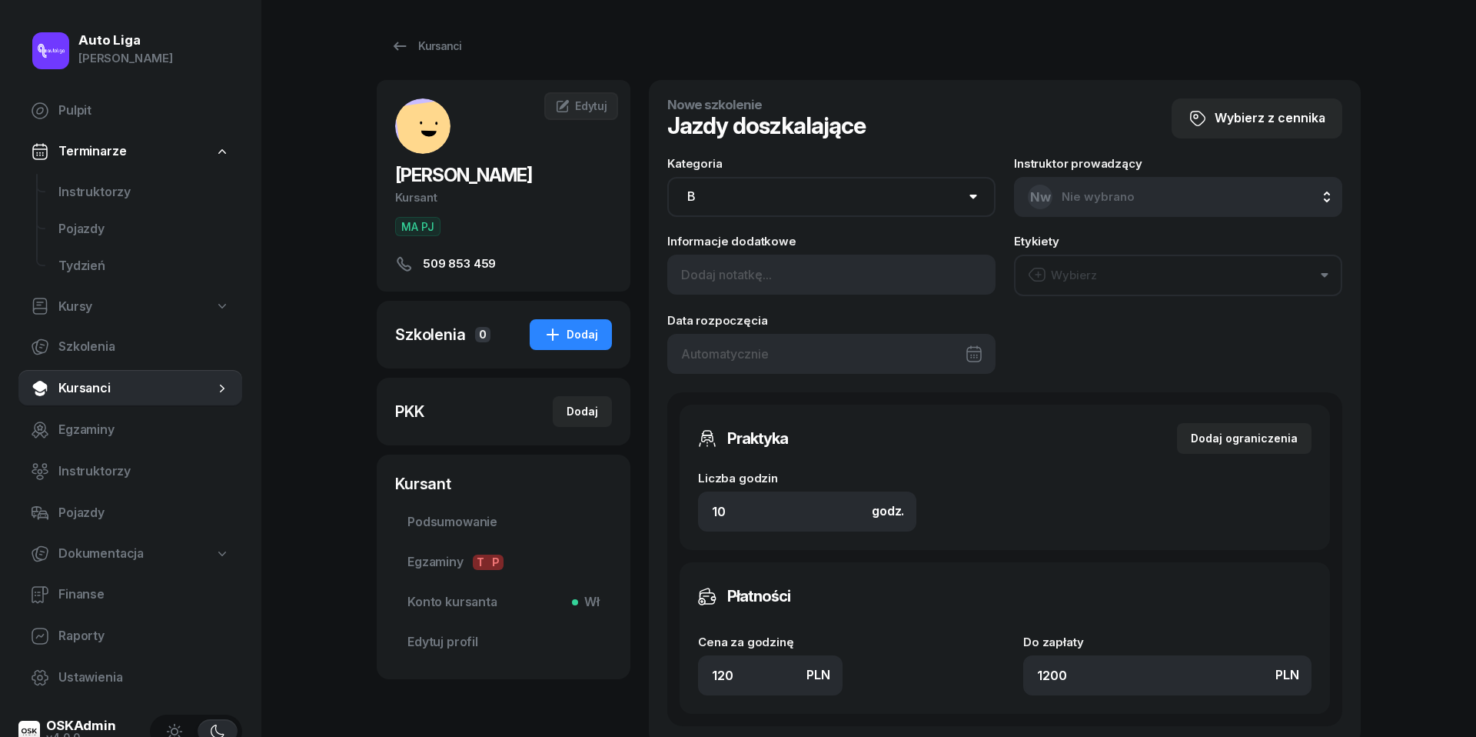
click at [794, 348] on div at bounding box center [831, 354] width 328 height 40
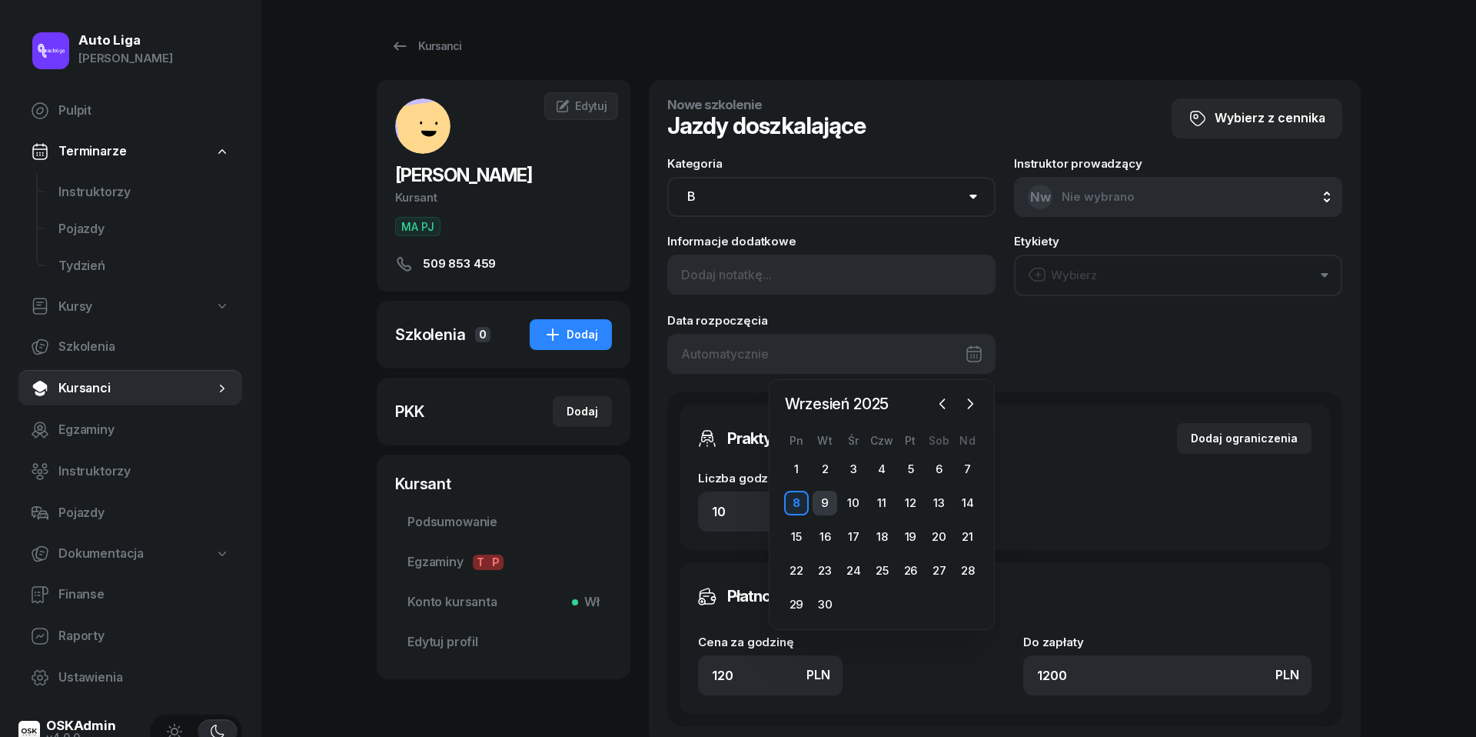
click at [819, 498] on div "9" at bounding box center [825, 503] width 25 height 25
type input "09/09/2025"
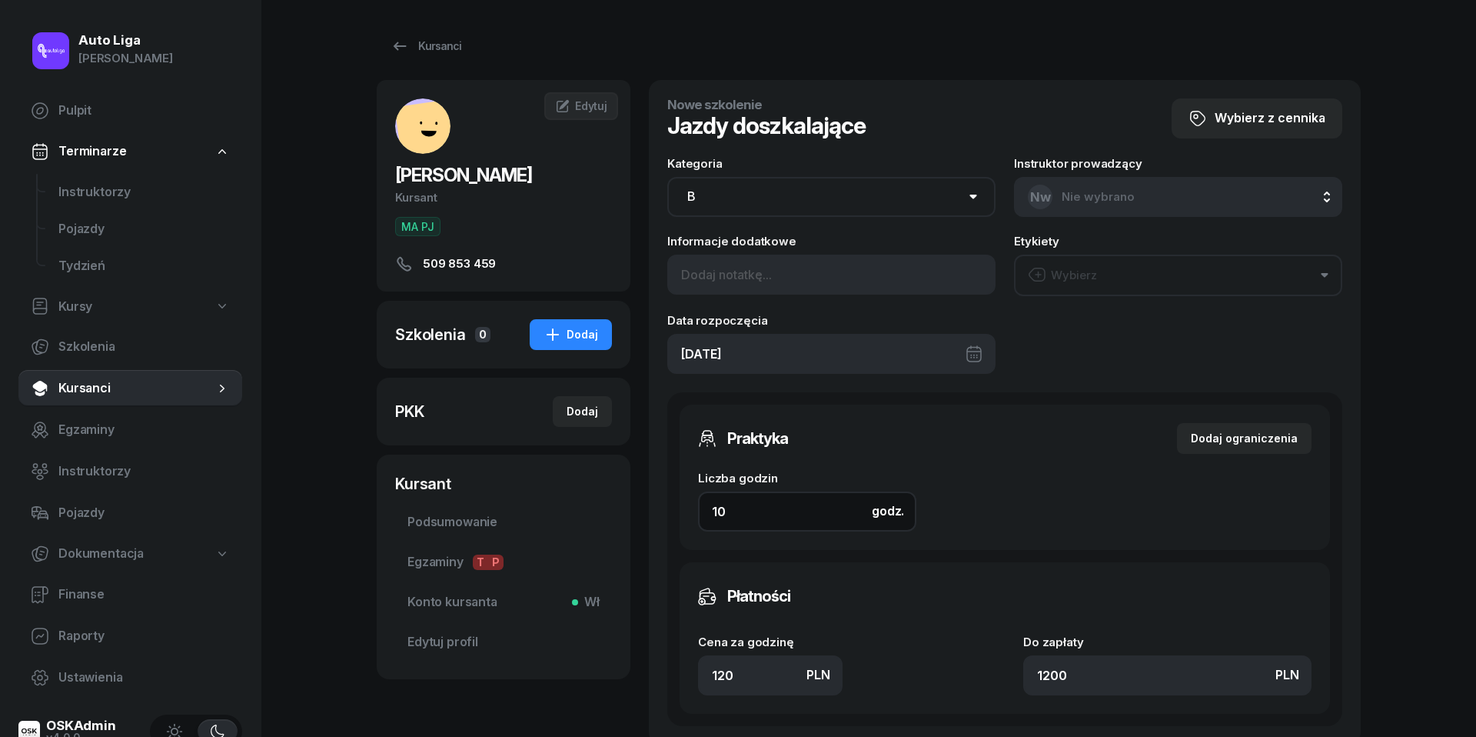
click at [754, 504] on input "10" at bounding box center [807, 511] width 218 height 40
type input "2"
type input "240"
type input "2"
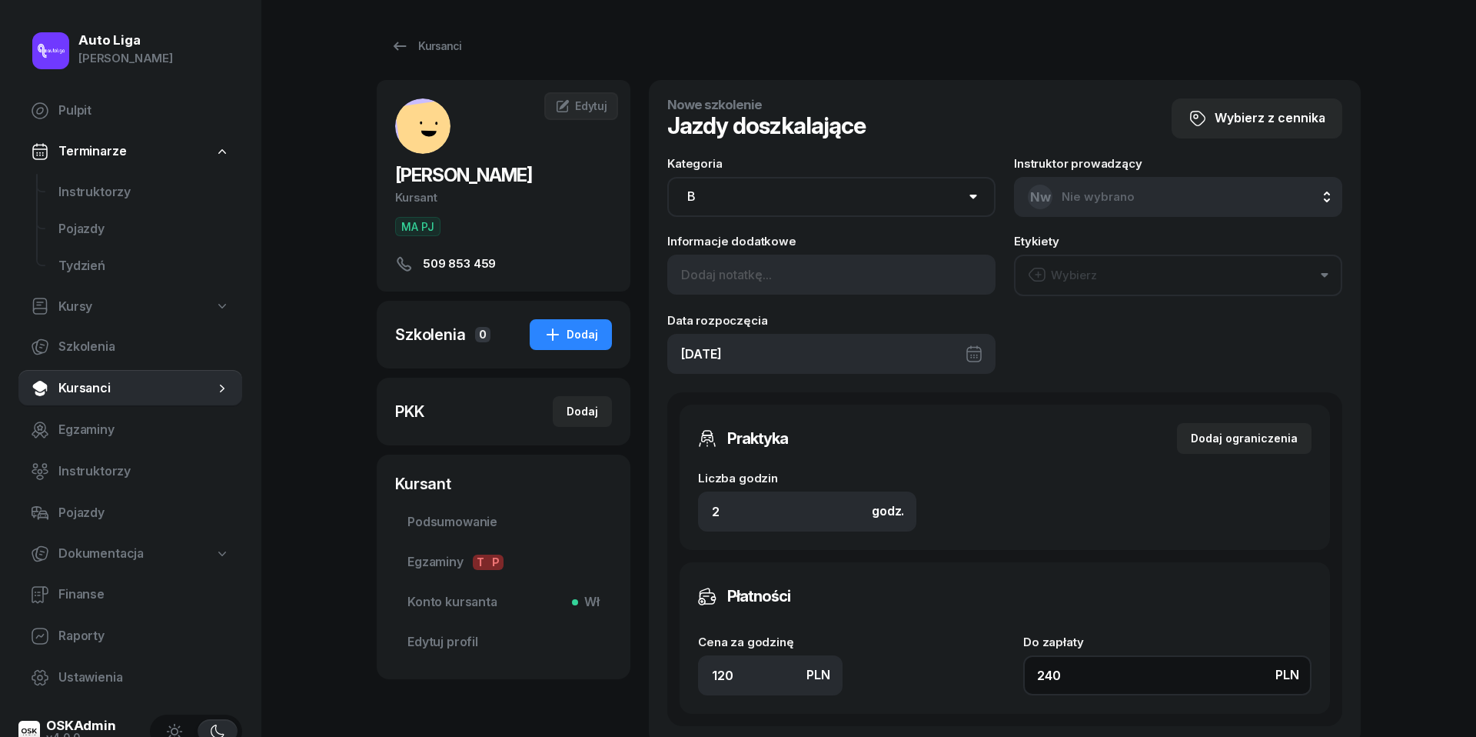
click at [1090, 675] on input "240" at bounding box center [1167, 675] width 288 height 40
type input "1.50"
type input "3"
type input "16"
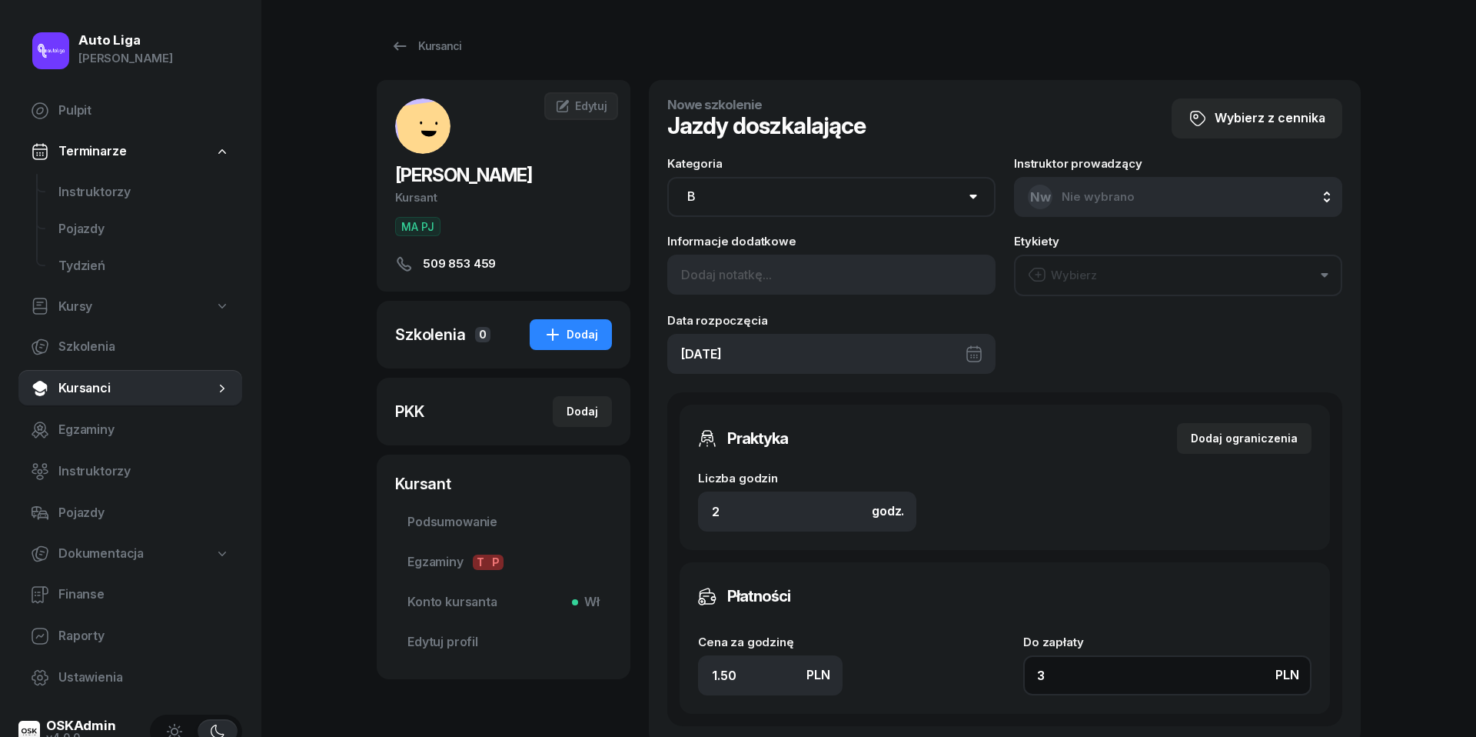
type input "32"
type input "160"
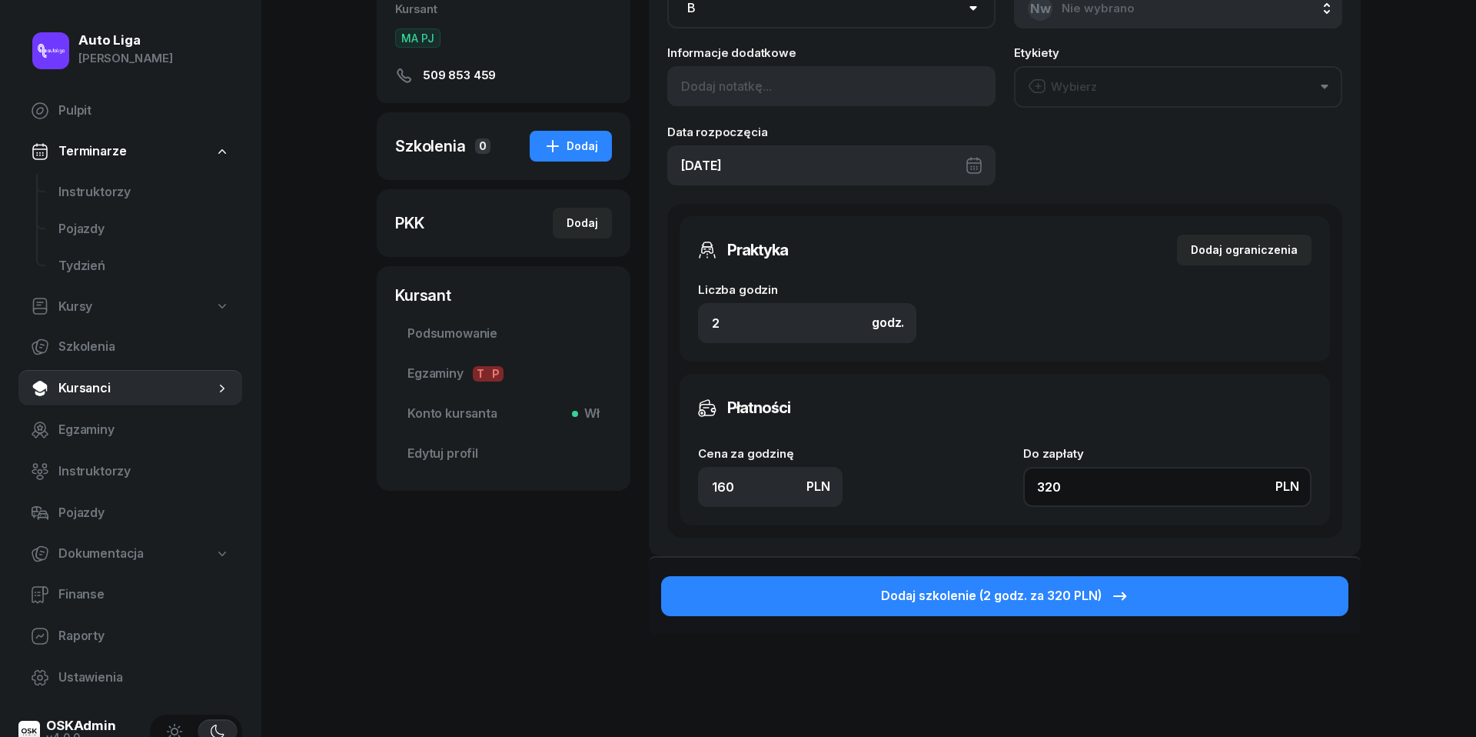
scroll to position [256, 0]
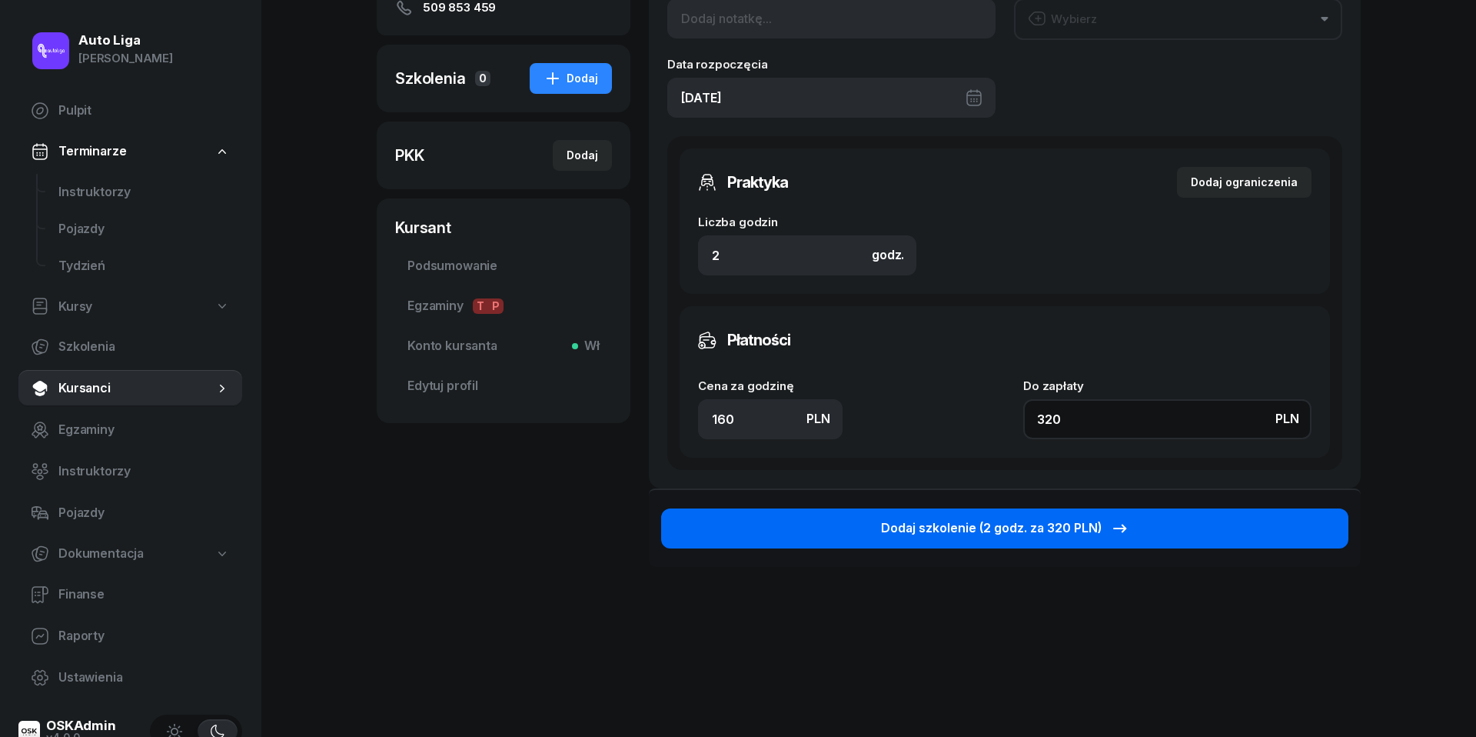
type input "320"
click at [1027, 527] on div "Dodaj szkolenie (2 godz. za 320 PLN)" at bounding box center [1005, 528] width 248 height 20
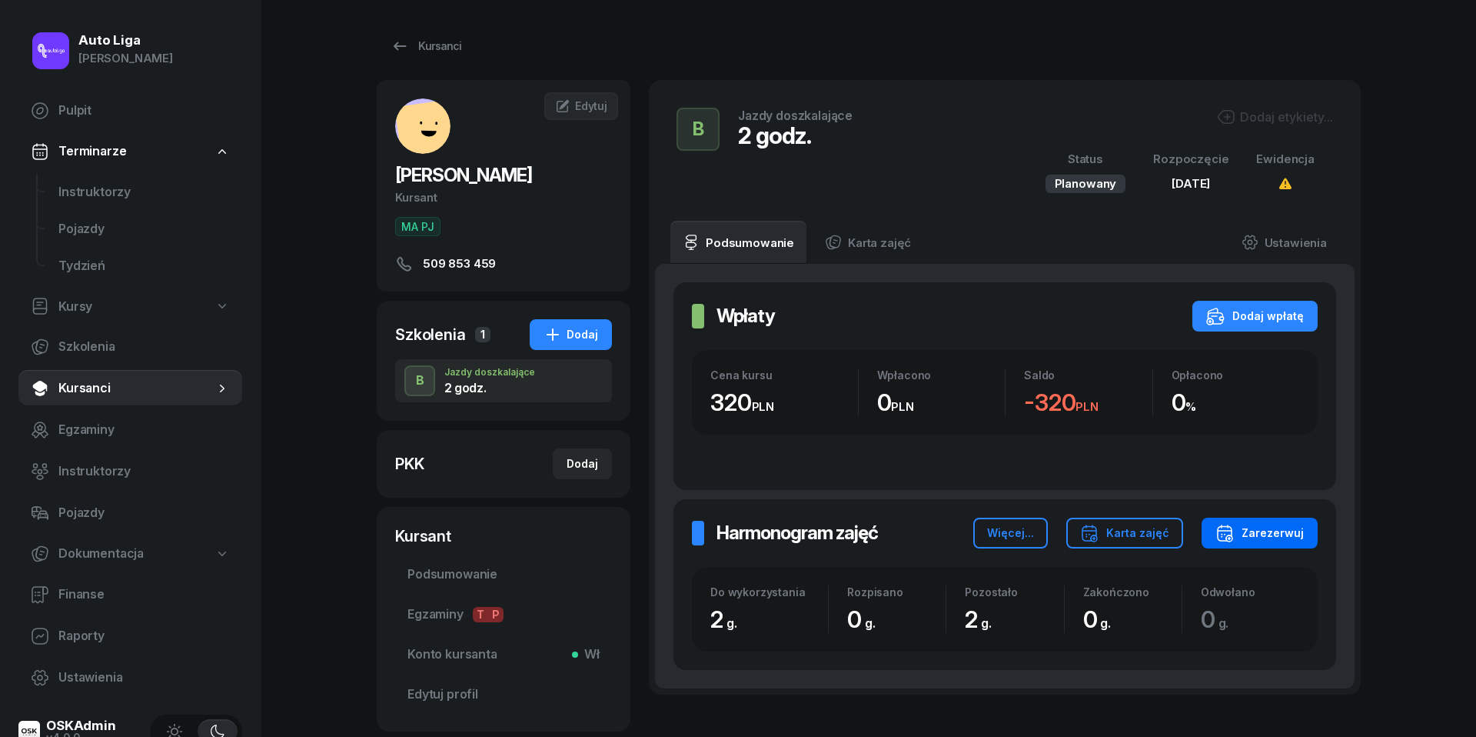
click at [1261, 526] on div "Zarezerwuj" at bounding box center [1260, 533] width 88 height 18
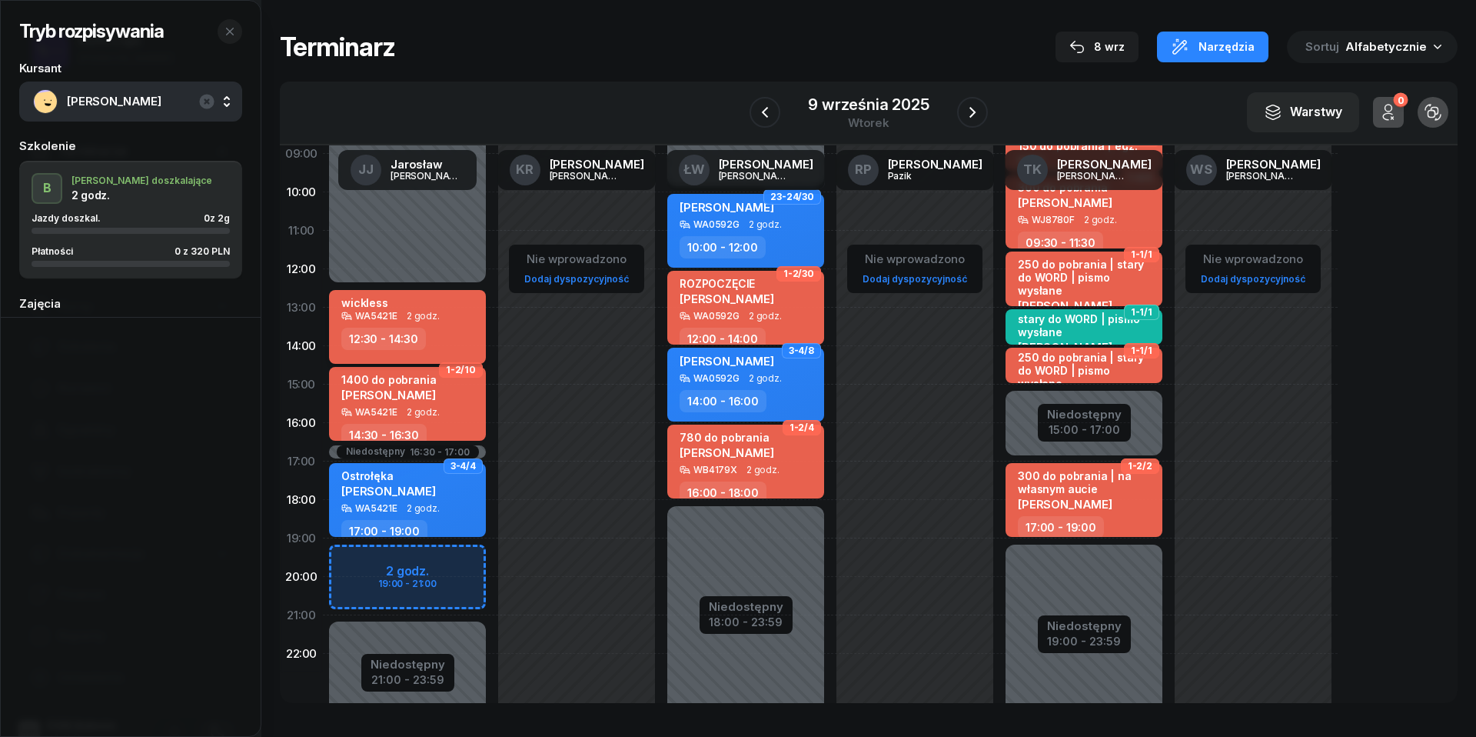
scroll to position [173, 0]
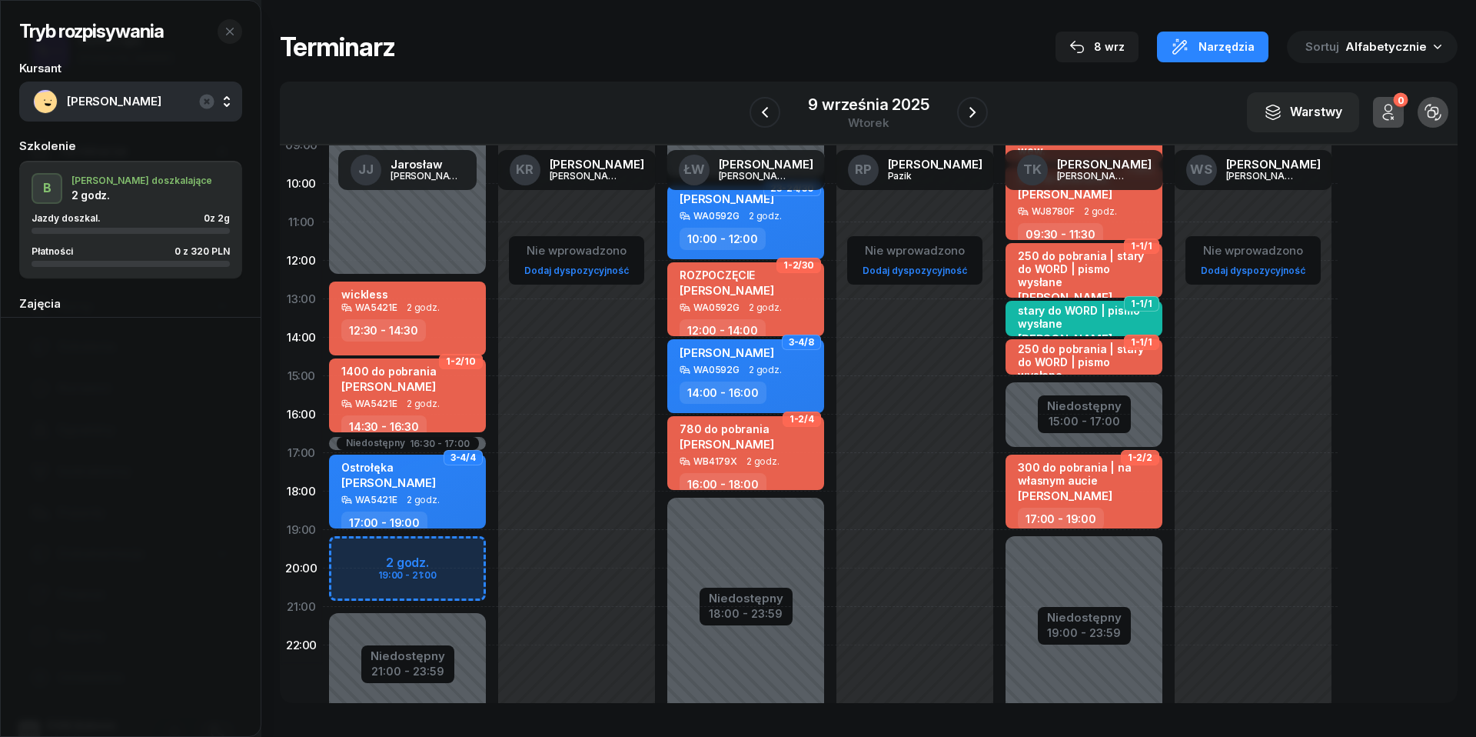
click at [355, 554] on div "Niedostępny 00:00 - 12:30 Niedostępny 21:00 - 23:59 Niedostępny 16:30 - 17:00 2…" at bounding box center [407, 376] width 169 height 730
select select "19"
select select "21"
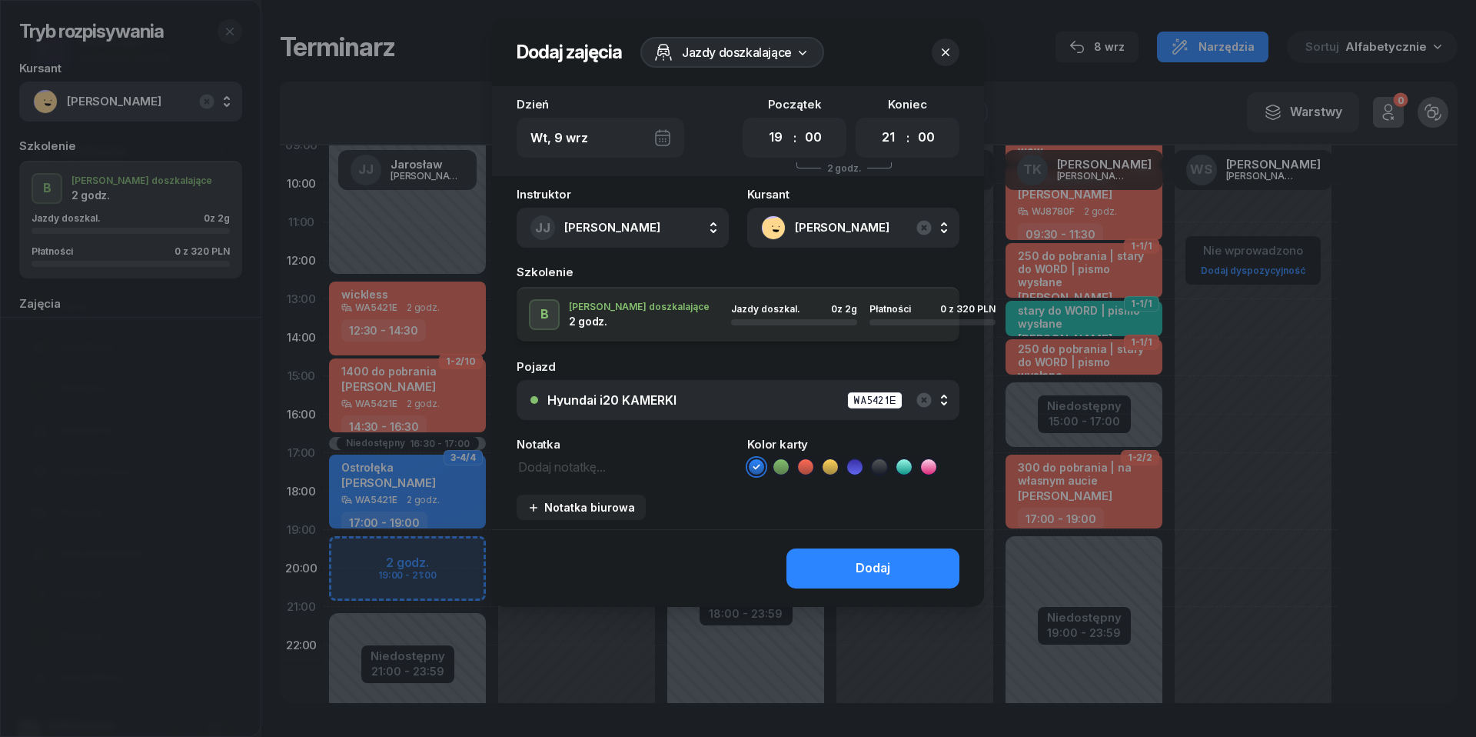
click at [582, 474] on textarea at bounding box center [623, 465] width 212 height 19
type textarea "320 do pobrania"
click at [810, 462] on icon at bounding box center [805, 466] width 15 height 15
click at [866, 567] on div "Dodaj" at bounding box center [873, 568] width 35 height 20
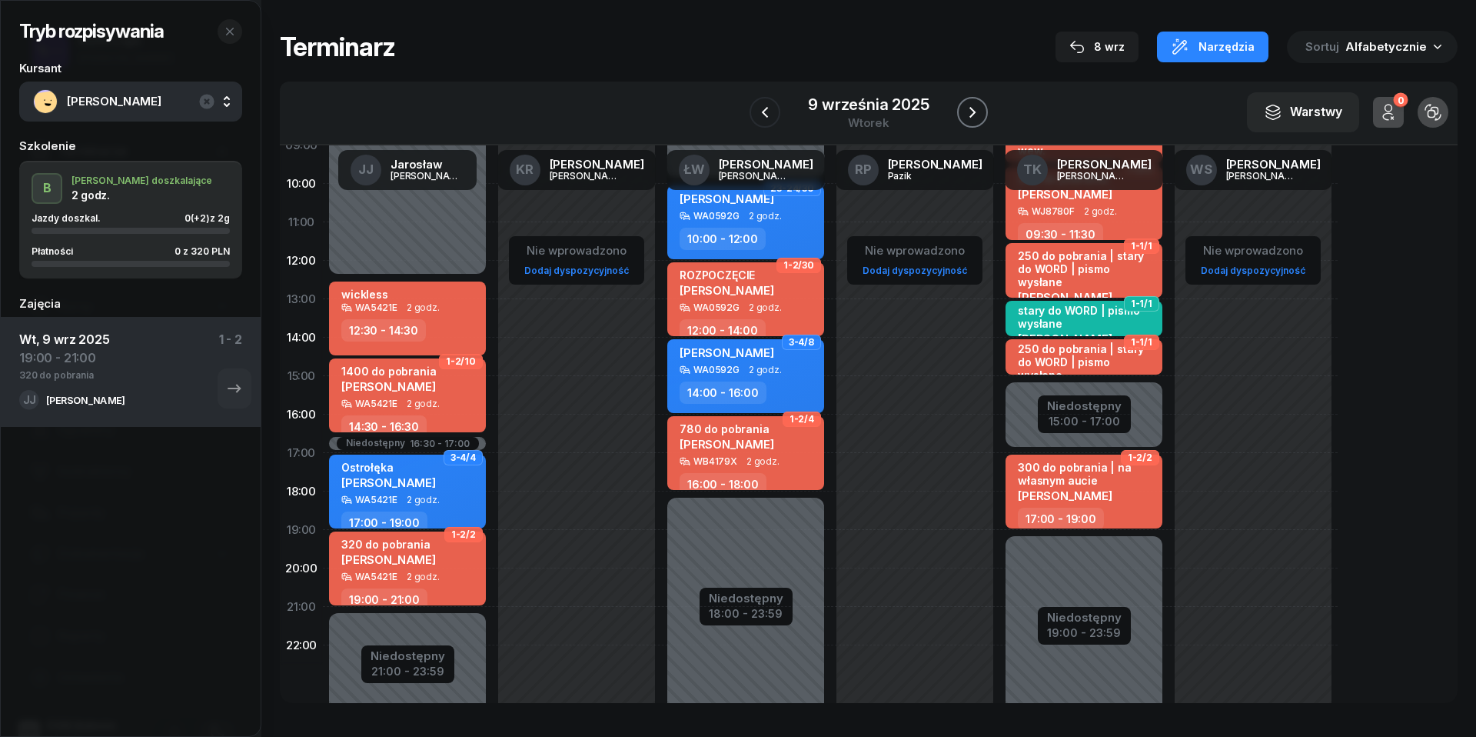
click at [967, 109] on icon "button" at bounding box center [972, 112] width 18 height 18
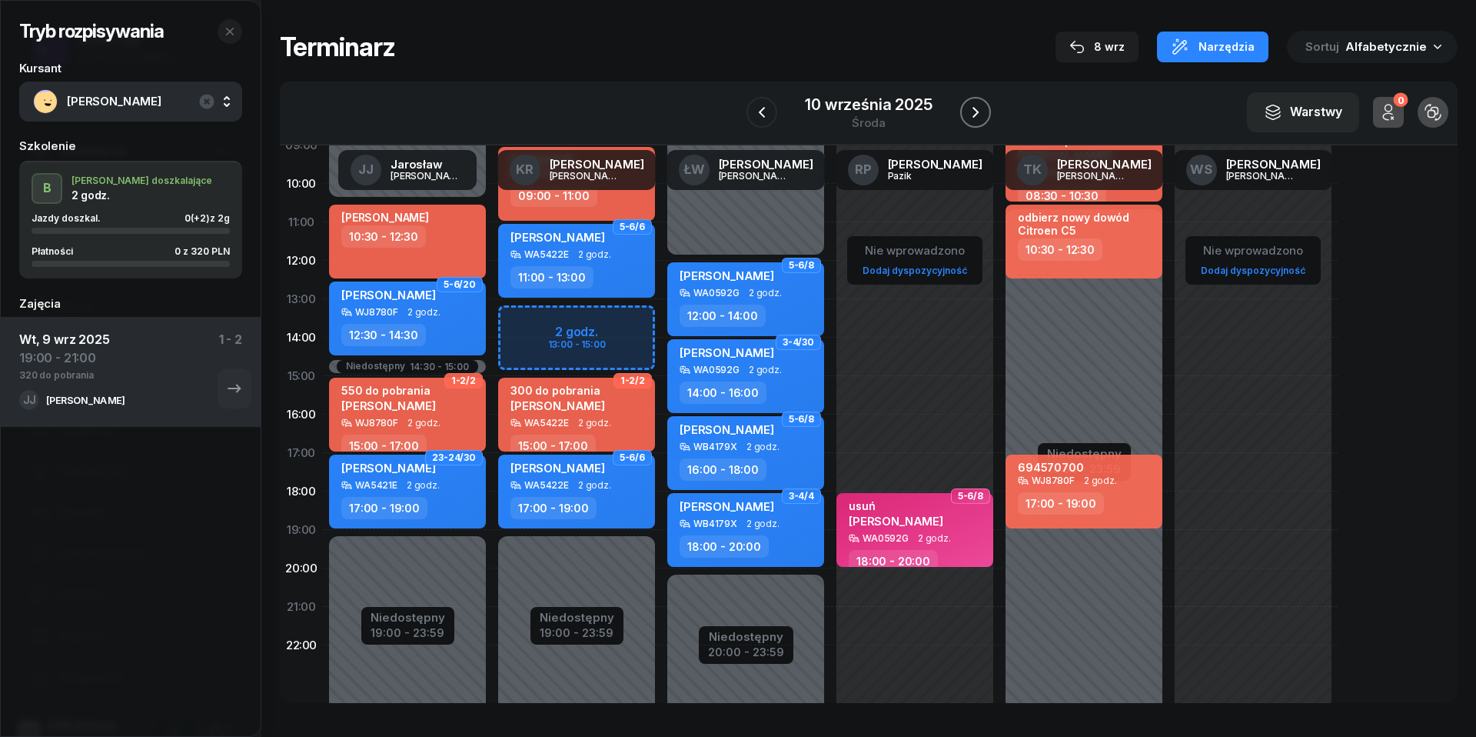
click at [967, 109] on icon "button" at bounding box center [975, 112] width 18 height 18
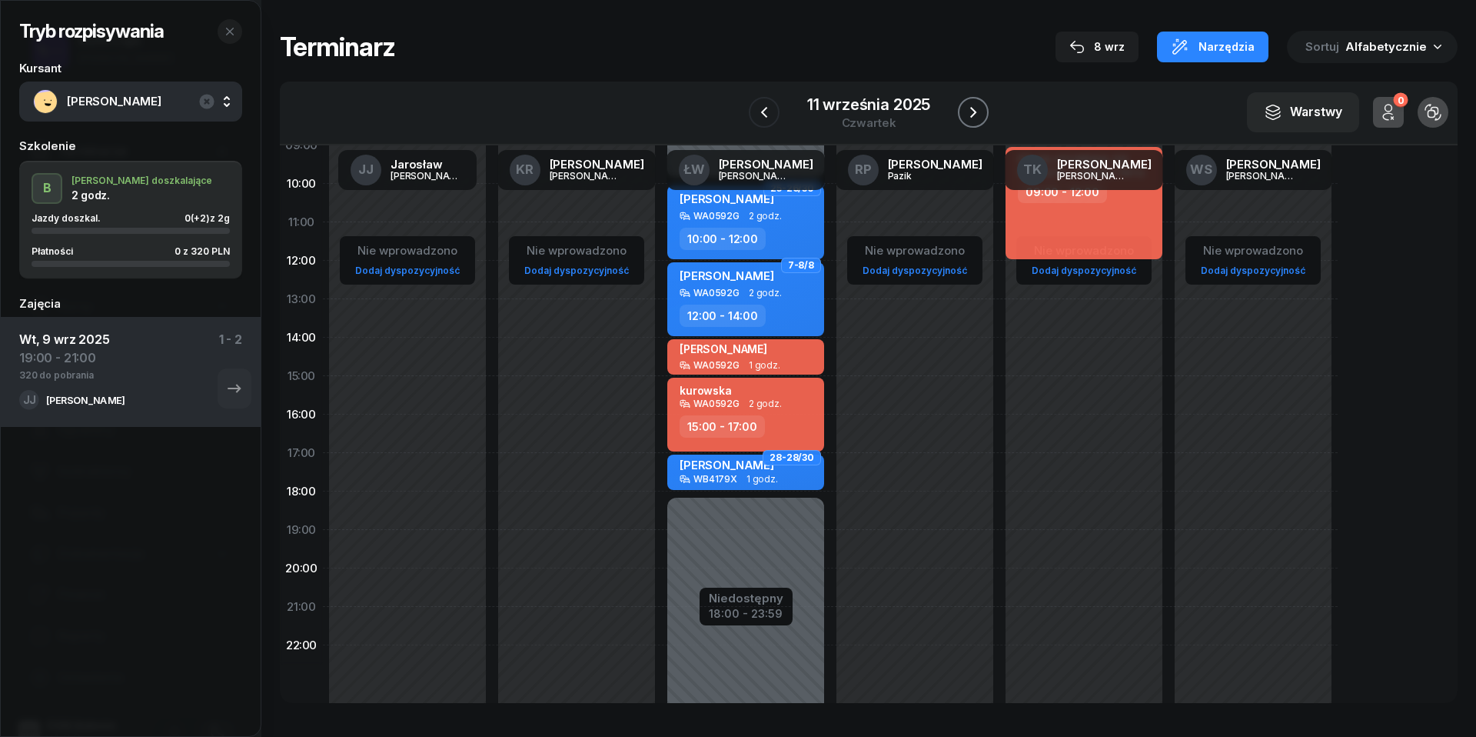
click at [967, 109] on icon "button" at bounding box center [973, 112] width 18 height 18
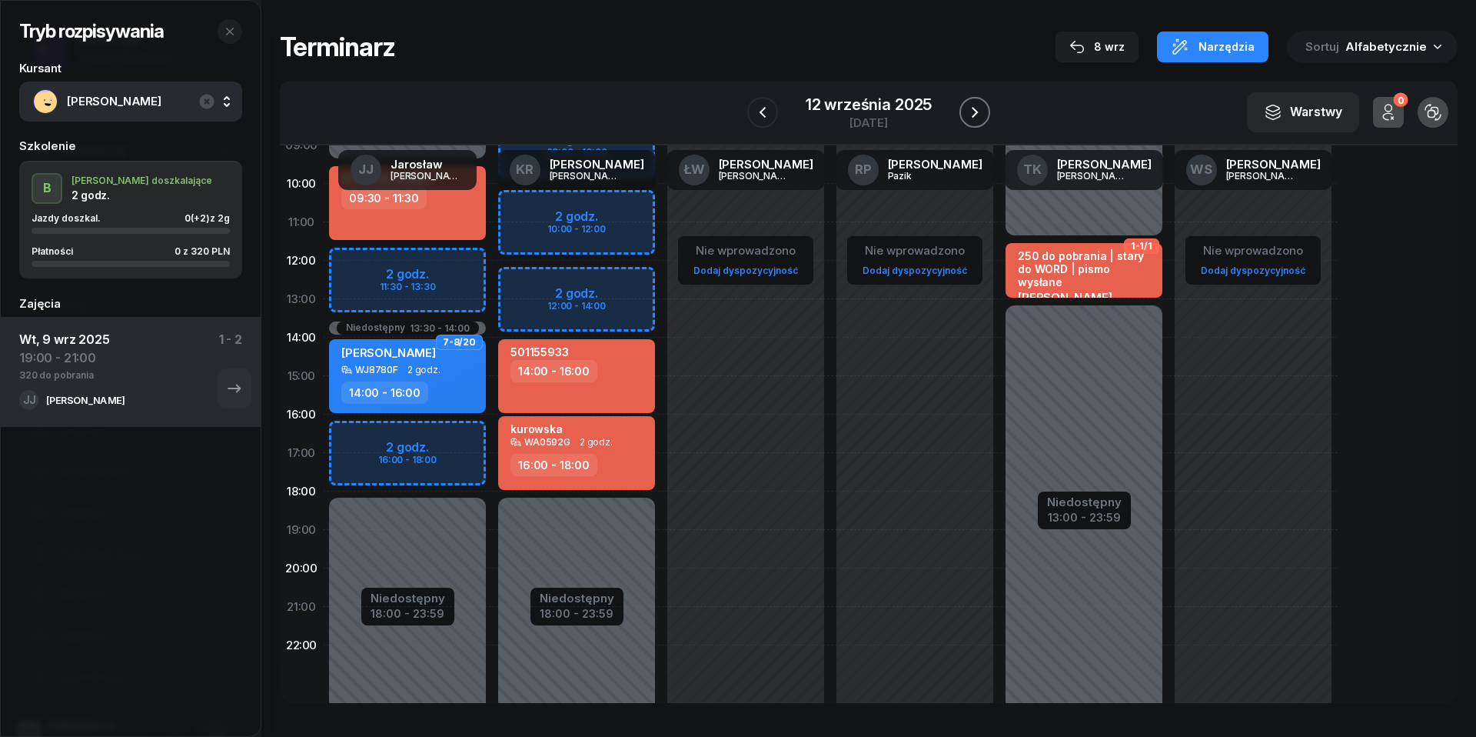
click at [967, 109] on icon "button" at bounding box center [975, 112] width 18 height 18
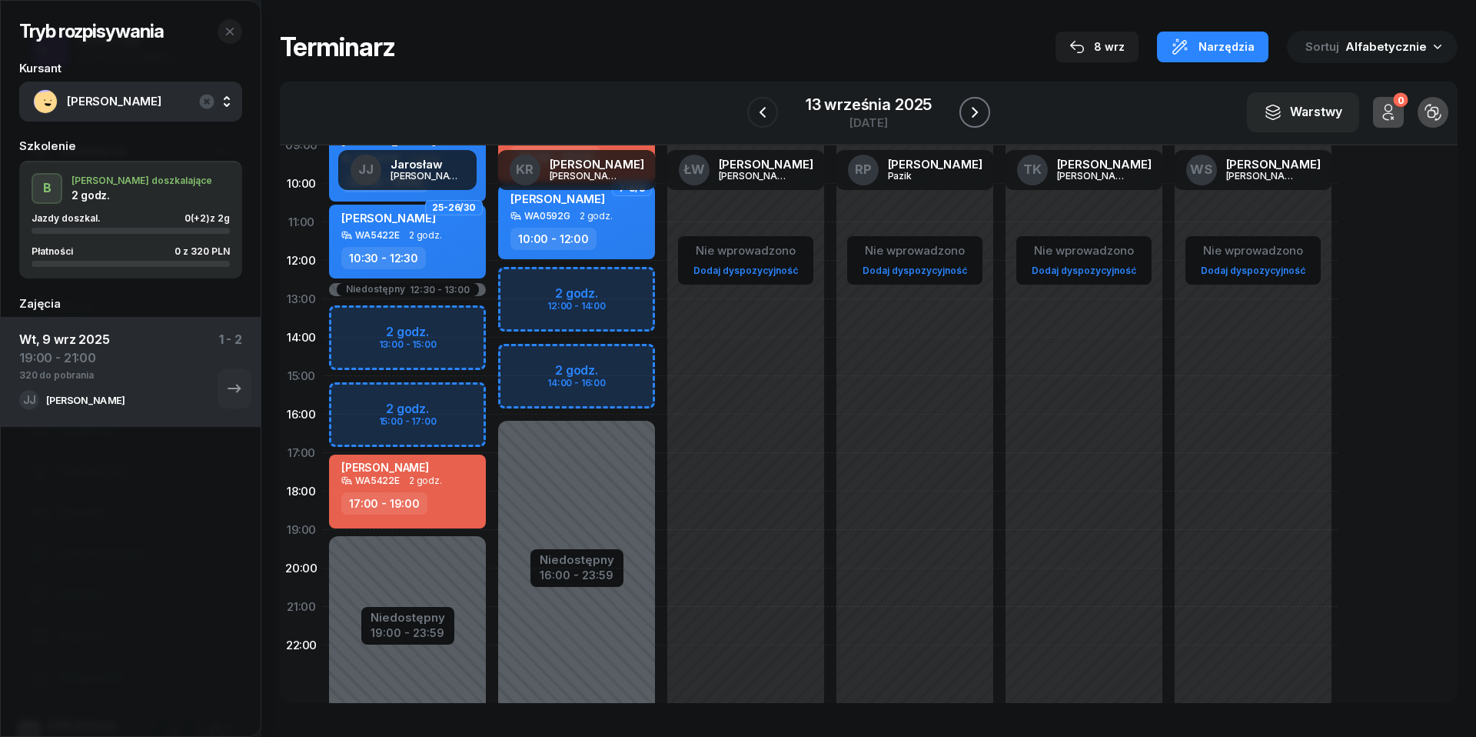
click at [967, 109] on icon "button" at bounding box center [975, 112] width 18 height 18
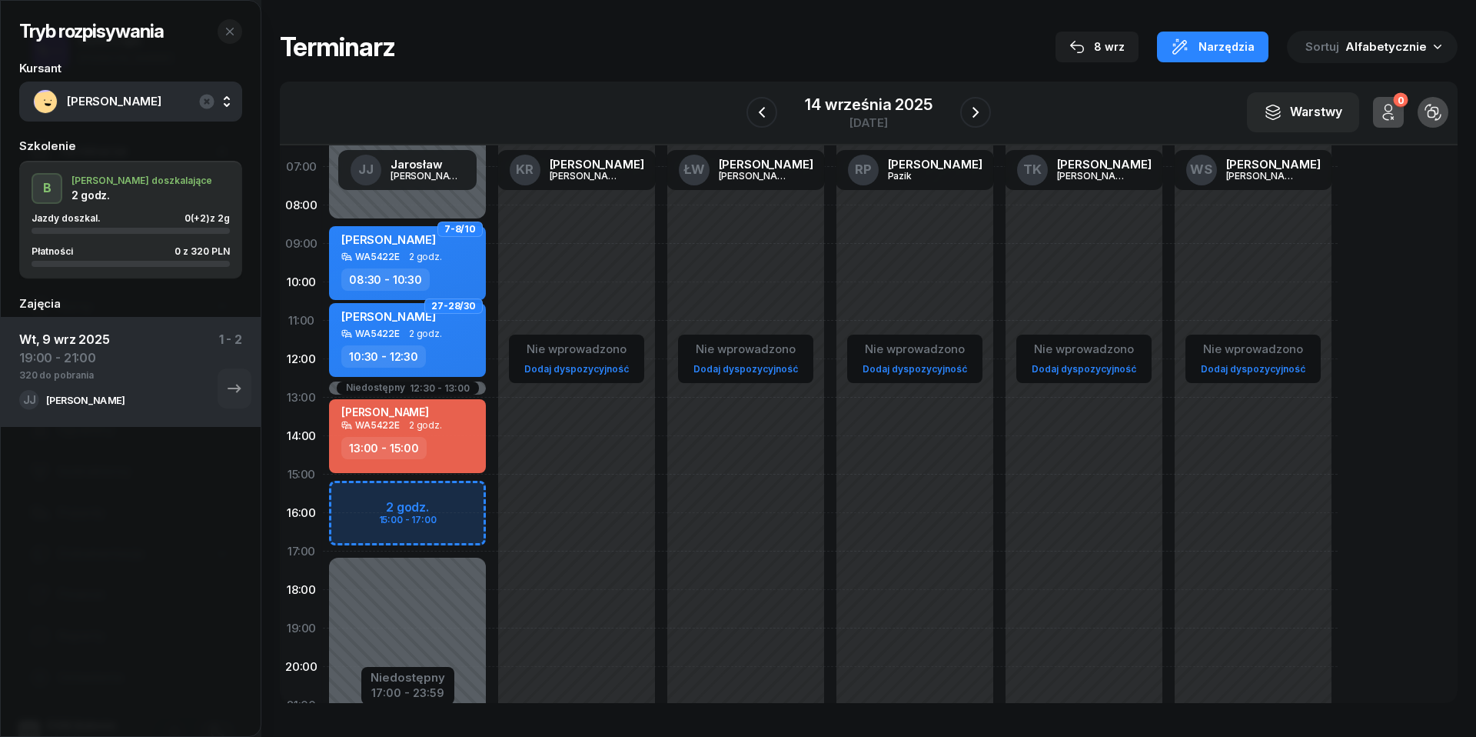
scroll to position [75, 0]
click at [767, 103] on icon "button" at bounding box center [762, 112] width 18 height 18
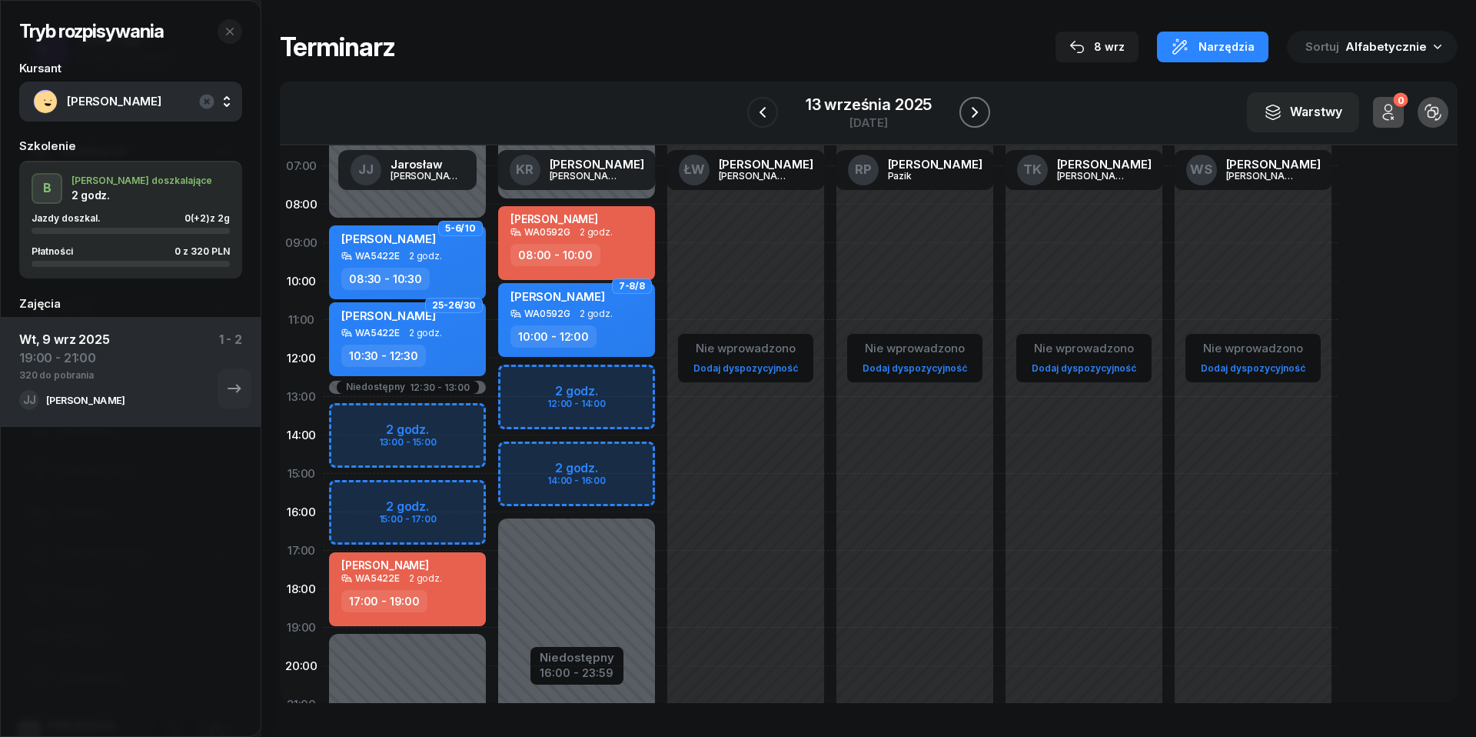
click at [972, 111] on icon "button" at bounding box center [975, 112] width 18 height 18
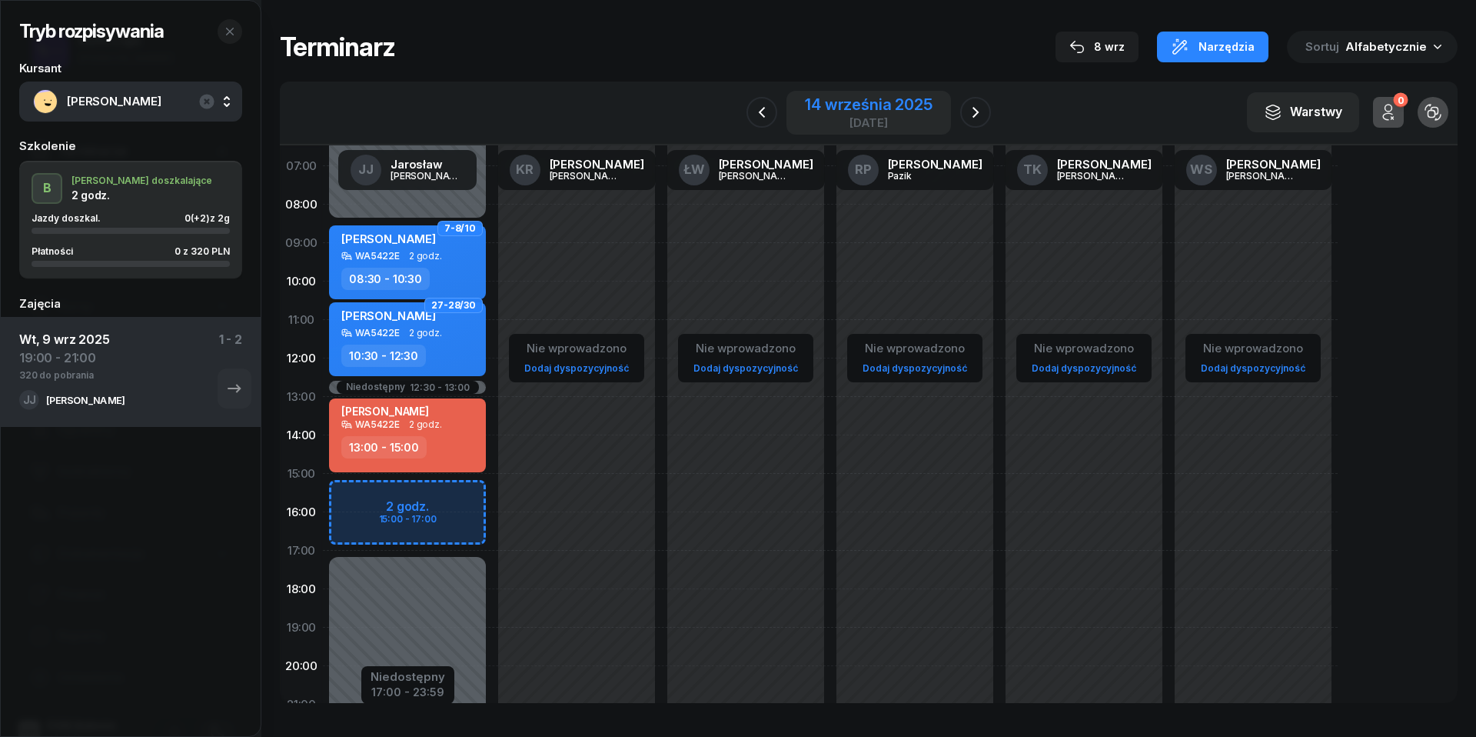
click at [862, 103] on div "14 września 2025" at bounding box center [868, 104] width 127 height 15
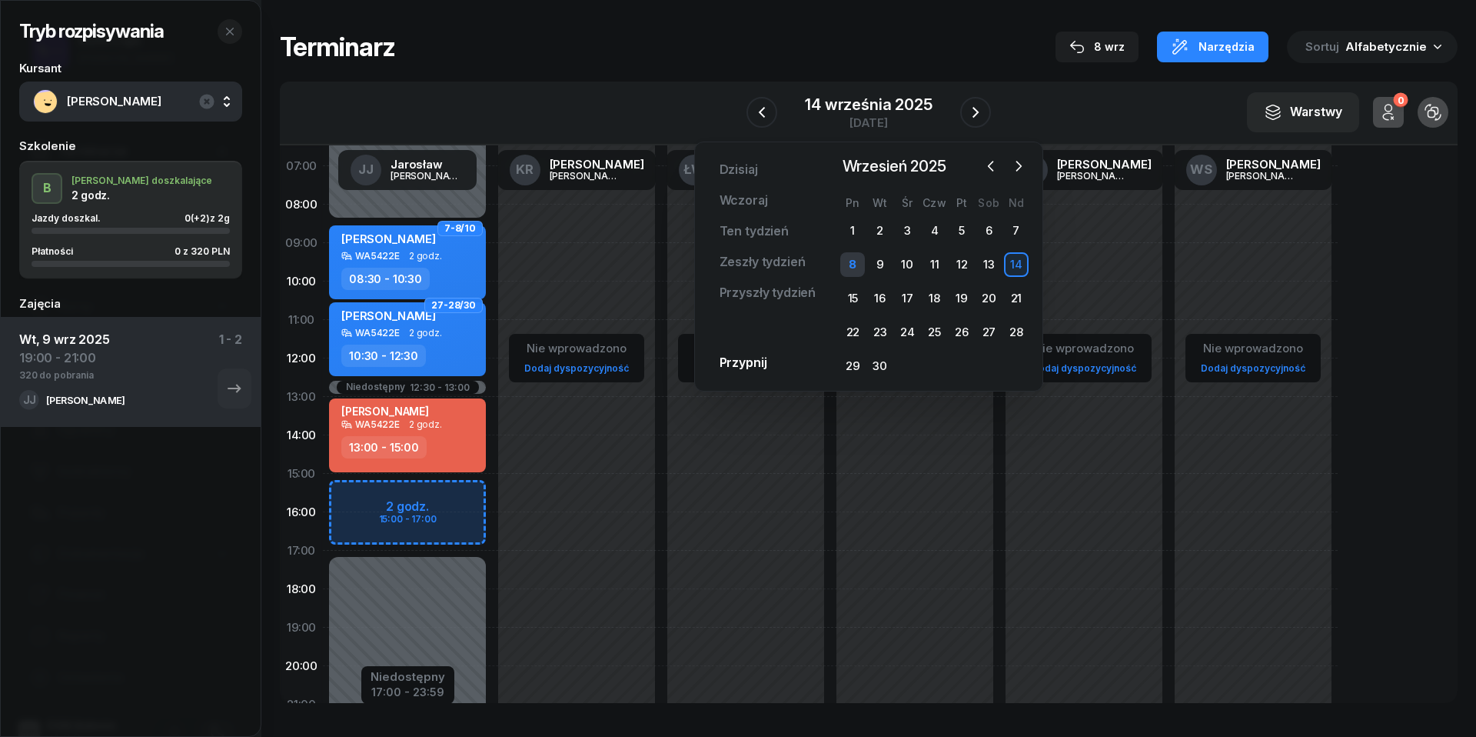
click at [846, 260] on div "8" at bounding box center [852, 264] width 25 height 25
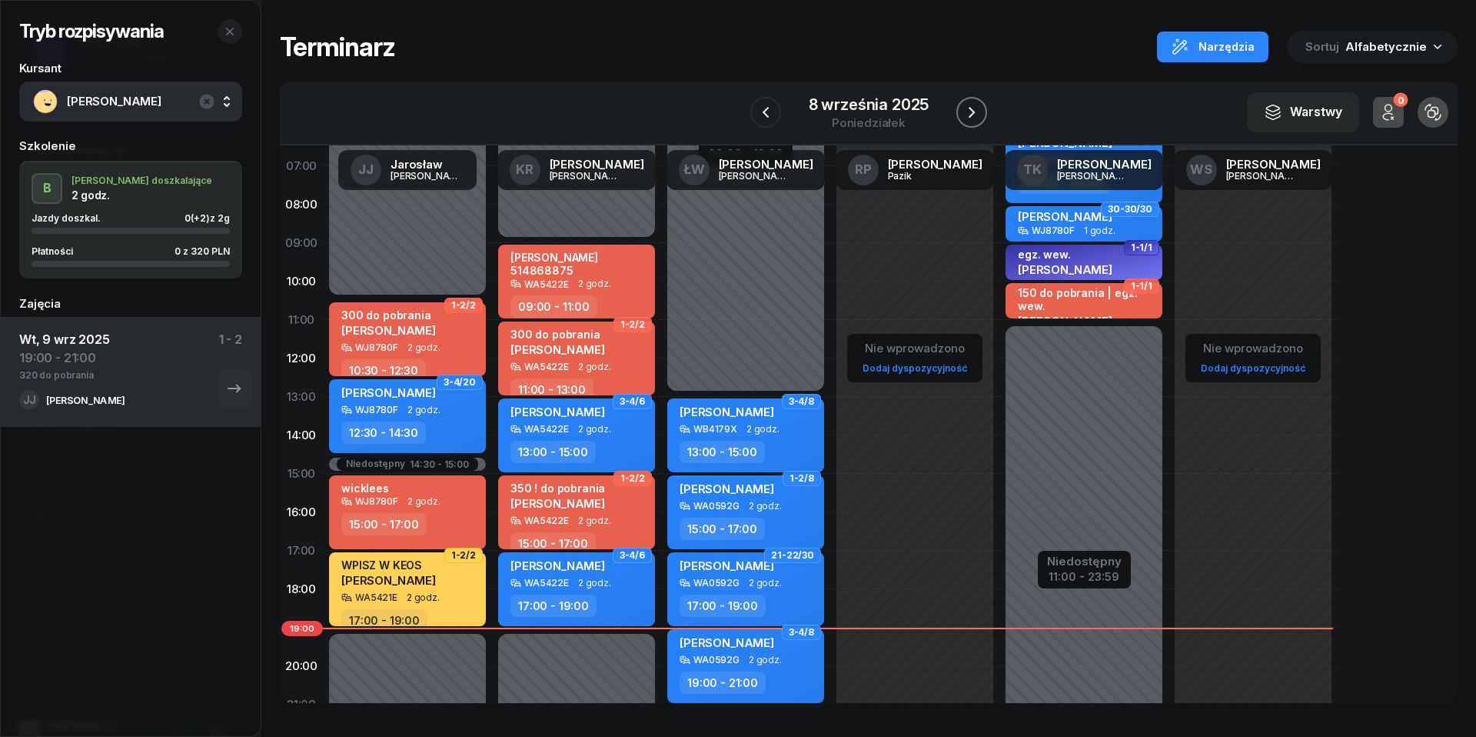
click at [975, 121] on icon "button" at bounding box center [972, 112] width 18 height 18
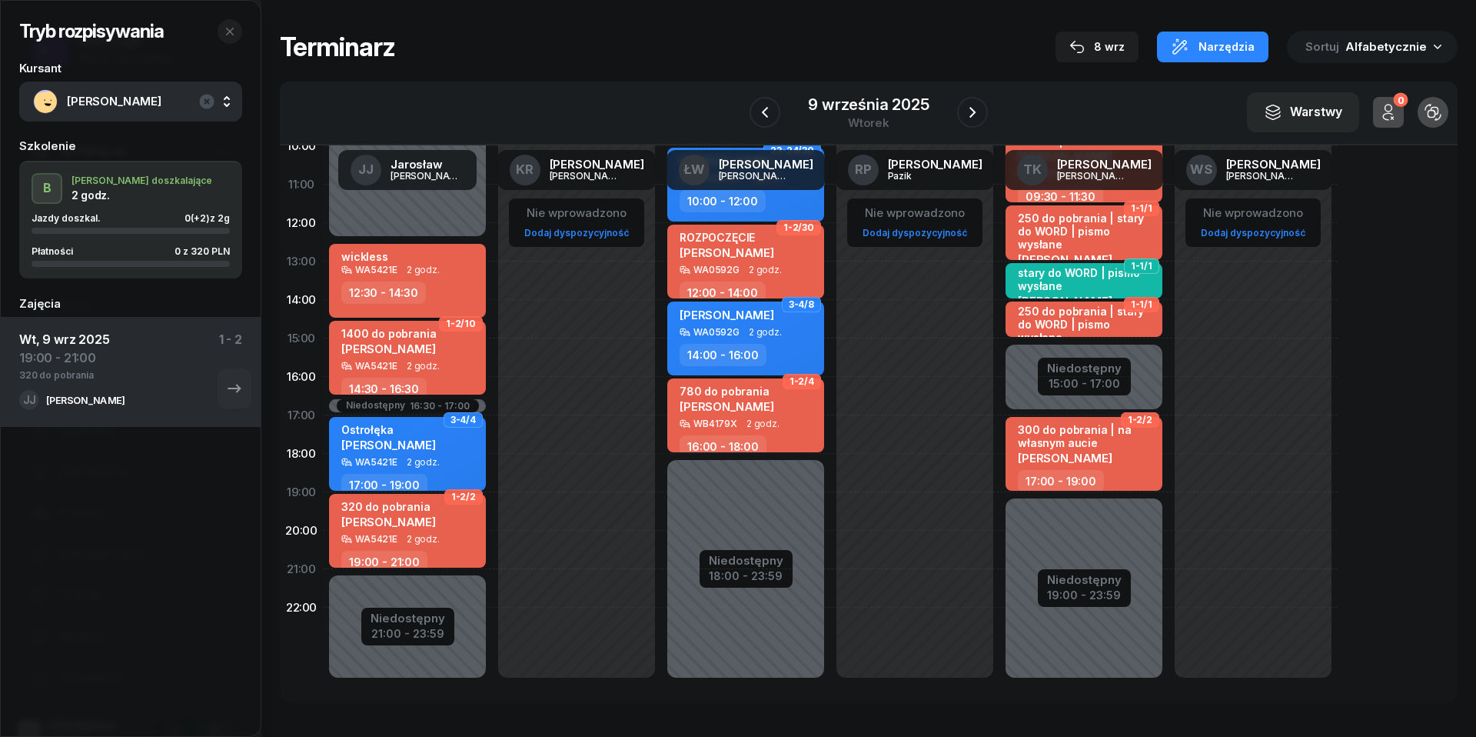
click at [388, 536] on div "WA5421E" at bounding box center [376, 539] width 42 height 10
select select "19"
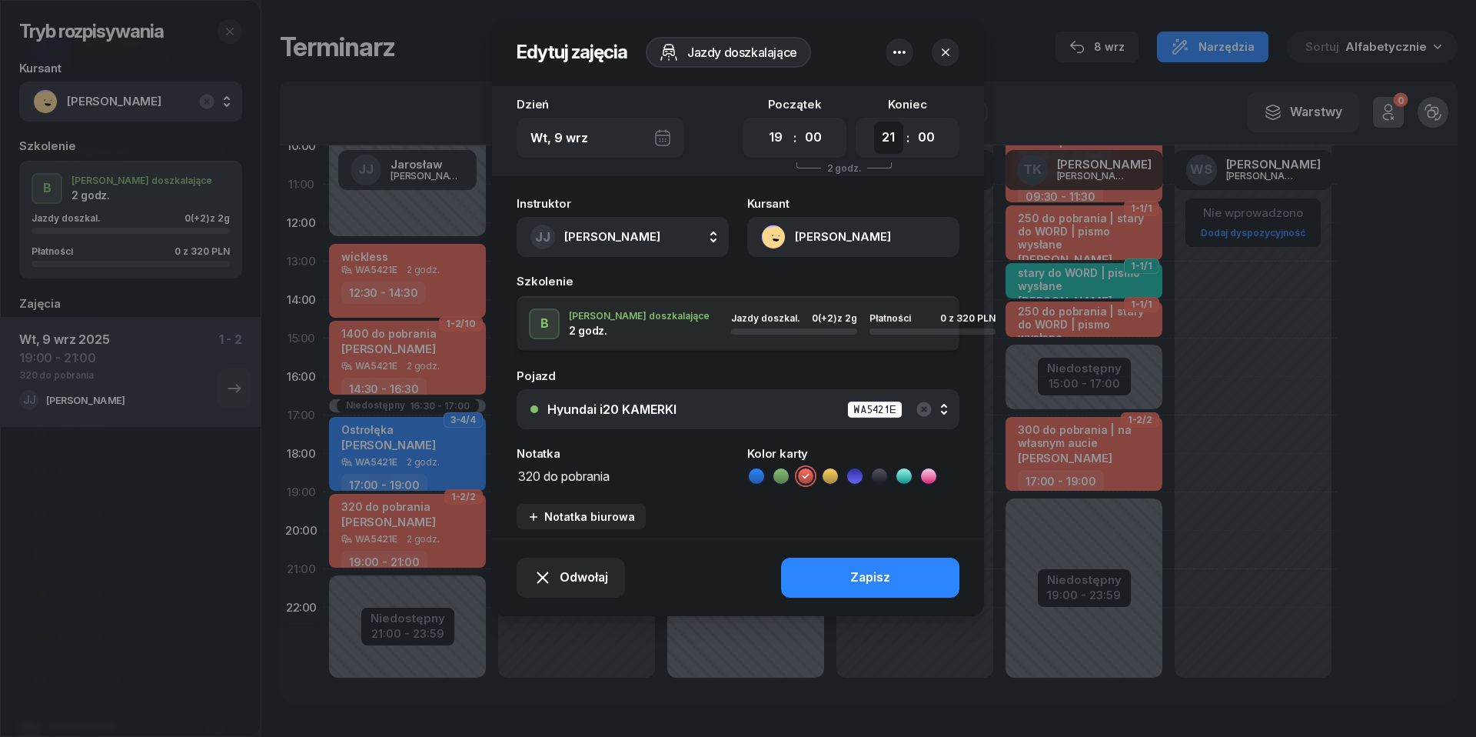
select select "20"
click at [827, 572] on button "Zapisz" at bounding box center [870, 577] width 178 height 40
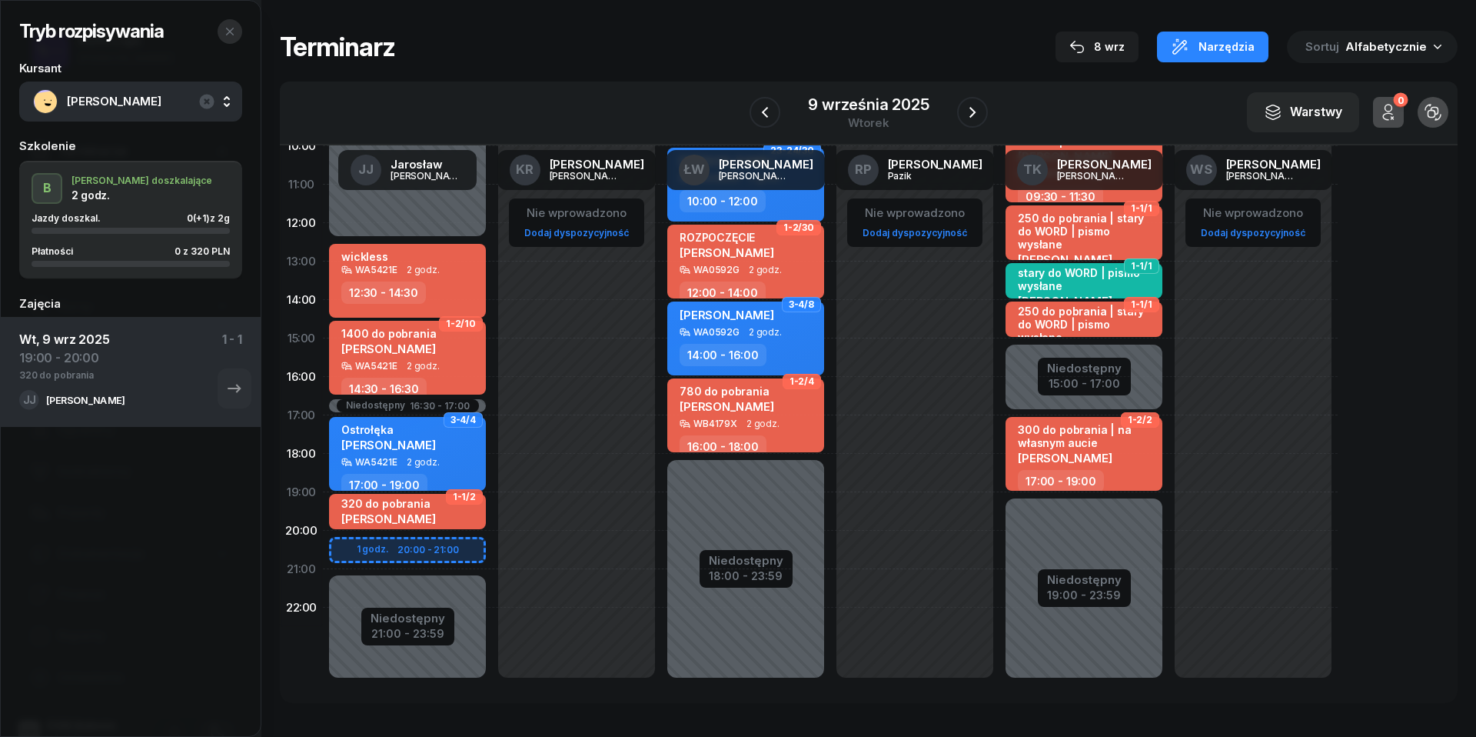
click at [228, 28] on icon "button" at bounding box center [230, 31] width 12 height 12
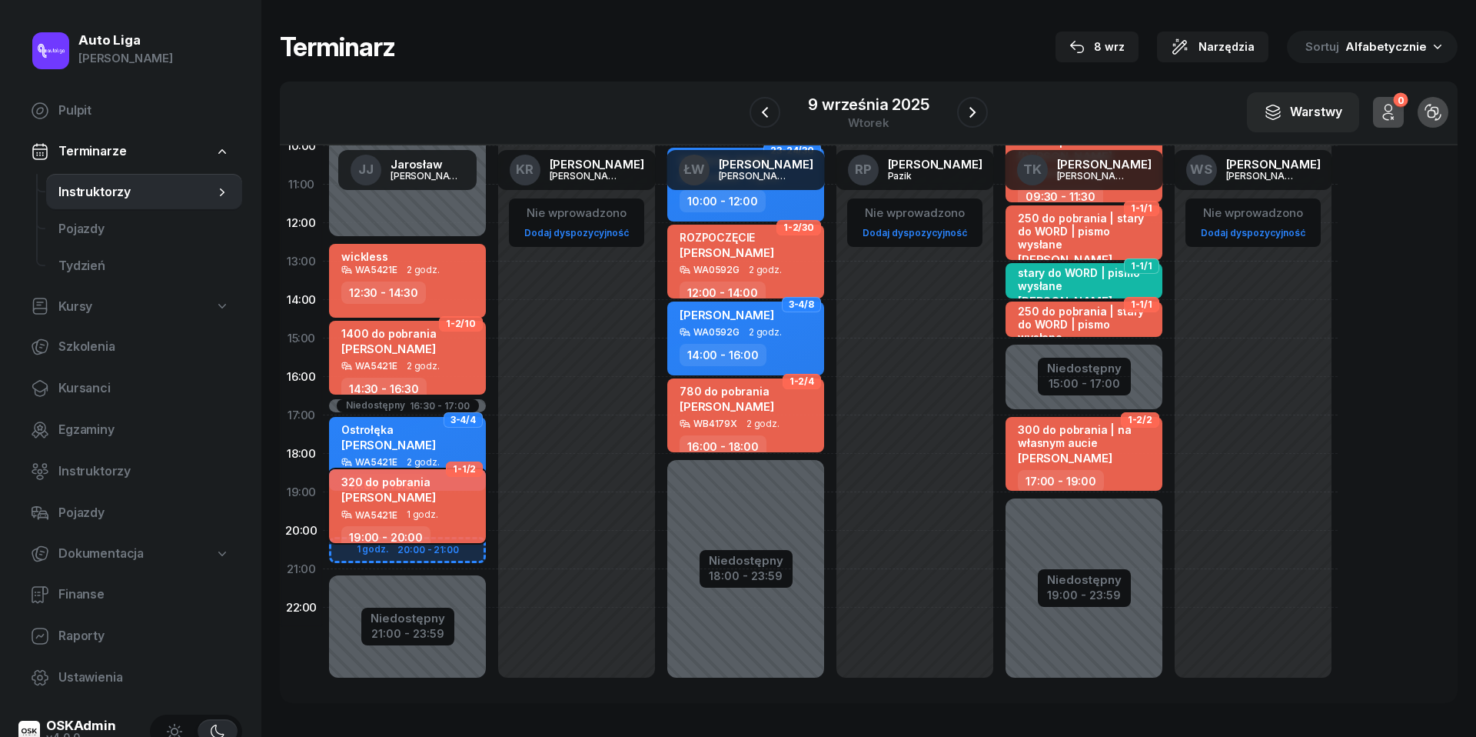
click at [383, 497] on span "Aneta Grenda" at bounding box center [388, 497] width 95 height 15
select select "19"
select select "20"
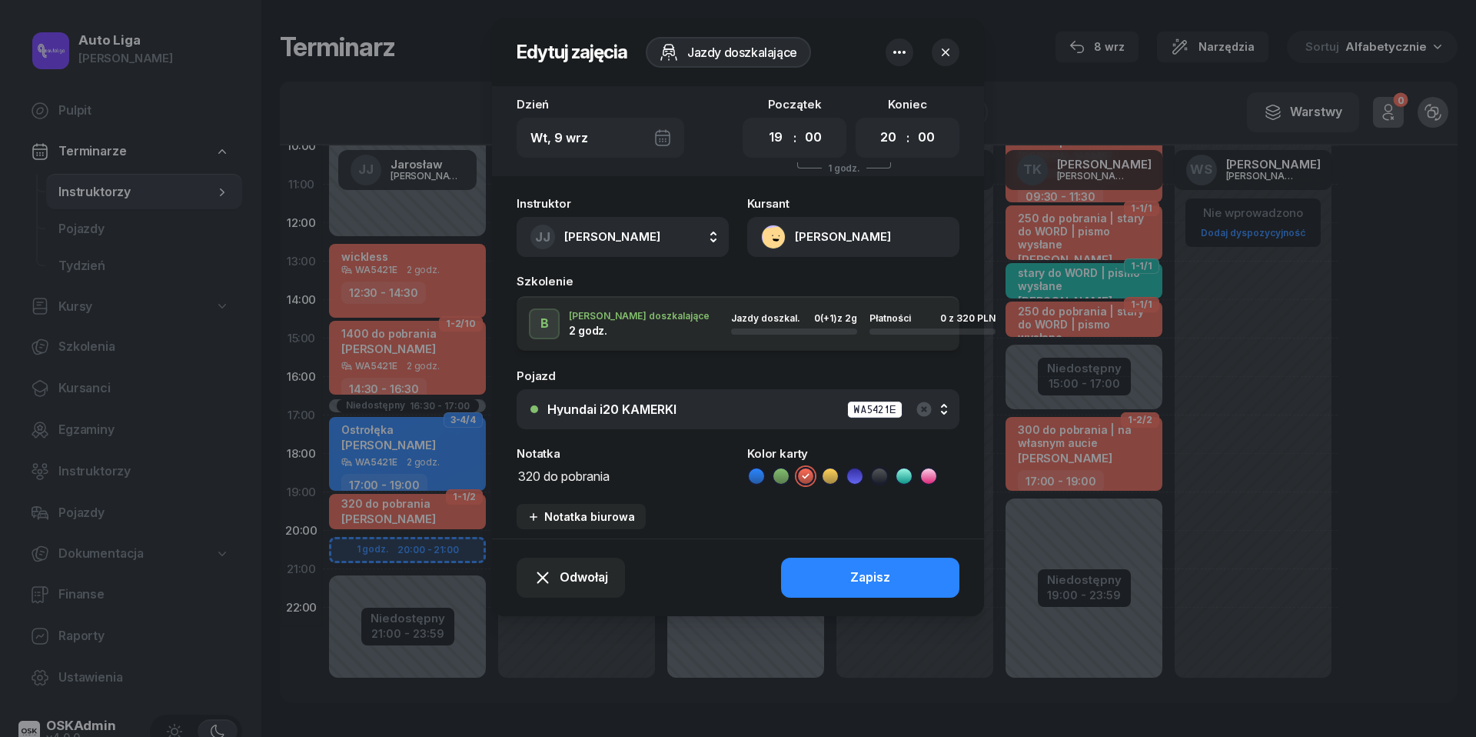
click at [779, 235] on button "Aneta Grenda" at bounding box center [853, 237] width 212 height 40
click at [788, 281] on div "Otwórz profil" at bounding box center [797, 290] width 75 height 20
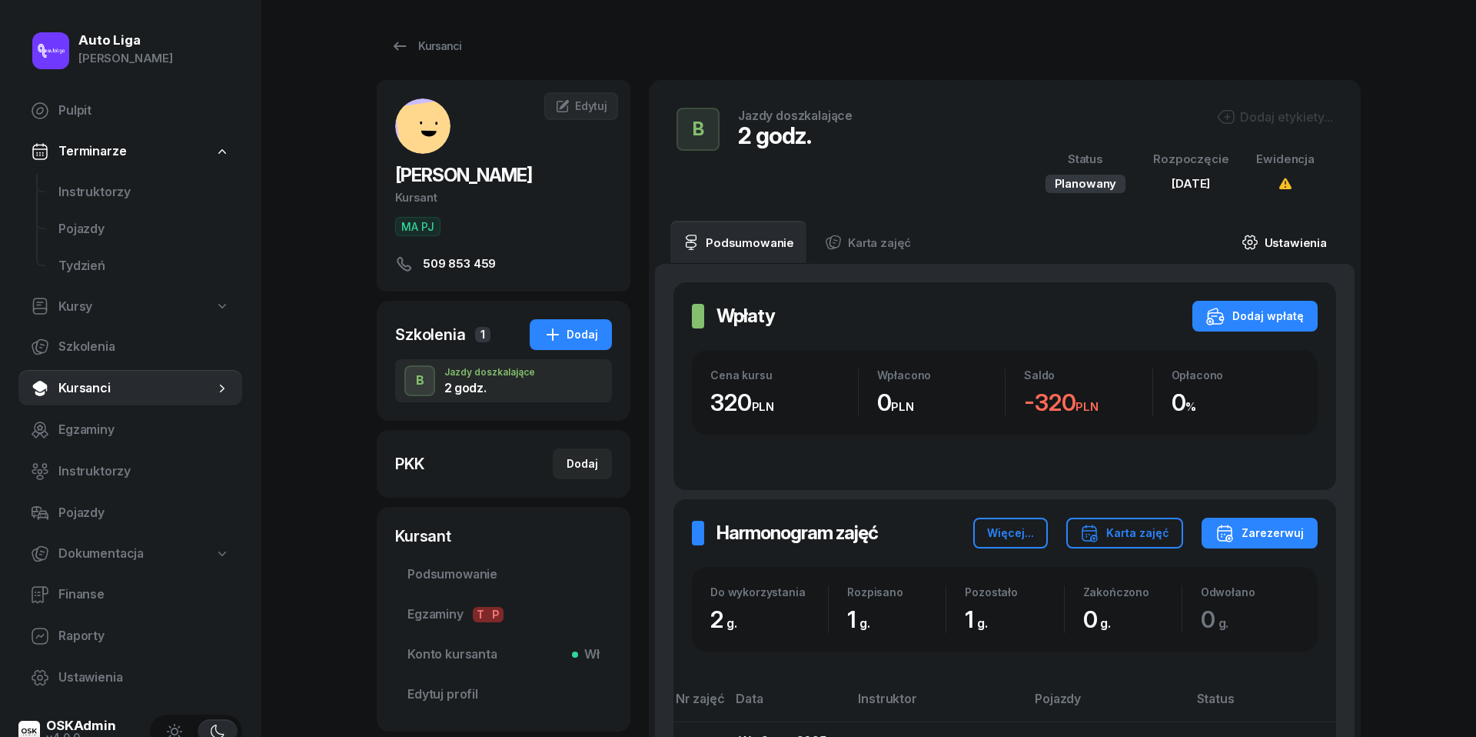
click at [1281, 238] on link "Ustawienia" at bounding box center [1284, 242] width 110 height 43
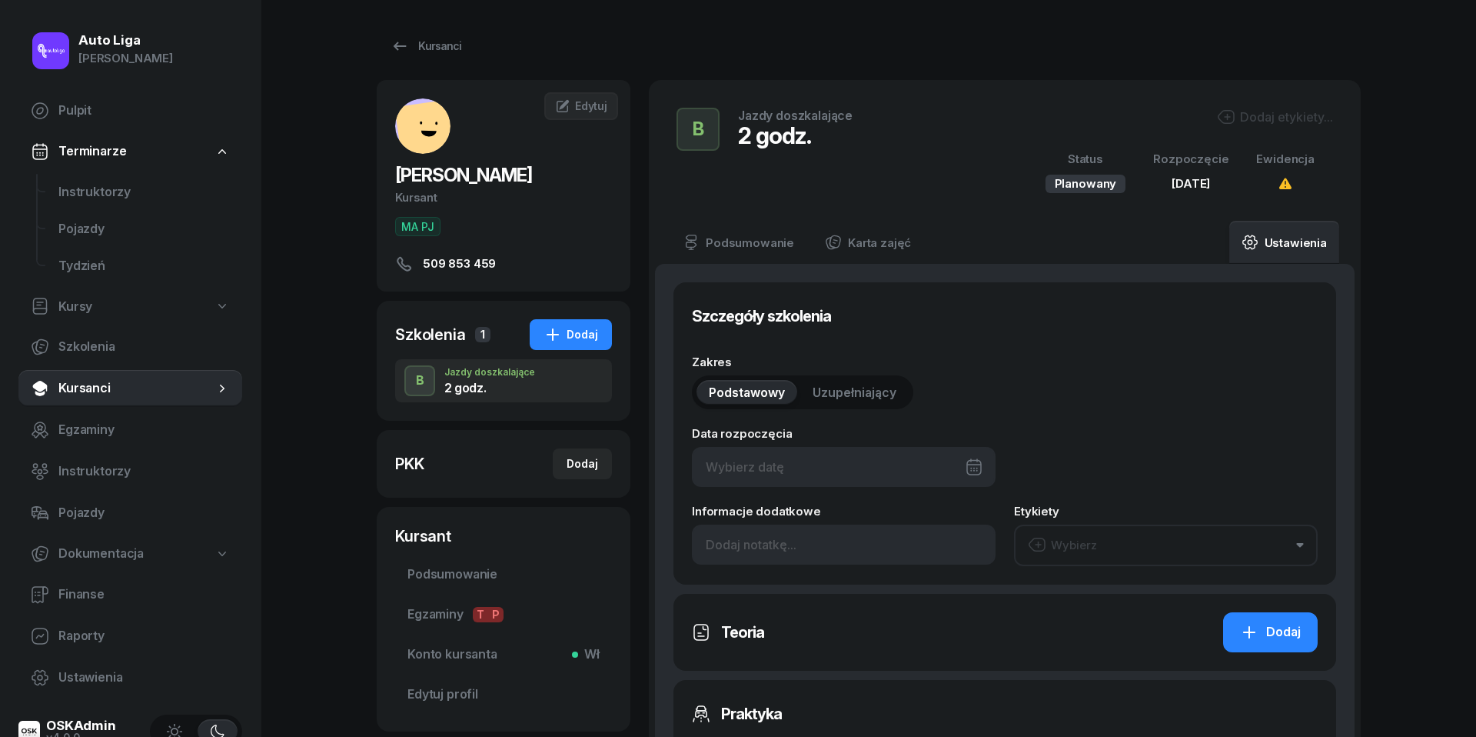
type input "09/09/2025"
type input "2"
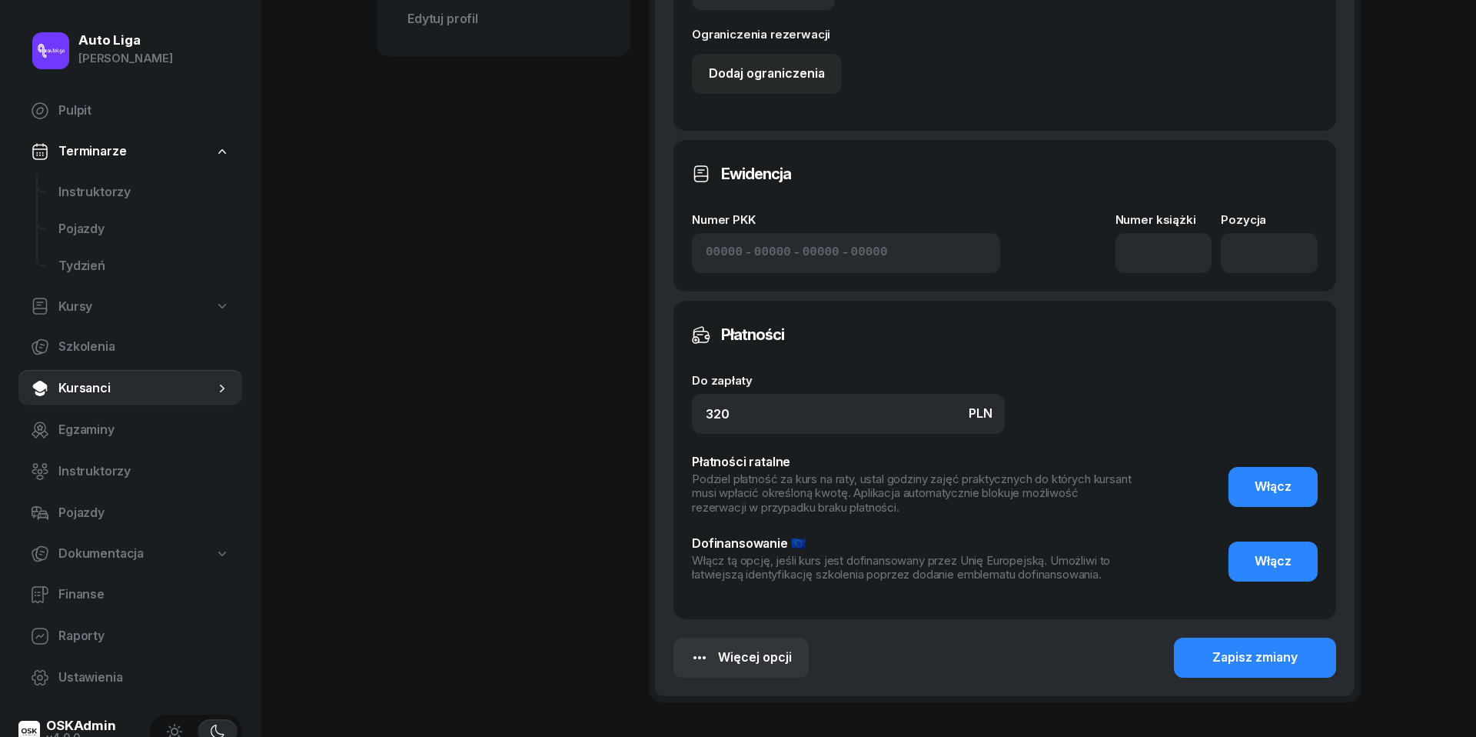
scroll to position [708, 0]
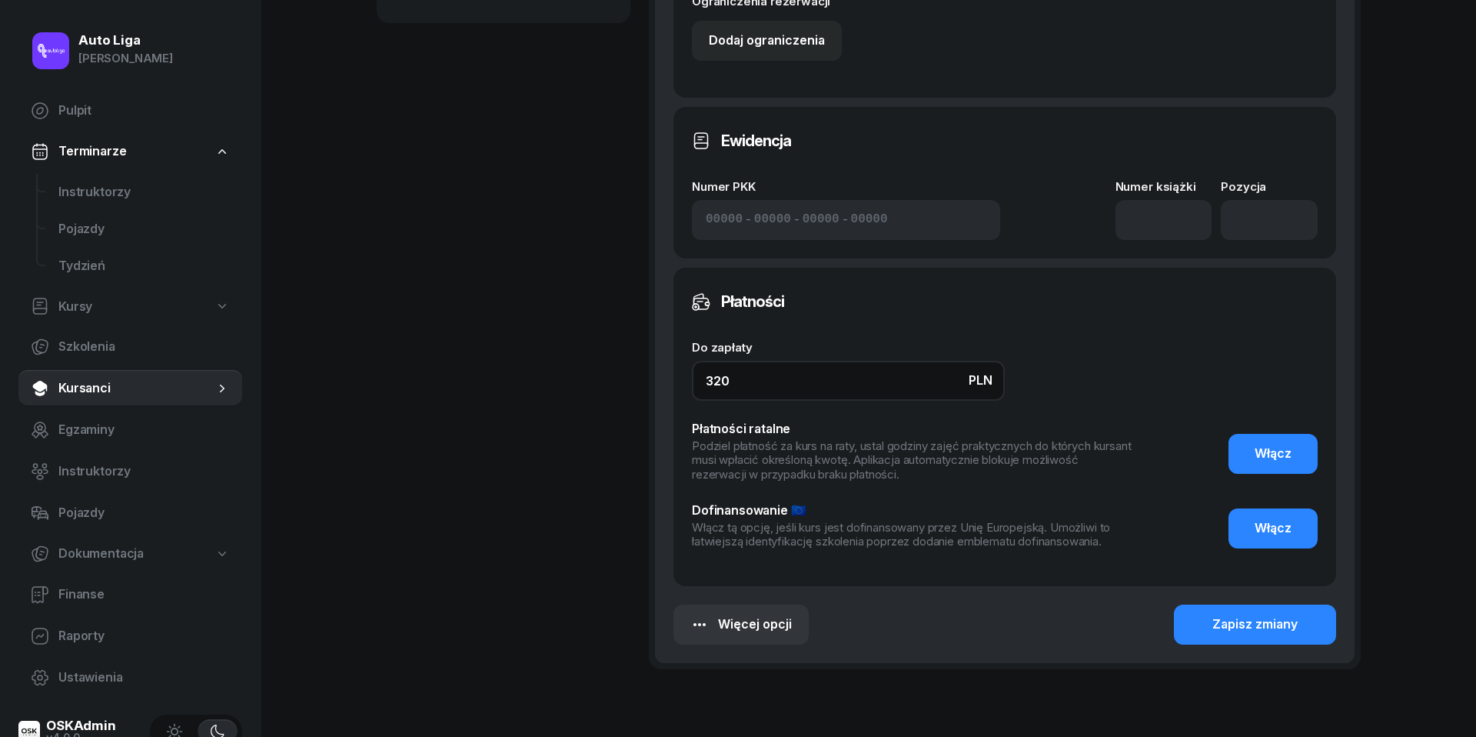
click at [773, 374] on input "320" at bounding box center [848, 381] width 313 height 40
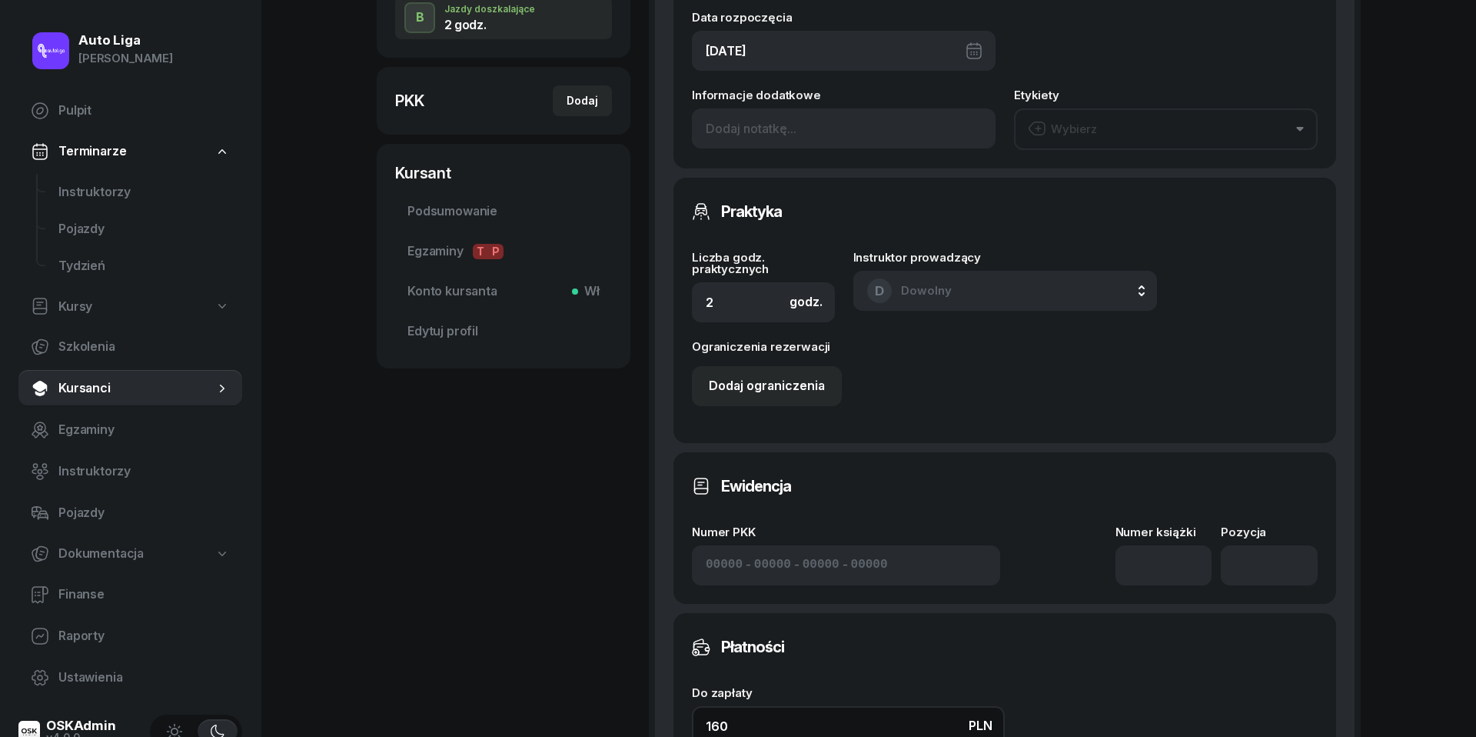
scroll to position [361, 0]
type input "160"
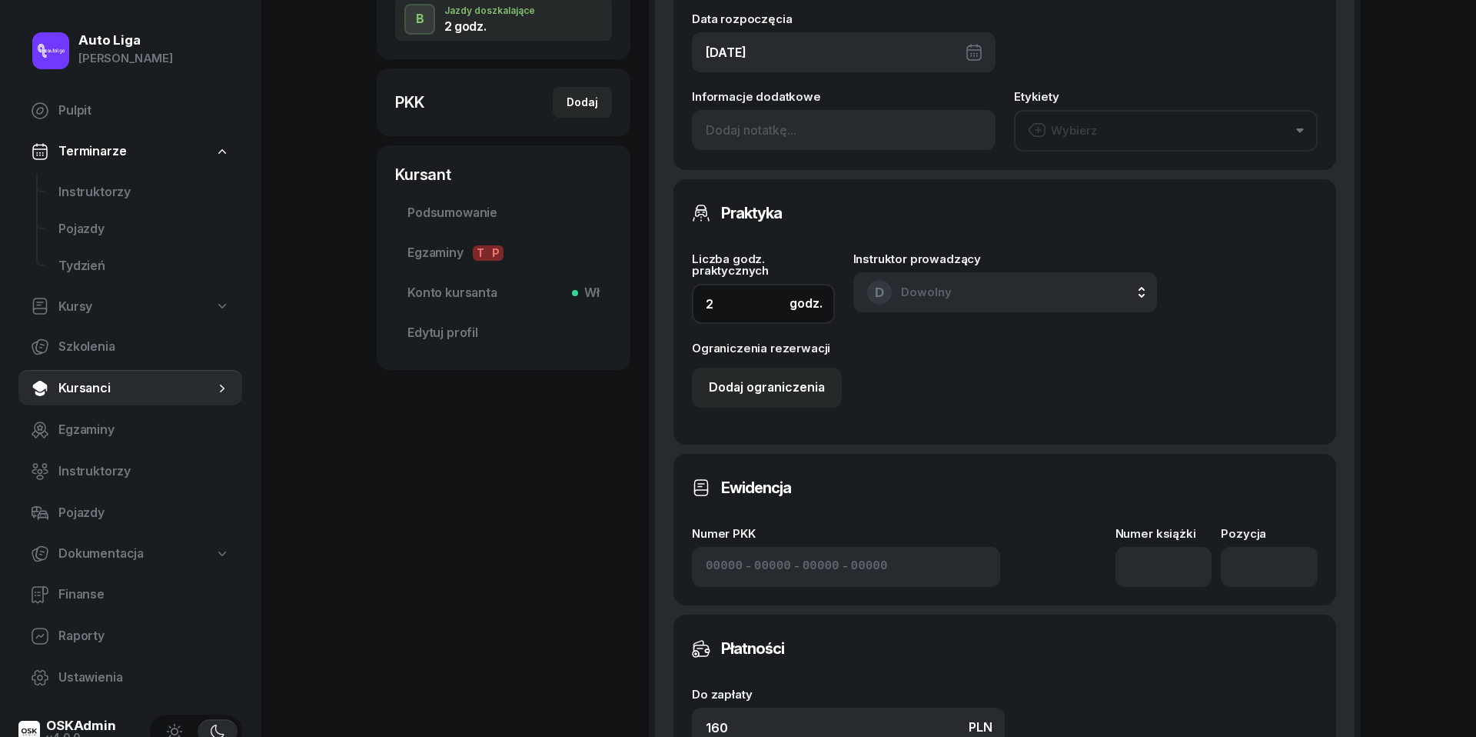
click at [730, 304] on input "2" at bounding box center [763, 304] width 143 height 40
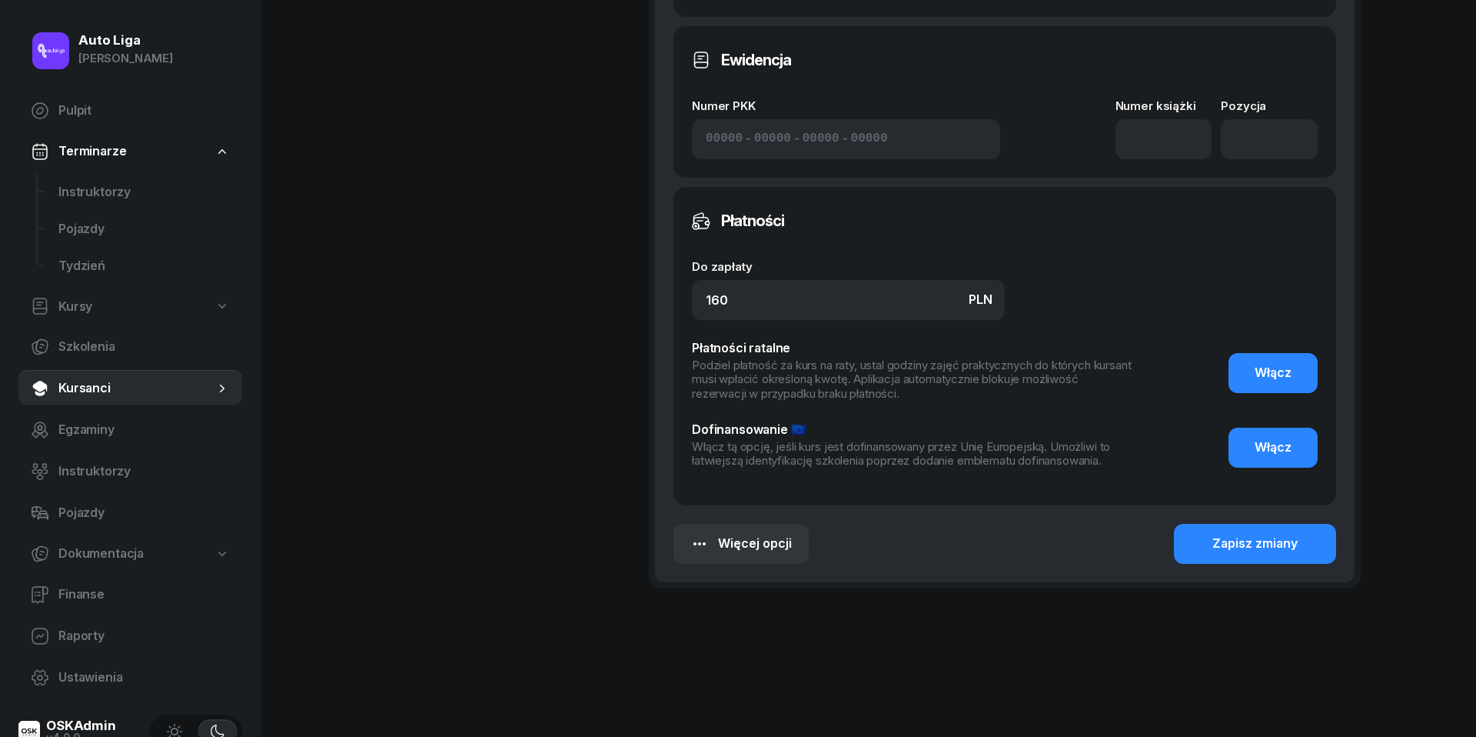
scroll to position [788, 0]
type input "1"
click at [1227, 555] on button "Zapisz zmiany" at bounding box center [1255, 544] width 162 height 40
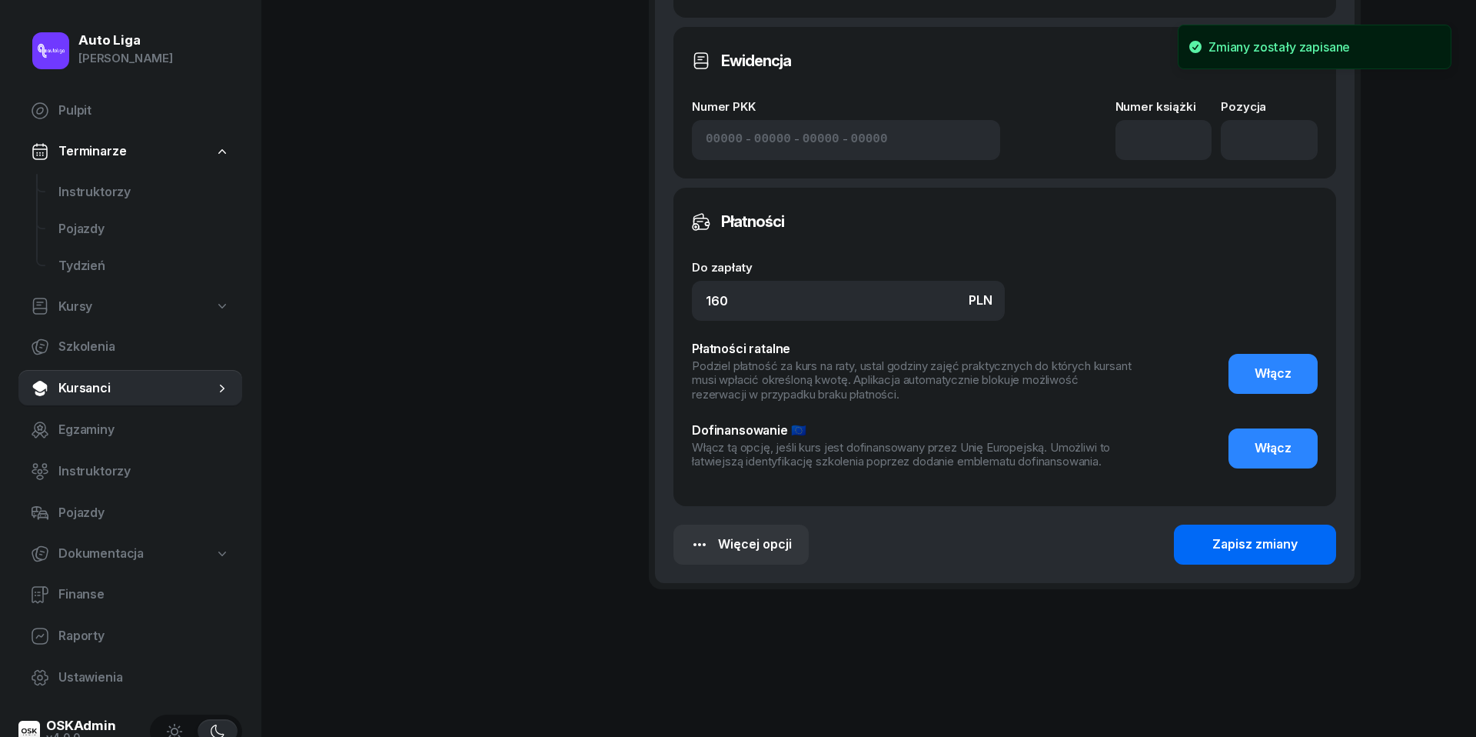
scroll to position [246, 0]
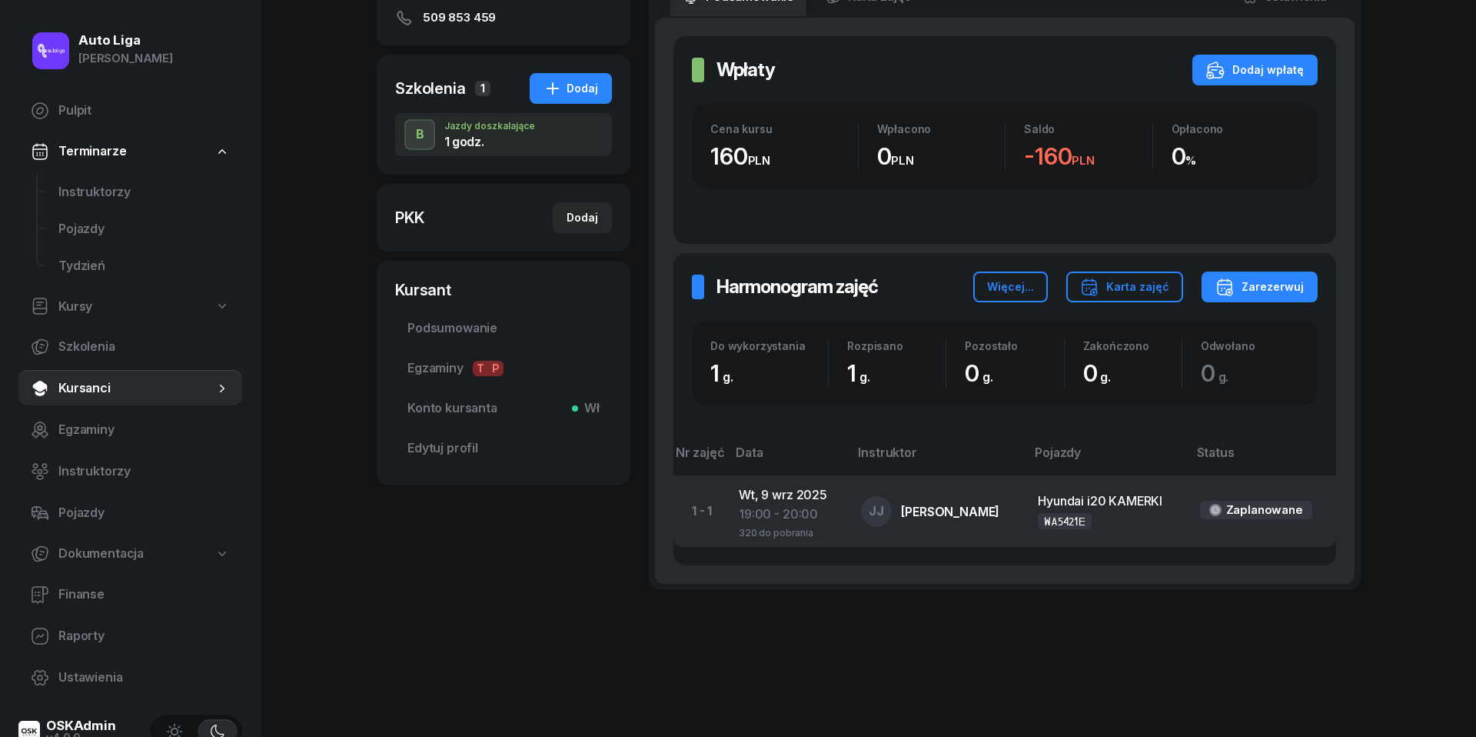
click at [794, 511] on div "19:00 - 20:00" at bounding box center [788, 514] width 98 height 20
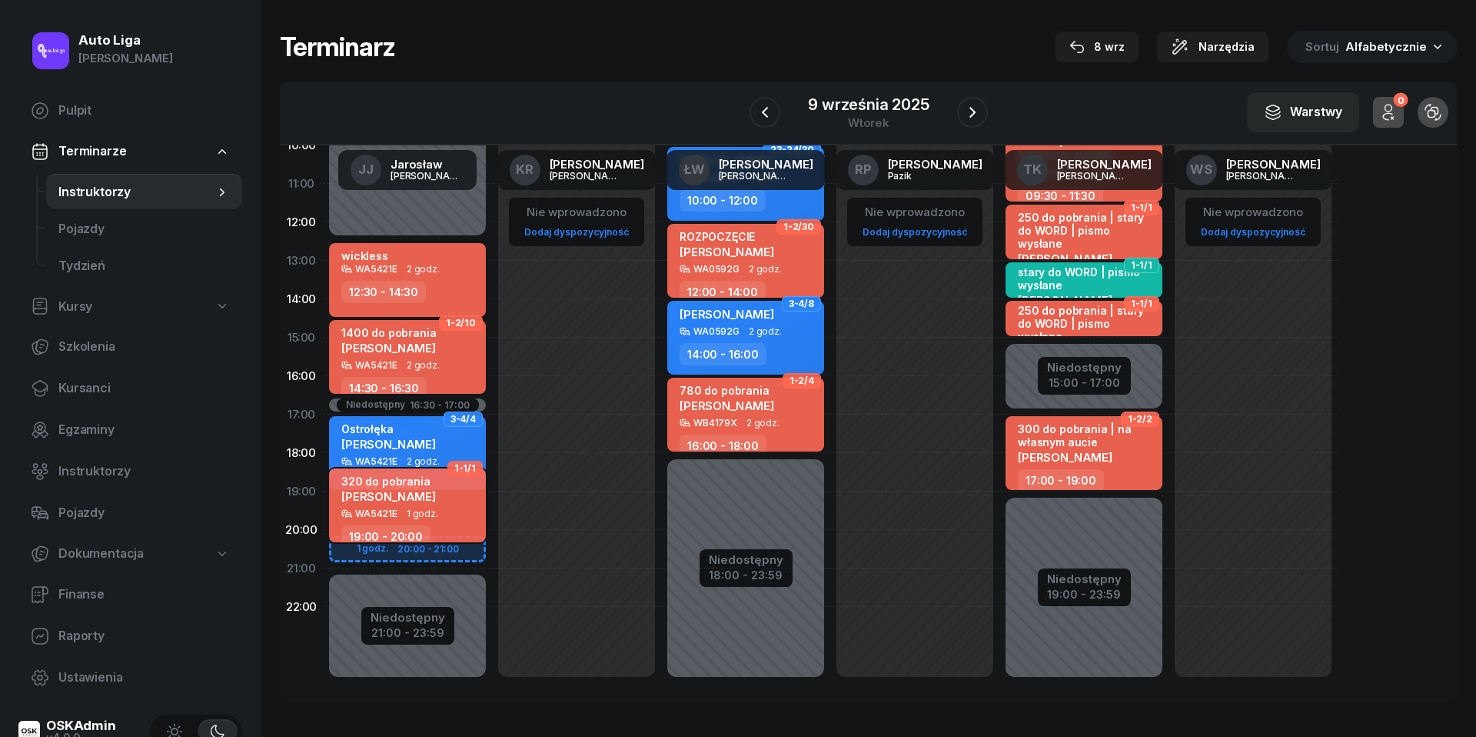
scroll to position [211, 0]
click at [373, 509] on div "WA5421E" at bounding box center [376, 514] width 42 height 10
select select "19"
select select "20"
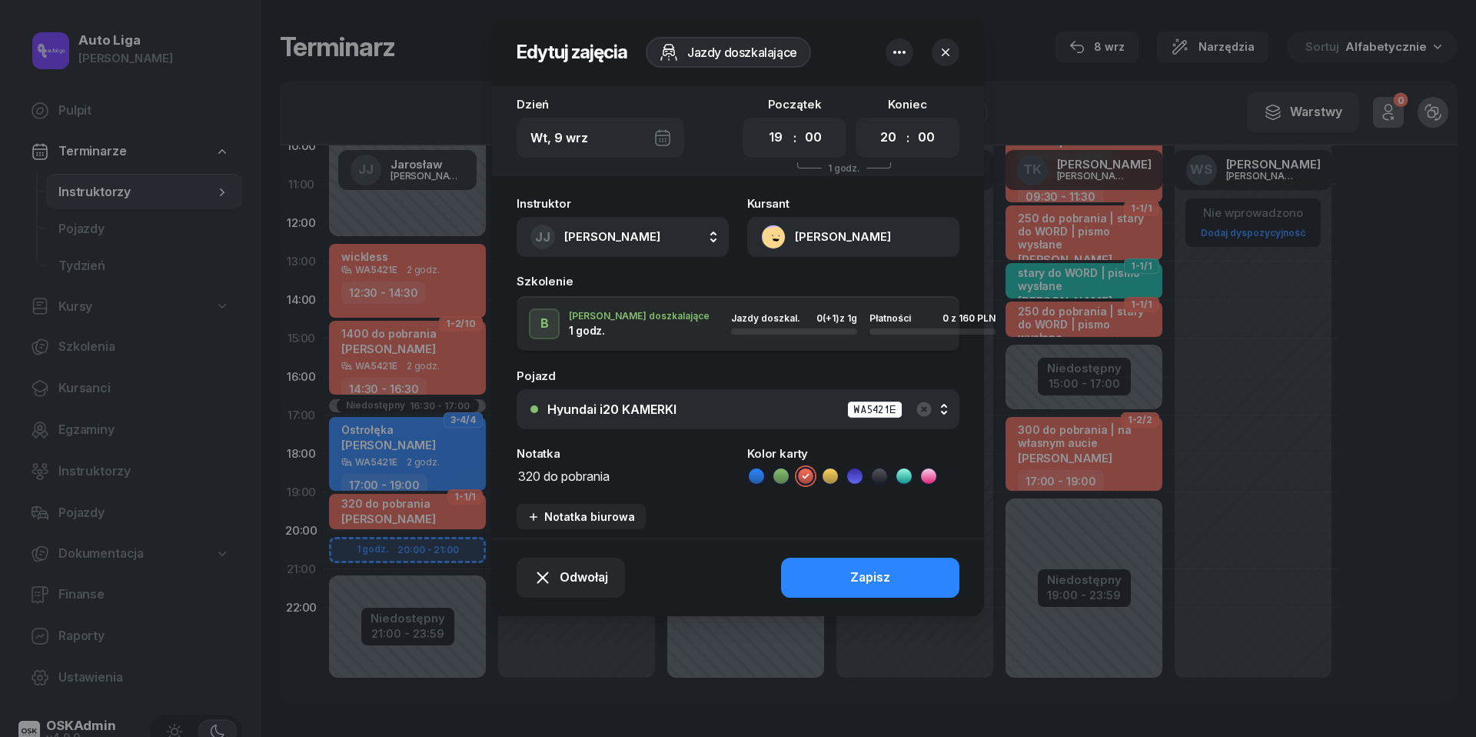
click at [542, 474] on textarea "320 do pobrania" at bounding box center [623, 474] width 212 height 19
type textarea "160 do pobrania"
click at [846, 579] on button "Zapisz" at bounding box center [870, 577] width 178 height 40
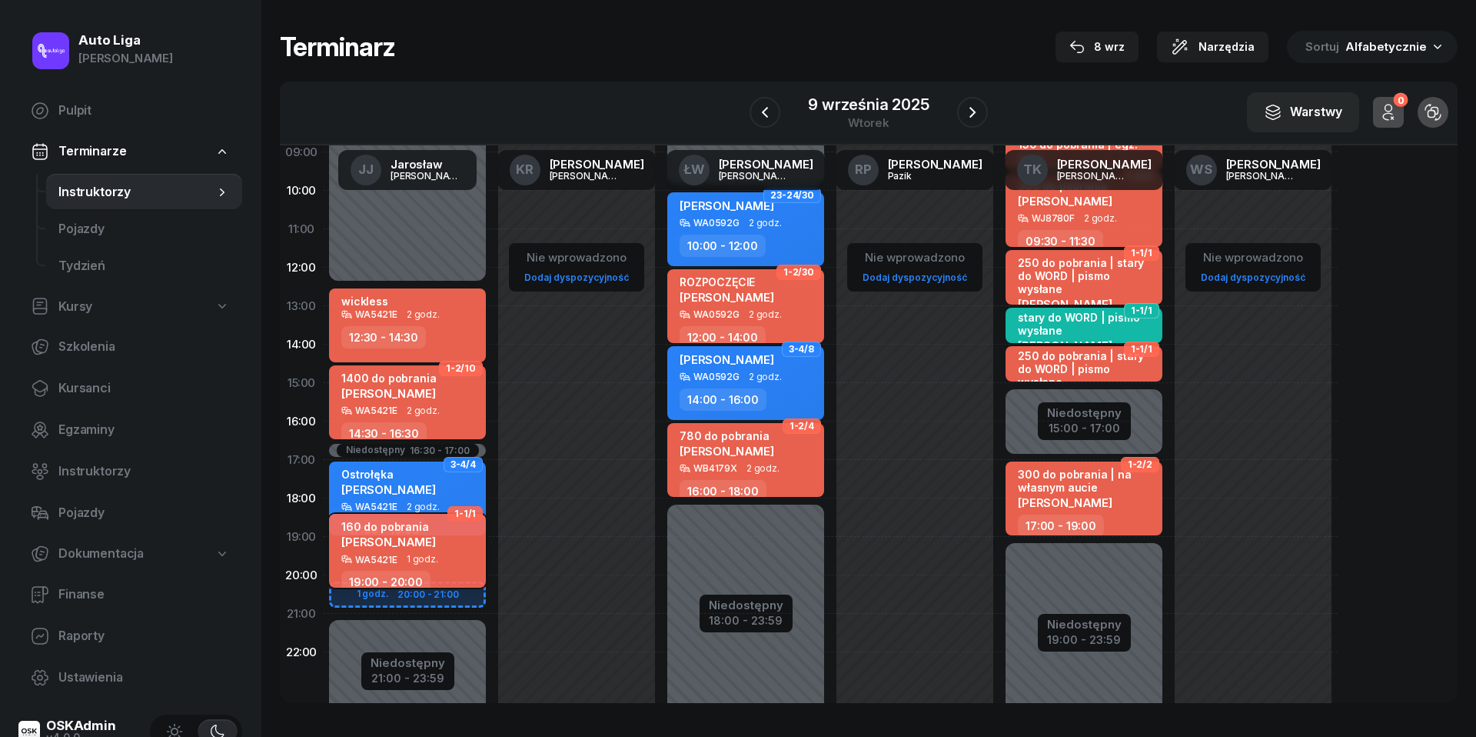
scroll to position [170, 0]
